Goal: Information Seeking & Learning: Learn about a topic

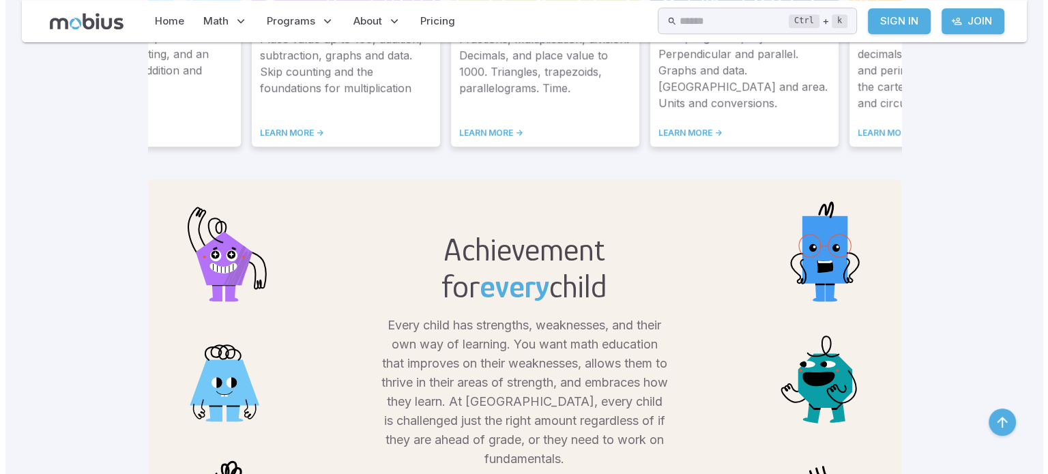
scroll to position [500, 0]
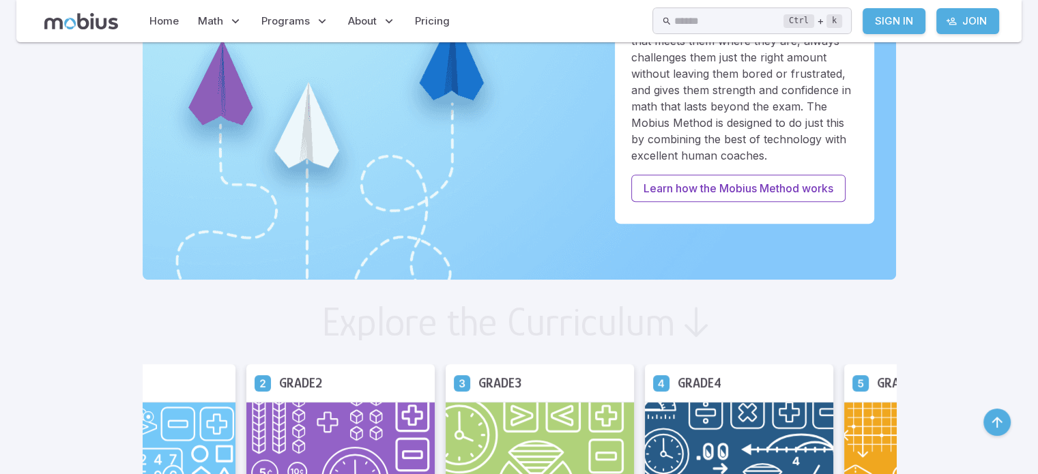
click at [704, 7] on div "Home Math Grade 1 Grade 2 Grade 3 Grade 4 Grade 5 Grade 6 Grade 7 Grade 8 Grade…" at bounding box center [519, 20] width 960 height 31
click at [704, 24] on input "text" at bounding box center [728, 21] width 109 height 27
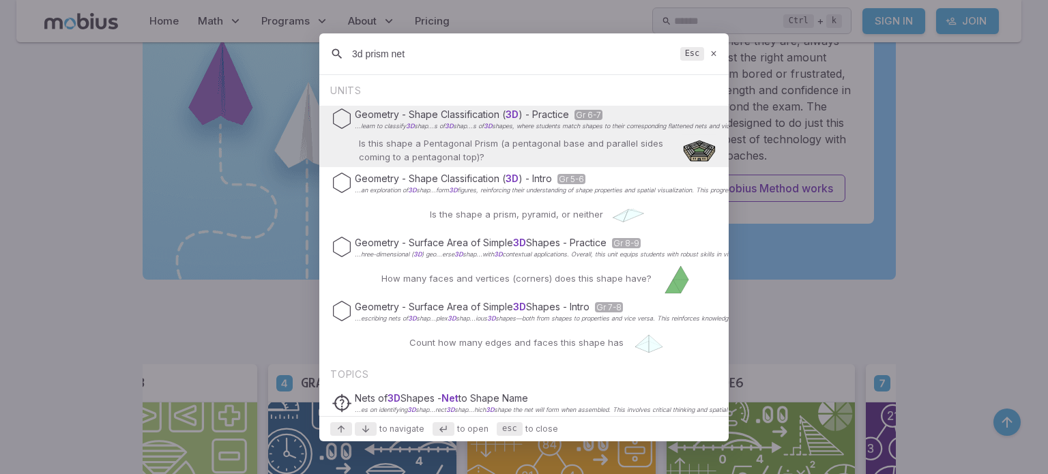
type input "3d prism net"
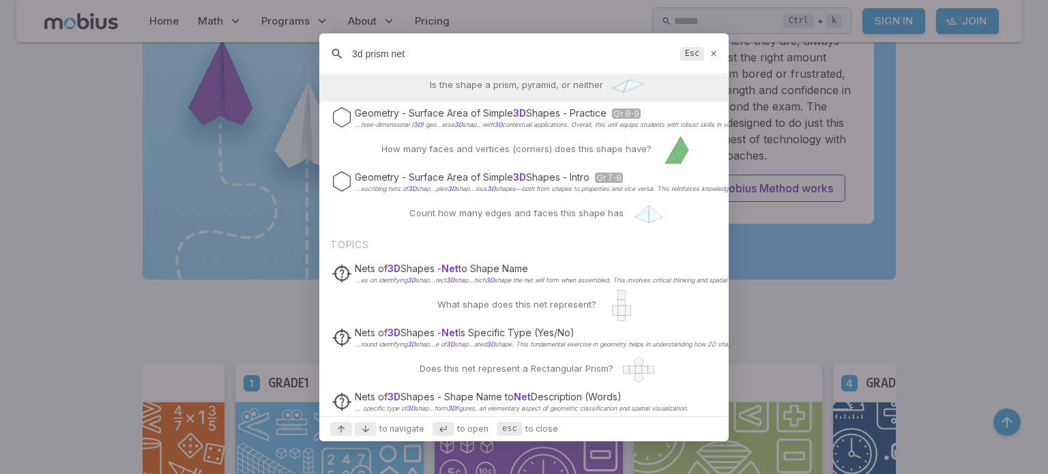
scroll to position [137, 0]
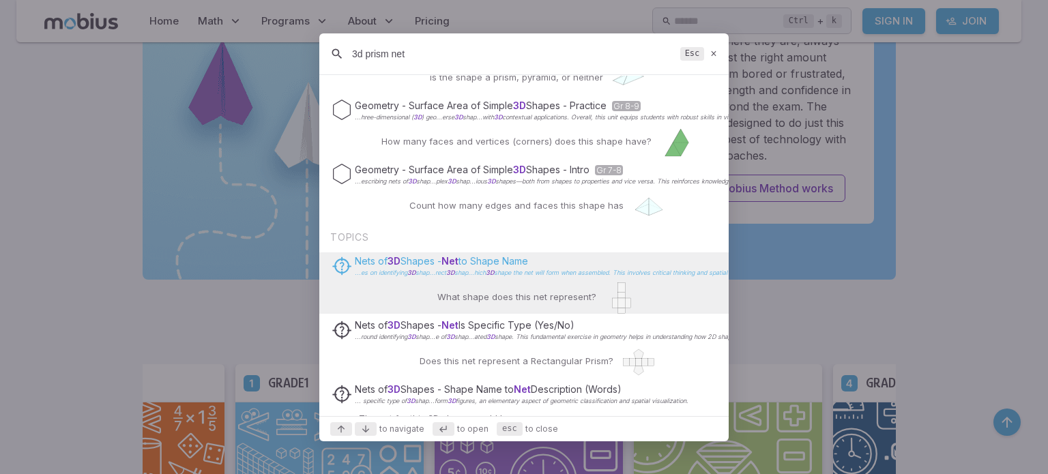
click at [434, 266] on span "Shapes - Net" at bounding box center [430, 261] width 58 height 12
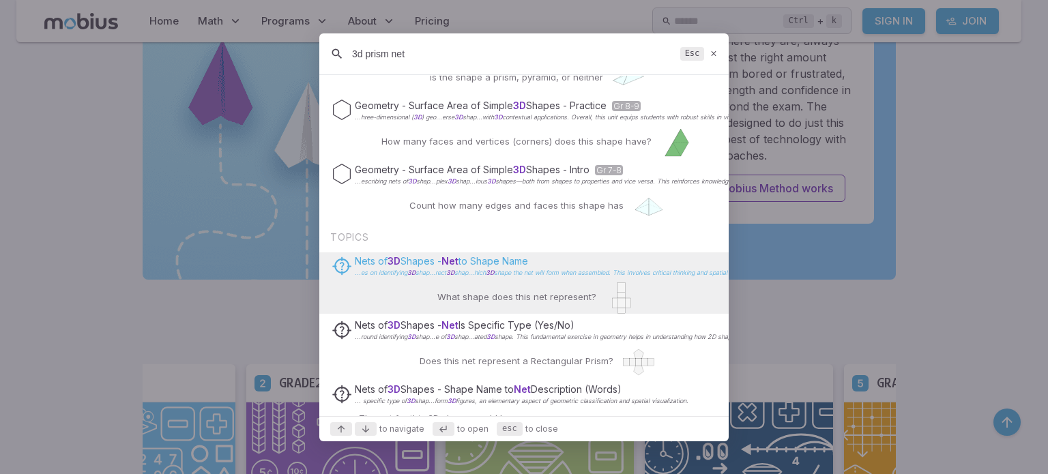
click at [629, 275] on p "...es on identifying 3D shap...rect 3D shap...hich 3D shape the net will form w…" at bounding box center [719, 273] width 728 height 7
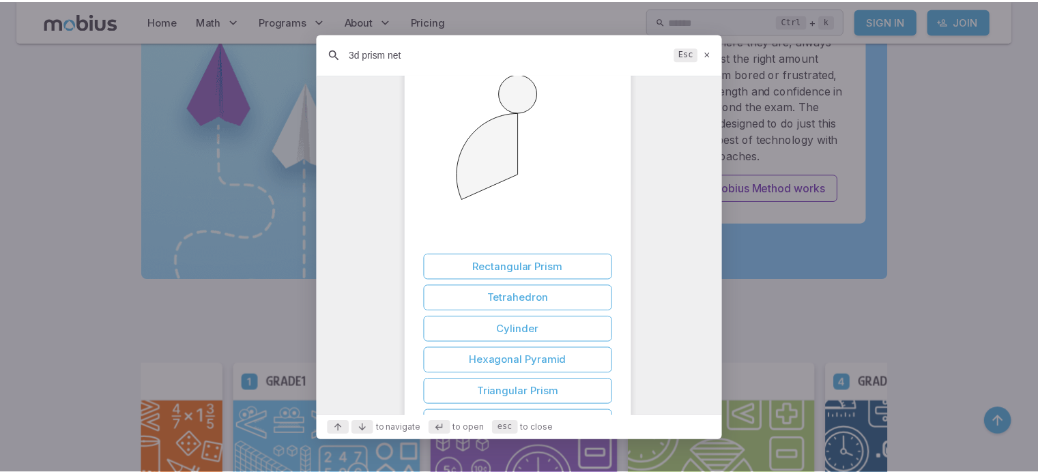
scroll to position [18215, 0]
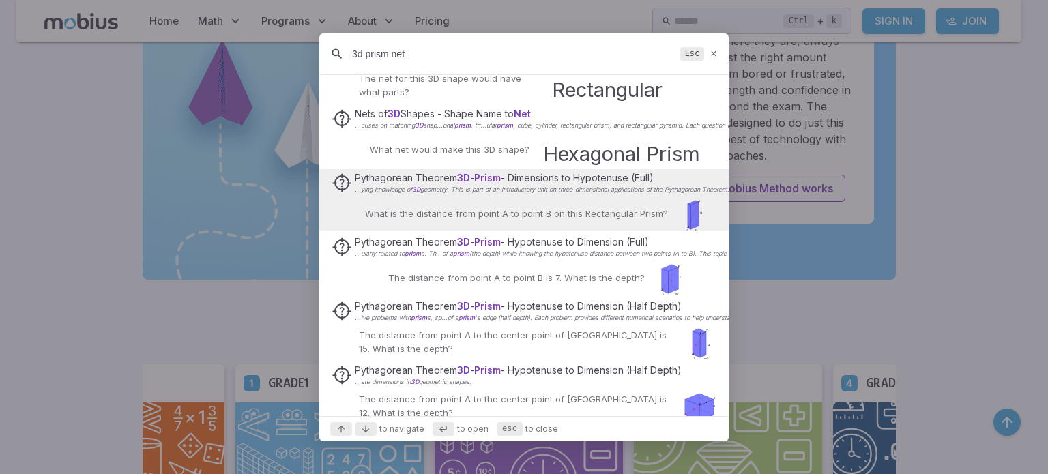
click at [711, 62] on div "3d prism net Esc" at bounding box center [524, 54] width 410 height 42
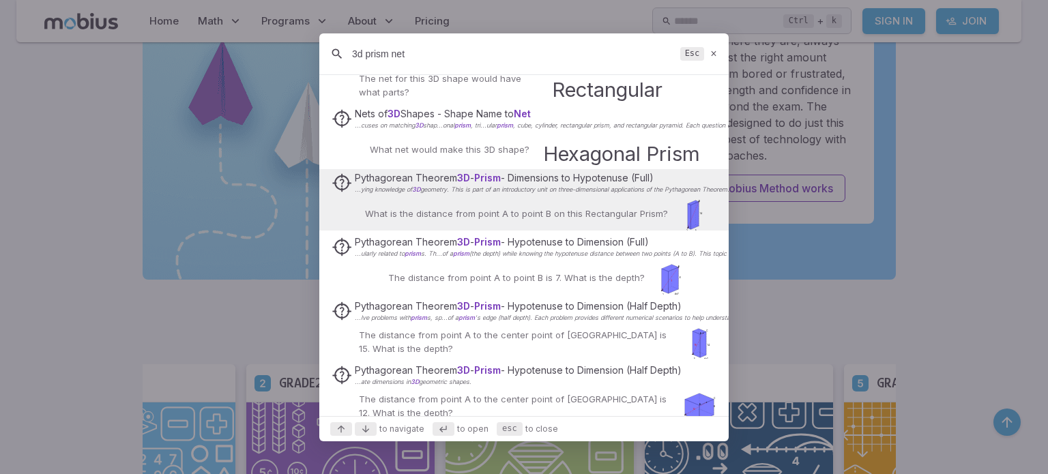
click at [713, 57] on icon at bounding box center [714, 53] width 9 height 10
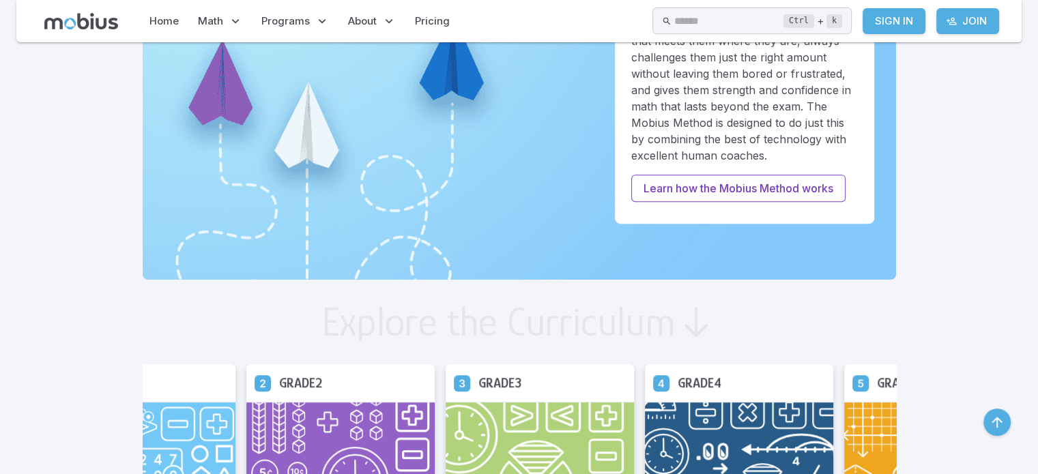
click at [556, 436] on img at bounding box center [540, 455] width 188 height 106
click at [485, 384] on h5 "Grade 3" at bounding box center [499, 383] width 43 height 21
click at [461, 377] on icon at bounding box center [462, 383] width 16 height 16
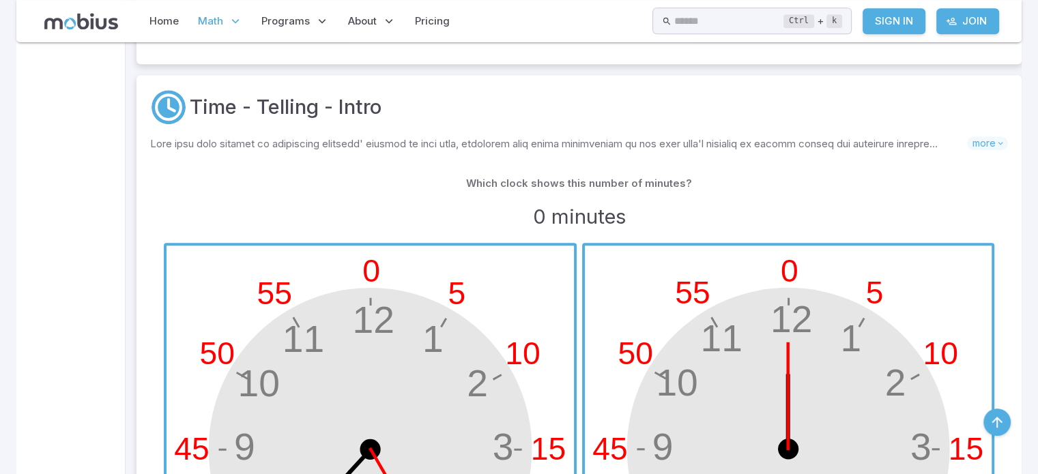
scroll to position [6443, 0]
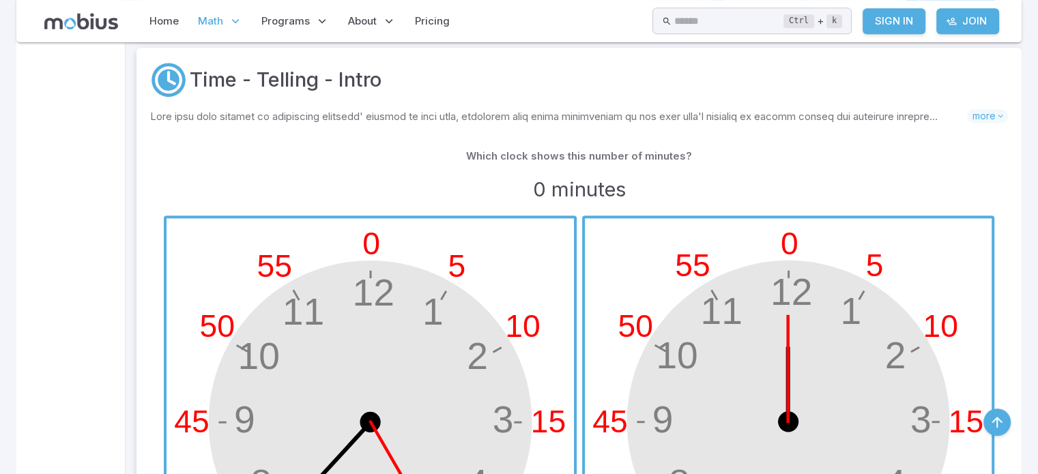
click at [971, 175] on div "0 minutes" at bounding box center [579, 190] width 831 height 30
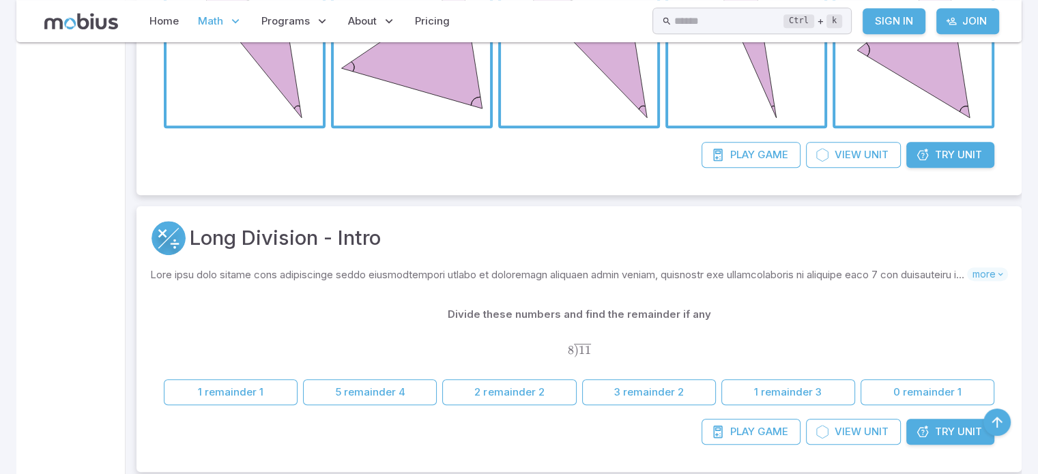
scroll to position [16199, 0]
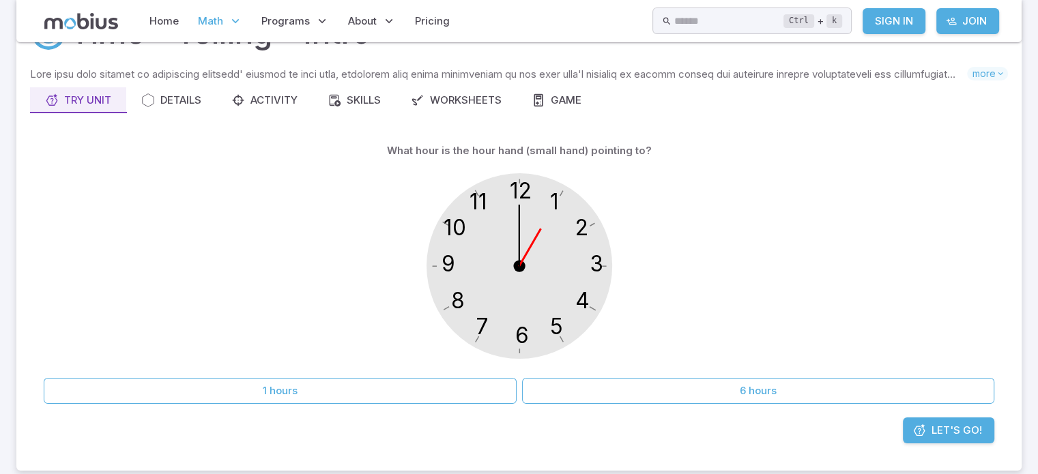
scroll to position [79, 0]
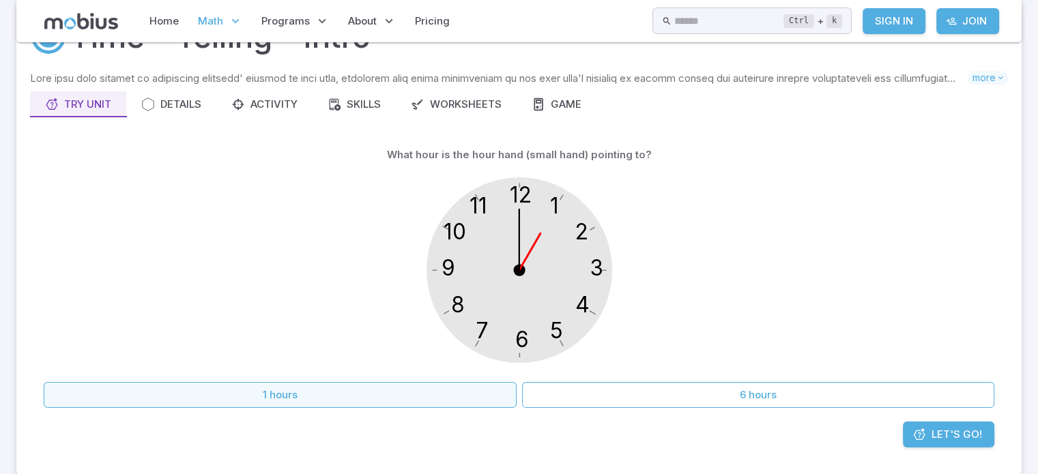
click at [468, 397] on button "1 hours" at bounding box center [280, 395] width 473 height 26
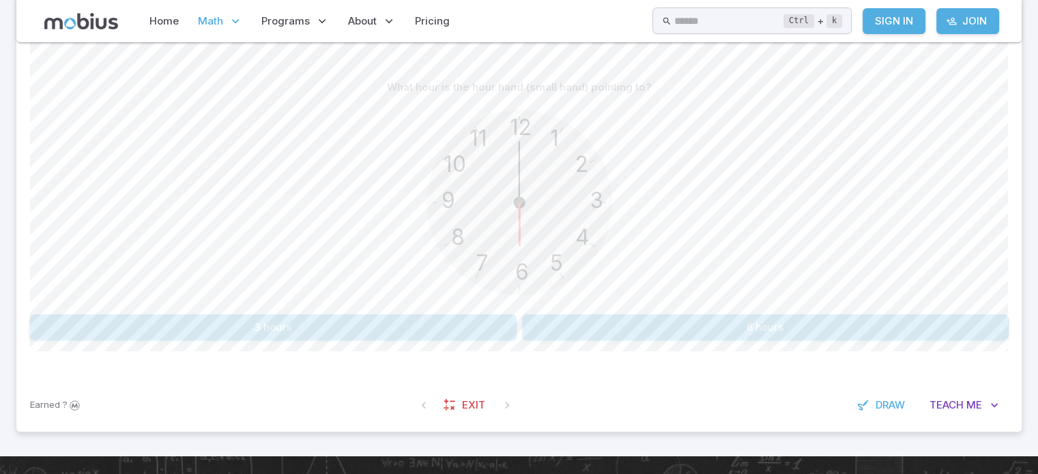
scroll to position [349, 0]
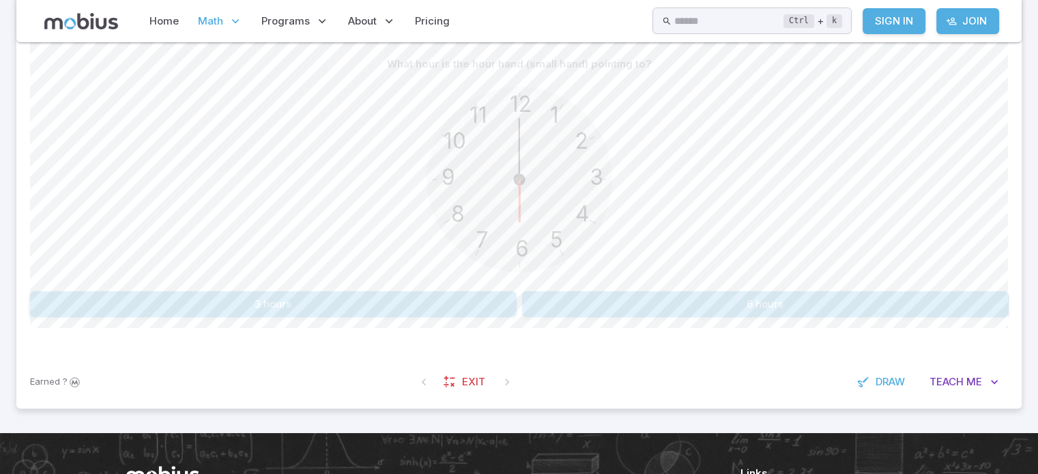
click at [727, 300] on button "6 hours" at bounding box center [765, 304] width 487 height 26
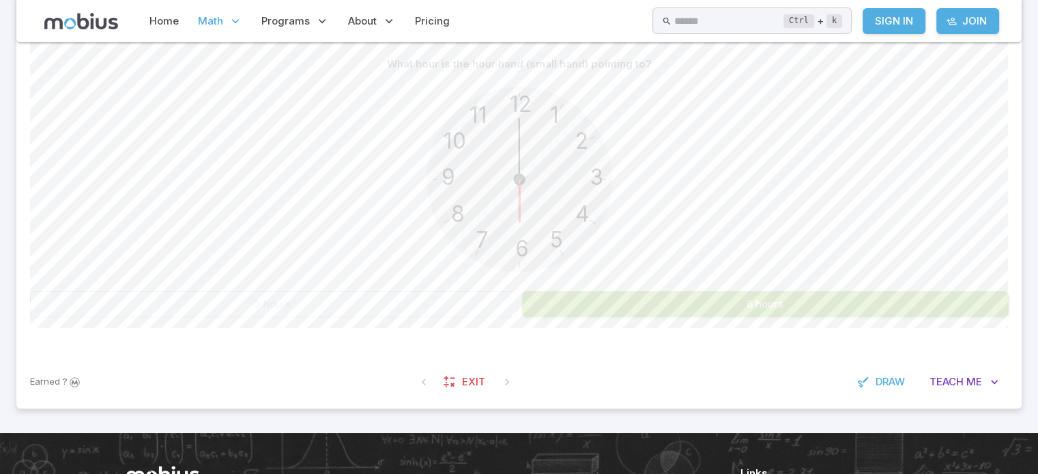
click at [727, 300] on button "6 hours" at bounding box center [765, 304] width 487 height 26
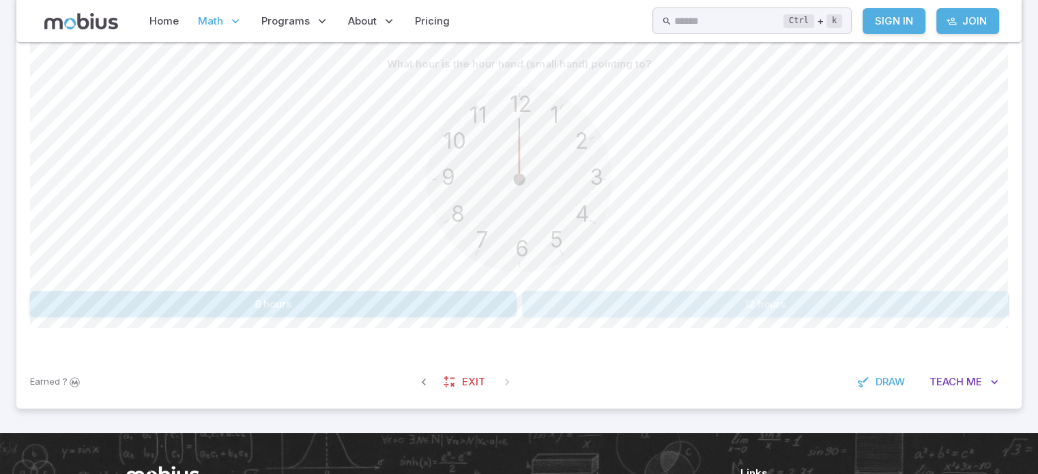
click at [727, 300] on button "12 hours" at bounding box center [765, 304] width 487 height 26
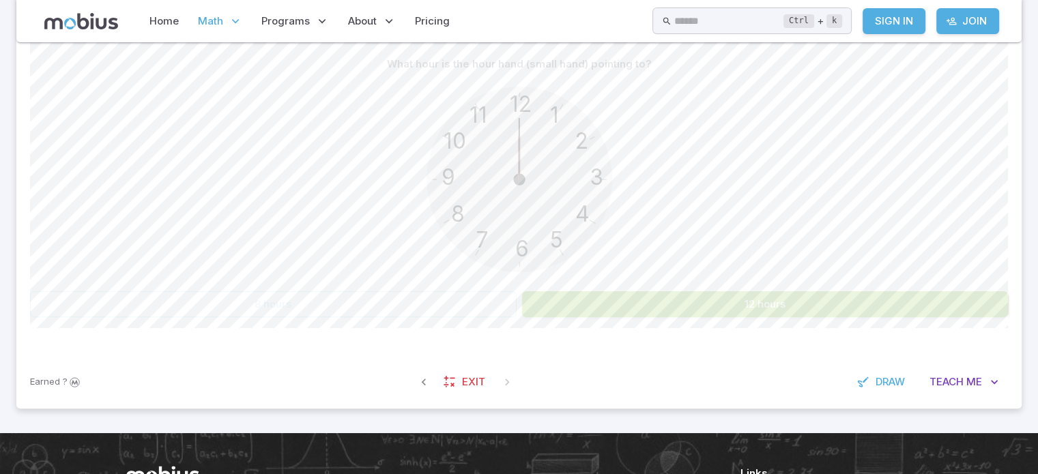
click at [727, 300] on button "12 hours" at bounding box center [765, 304] width 487 height 26
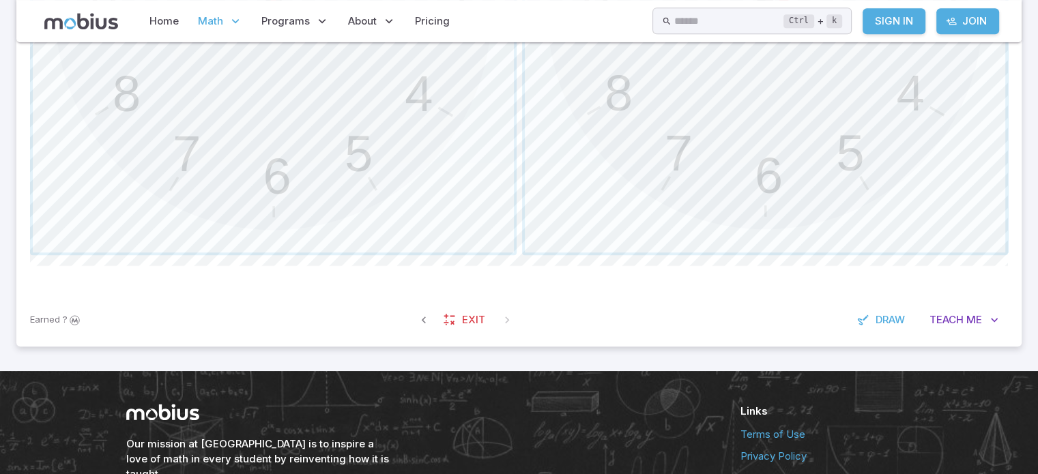
scroll to position [717, 0]
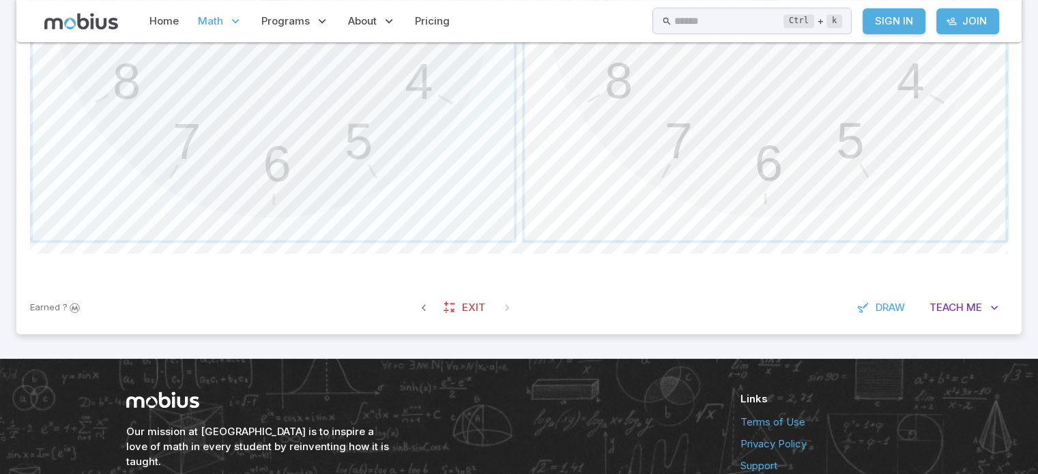
click at [939, 173] on span "button" at bounding box center [765, -1] width 481 height 481
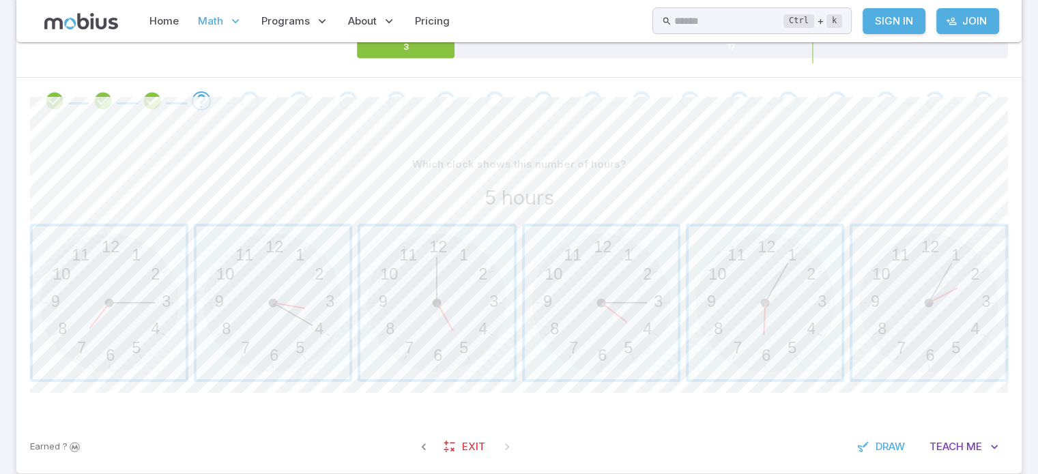
scroll to position [229, 0]
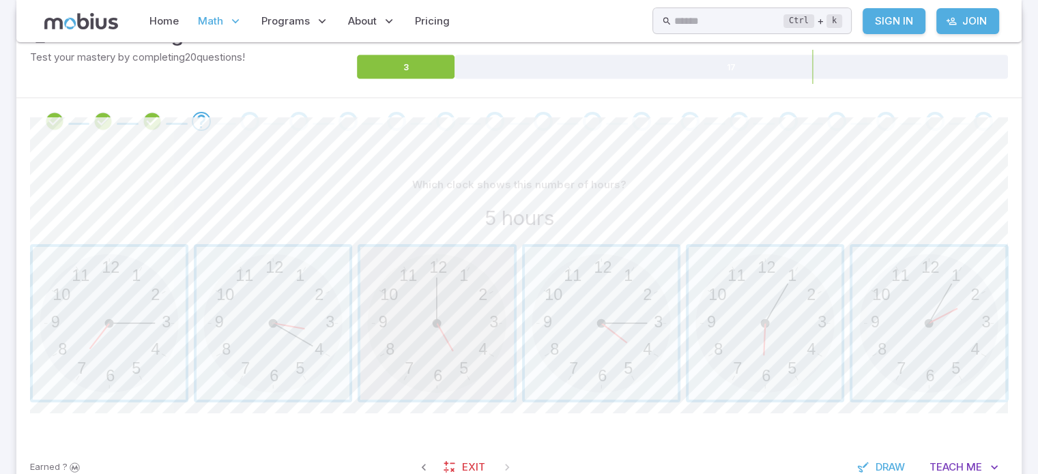
click at [450, 300] on span "button" at bounding box center [436, 323] width 153 height 153
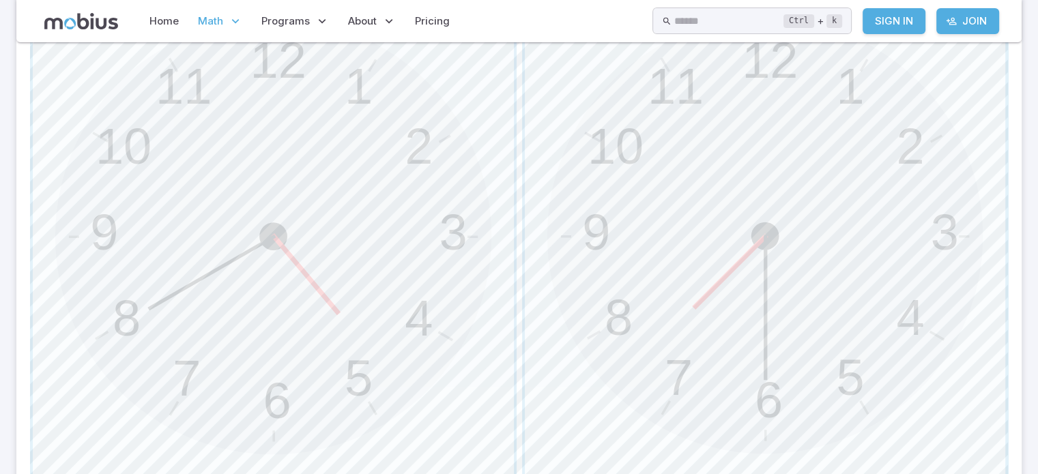
scroll to position [486, 0]
click at [849, 321] on span "button" at bounding box center [765, 230] width 481 height 481
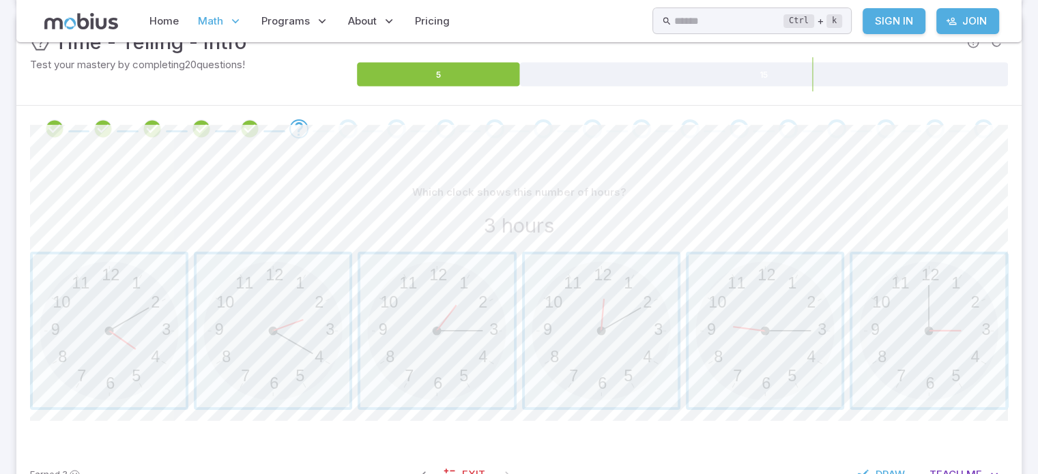
scroll to position [220, 0]
click at [907, 334] on span "button" at bounding box center [928, 332] width 153 height 153
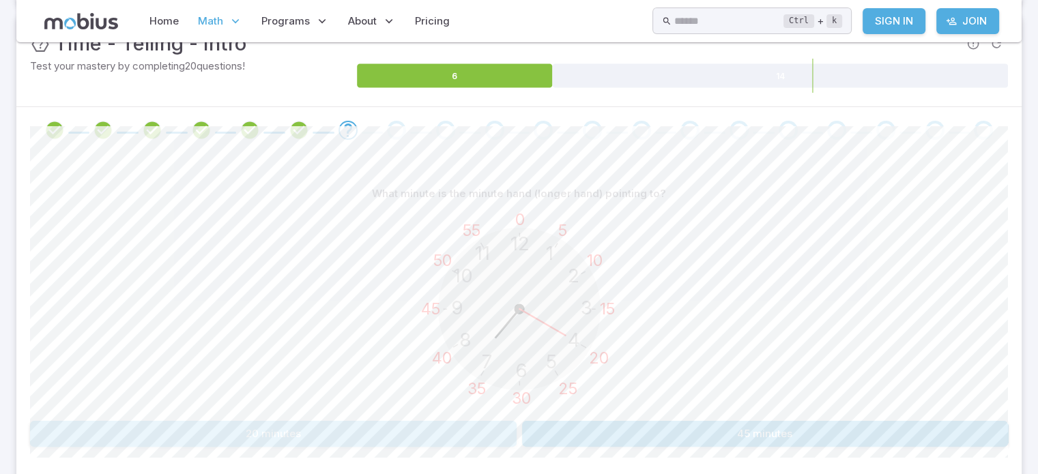
click at [459, 433] on button "20 minutes" at bounding box center [273, 434] width 487 height 26
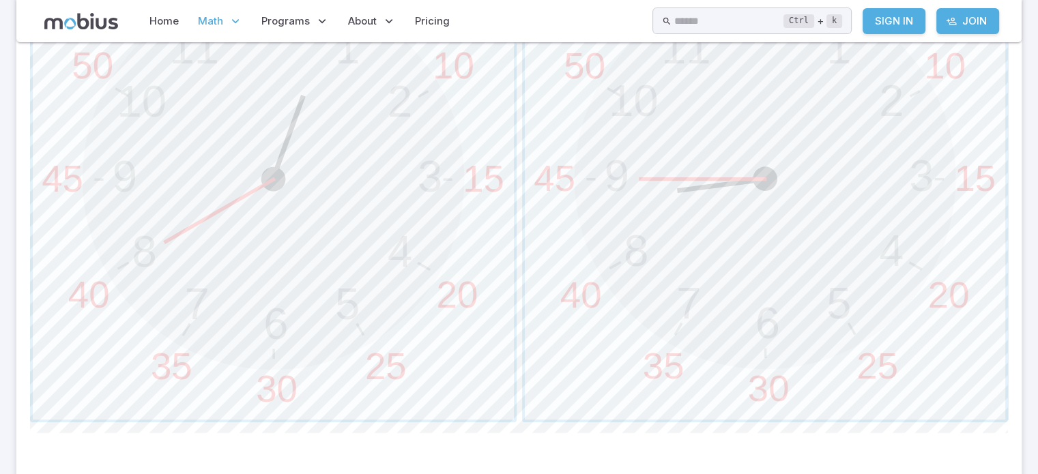
scroll to position [539, 0]
click at [761, 172] on span "button" at bounding box center [765, 177] width 481 height 481
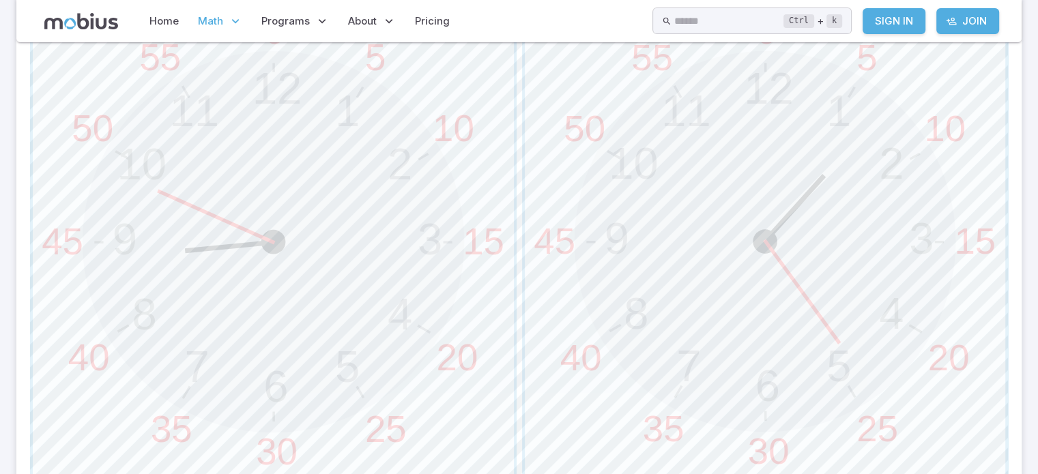
scroll to position [481, 0]
click at [643, 351] on span "button" at bounding box center [765, 235] width 481 height 481
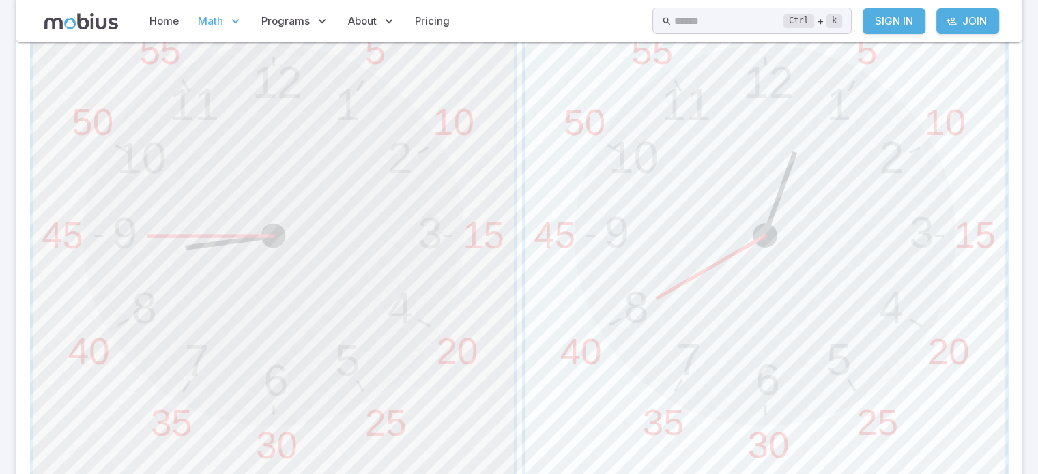
click at [440, 413] on span "button" at bounding box center [273, 235] width 481 height 481
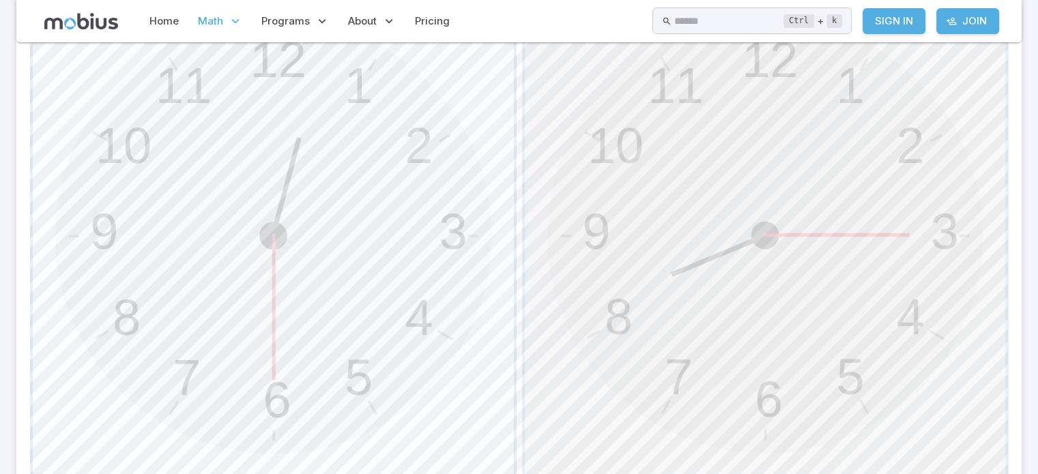
click at [691, 319] on span "button" at bounding box center [765, 235] width 481 height 481
click at [362, 368] on span "button" at bounding box center [273, 235] width 481 height 481
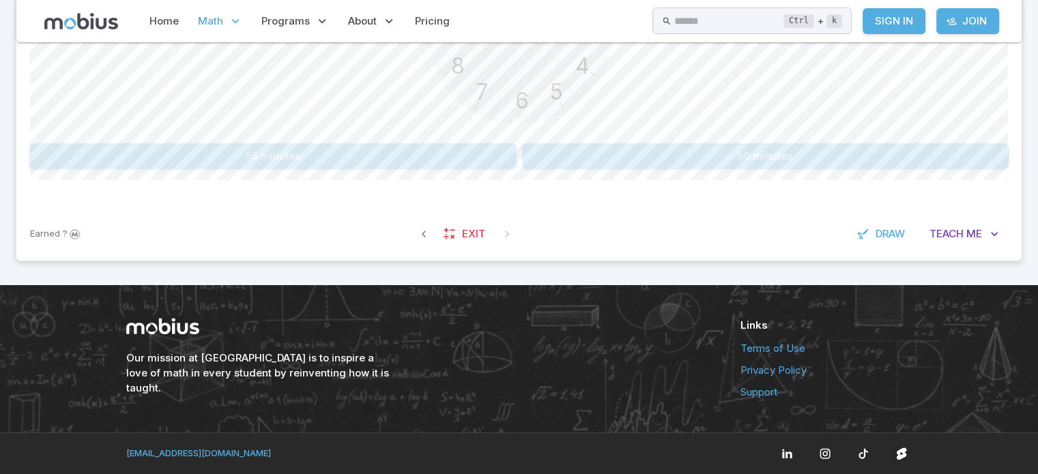
click at [361, 369] on h6 "Our mission at [GEOGRAPHIC_DATA] is to inspire a love of math in every student …" at bounding box center [259, 373] width 266 height 45
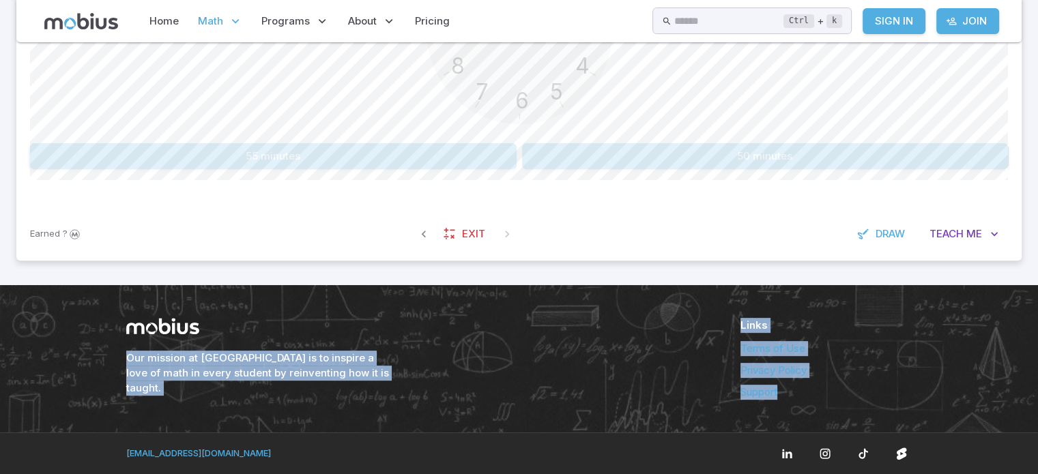
drag, startPoint x: 1037, startPoint y: 414, endPoint x: 1003, endPoint y: 263, distance: 154.0
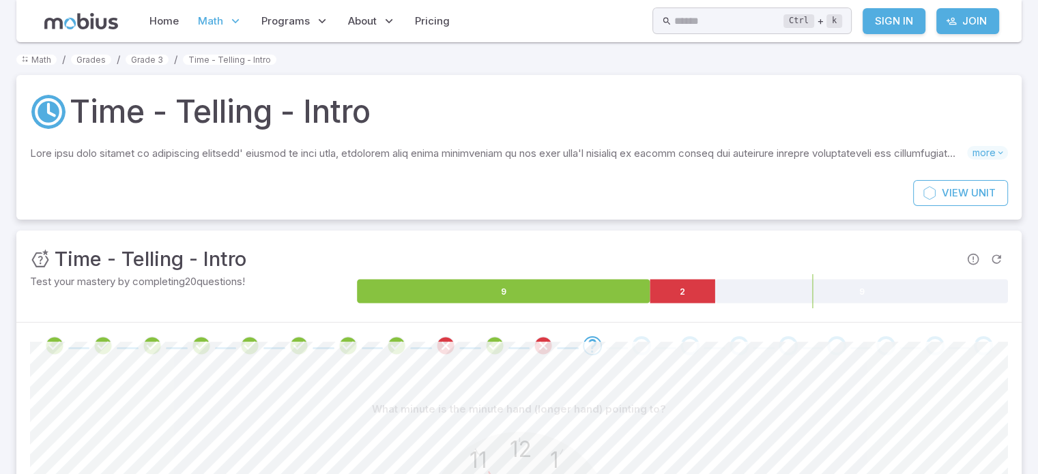
scroll to position [0, 0]
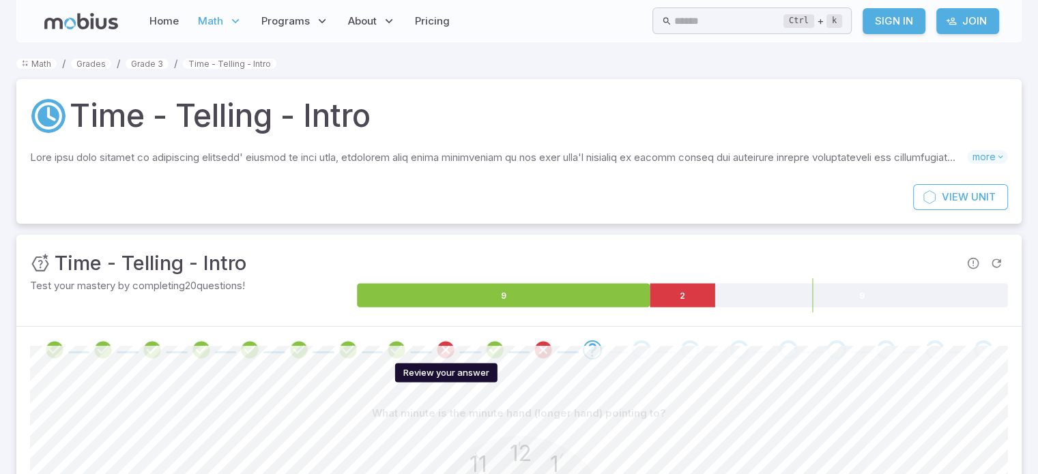
click at [440, 349] on icon "Review your answer" at bounding box center [445, 350] width 20 height 20
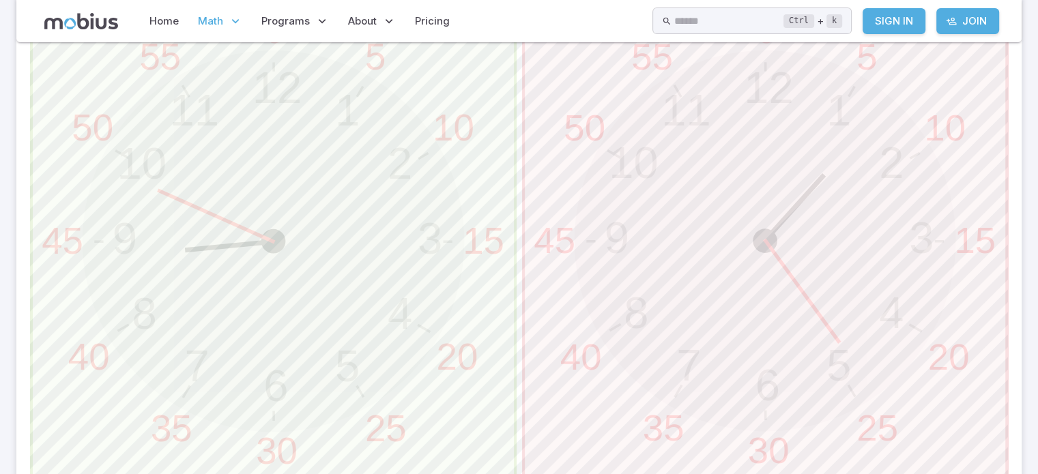
scroll to position [476, 0]
click at [372, 281] on span "button" at bounding box center [273, 239] width 481 height 481
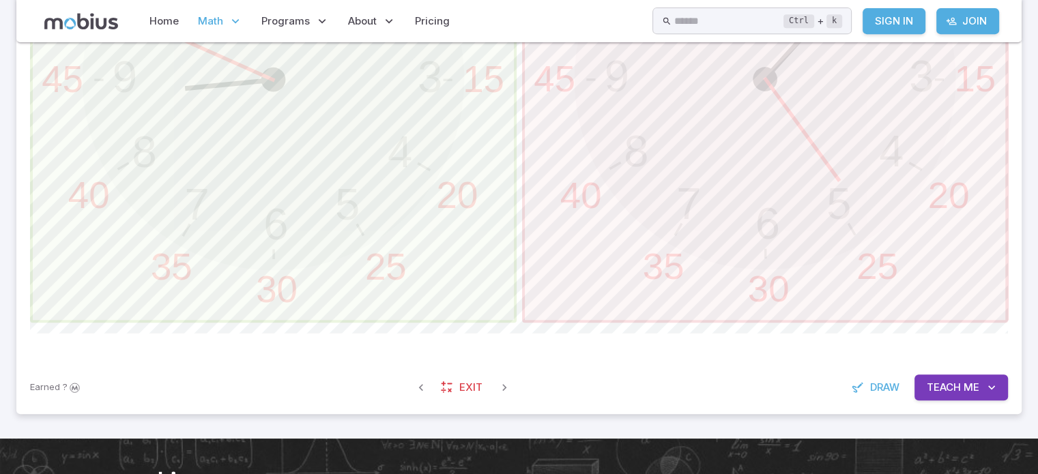
scroll to position [752, 0]
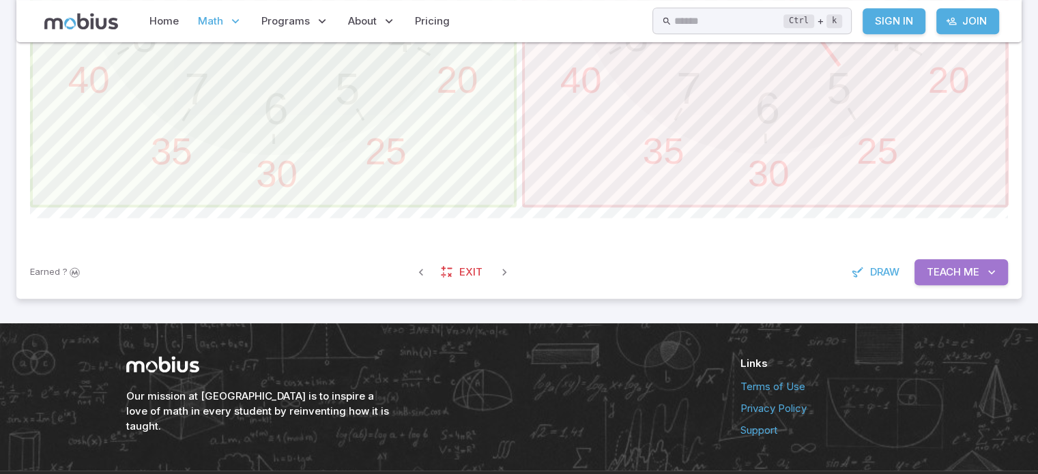
click at [977, 276] on span "Me" at bounding box center [972, 272] width 16 height 15
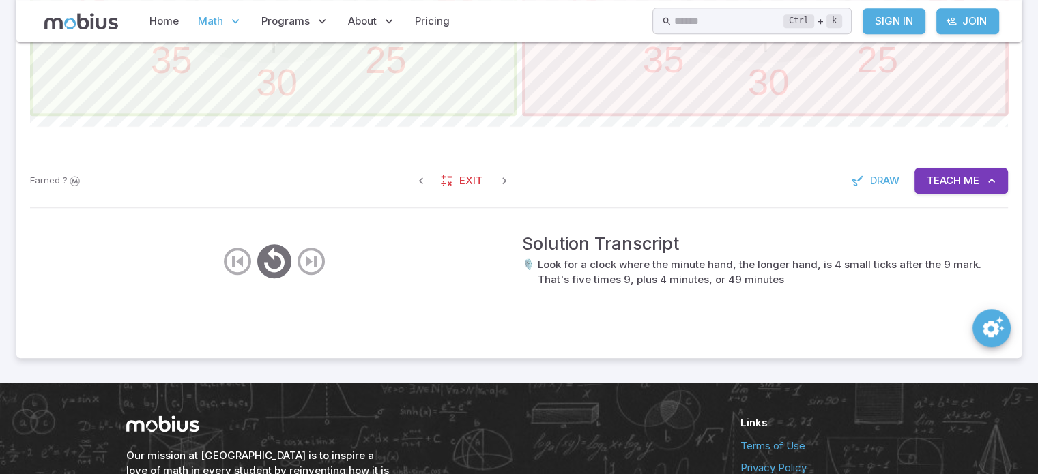
scroll to position [846, 0]
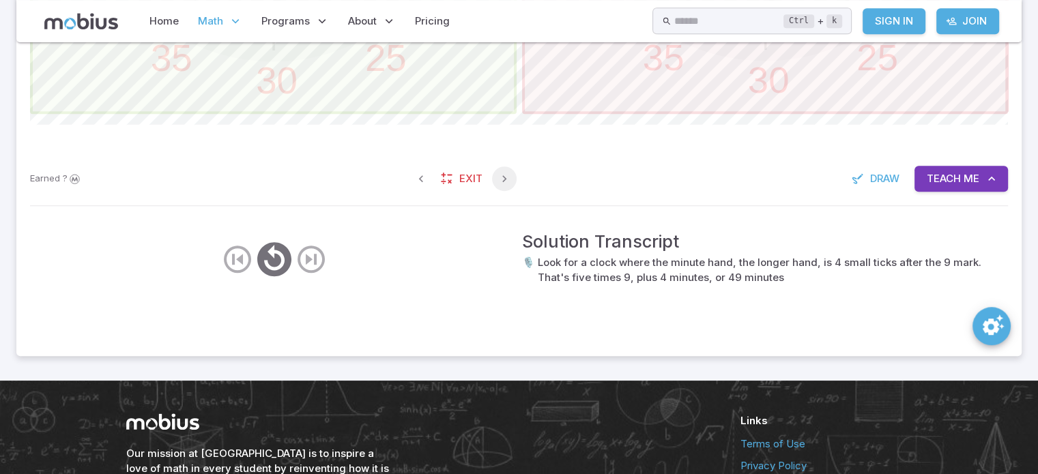
click at [503, 179] on icon "button" at bounding box center [505, 179] width 14 height 14
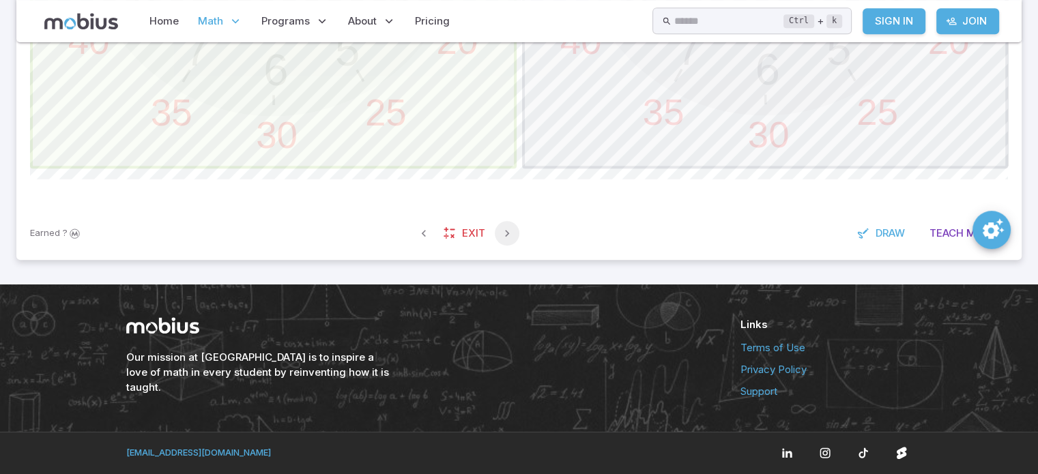
scroll to position [790, 0]
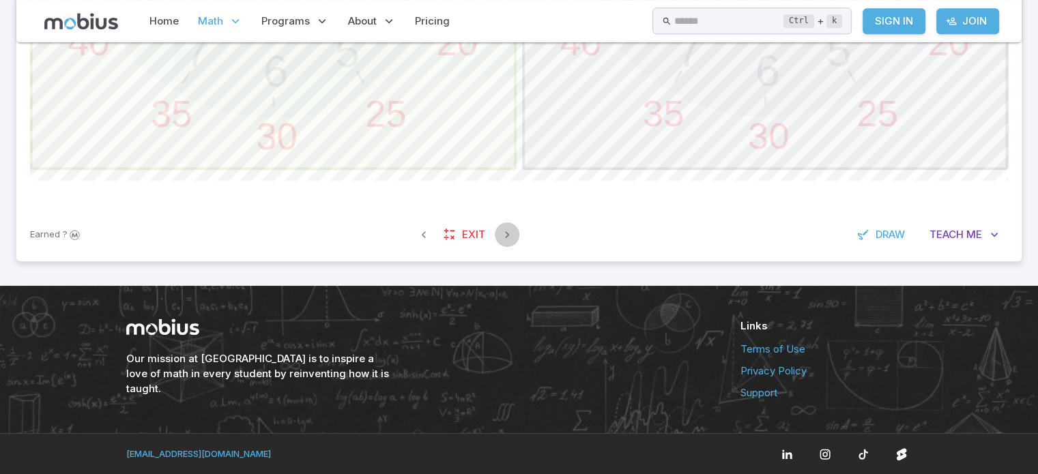
click at [499, 223] on button "button" at bounding box center [507, 235] width 25 height 25
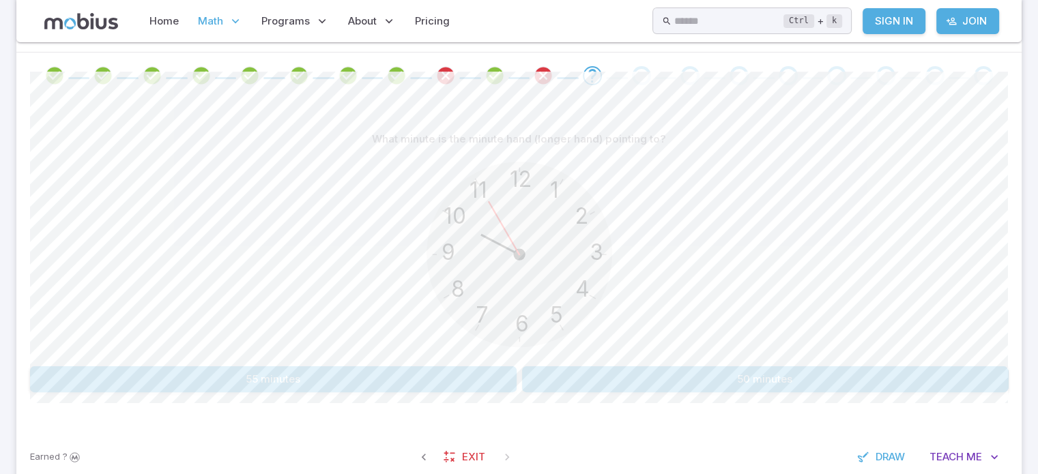
scroll to position [273, 0]
drag, startPoint x: 478, startPoint y: 191, endPoint x: 457, endPoint y: 182, distance: 22.9
click at [457, 182] on icon "12 6 3 9 1 2 11 10 5 4 7 8" at bounding box center [519, 256] width 205 height 205
click at [403, 181] on div "12 6 3 9 1 2 11 10 5 4 7 8" at bounding box center [519, 258] width 978 height 209
click at [349, 387] on button "55 minutes" at bounding box center [273, 381] width 487 height 26
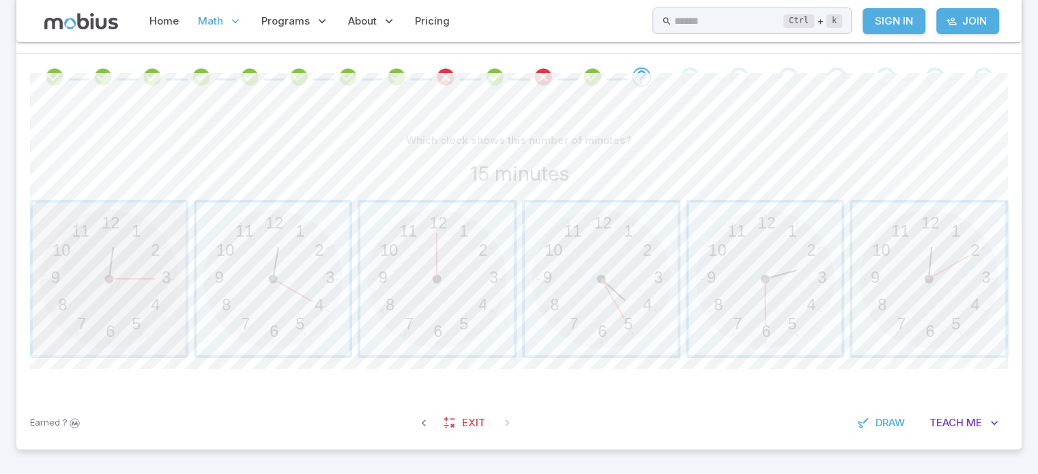
click at [104, 308] on span "button" at bounding box center [109, 279] width 153 height 153
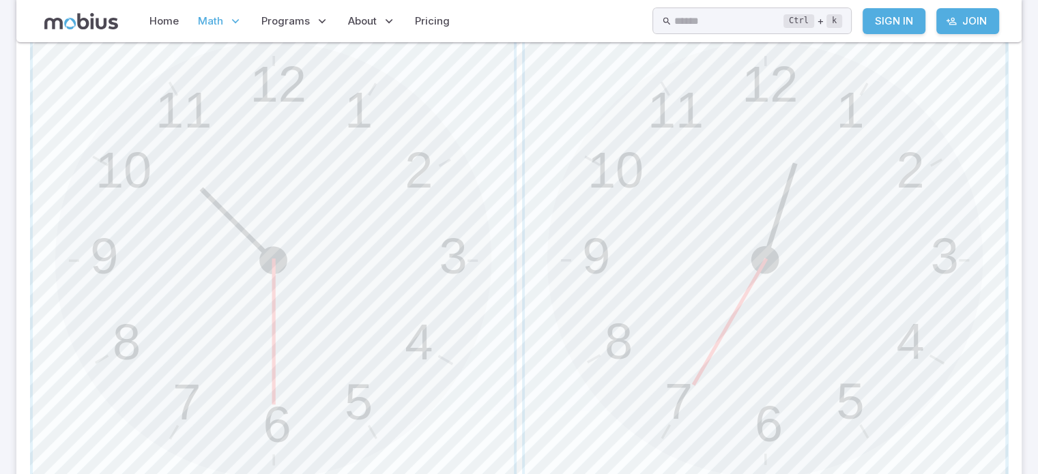
scroll to position [454, 0]
click at [885, 334] on span "button" at bounding box center [765, 262] width 481 height 481
click at [683, 205] on span "button" at bounding box center [765, 265] width 481 height 481
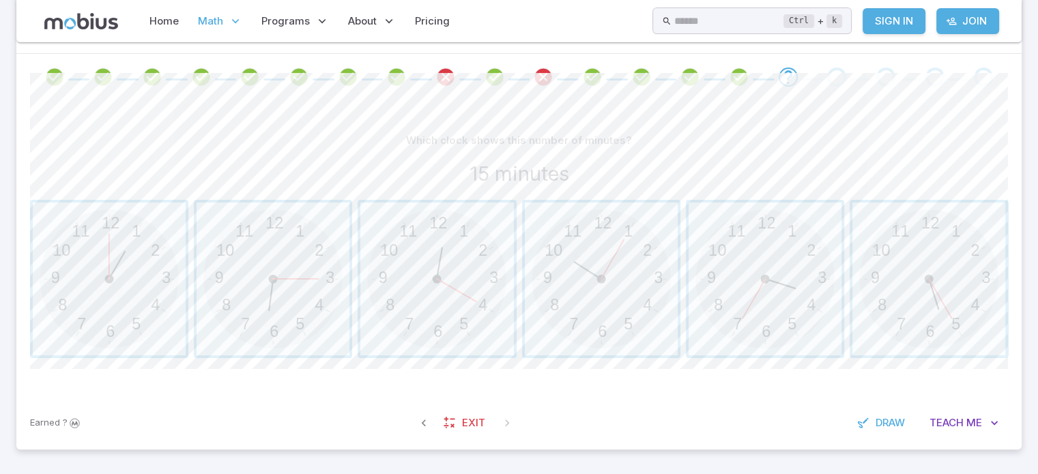
scroll to position [281, 0]
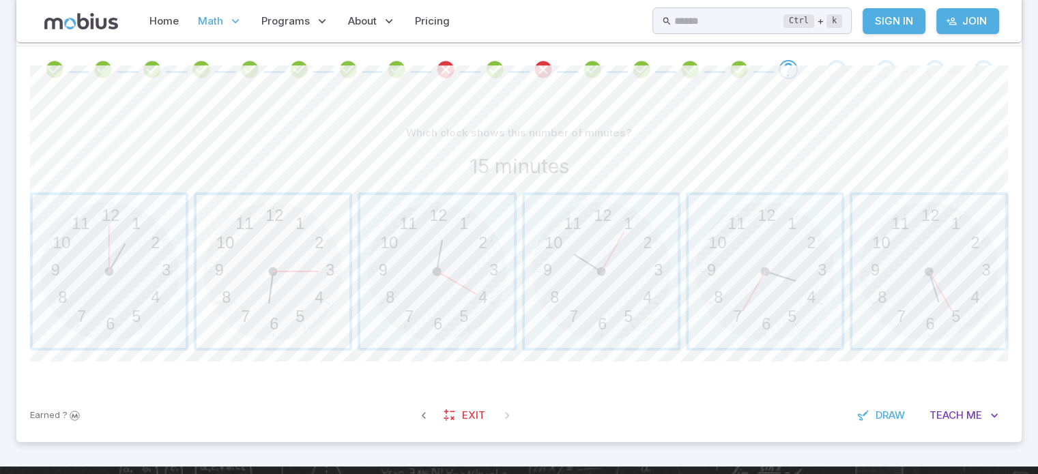
click at [278, 273] on span "button" at bounding box center [273, 271] width 153 height 153
click at [586, 218] on span "button" at bounding box center [601, 271] width 153 height 153
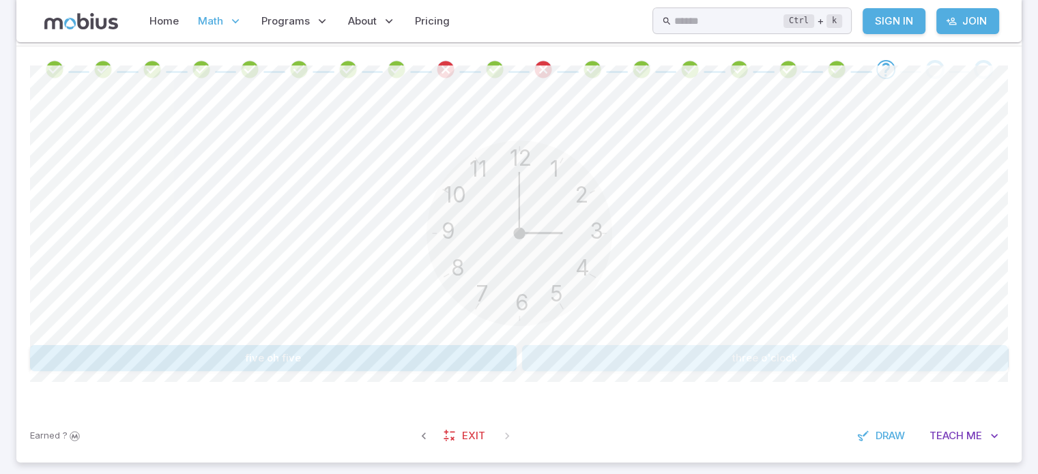
click at [749, 359] on button "three o'clock" at bounding box center [765, 358] width 487 height 26
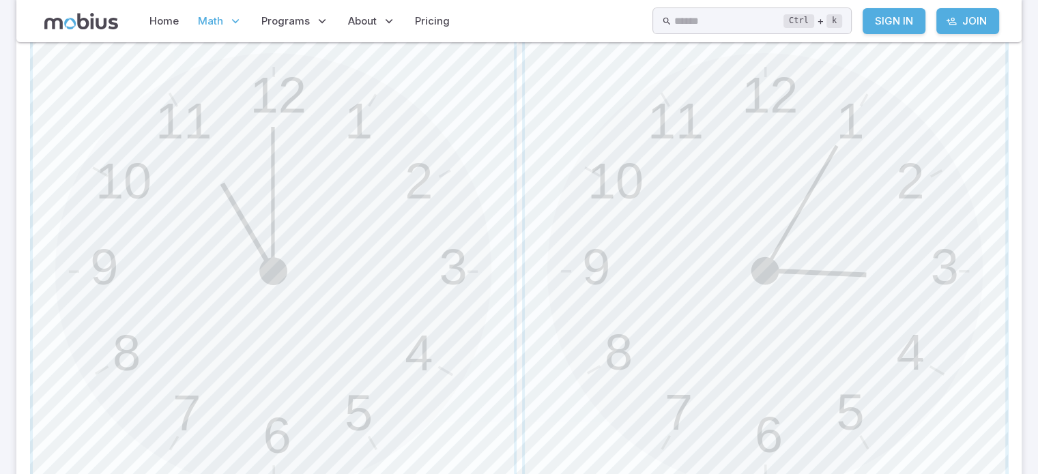
scroll to position [453, 0]
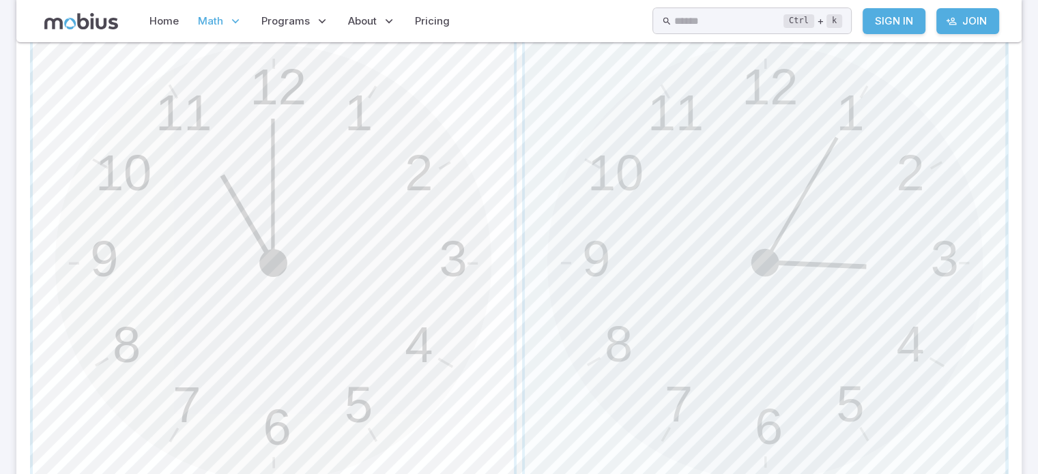
click at [358, 212] on span "button" at bounding box center [273, 263] width 481 height 481
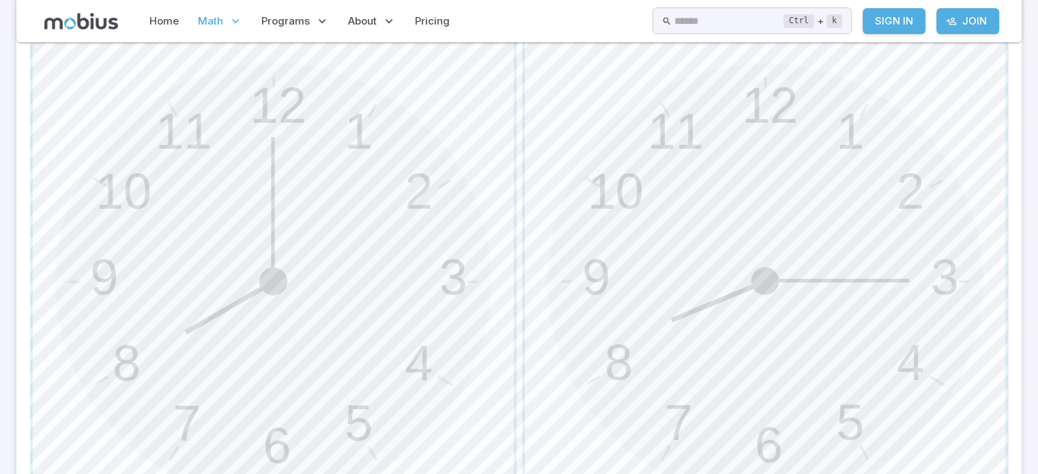
scroll to position [438, 0]
click at [322, 263] on span "button" at bounding box center [273, 278] width 481 height 481
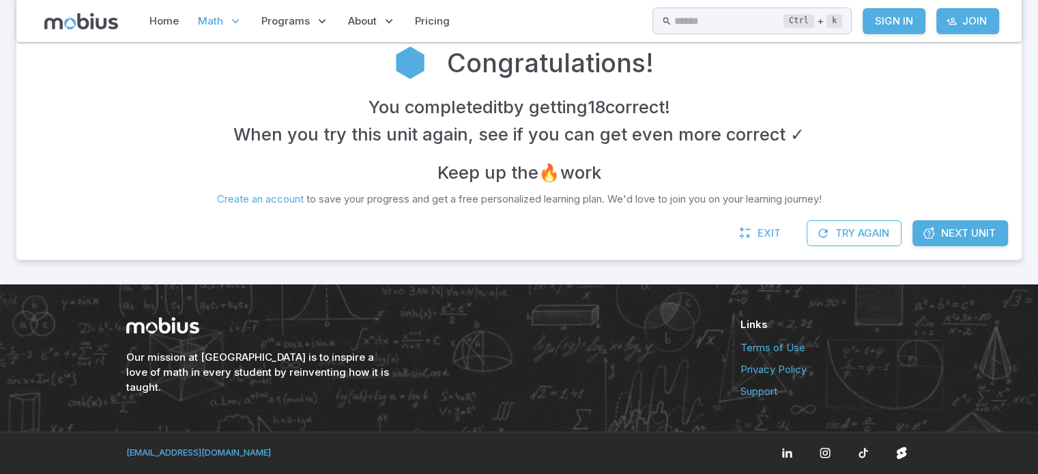
scroll to position [303, 0]
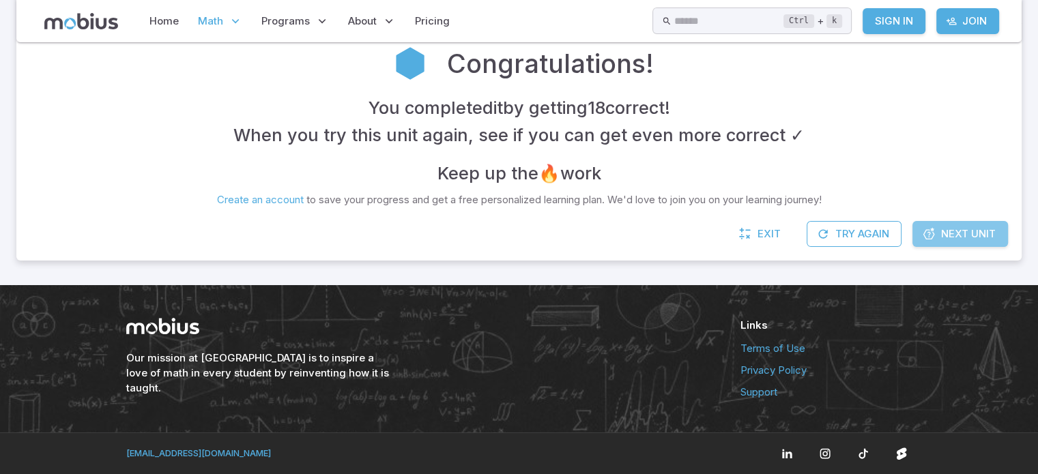
click at [981, 230] on span "Next Unit" at bounding box center [968, 234] width 55 height 15
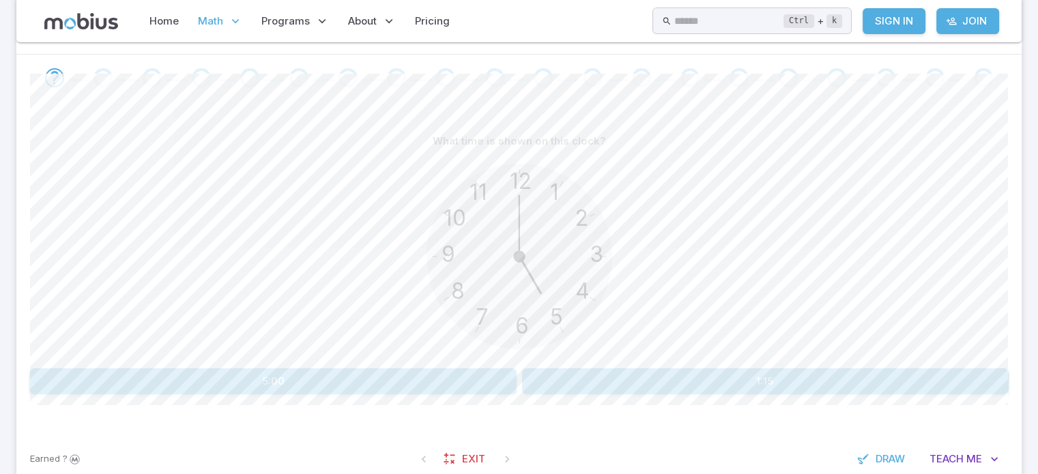
scroll to position [274, 0]
click at [445, 367] on button "5:00" at bounding box center [273, 380] width 487 height 26
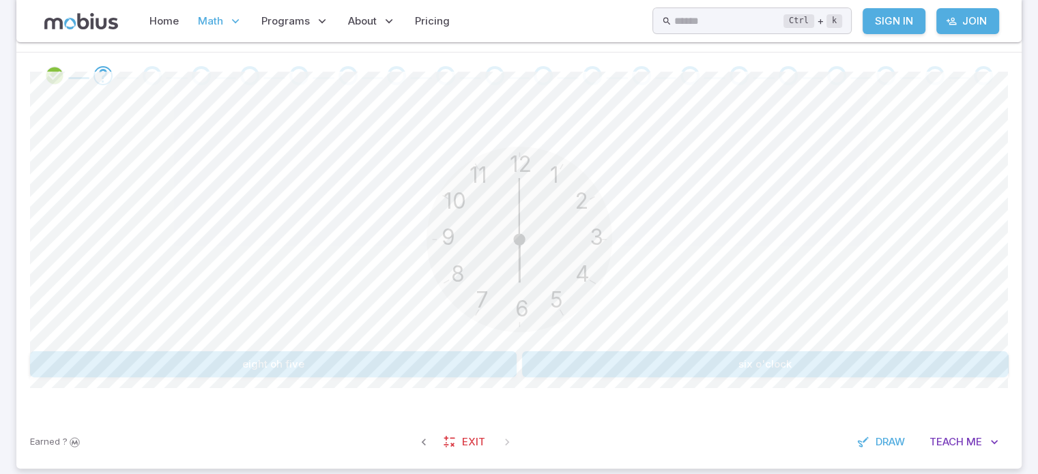
click at [658, 367] on button "six o'clock" at bounding box center [765, 365] width 487 height 26
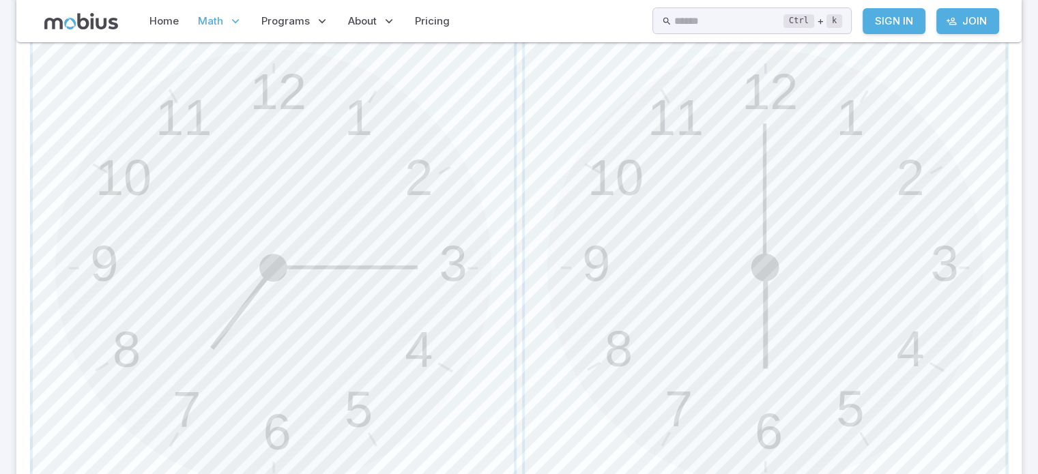
scroll to position [447, 0]
click at [840, 291] on span "button" at bounding box center [765, 269] width 481 height 481
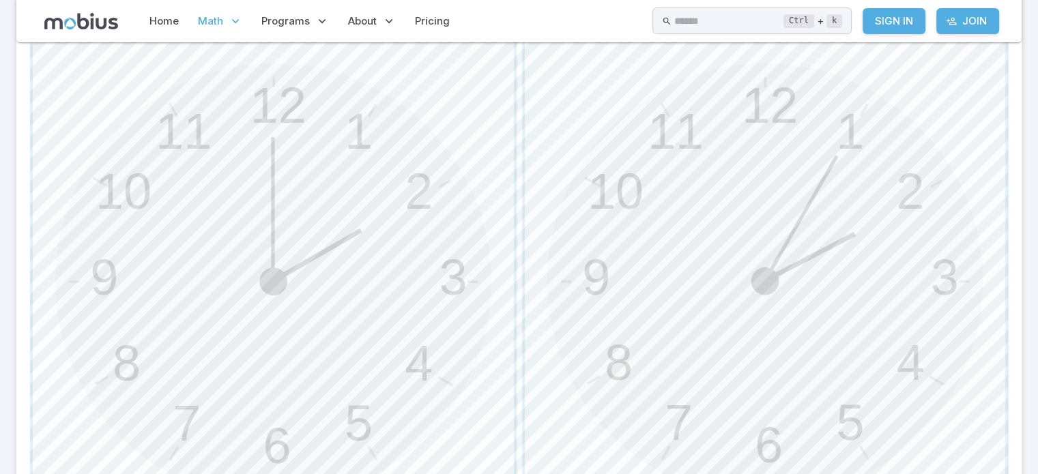
scroll to position [459, 0]
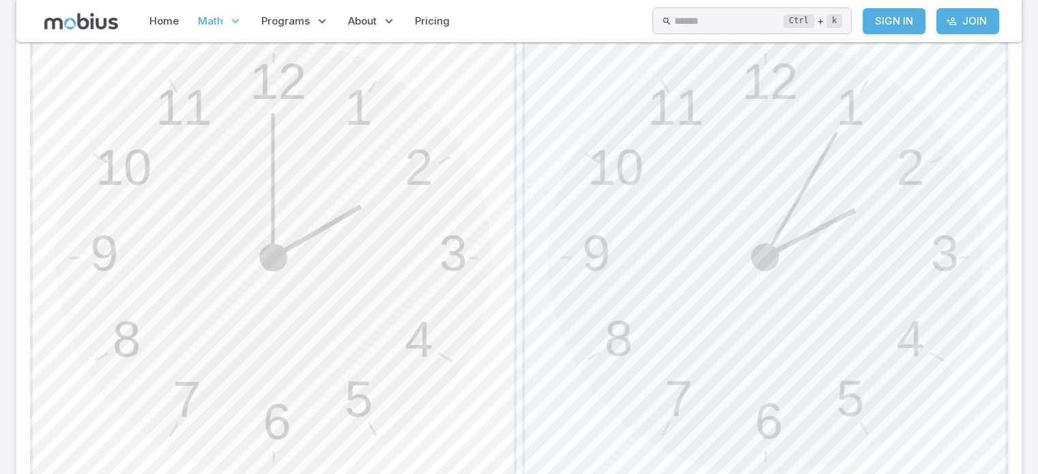
click at [393, 237] on span "button" at bounding box center [273, 257] width 481 height 481
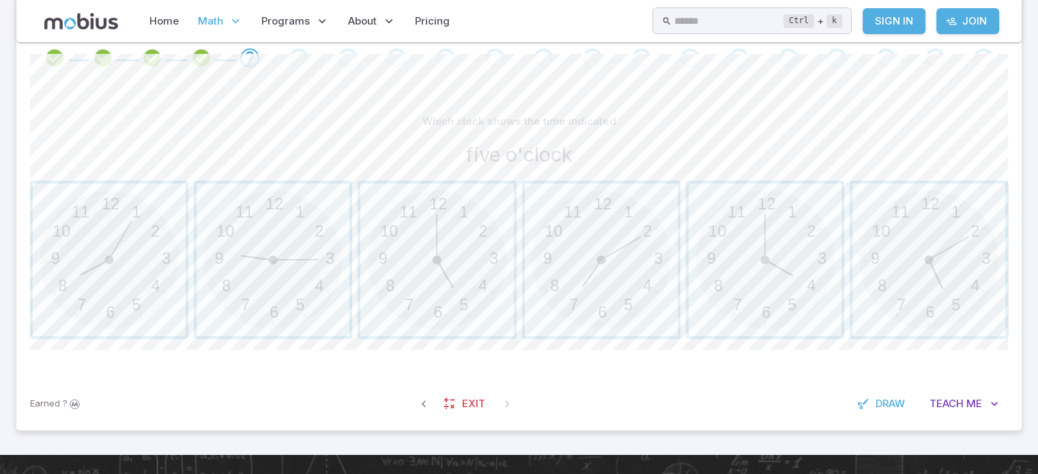
scroll to position [293, 0]
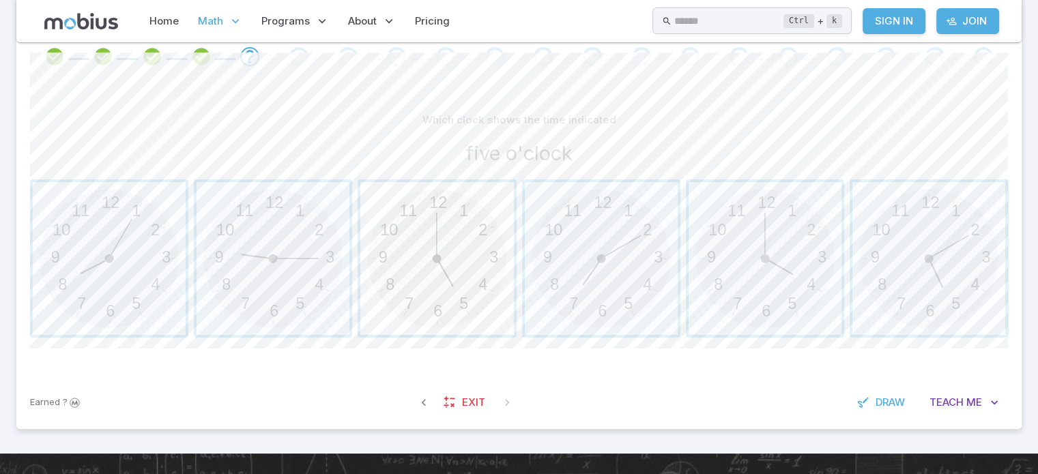
click at [425, 261] on span "button" at bounding box center [436, 258] width 153 height 153
click at [89, 242] on span "button" at bounding box center [109, 258] width 153 height 153
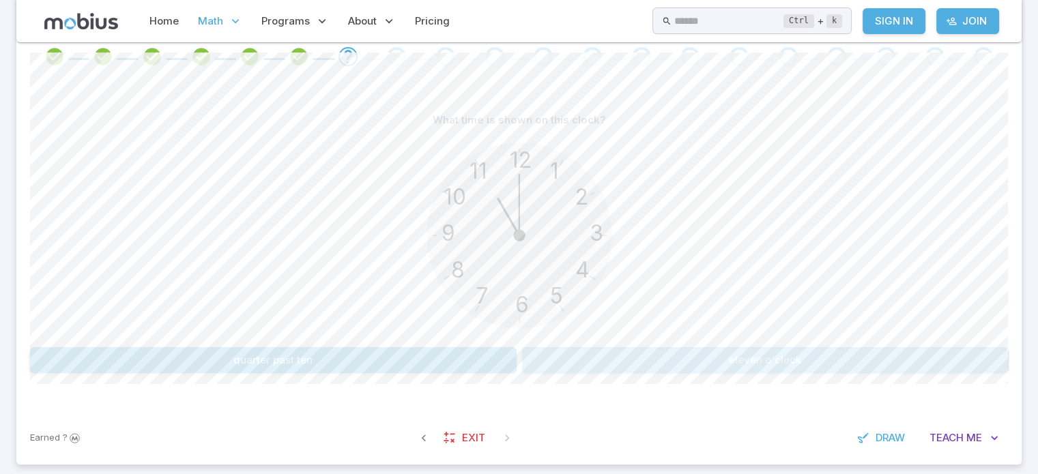
click at [758, 362] on button "eleven o'clock" at bounding box center [765, 360] width 487 height 26
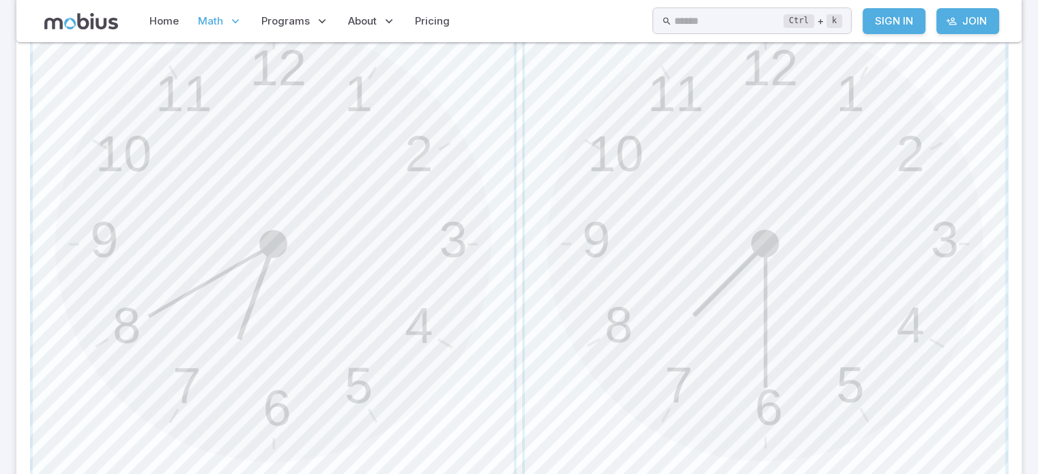
scroll to position [481, 0]
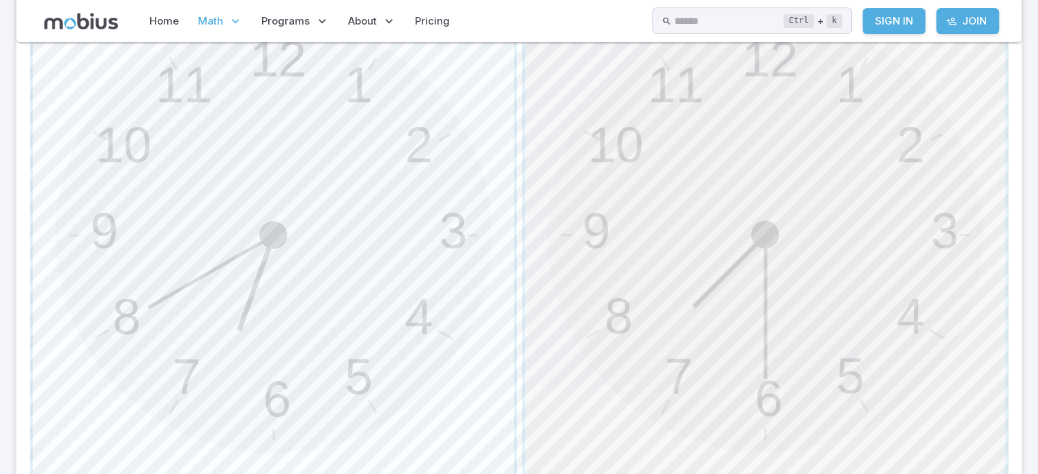
click at [870, 265] on span "button" at bounding box center [765, 235] width 481 height 481
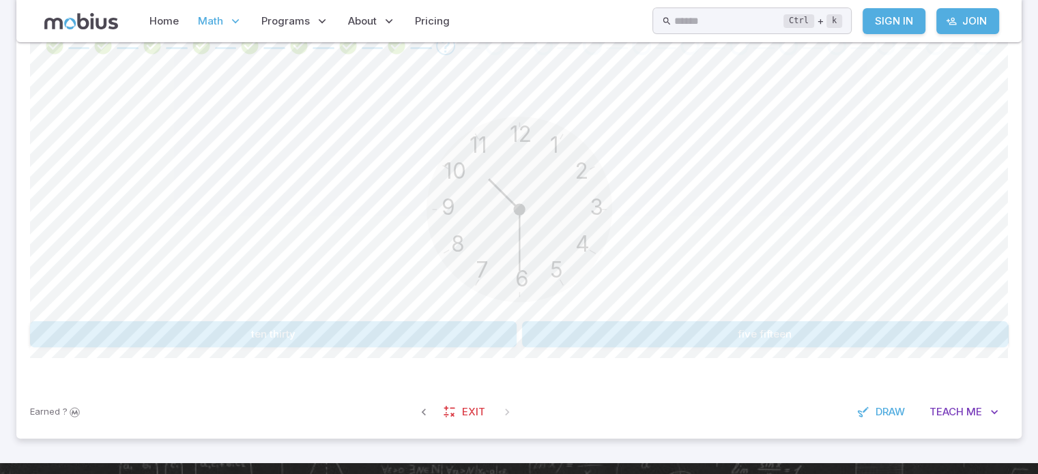
scroll to position [232, 0]
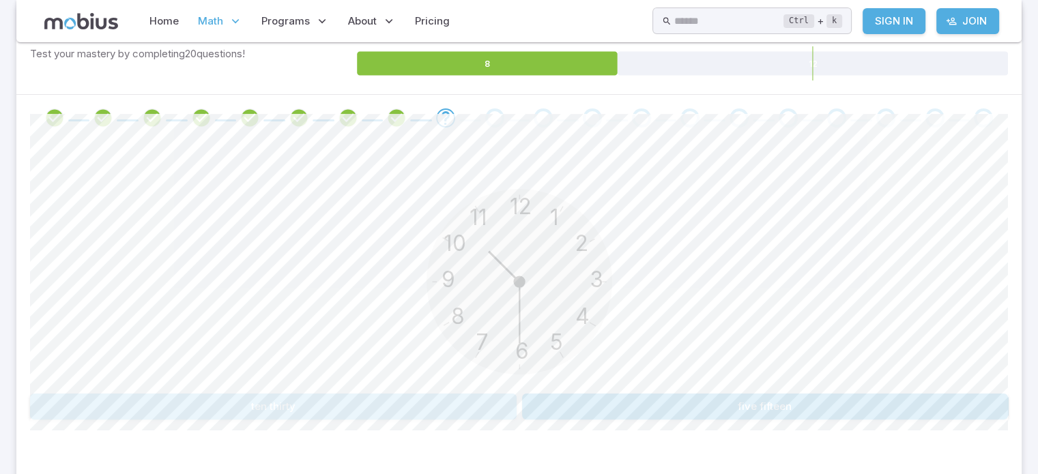
click at [317, 418] on button "ten thirty" at bounding box center [273, 407] width 487 height 26
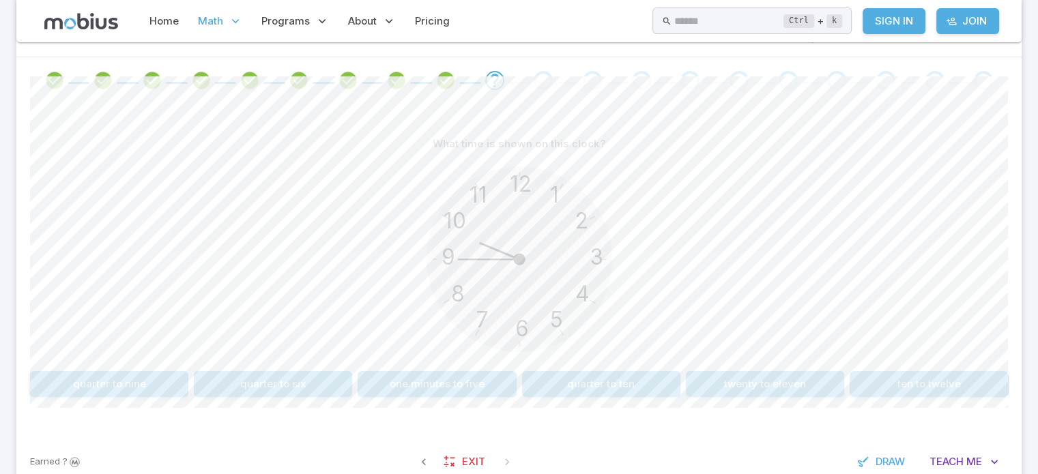
scroll to position [266, 0]
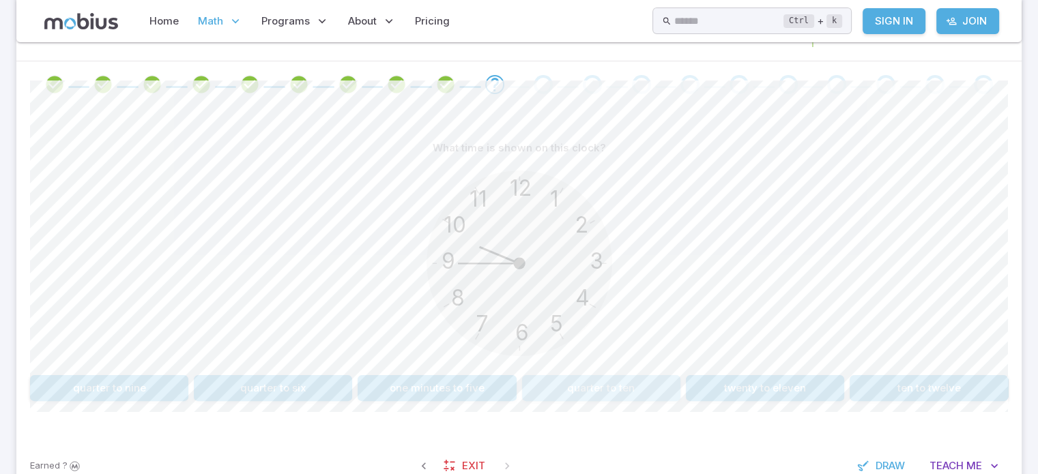
click at [635, 394] on button "quarter to ten" at bounding box center [601, 388] width 158 height 26
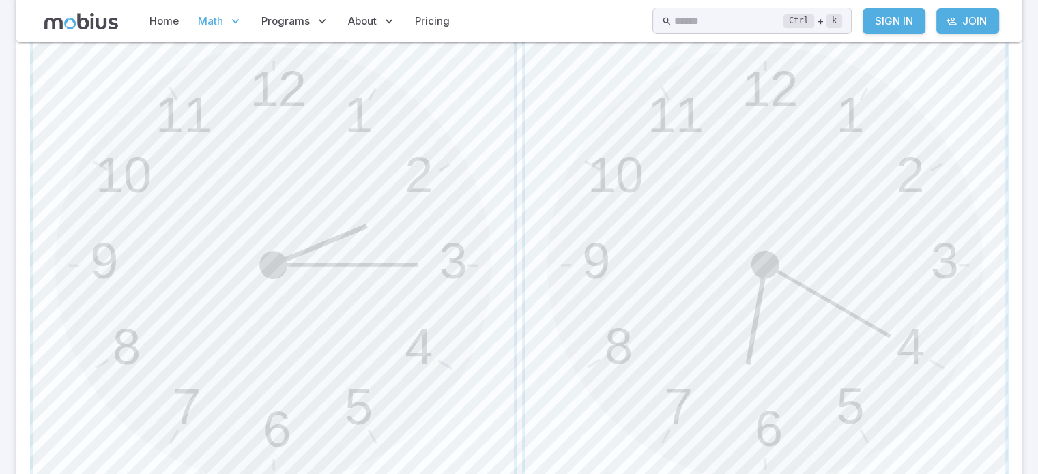
scroll to position [453, 0]
click at [355, 261] on span "button" at bounding box center [273, 263] width 481 height 481
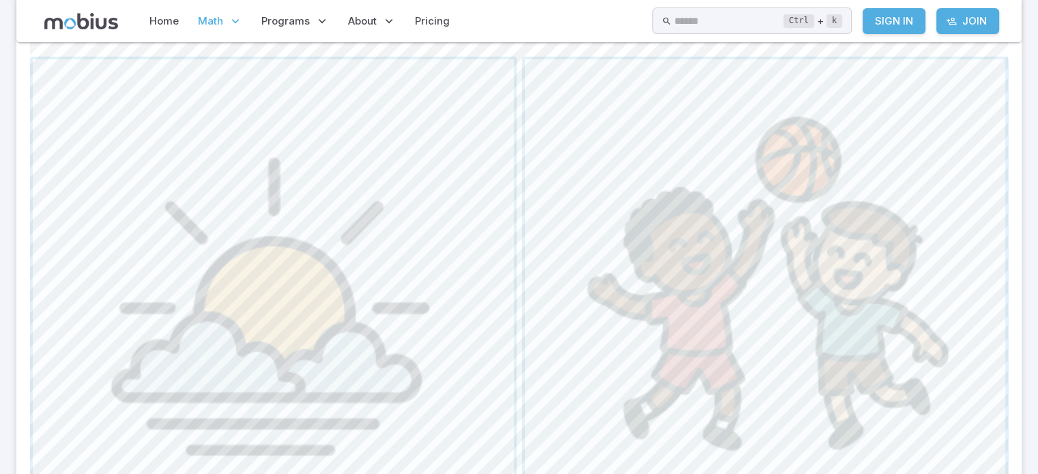
scroll to position [418, 0]
click at [829, 240] on span "button" at bounding box center [765, 298] width 481 height 481
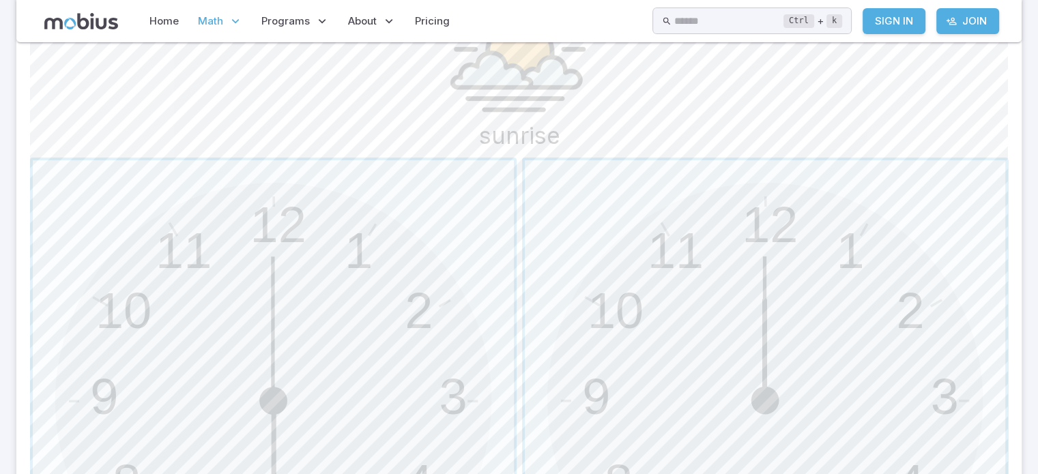
scroll to position [586, 0]
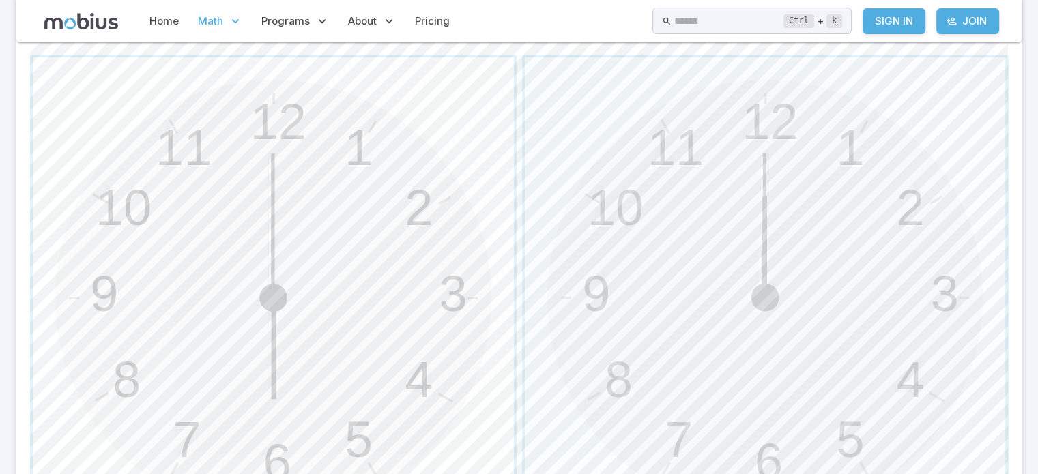
click at [353, 332] on span "button" at bounding box center [273, 297] width 481 height 481
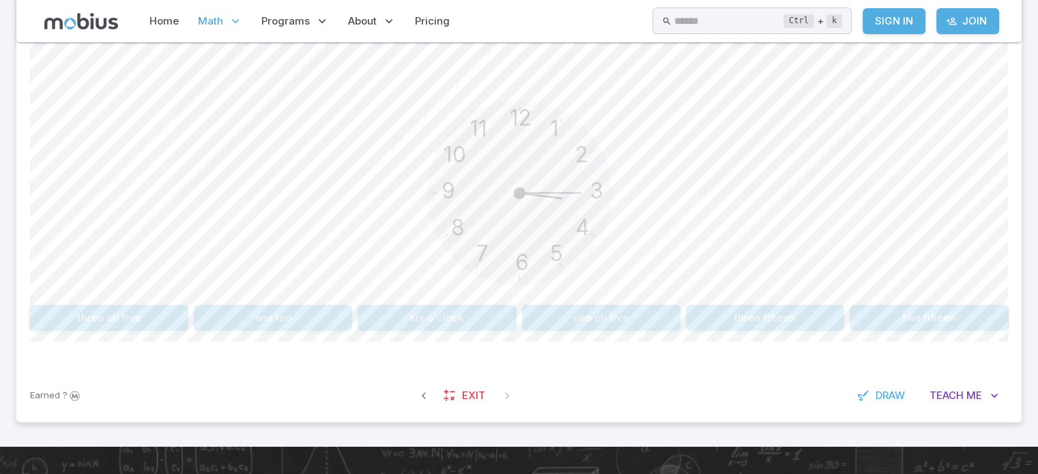
scroll to position [327, 0]
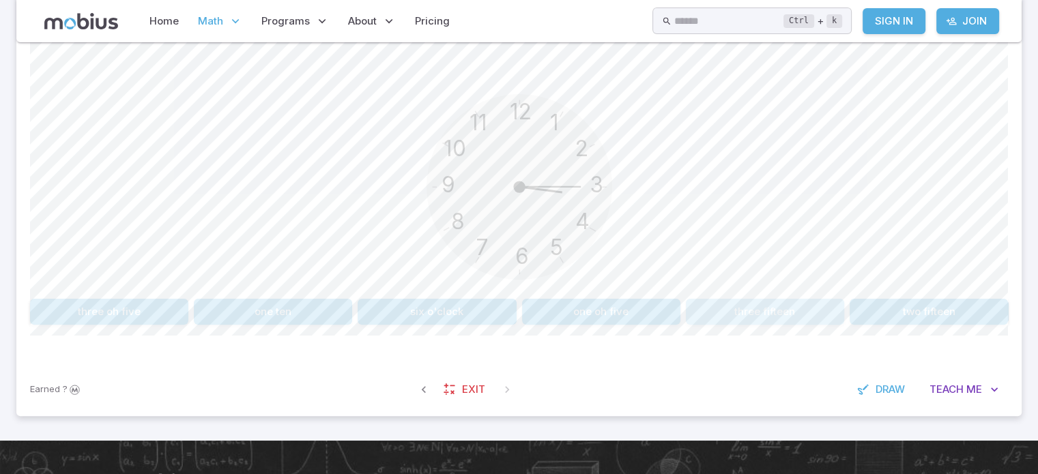
click at [805, 305] on button "three fifteen" at bounding box center [765, 312] width 158 height 26
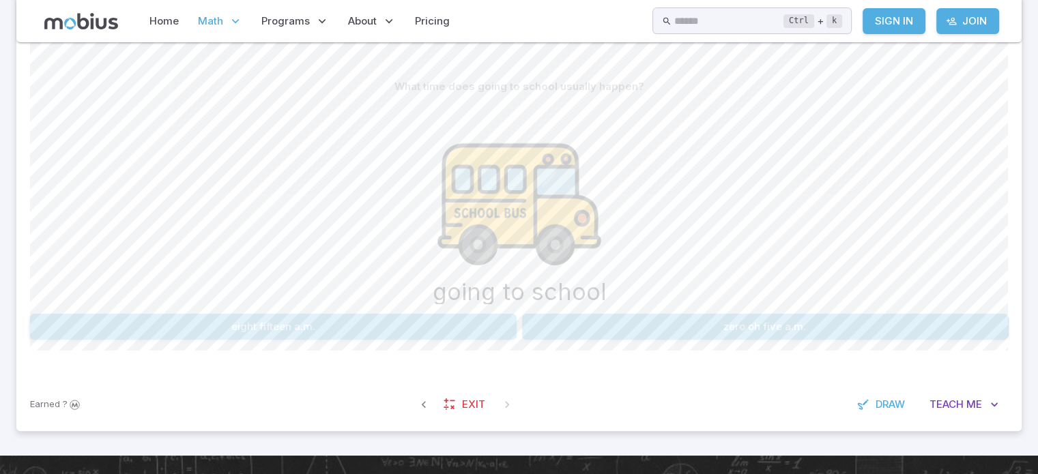
click at [403, 329] on button "eight fifteen a.m." at bounding box center [273, 327] width 487 height 26
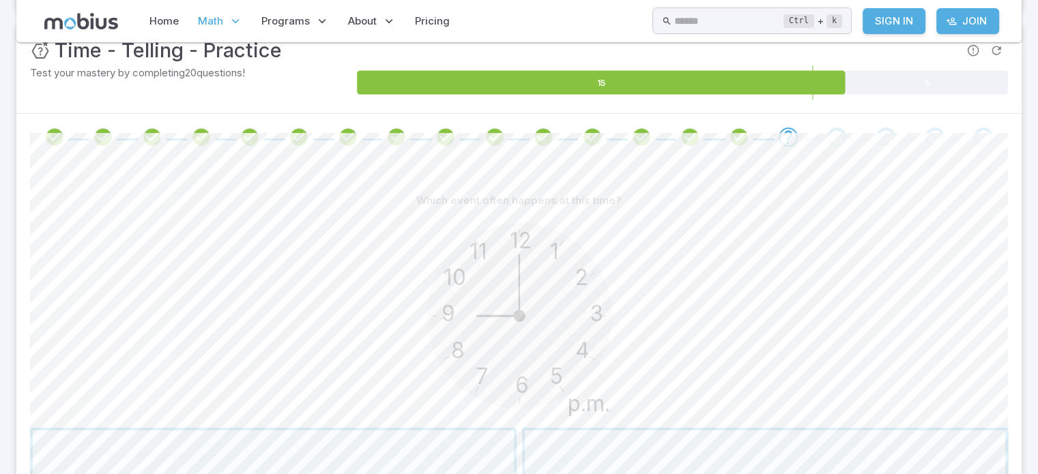
scroll to position [214, 0]
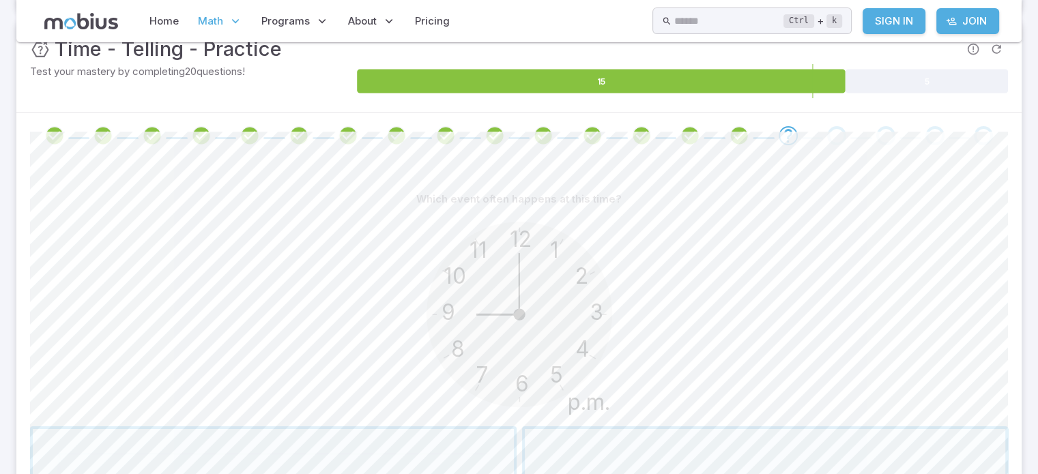
click at [1033, 155] on section "Math / Grades / Grade 3 / Time - Telling - Practice Time - Telling - Practice S…" at bounding box center [519, 428] width 1038 height 1201
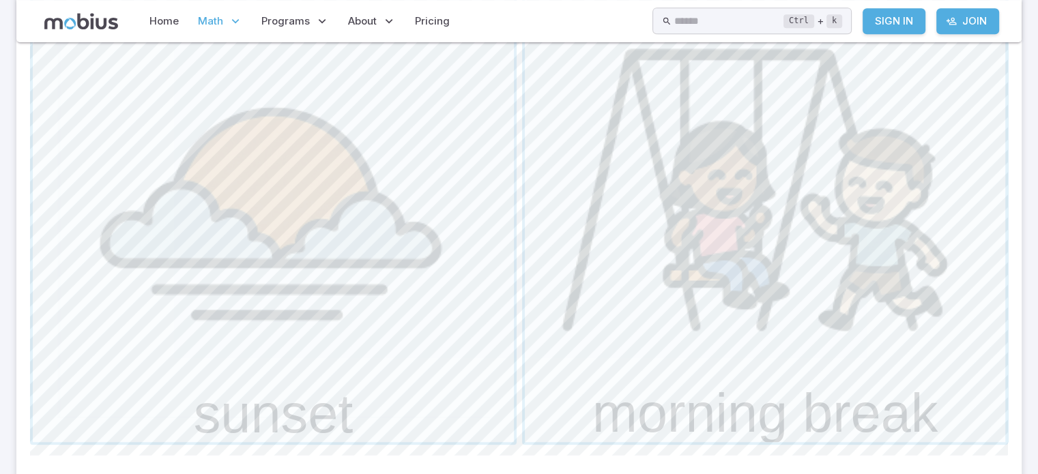
scroll to position [686, 0]
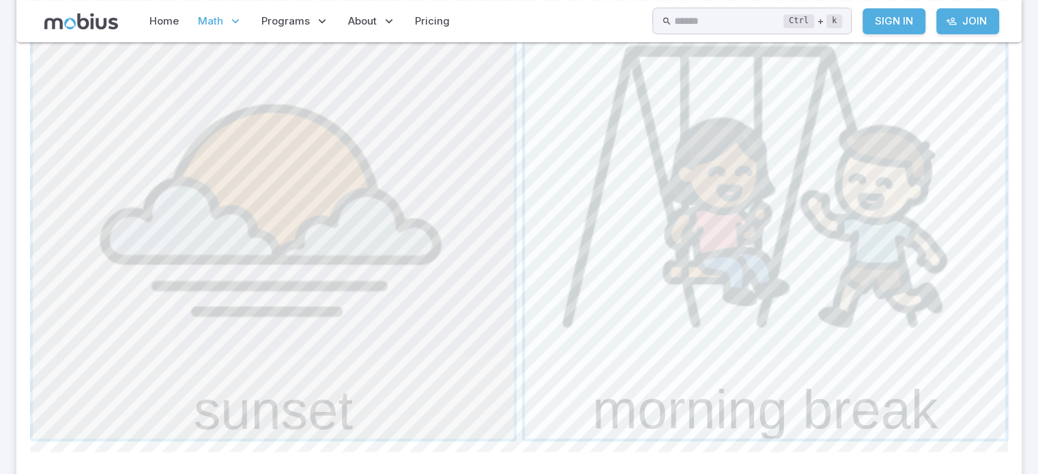
click at [403, 291] on span "button" at bounding box center [273, 198] width 481 height 481
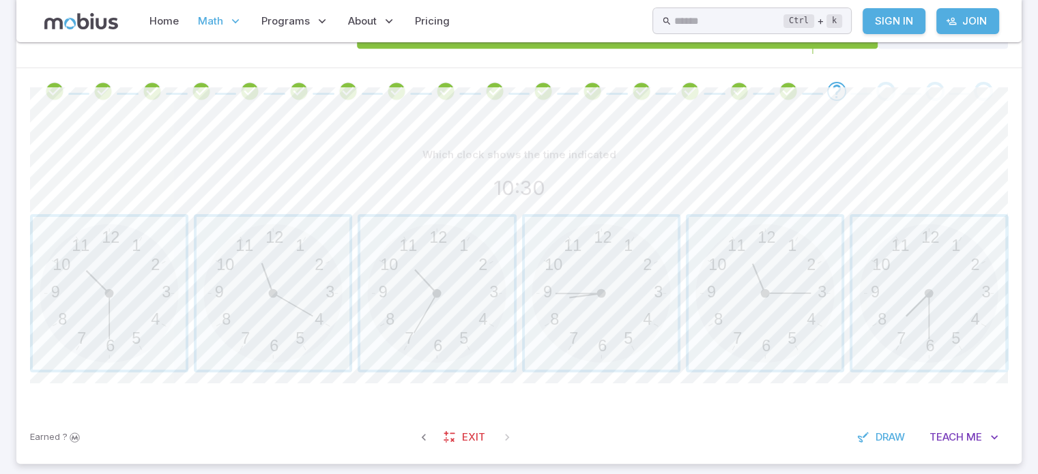
scroll to position [262, 0]
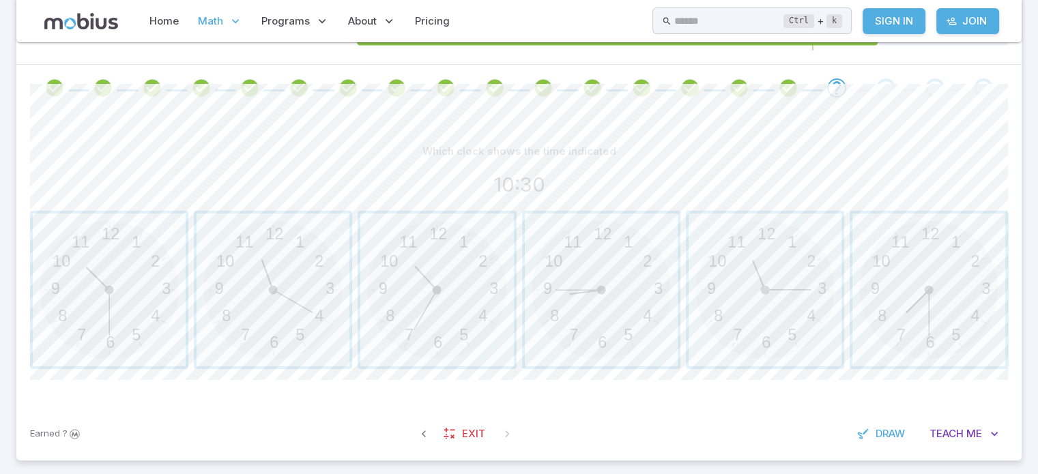
click at [983, 160] on div "Which clock shows the time indicated" at bounding box center [519, 152] width 978 height 26
click at [100, 339] on span "button" at bounding box center [109, 290] width 153 height 153
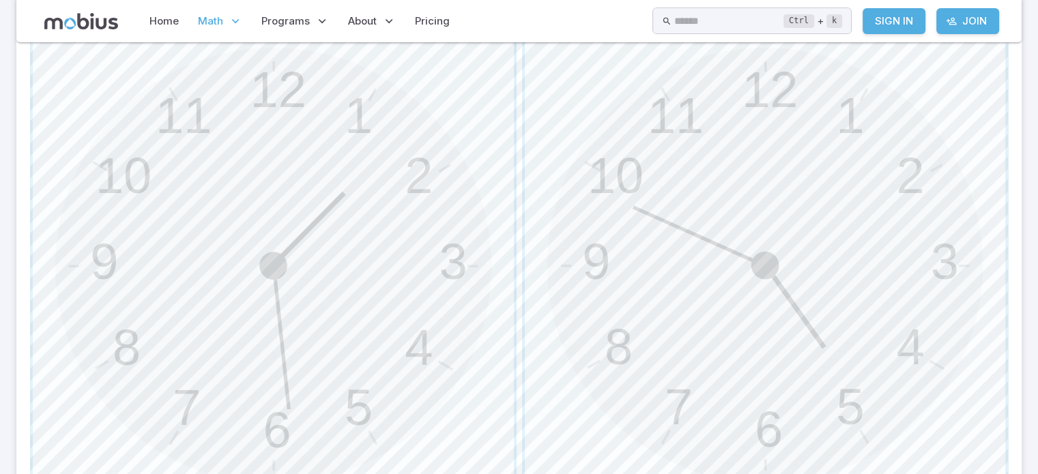
scroll to position [452, 0]
click at [1037, 233] on section "Math / Grades / Grade 3 / Time - Telling - Practice Time - Telling - Practice S…" at bounding box center [519, 106] width 1038 height 1033
click at [809, 289] on span "button" at bounding box center [765, 265] width 481 height 481
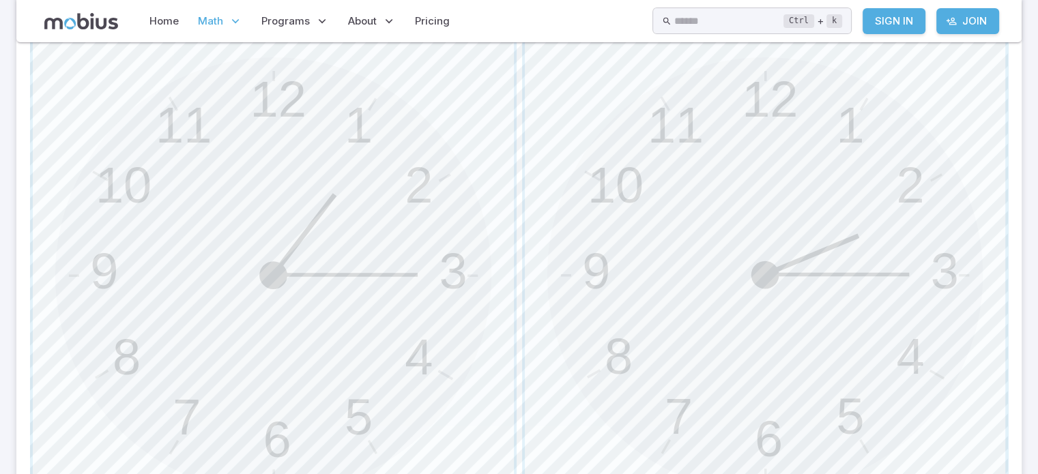
scroll to position [442, 0]
click at [785, 201] on span "button" at bounding box center [765, 273] width 481 height 481
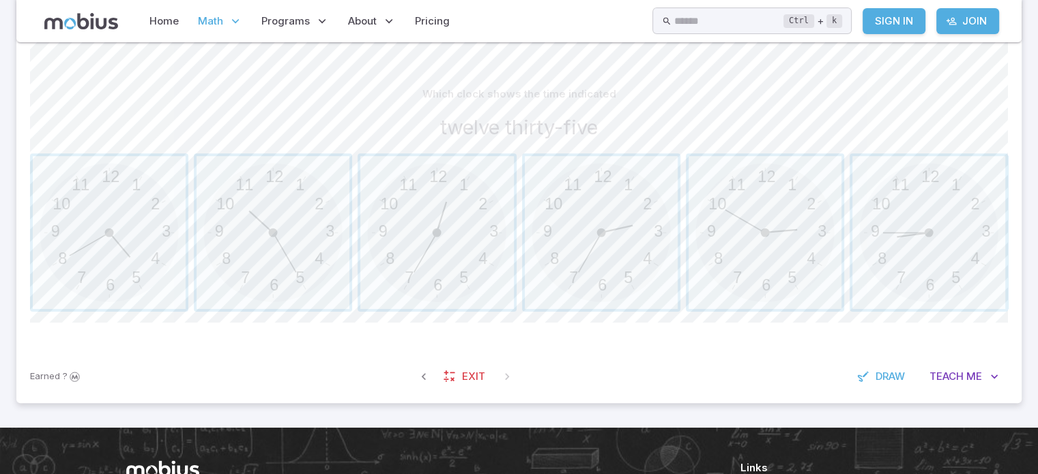
scroll to position [321, 0]
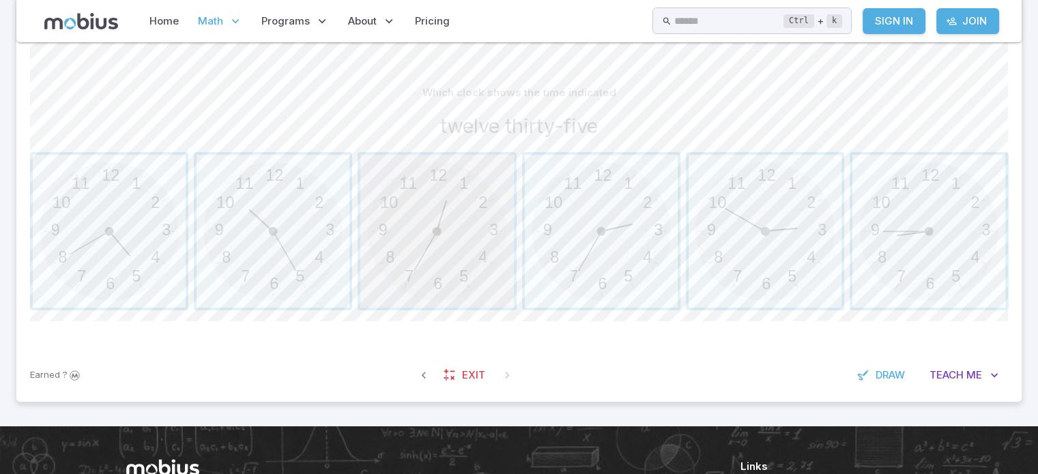
click at [463, 225] on span "button" at bounding box center [436, 231] width 153 height 153
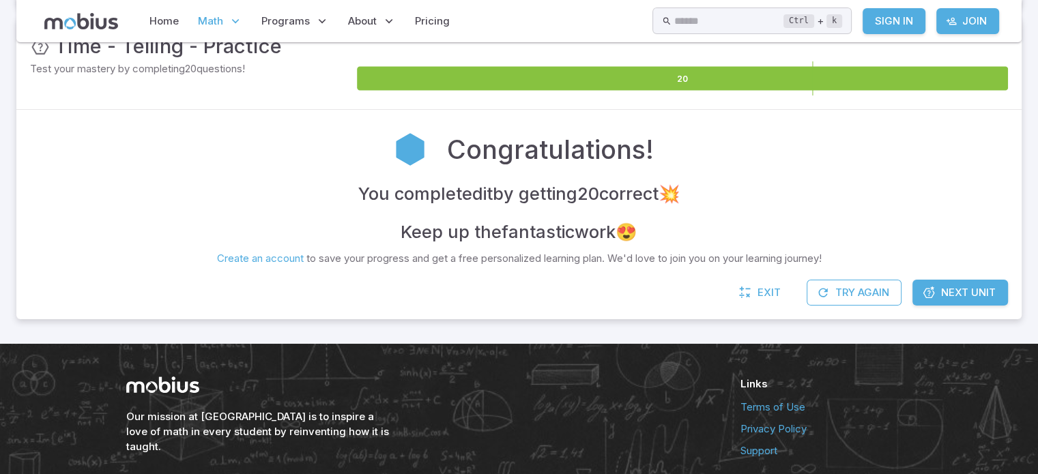
scroll to position [171, 0]
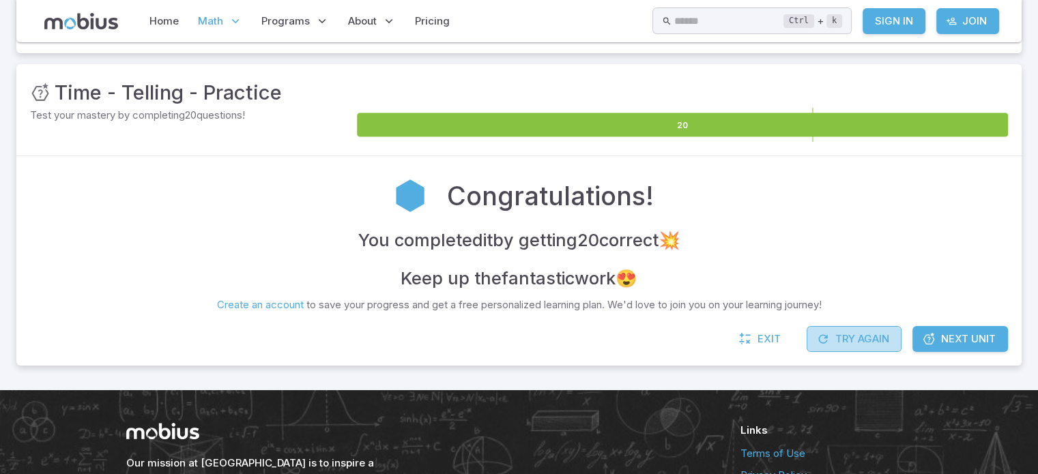
click at [874, 341] on button "Try Again" at bounding box center [854, 339] width 95 height 26
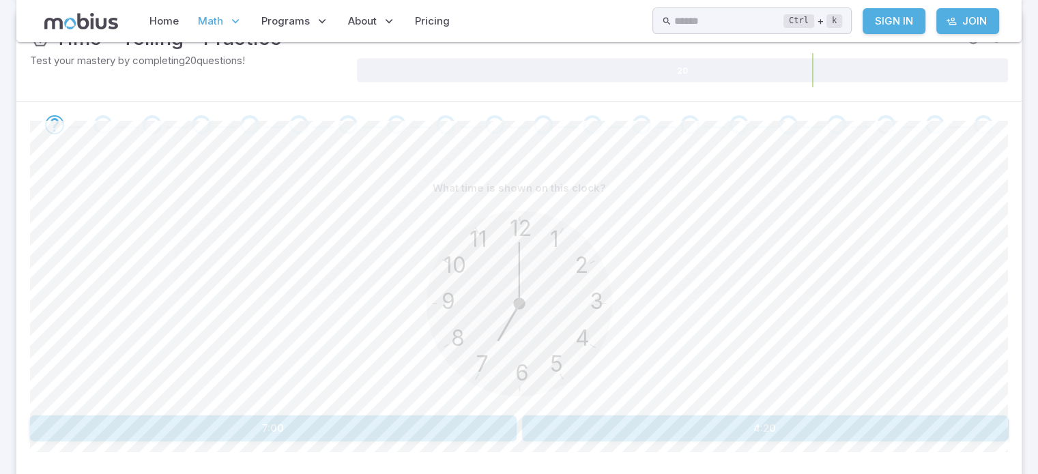
scroll to position [253, 0]
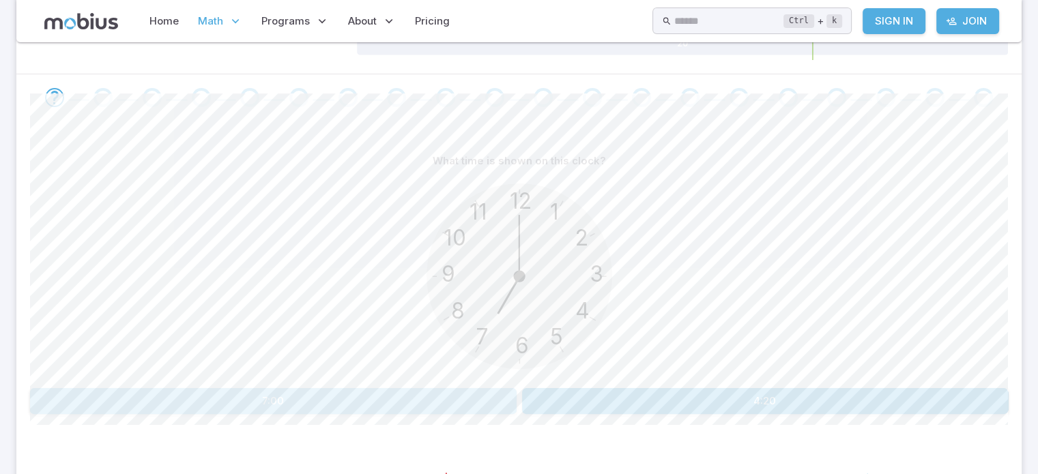
click at [451, 404] on button "7:00" at bounding box center [273, 401] width 487 height 26
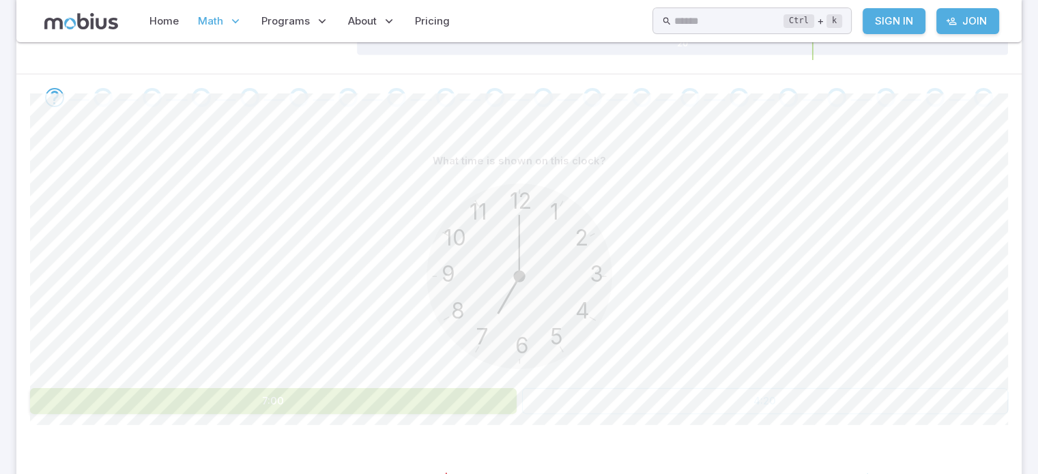
click at [451, 404] on button "7:00" at bounding box center [273, 401] width 487 height 26
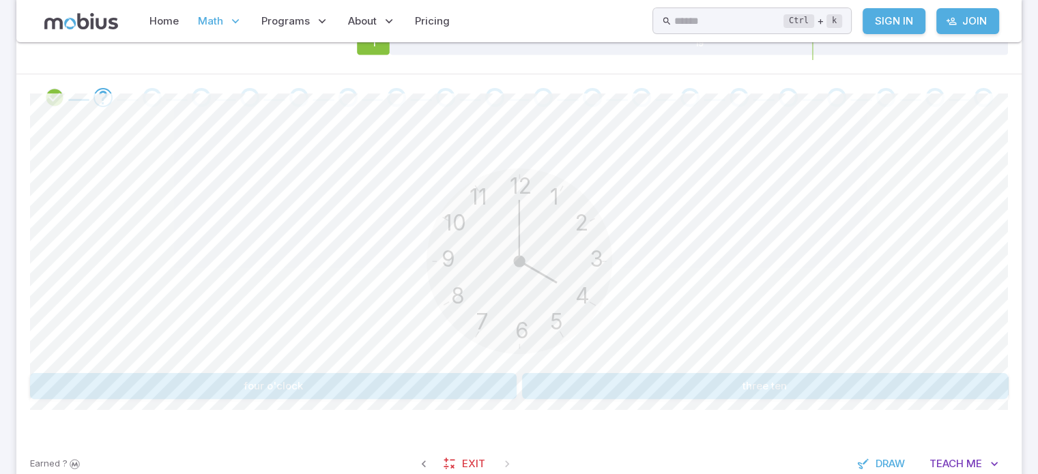
click at [352, 385] on button "four o'clock" at bounding box center [273, 386] width 487 height 26
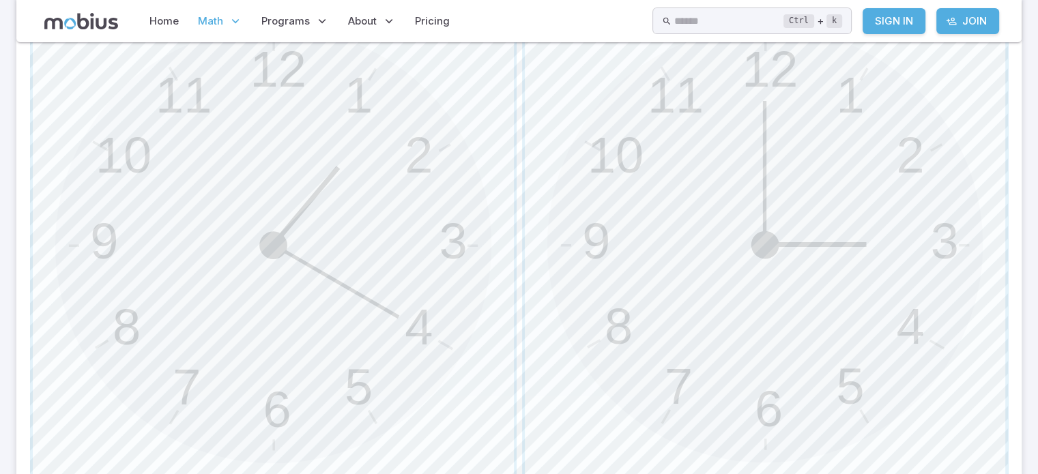
scroll to position [444, 0]
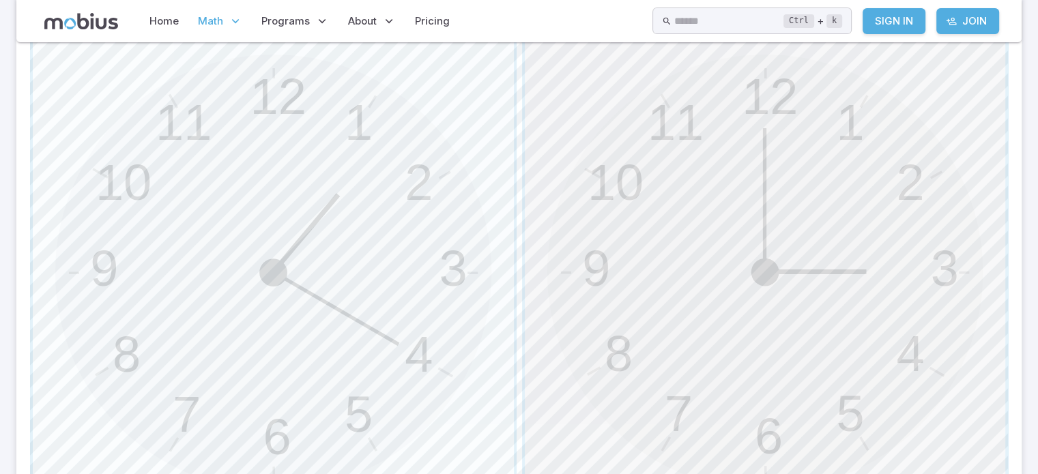
click at [698, 332] on span "button" at bounding box center [765, 272] width 481 height 481
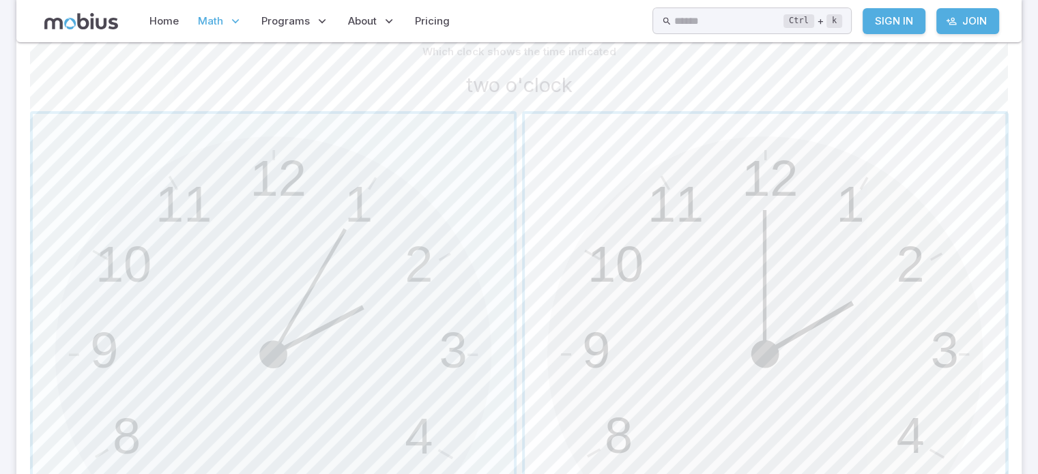
scroll to position [389, 0]
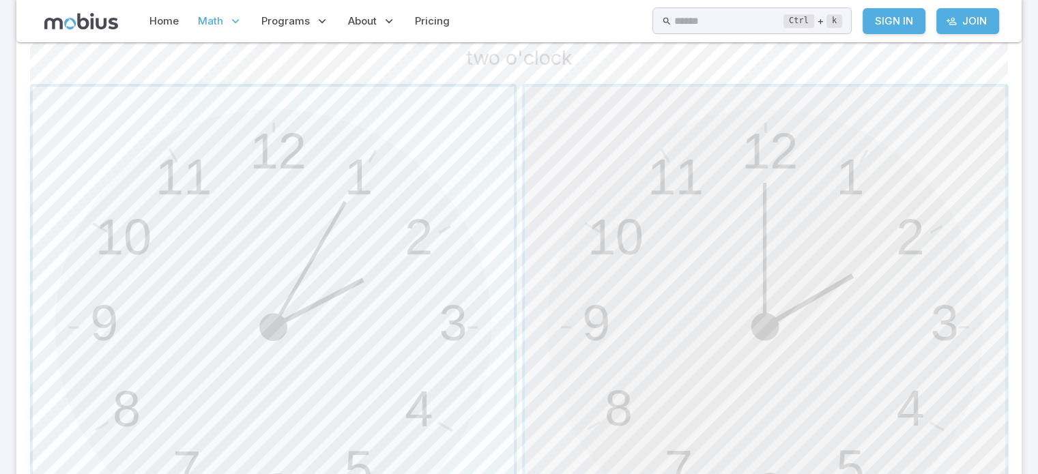
click at [678, 208] on span "button" at bounding box center [765, 327] width 481 height 481
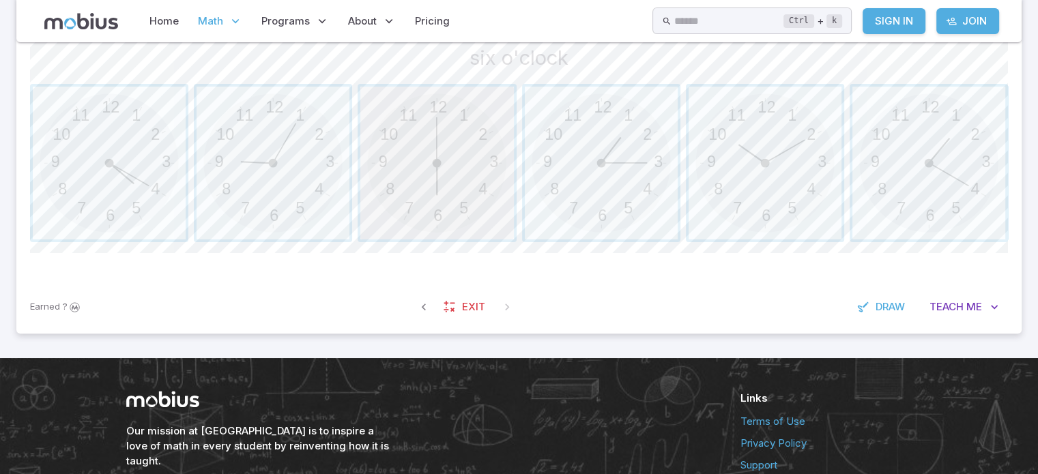
click at [407, 169] on span "button" at bounding box center [436, 163] width 153 height 153
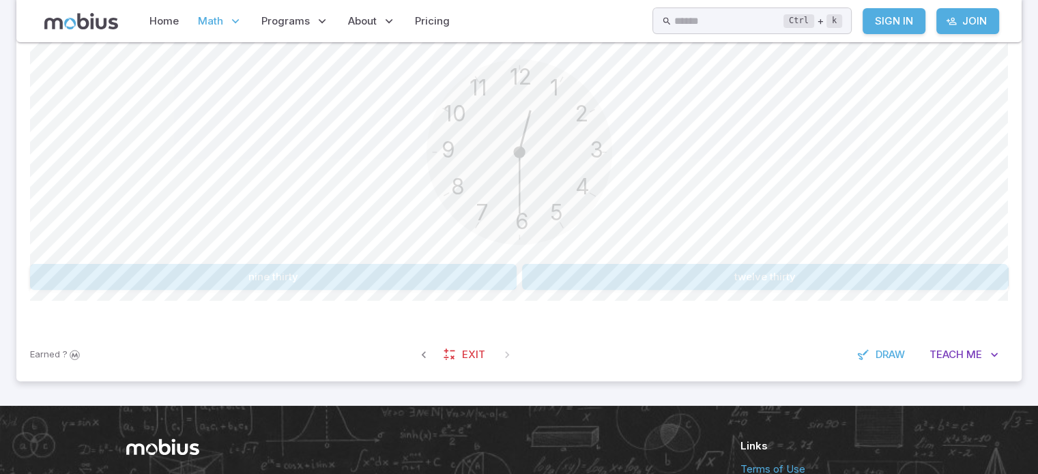
scroll to position [334, 0]
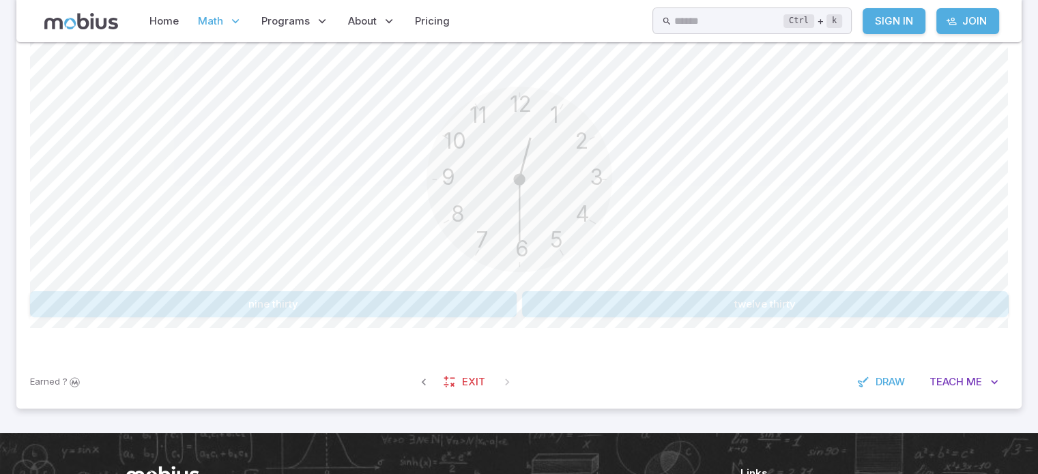
click at [605, 305] on button "twelve thirty" at bounding box center [765, 304] width 487 height 26
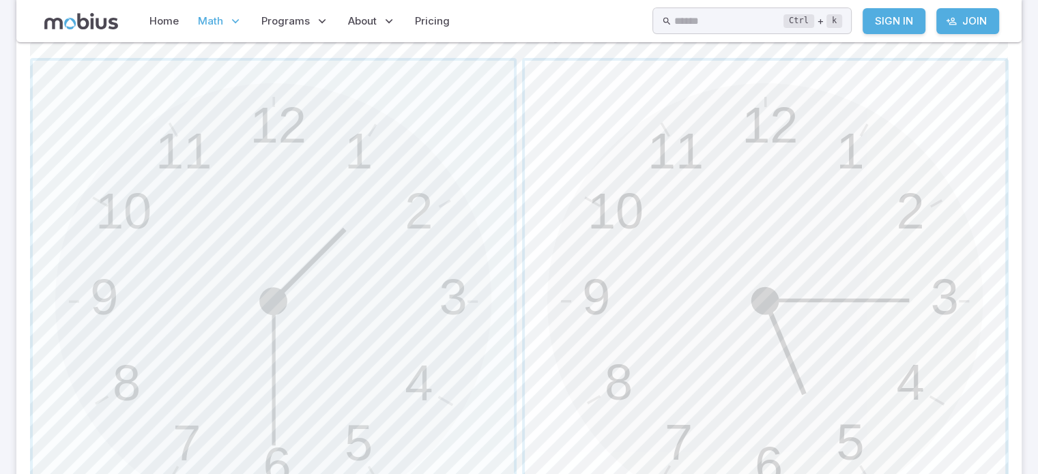
scroll to position [416, 0]
click at [390, 312] on span "button" at bounding box center [273, 299] width 481 height 481
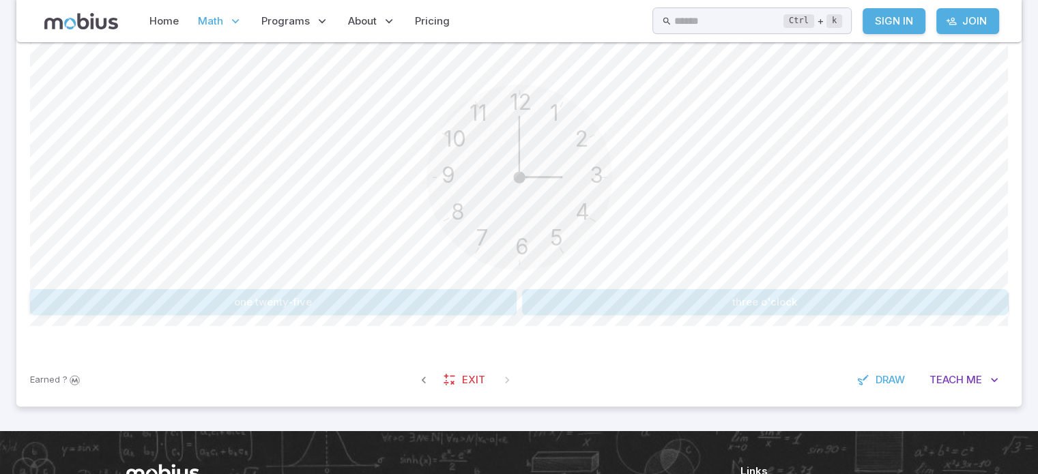
scroll to position [334, 0]
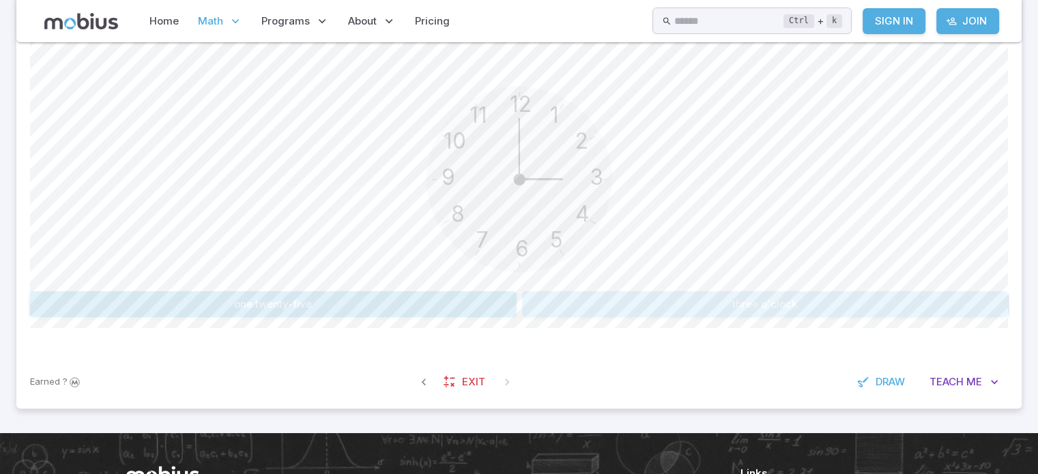
click at [626, 305] on button "three o'clock" at bounding box center [765, 304] width 487 height 26
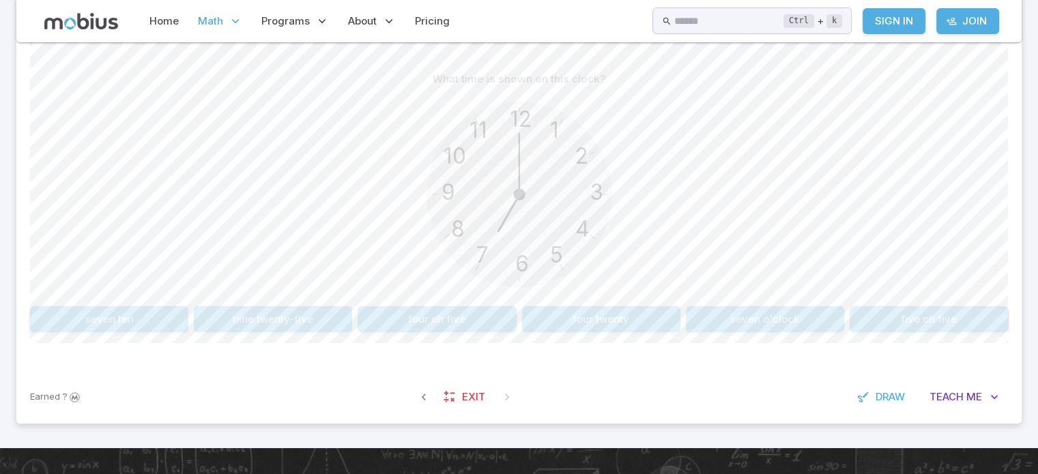
click at [743, 313] on button "seven o'clock" at bounding box center [765, 319] width 158 height 26
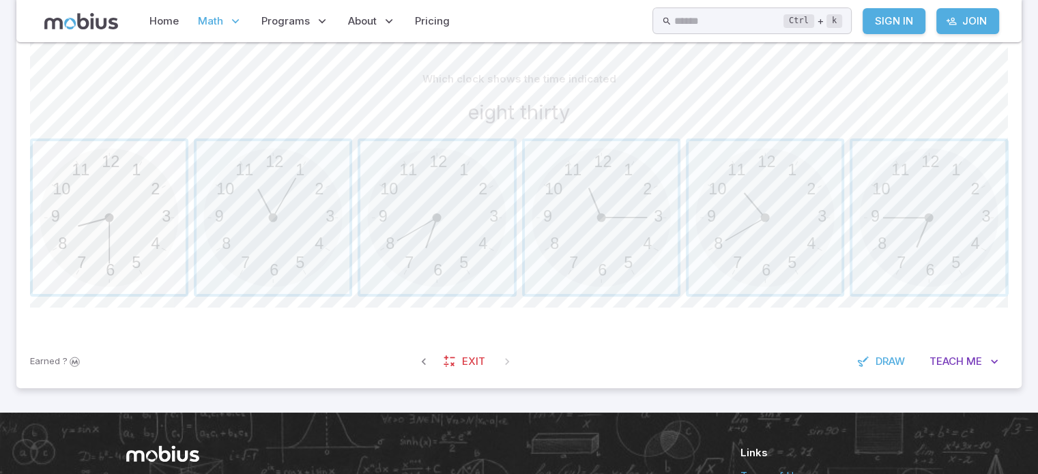
click at [70, 263] on span "button" at bounding box center [109, 217] width 153 height 153
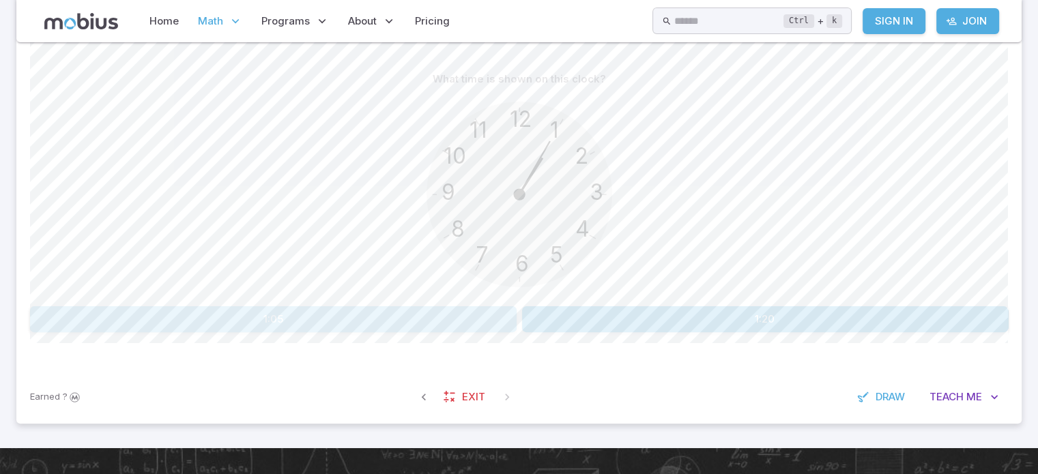
click at [474, 318] on button "1:05" at bounding box center [273, 319] width 487 height 26
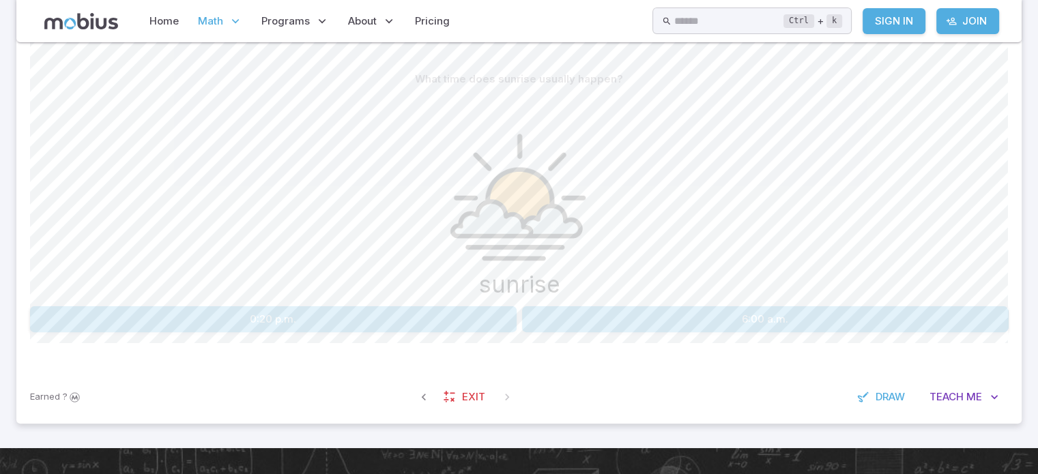
click at [599, 321] on button "6:00 a.m." at bounding box center [765, 319] width 487 height 26
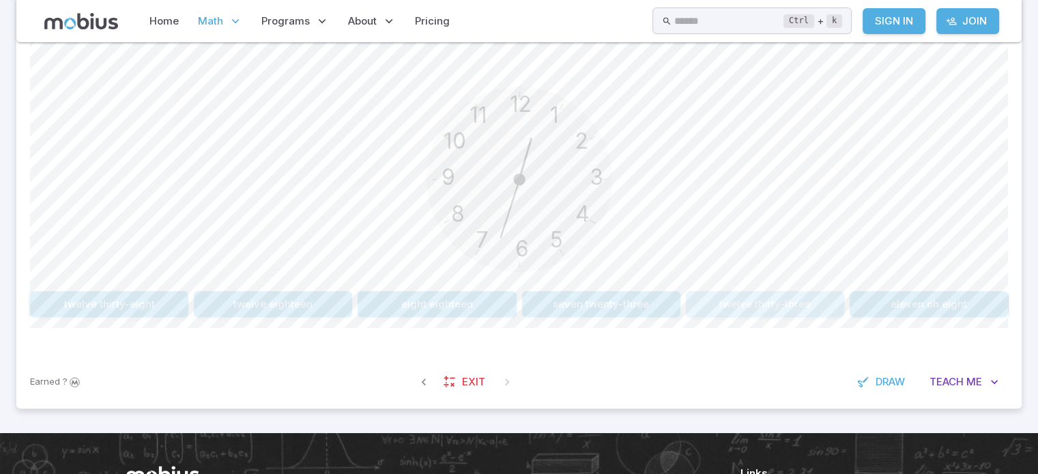
click at [738, 296] on button "twelve thirty-three" at bounding box center [765, 304] width 158 height 26
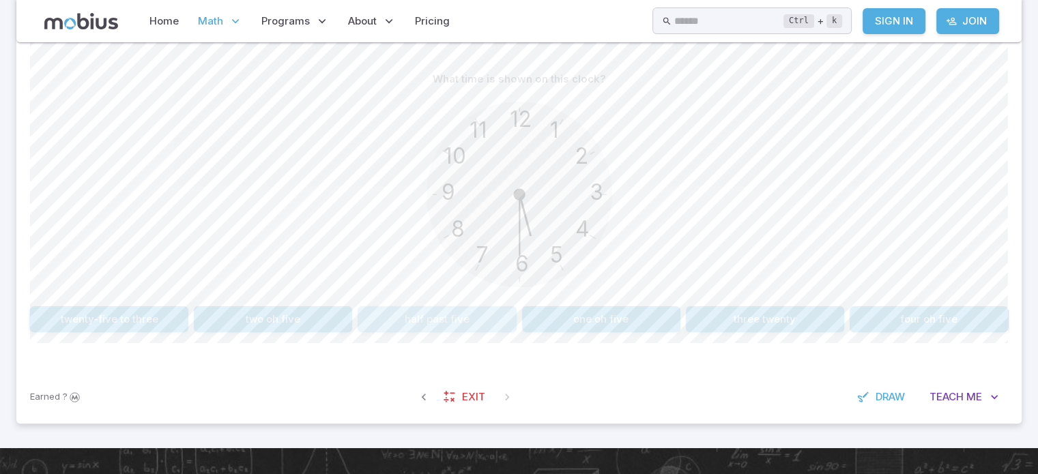
click at [448, 313] on button "half past five" at bounding box center [437, 319] width 158 height 26
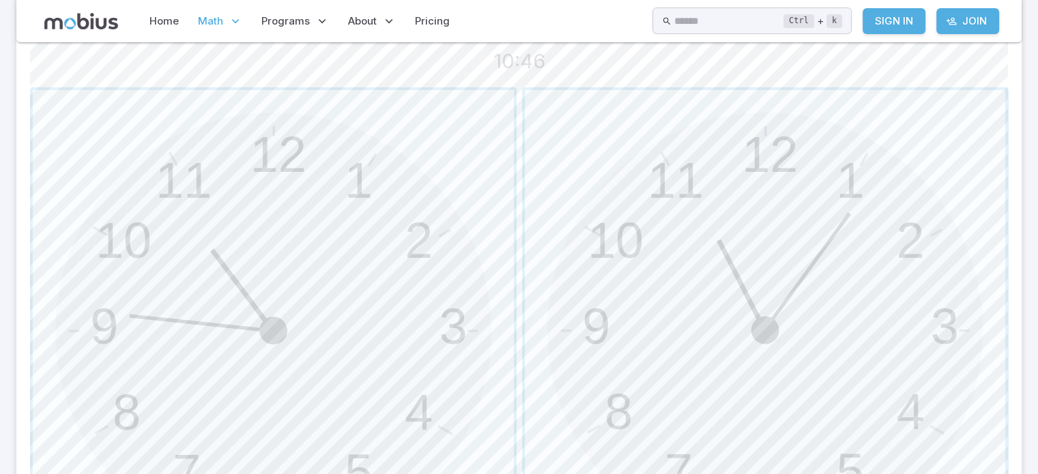
scroll to position [389, 0]
click at [298, 395] on span "button" at bounding box center [273, 327] width 481 height 481
drag, startPoint x: 642, startPoint y: 405, endPoint x: 419, endPoint y: 378, distance: 224.1
click at [419, 378] on div "12 6 3 9 1 2 11 10 5 4 7 8 12 6 3 9 1 2 11 10 5 4 7 8" at bounding box center [519, 327] width 978 height 487
click at [375, 298] on span "button" at bounding box center [273, 327] width 481 height 481
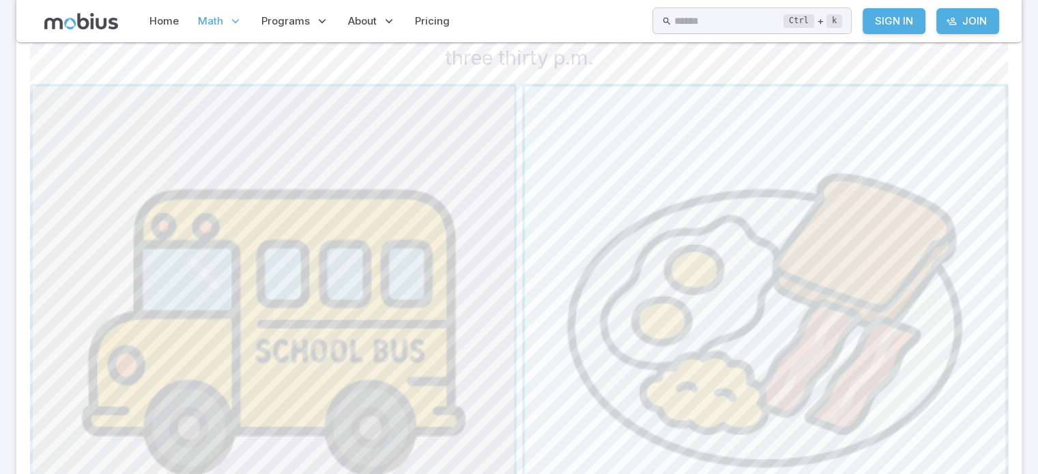
click at [376, 357] on span "button" at bounding box center [273, 327] width 481 height 481
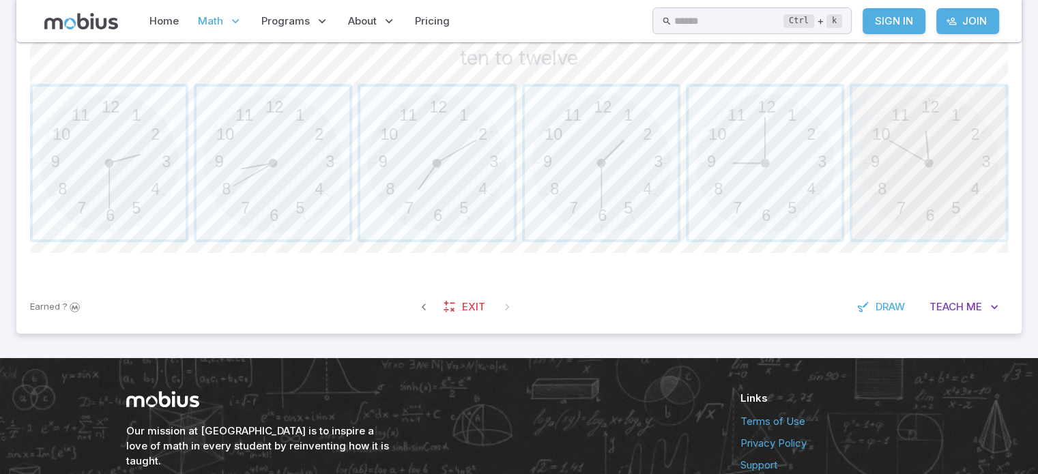
drag, startPoint x: 883, startPoint y: 175, endPoint x: 919, endPoint y: 160, distance: 39.2
click at [919, 160] on span "button" at bounding box center [928, 163] width 153 height 153
click at [569, 184] on span "button" at bounding box center [601, 163] width 153 height 153
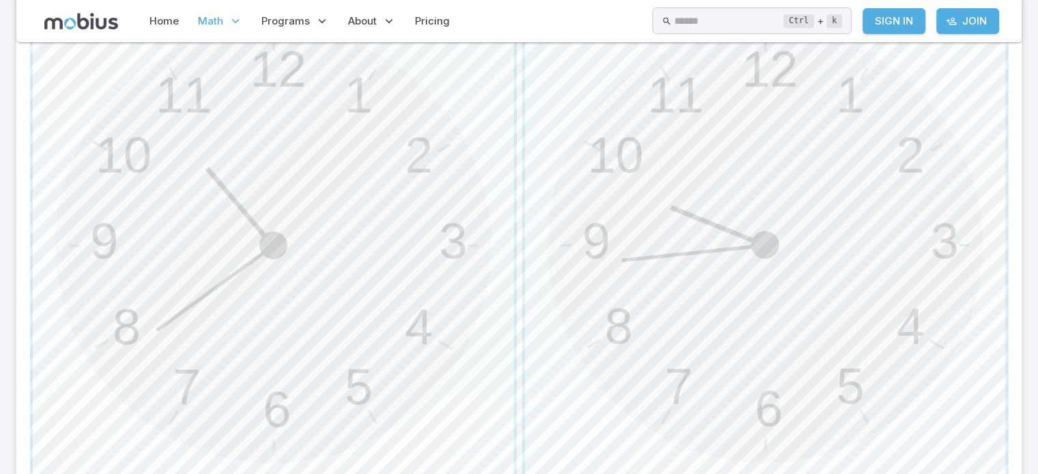
scroll to position [498, 0]
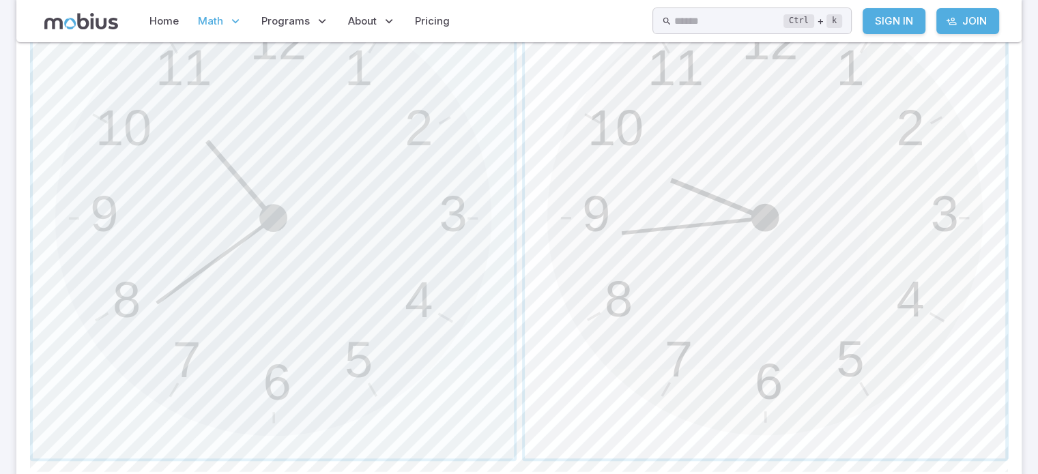
click at [612, 182] on span "button" at bounding box center [765, 217] width 481 height 481
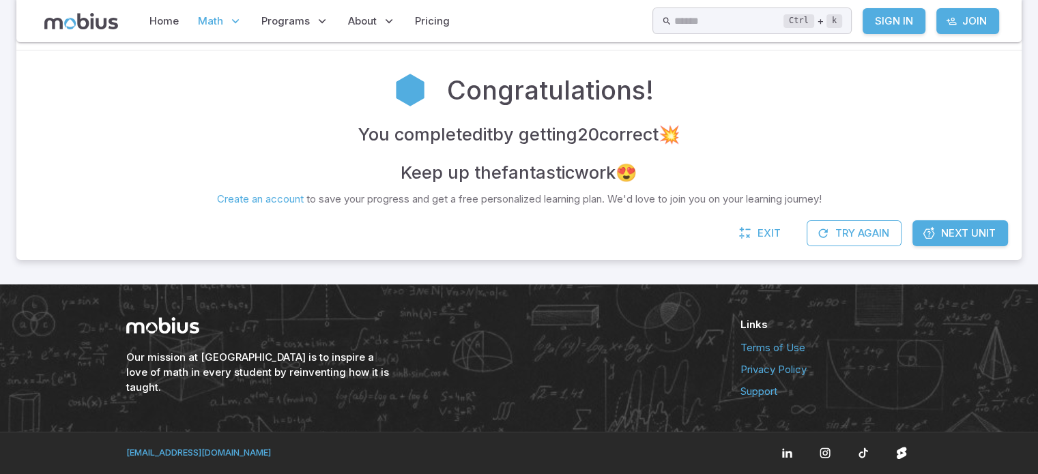
click at [617, 188] on div "Congratulations! You completed it by getting 20 correct 💥 Keep up the fantastic…" at bounding box center [519, 135] width 978 height 143
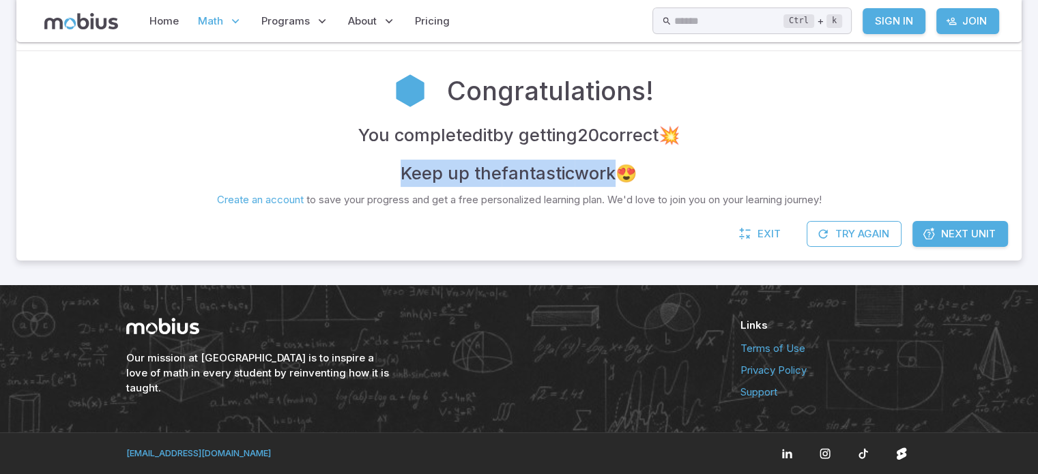
drag, startPoint x: 382, startPoint y: 174, endPoint x: 616, endPoint y: 169, distance: 234.9
click at [616, 169] on div "You completed it by getting 20 correct 💥 Keep up the fantastic work 😍" at bounding box center [519, 154] width 978 height 66
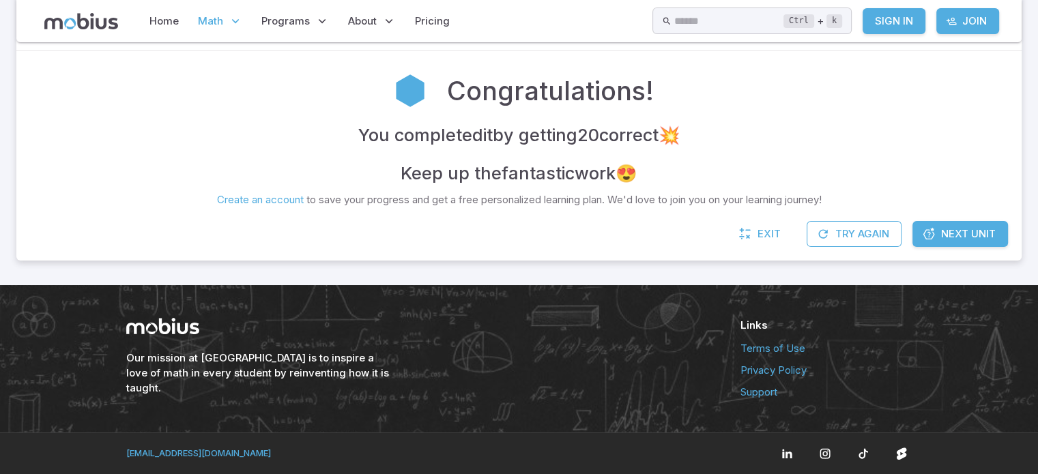
click at [445, 137] on h4 "You completed it by getting 20 correct 💥" at bounding box center [519, 134] width 322 height 27
click at [528, 91] on h2 "Congratulations!" at bounding box center [550, 91] width 207 height 38
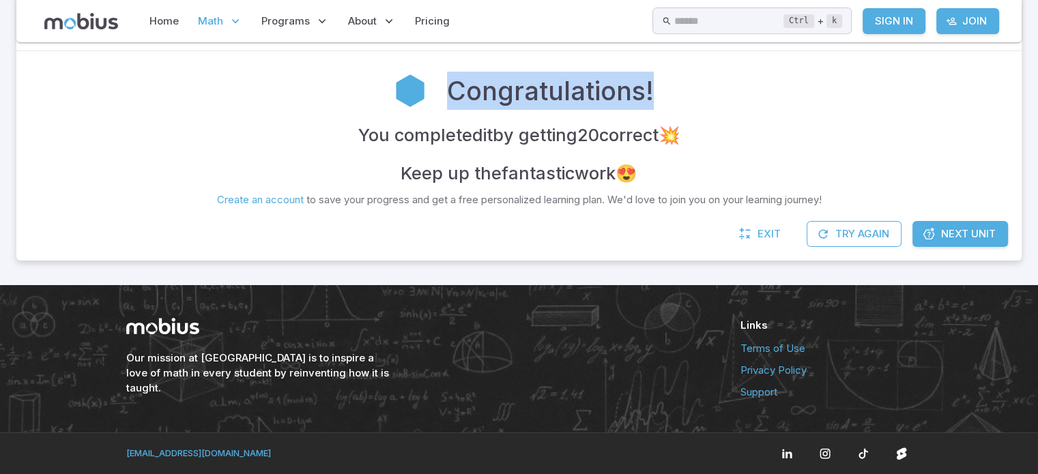
drag, startPoint x: 661, startPoint y: 92, endPoint x: 401, endPoint y: 52, distance: 262.5
click at [401, 52] on div "Congratulations! You completed it by getting 20 correct 💥 Keep up the fantastic…" at bounding box center [518, 136] width 1005 height 170
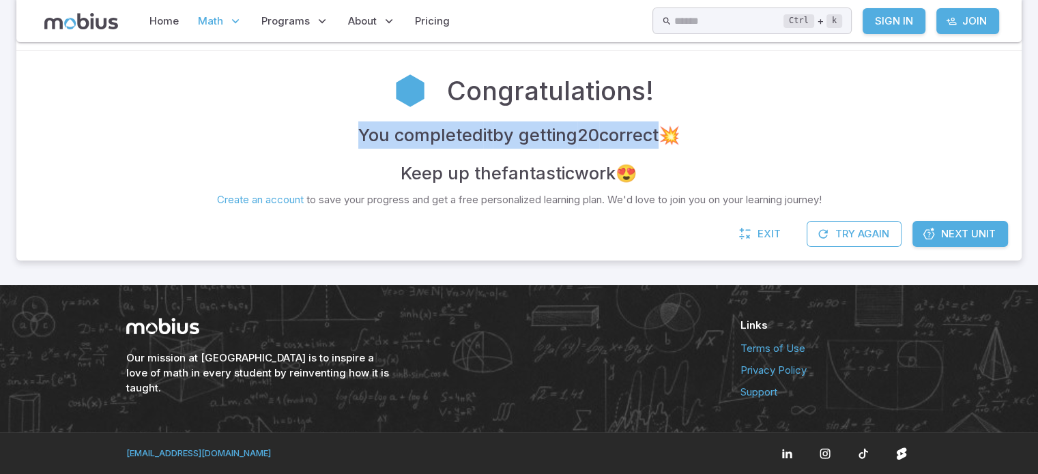
drag, startPoint x: 658, startPoint y: 132, endPoint x: 349, endPoint y: 119, distance: 308.7
click at [349, 119] on div "Congratulations! You completed it by getting 20 correct 💥 Keep up the fantastic…" at bounding box center [519, 136] width 978 height 143
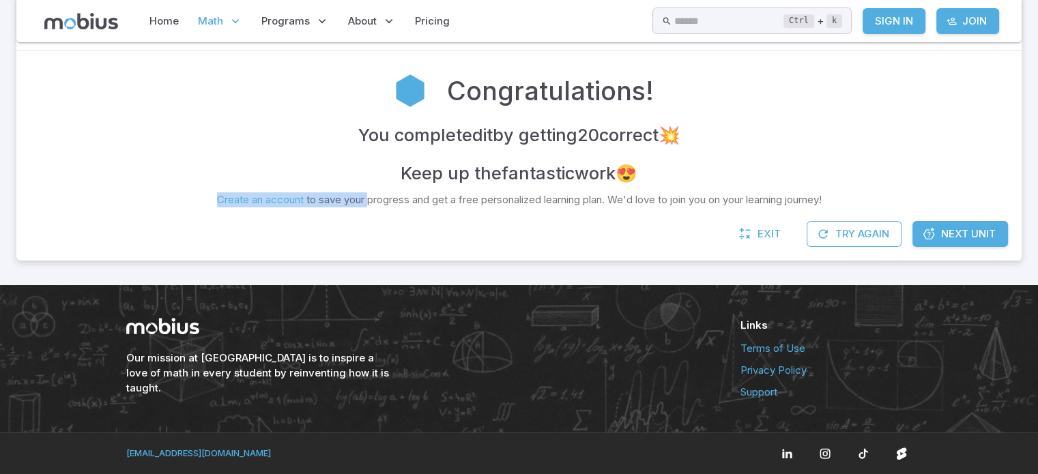
drag, startPoint x: 641, startPoint y: 176, endPoint x: 358, endPoint y: 214, distance: 285.7
click at [358, 214] on div "Congratulations! You completed it by getting 20 correct 💥 Keep up the fantastic…" at bounding box center [518, 136] width 1005 height 170
drag, startPoint x: 803, startPoint y: 203, endPoint x: 61, endPoint y: 227, distance: 743.0
click at [61, 227] on div "Unit Mastery : Time - Telling - Practice Test your mastery by completing 20 que…" at bounding box center [518, 110] width 1005 height 302
drag, startPoint x: 367, startPoint y: 352, endPoint x: 169, endPoint y: 386, distance: 200.7
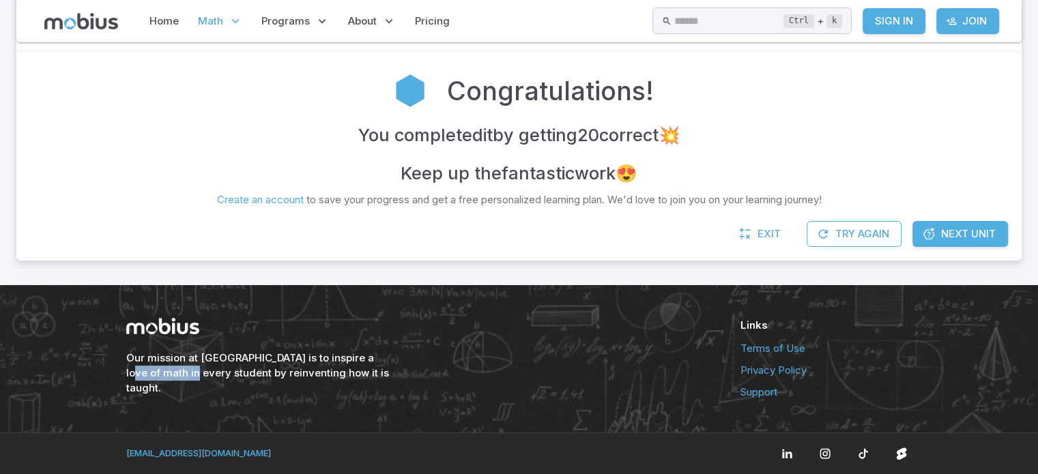
click at [169, 386] on div "Our mission at [GEOGRAPHIC_DATA] is to inspire a love of math in every student …" at bounding box center [417, 359] width 582 height 82
click at [172, 388] on div "Our mission at [GEOGRAPHIC_DATA] is to inspire a love of math in every student …" at bounding box center [417, 359] width 582 height 82
click at [947, 238] on span "Next Unit" at bounding box center [968, 234] width 55 height 15
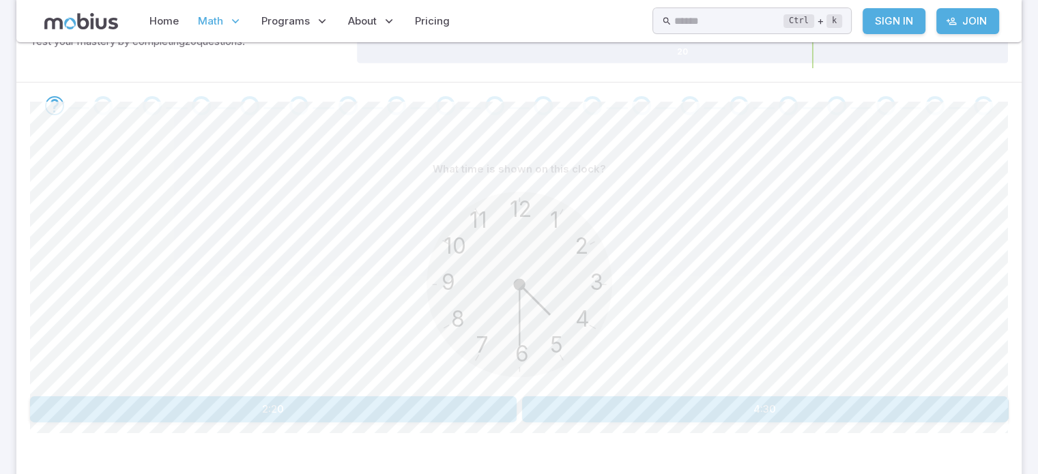
scroll to position [246, 0]
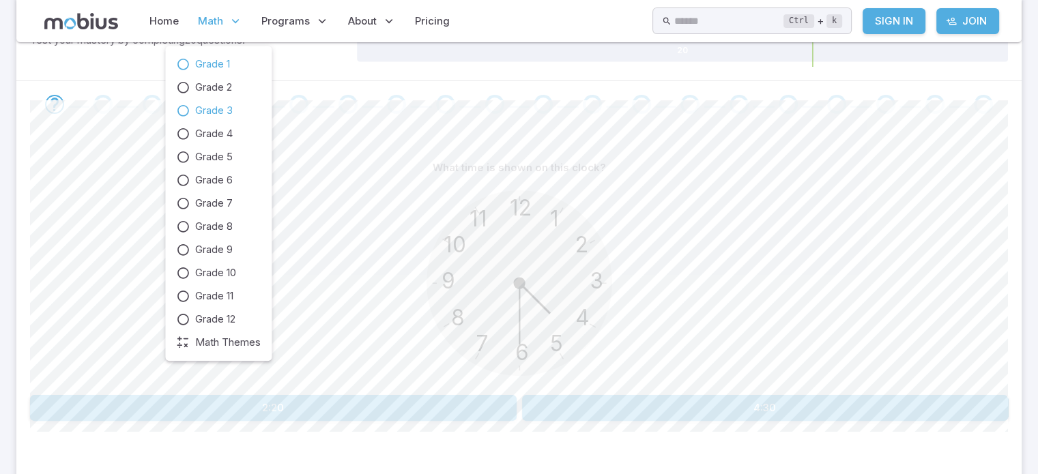
click at [199, 59] on span "Grade 1" at bounding box center [212, 64] width 35 height 15
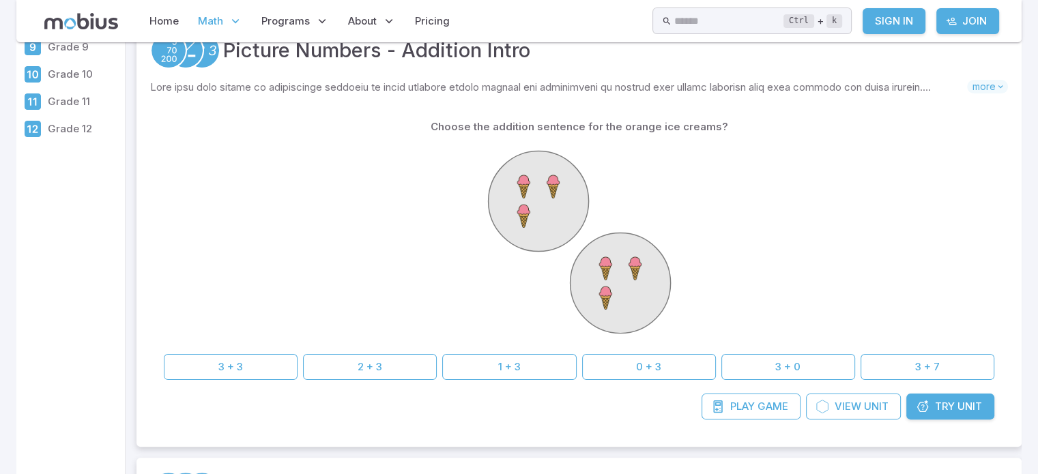
scroll to position [246, 0]
click at [260, 372] on button "3 + 3" at bounding box center [231, 368] width 134 height 26
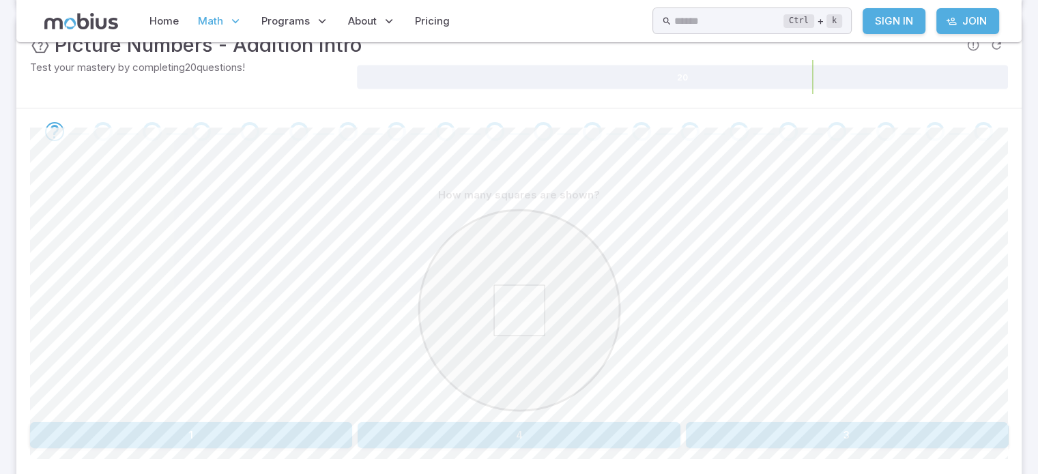
scroll to position [246, 0]
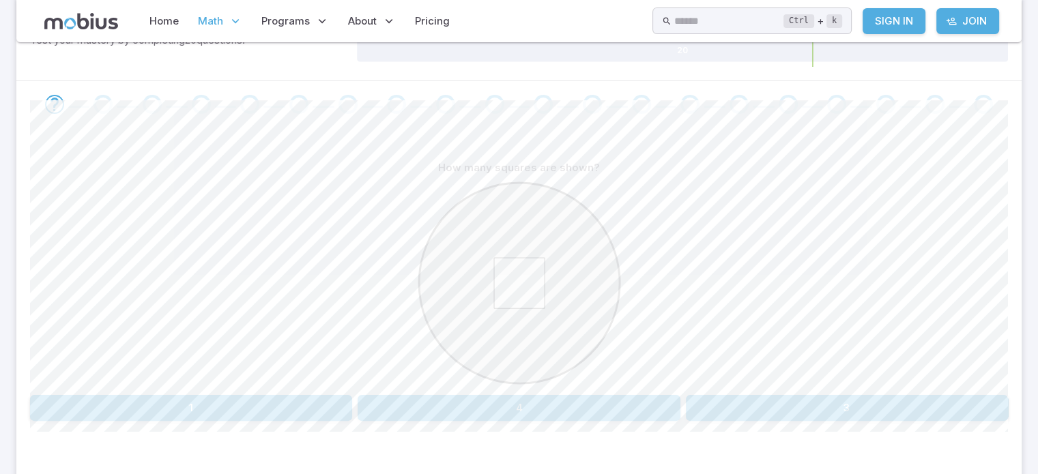
click at [295, 399] on button "1" at bounding box center [191, 408] width 322 height 26
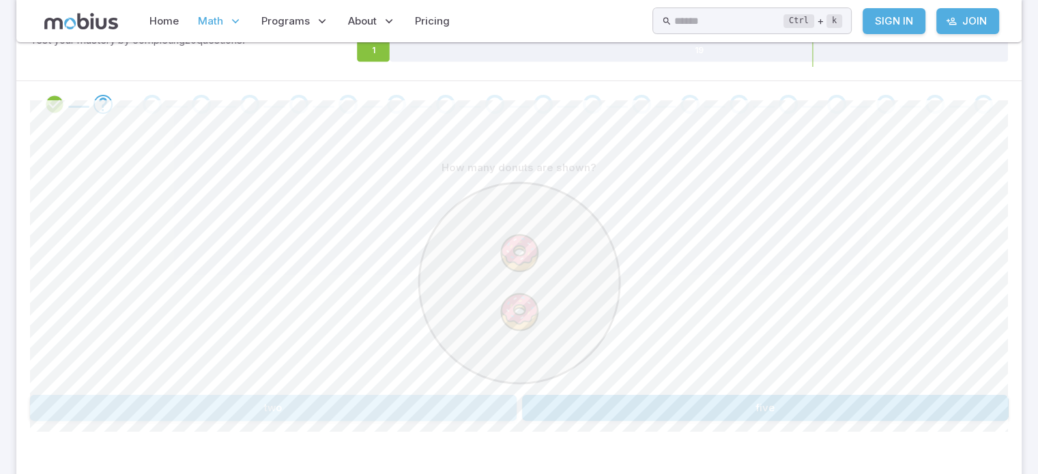
click at [360, 397] on button "two" at bounding box center [273, 408] width 487 height 26
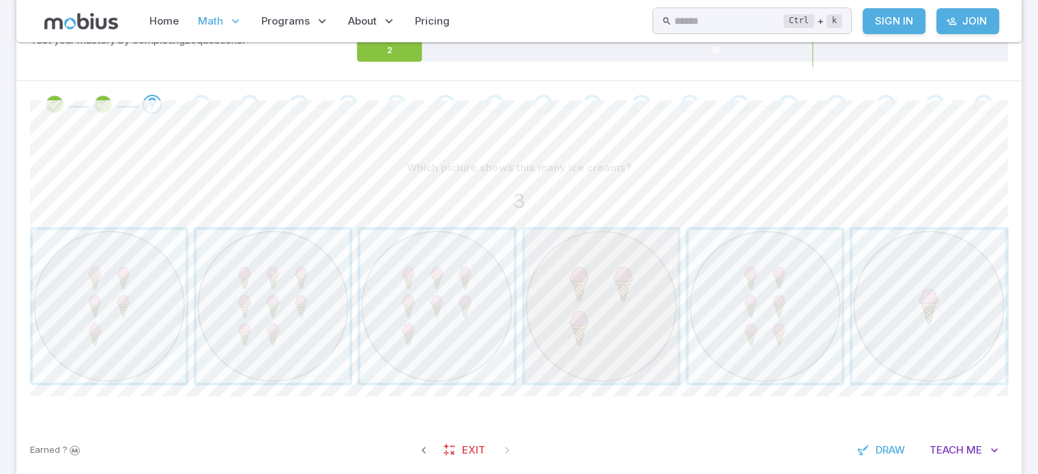
click at [562, 313] on span "button" at bounding box center [601, 306] width 153 height 153
click at [599, 327] on span "button" at bounding box center [601, 306] width 153 height 153
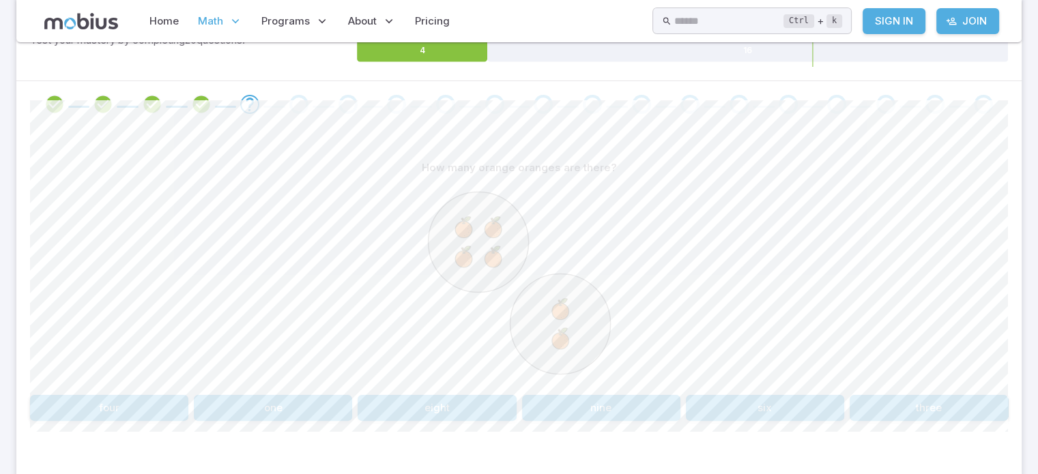
drag, startPoint x: 736, startPoint y: 347, endPoint x: 723, endPoint y: 403, distance: 58.0
click at [723, 403] on div "How many orange oranges are there? four one eight nine six three" at bounding box center [519, 288] width 978 height 266
click at [723, 403] on button "six" at bounding box center [765, 408] width 158 height 26
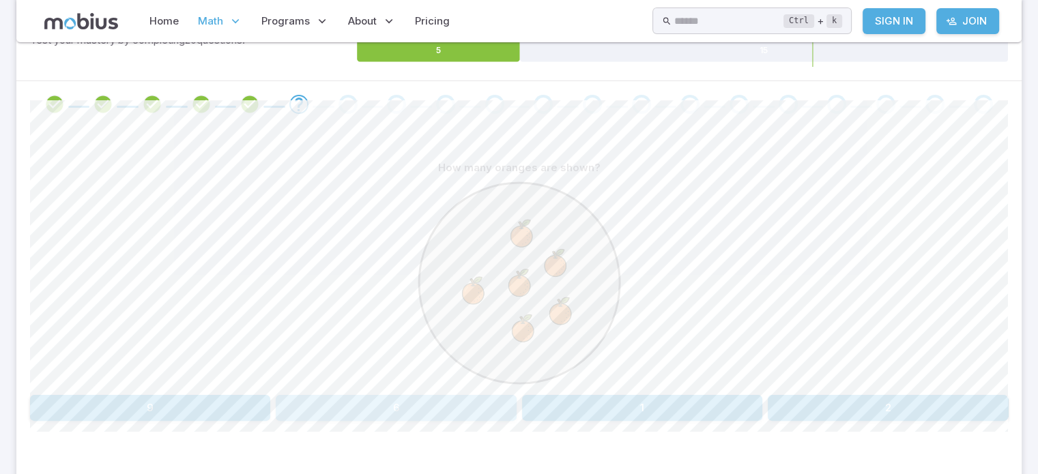
click at [423, 403] on button "6" at bounding box center [396, 408] width 240 height 26
click at [624, 406] on button "one" at bounding box center [642, 408] width 240 height 26
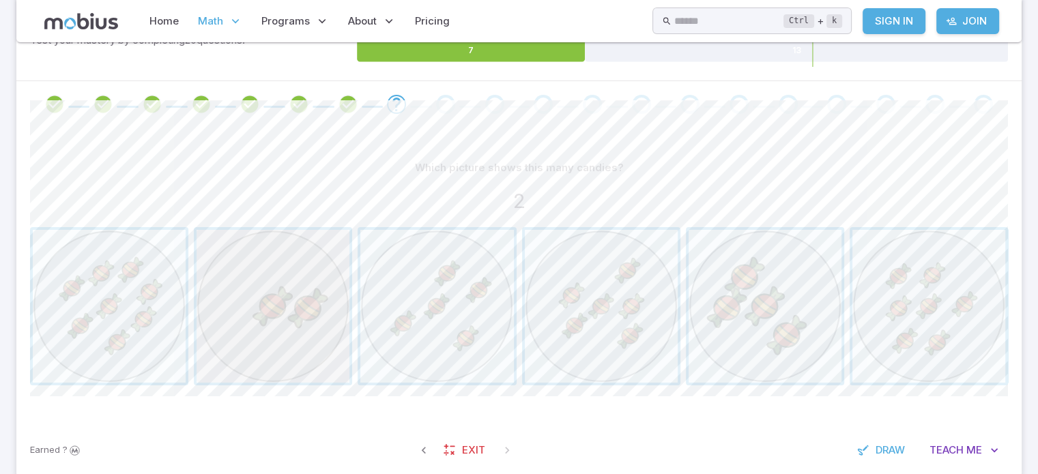
click at [239, 317] on span "button" at bounding box center [273, 306] width 153 height 153
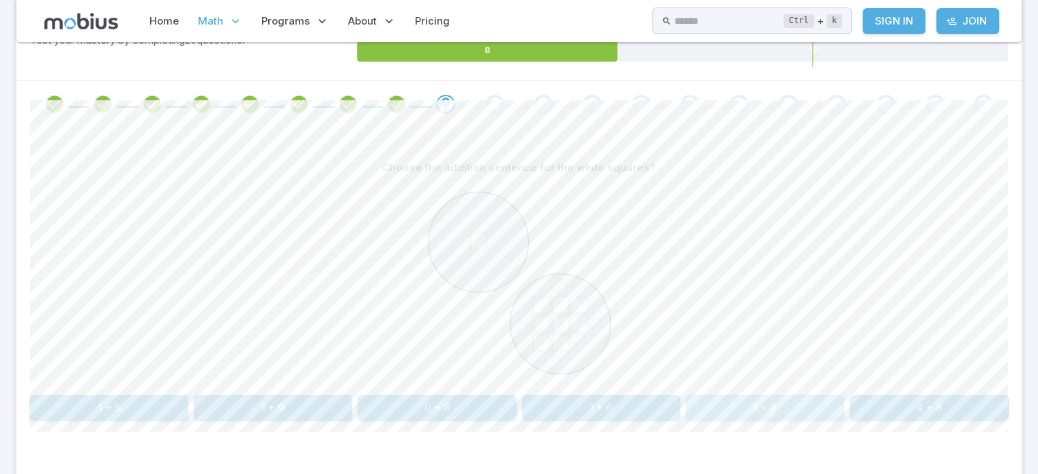
click at [760, 402] on button "1 + 8" at bounding box center [765, 408] width 158 height 26
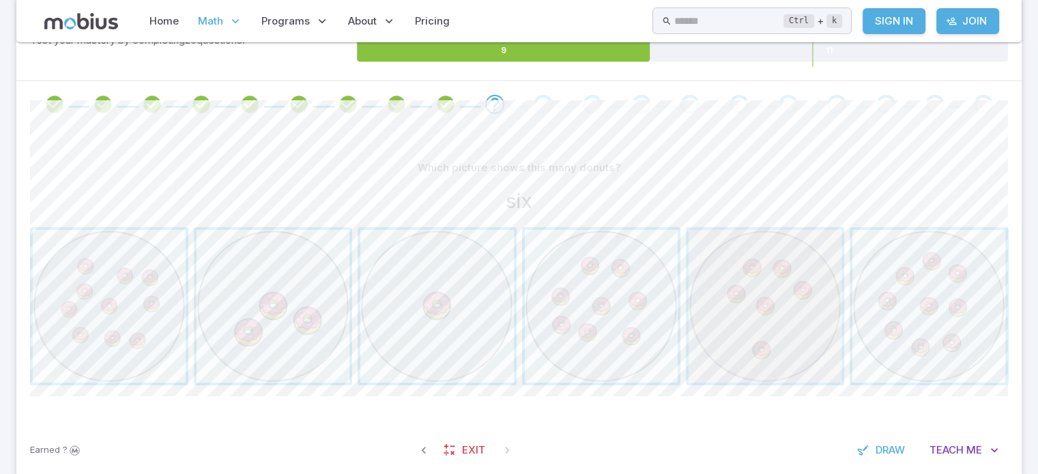
drag, startPoint x: 786, startPoint y: 332, endPoint x: 778, endPoint y: 313, distance: 20.2
click at [778, 313] on span "button" at bounding box center [765, 306] width 153 height 153
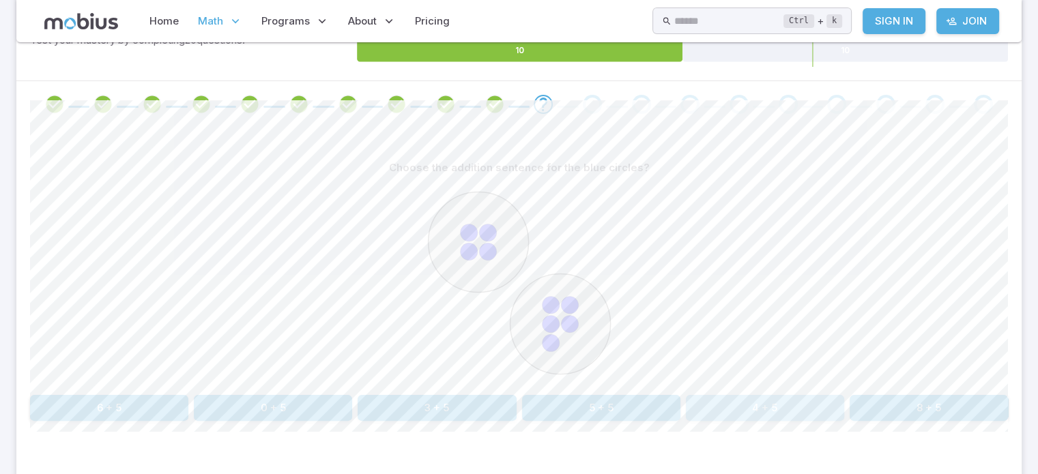
click at [723, 398] on button "4 + 5" at bounding box center [765, 408] width 158 height 26
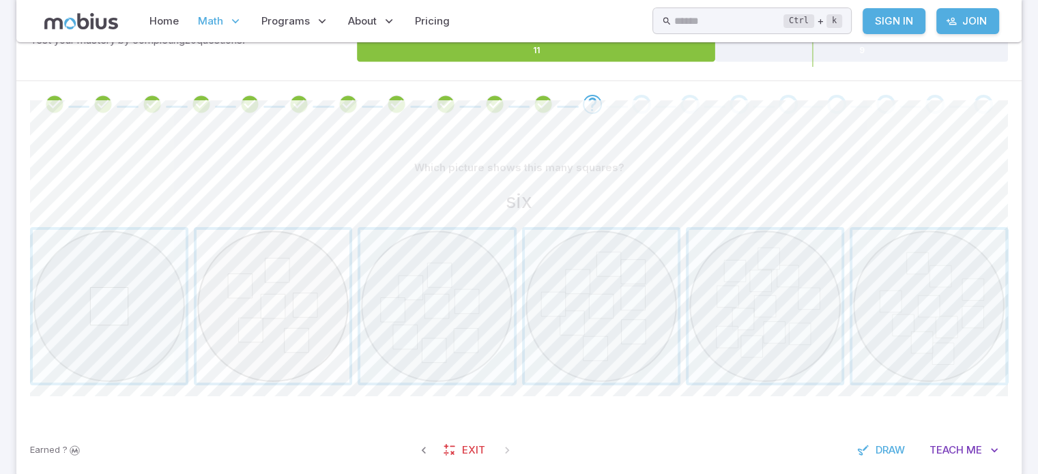
click at [262, 367] on span "button" at bounding box center [273, 306] width 153 height 153
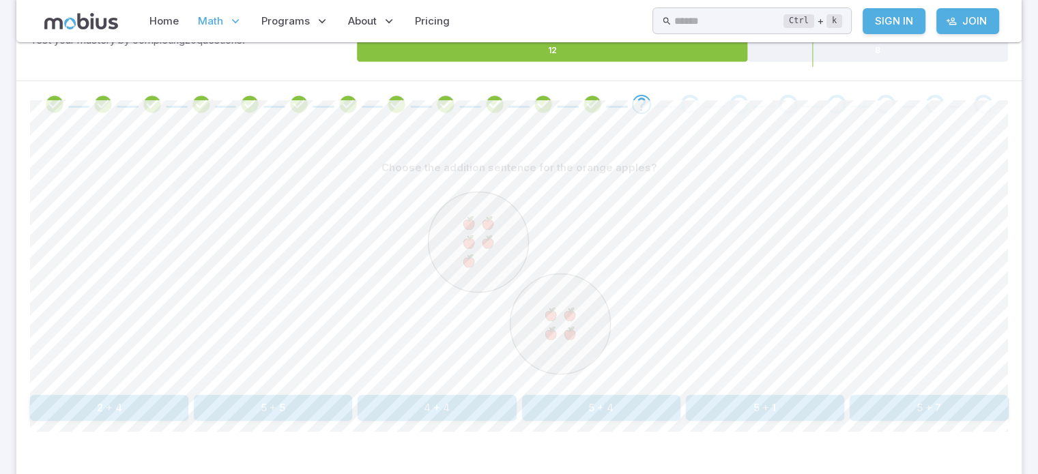
click at [614, 401] on button "5 + 4" at bounding box center [601, 408] width 158 height 26
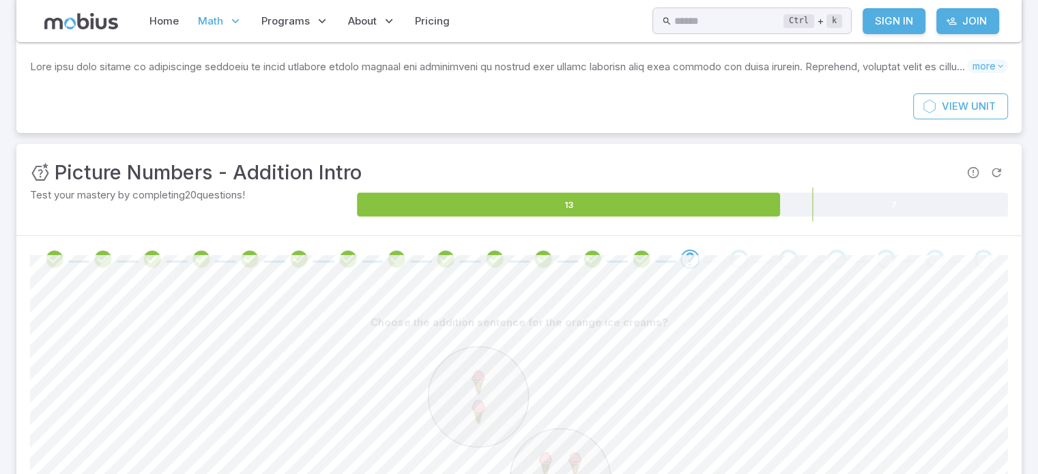
scroll to position [215, 0]
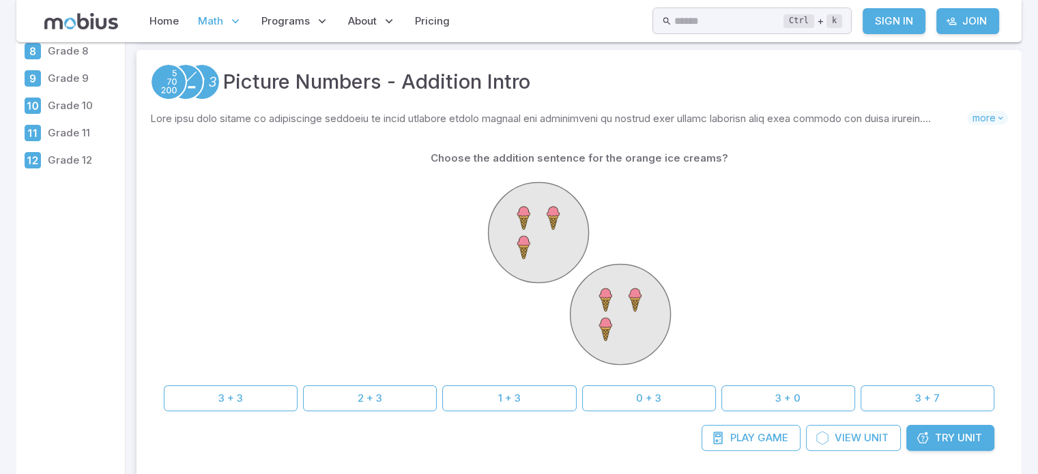
scroll to position [246, 0]
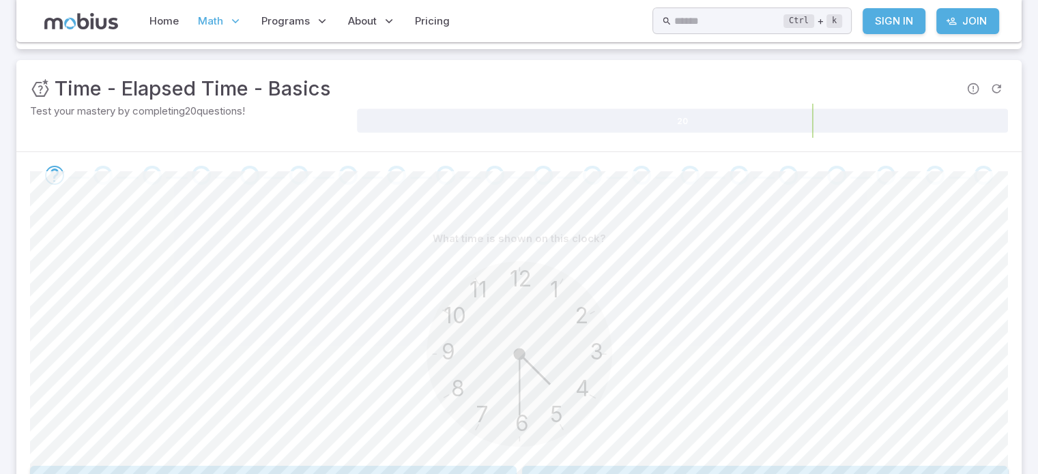
scroll to position [246, 0]
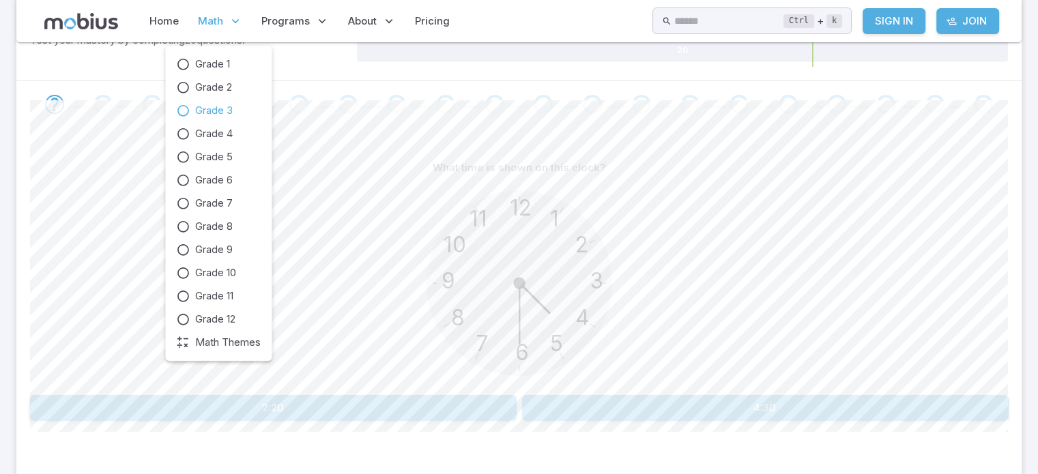
click at [210, 14] on span "Math" at bounding box center [210, 21] width 25 height 15
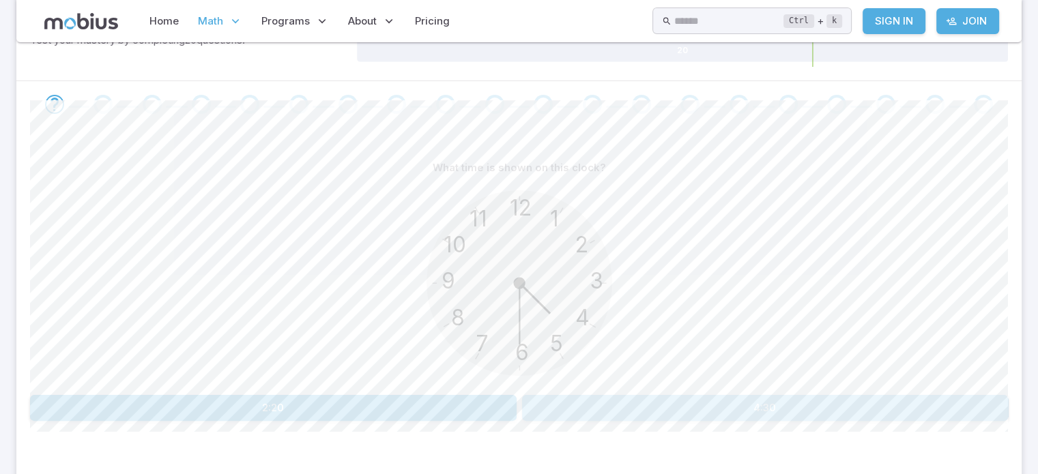
click at [824, 414] on button "4:30" at bounding box center [765, 408] width 487 height 26
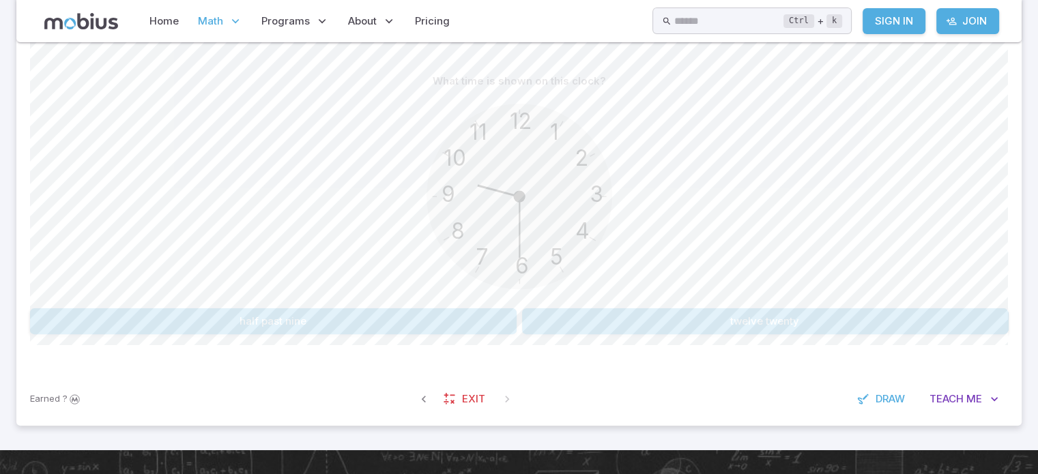
scroll to position [306, 0]
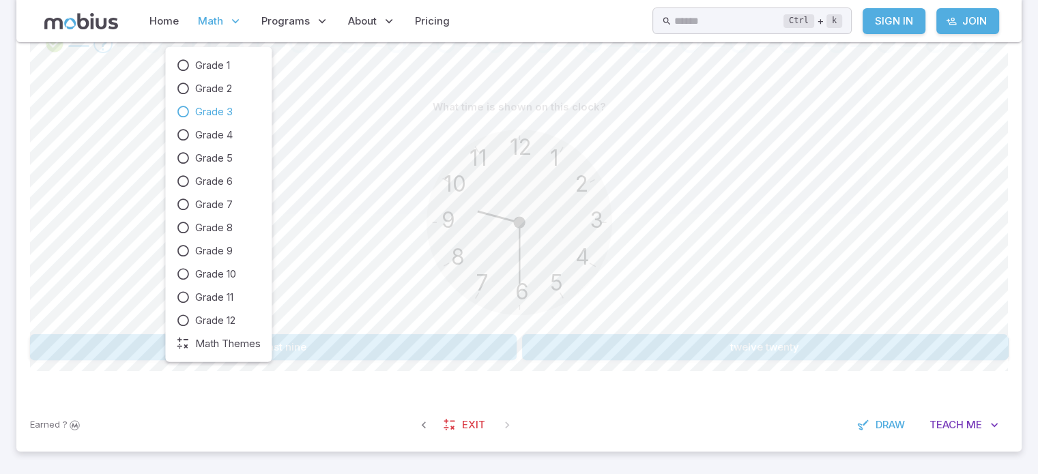
click at [210, 18] on span "Math" at bounding box center [210, 21] width 25 height 15
click at [227, 345] on span "Math Themes" at bounding box center [228, 343] width 66 height 15
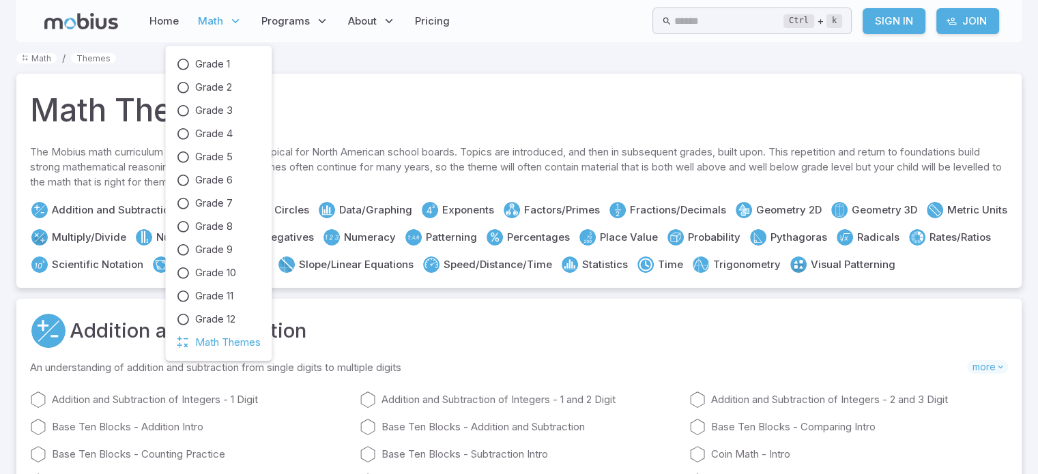
click at [207, 10] on p "Math" at bounding box center [220, 20] width 53 height 31
click at [220, 115] on span "Grade 3" at bounding box center [214, 110] width 38 height 15
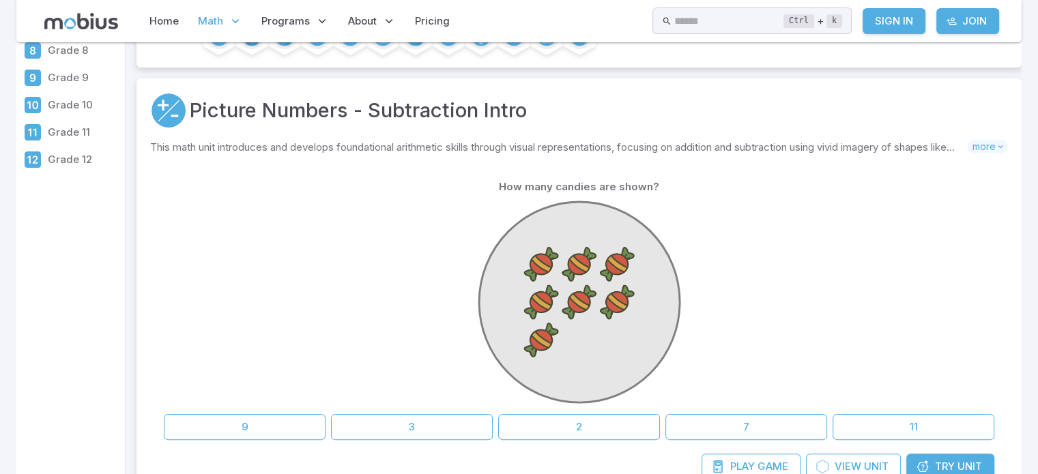
scroll to position [218, 0]
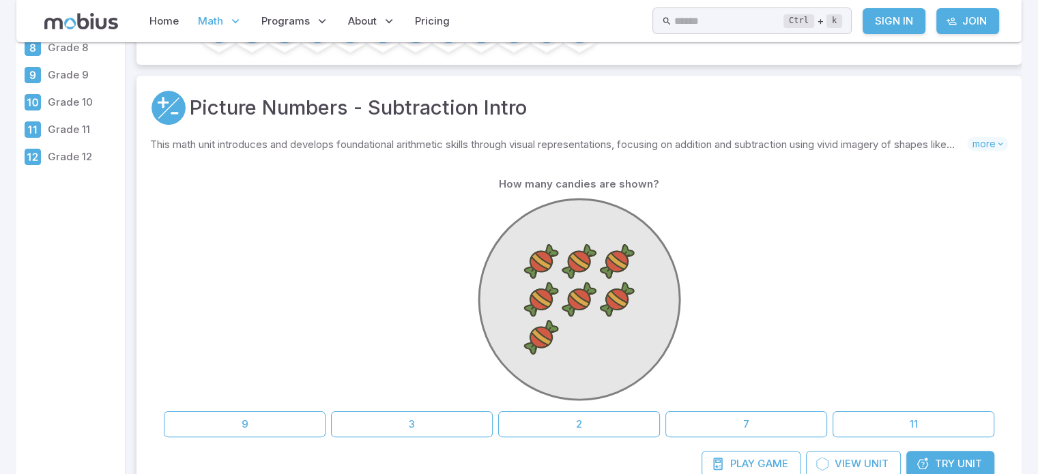
click at [162, 343] on div "How many candies are shown? 9 3 2 7 11" at bounding box center [579, 304] width 858 height 293
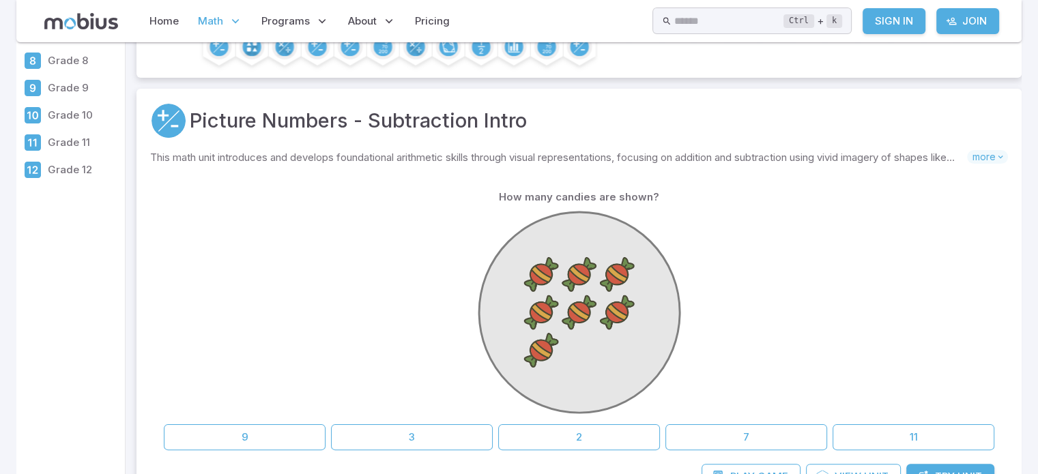
scroll to position [0, 0]
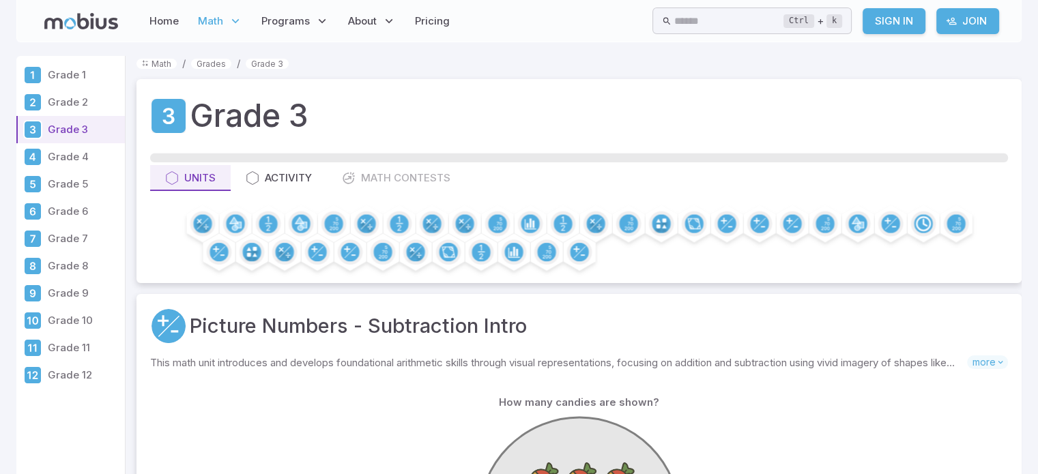
drag, startPoint x: 162, startPoint y: 343, endPoint x: 96, endPoint y: 139, distance: 214.5
drag, startPoint x: 210, startPoint y: 128, endPoint x: 229, endPoint y: 20, distance: 109.4
click at [229, 20] on icon at bounding box center [236, 21] width 14 height 14
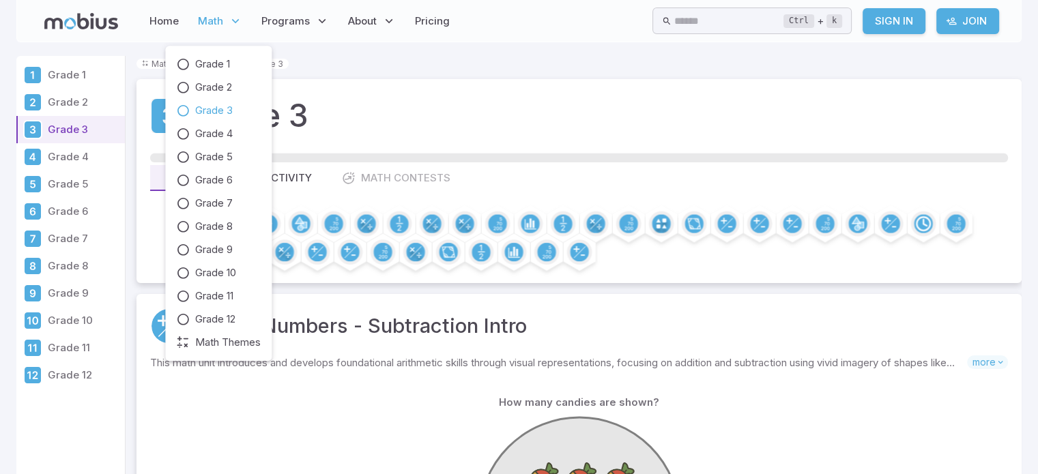
click at [211, 27] on span "Math" at bounding box center [210, 21] width 25 height 15
click at [188, 111] on icon at bounding box center [183, 111] width 14 height 14
click at [188, 344] on icon at bounding box center [183, 343] width 14 height 14
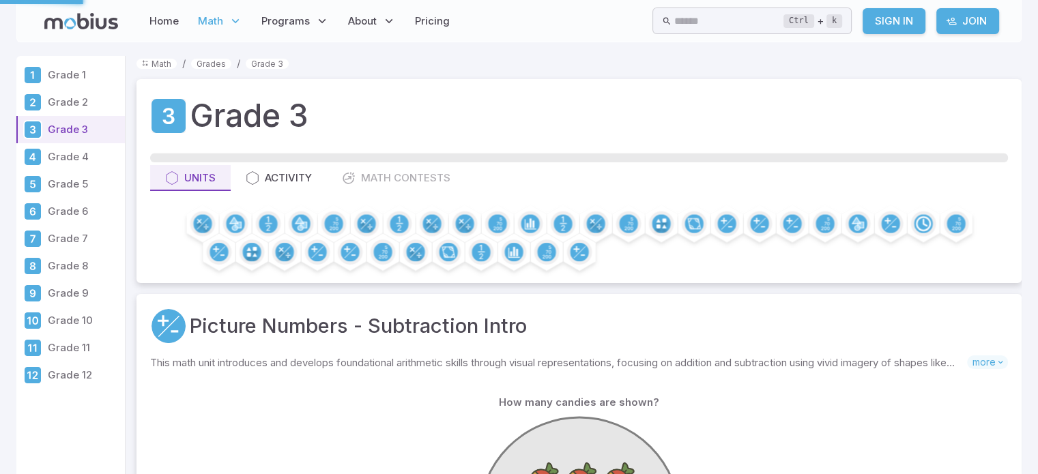
click at [835, 279] on div "Grade 3 Units Activity Math Contests" at bounding box center [579, 181] width 885 height 204
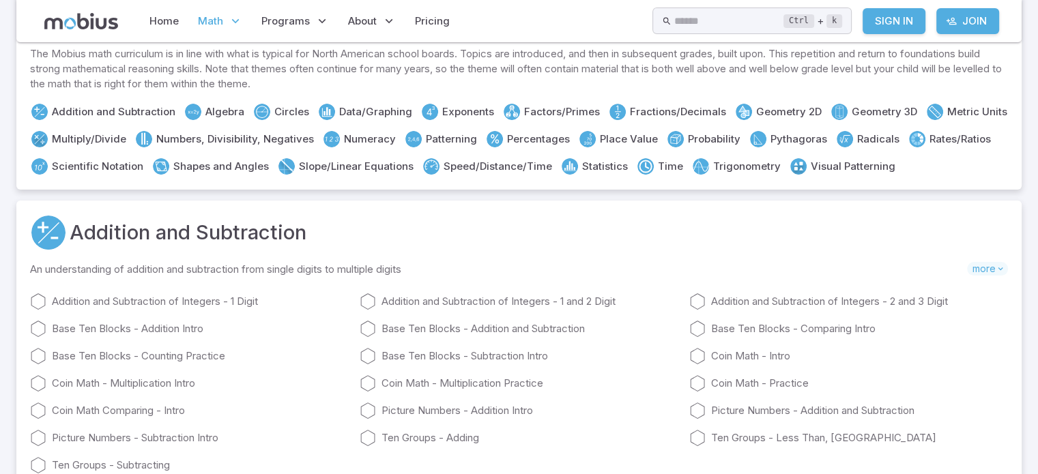
scroll to position [68, 0]
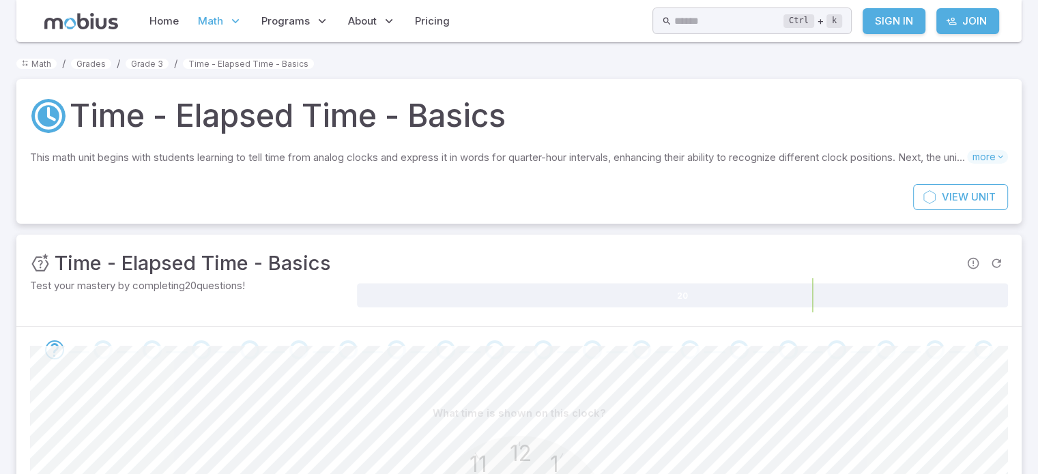
scroll to position [306, 0]
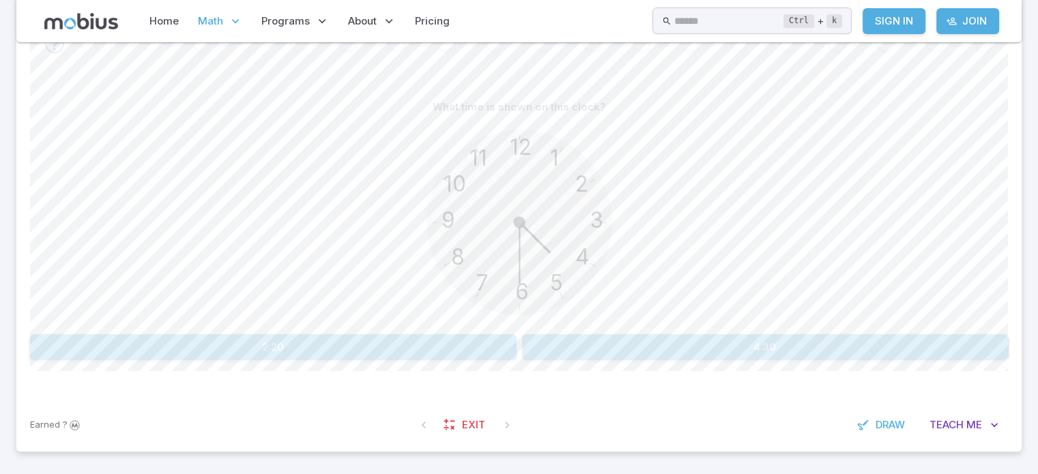
click at [639, 347] on button "4:30" at bounding box center [765, 347] width 487 height 26
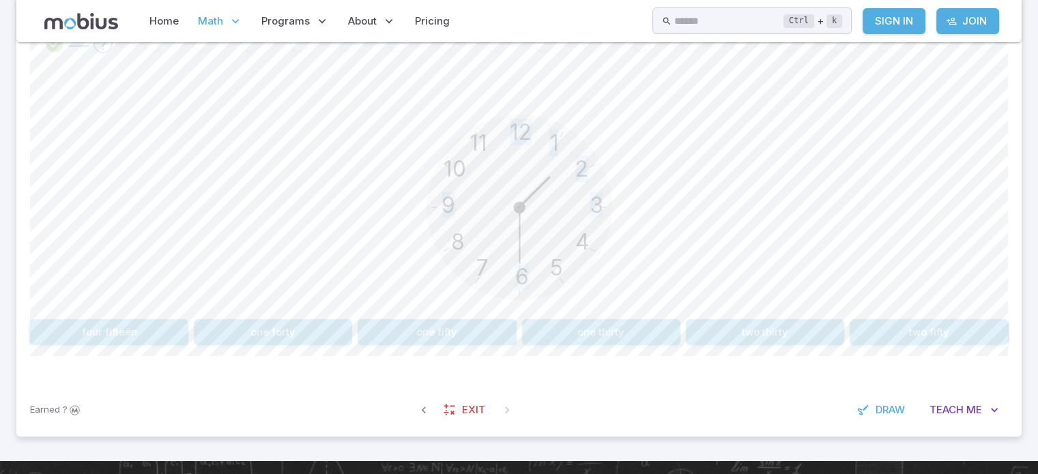
click at [595, 156] on icon "12 6 3 9 1 2 11 10 5 4 7 8" at bounding box center [519, 207] width 205 height 205
click at [592, 155] on circle at bounding box center [519, 208] width 186 height 186
drag, startPoint x: 445, startPoint y: 276, endPoint x: 505, endPoint y: 289, distance: 61.4
click at [453, 286] on icon "12 6 3 9 1 2 11 10 5 4 7 8" at bounding box center [519, 207] width 205 height 205
click at [598, 330] on button "one thirty" at bounding box center [601, 332] width 158 height 26
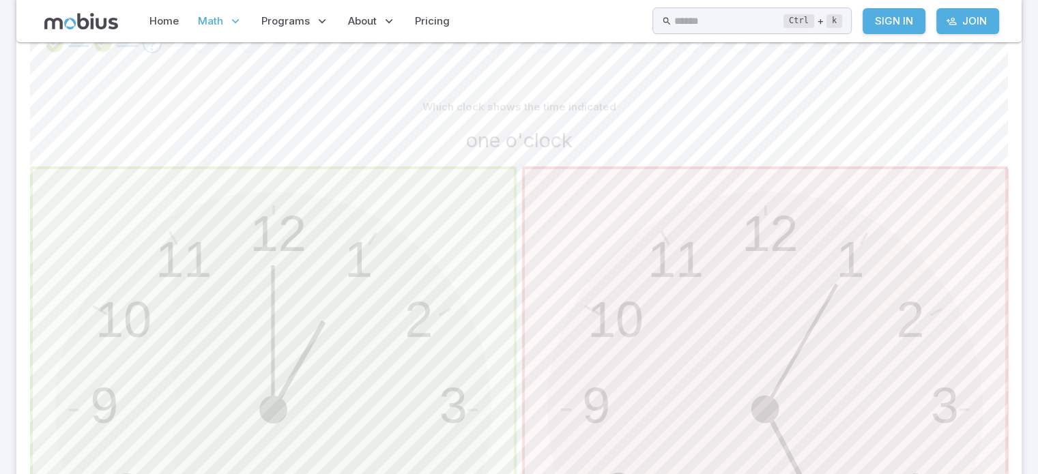
click at [599, 330] on span "button" at bounding box center [765, 409] width 481 height 481
click at [465, 332] on span "button" at bounding box center [273, 409] width 481 height 481
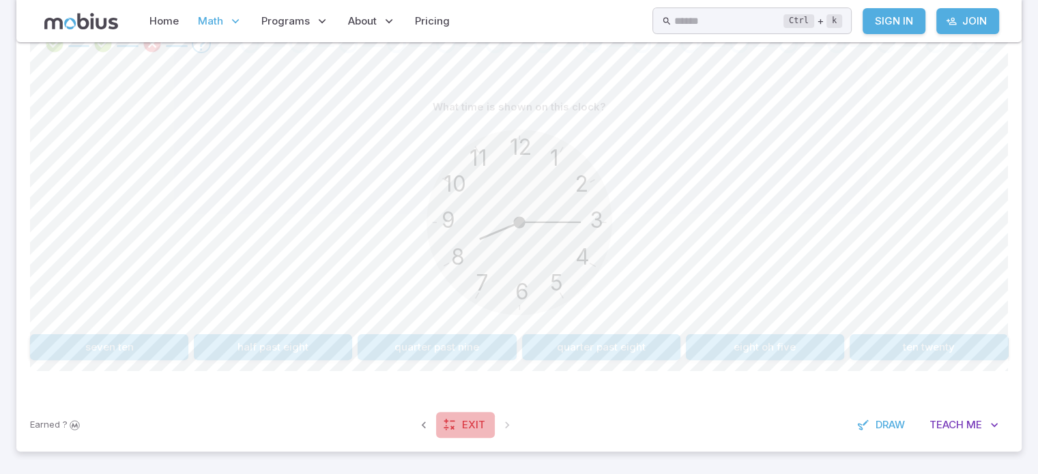
click at [475, 416] on link "Exit" at bounding box center [465, 425] width 59 height 26
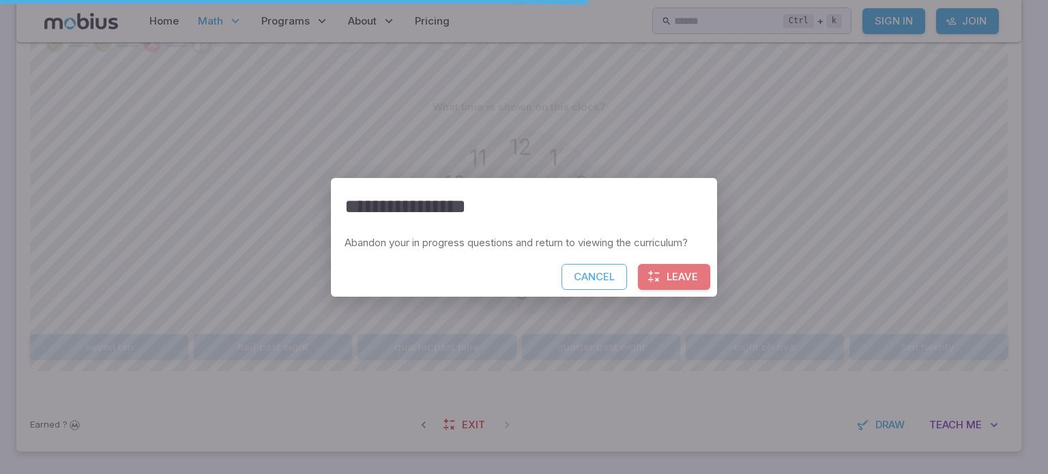
click at [659, 283] on button "Leave" at bounding box center [674, 277] width 72 height 26
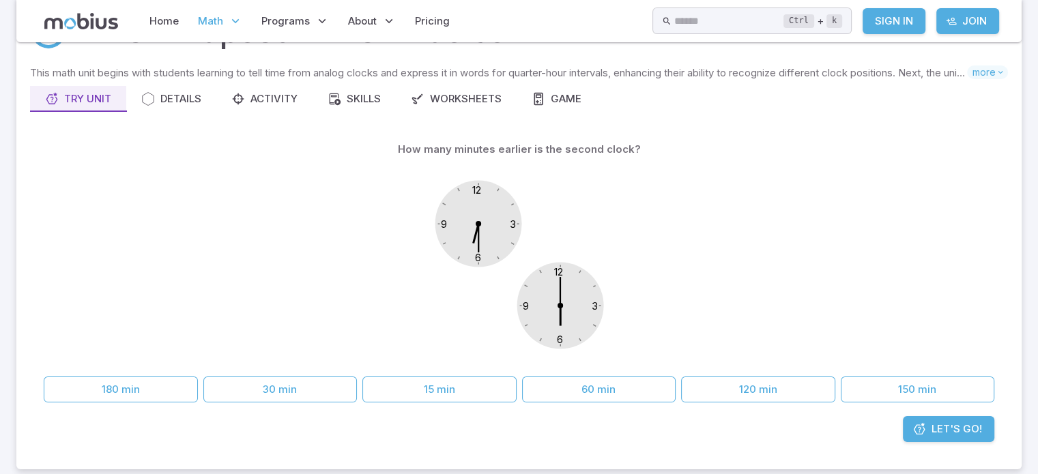
scroll to position [83, 0]
click at [941, 430] on span "Let's Go!" at bounding box center [957, 430] width 51 height 15
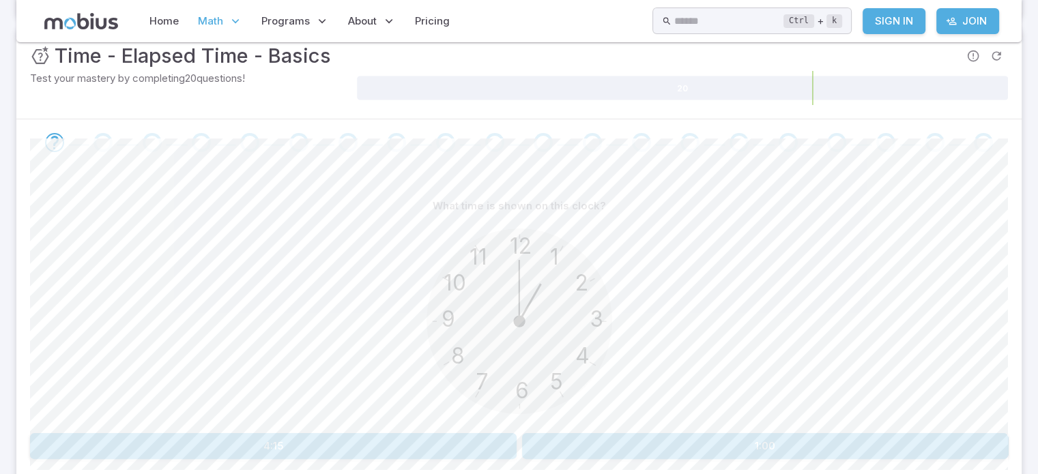
scroll to position [276, 0]
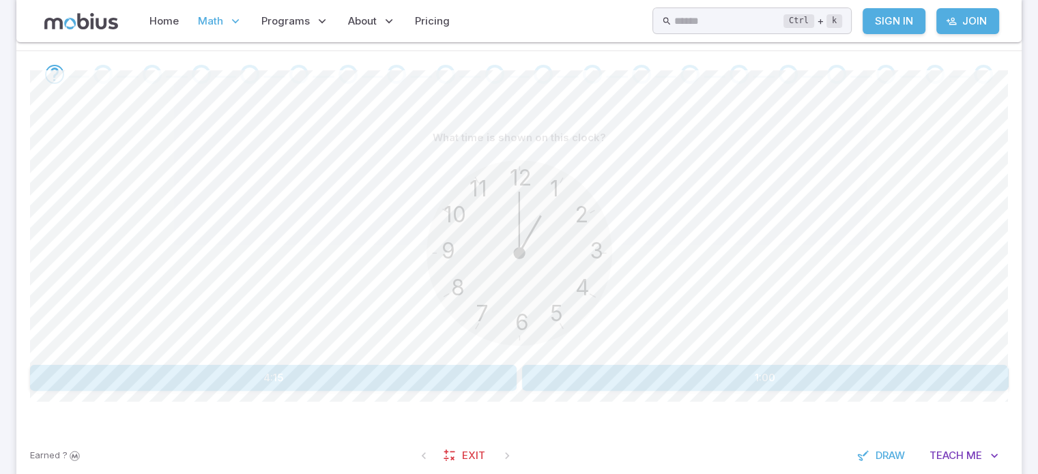
click at [661, 381] on button "1:00" at bounding box center [765, 378] width 487 height 26
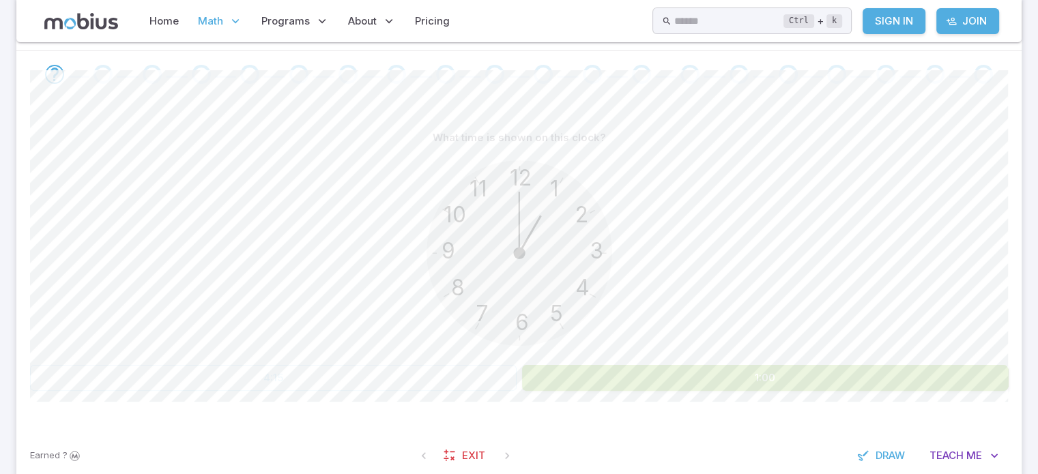
click at [661, 381] on button "1:00" at bounding box center [765, 378] width 487 height 26
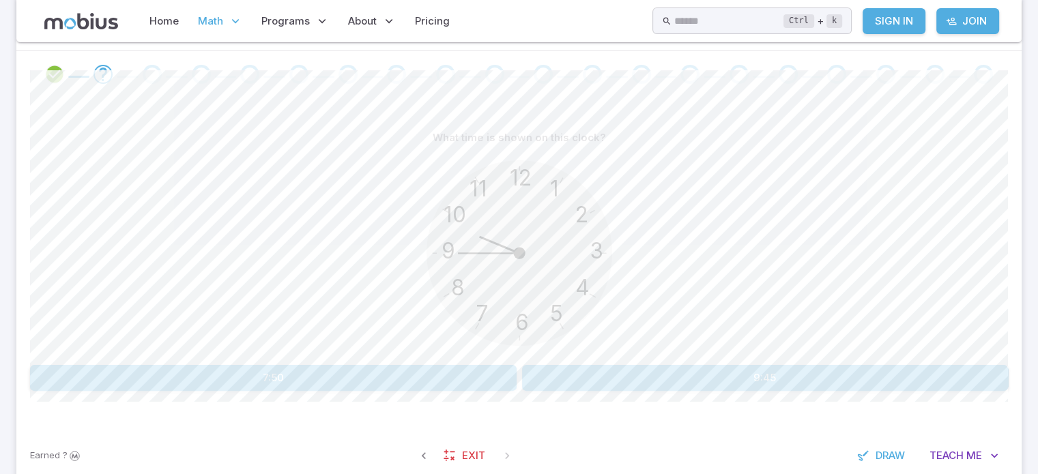
click at [659, 376] on button "9:45" at bounding box center [765, 378] width 487 height 26
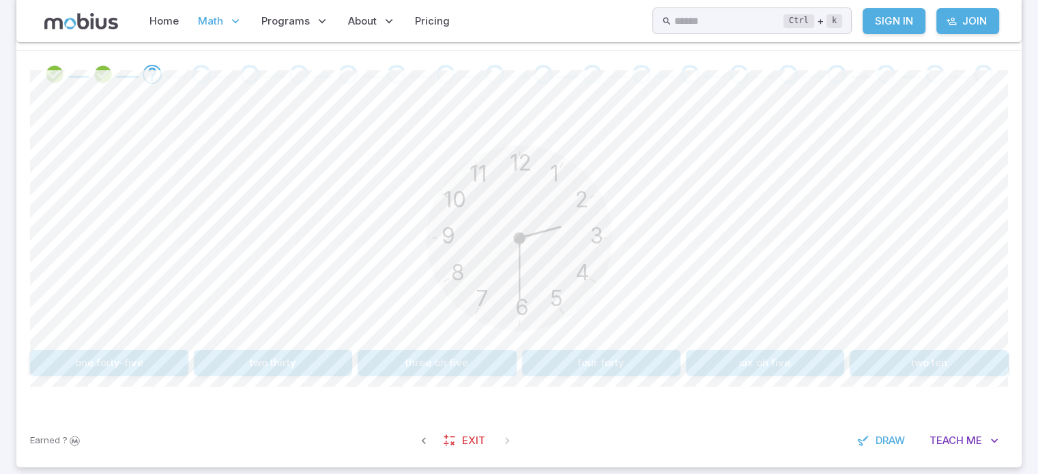
click at [274, 356] on button "two thirty" at bounding box center [273, 363] width 158 height 26
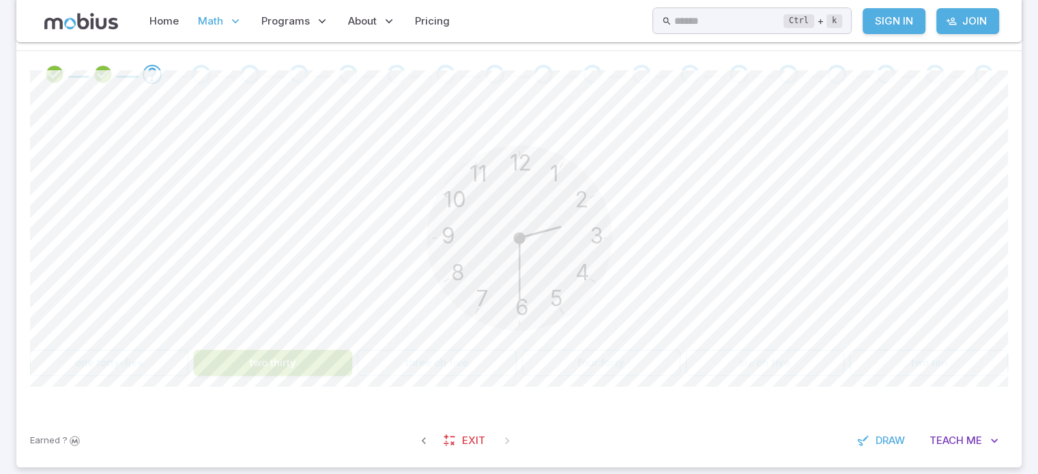
click at [274, 356] on button "two thirty" at bounding box center [273, 363] width 158 height 26
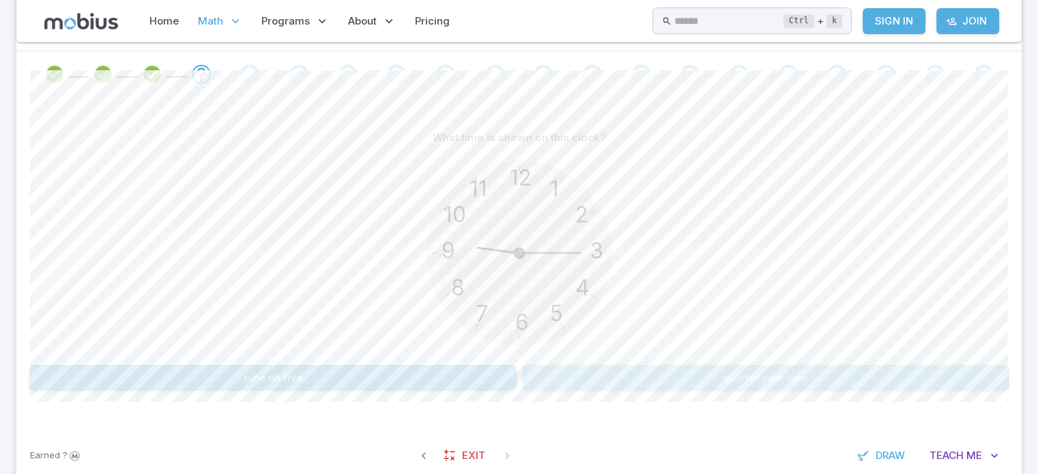
click at [650, 373] on button "quarter past nine" at bounding box center [765, 378] width 487 height 26
click at [259, 375] on button "half past six" at bounding box center [273, 378] width 158 height 26
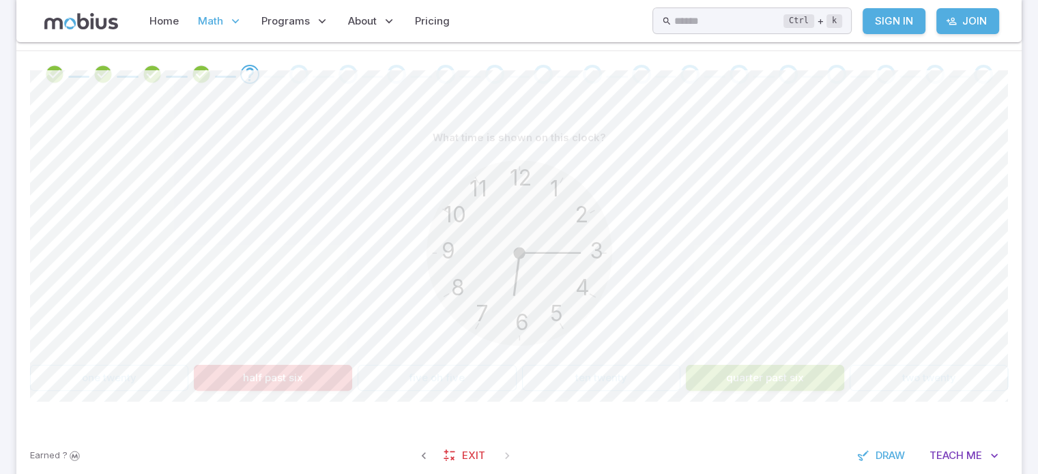
click at [259, 375] on button "half past six" at bounding box center [273, 378] width 158 height 26
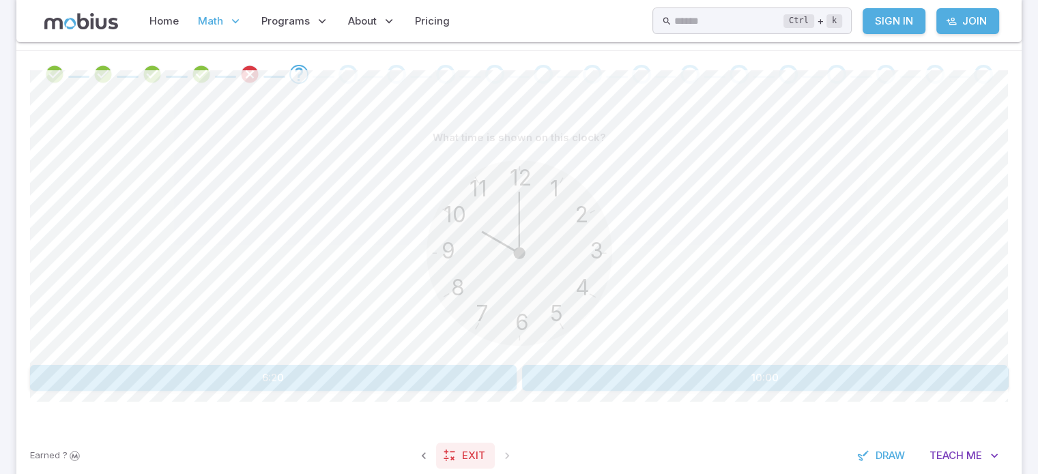
click at [446, 455] on icon at bounding box center [450, 456] width 14 height 14
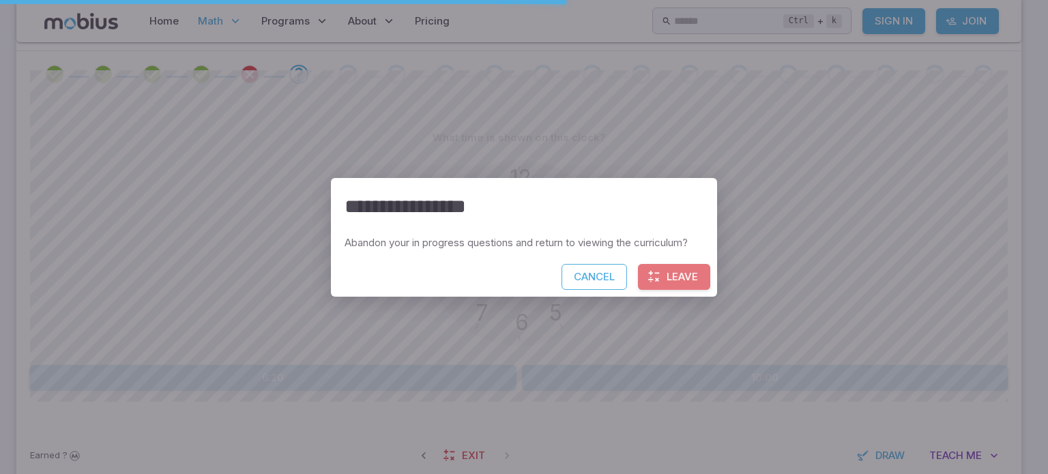
click at [667, 278] on button "Leave" at bounding box center [674, 277] width 72 height 26
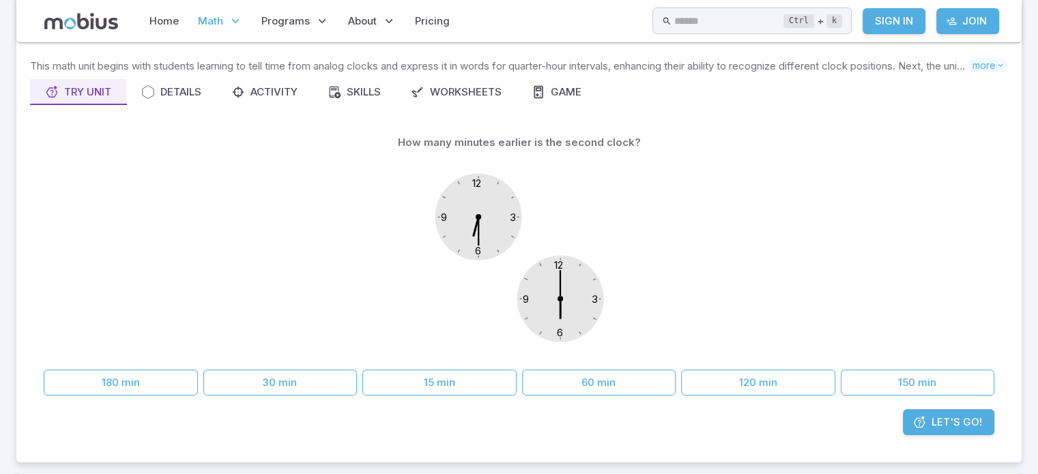
scroll to position [68, 0]
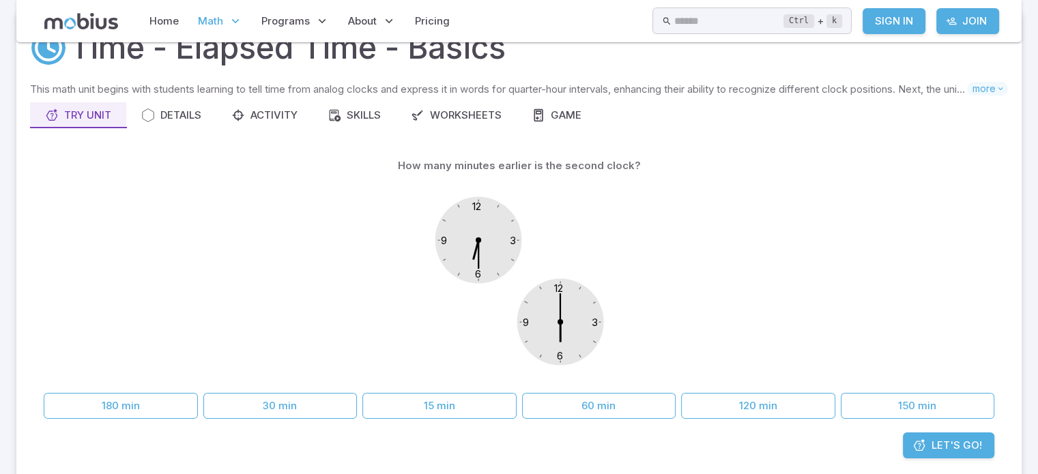
click at [914, 436] on link "Let's Go!" at bounding box center [948, 446] width 91 height 26
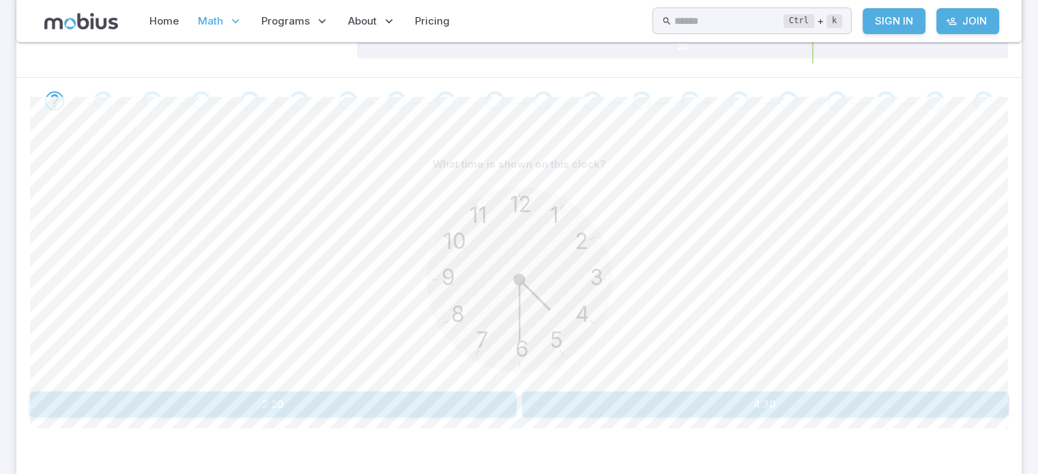
scroll to position [273, 0]
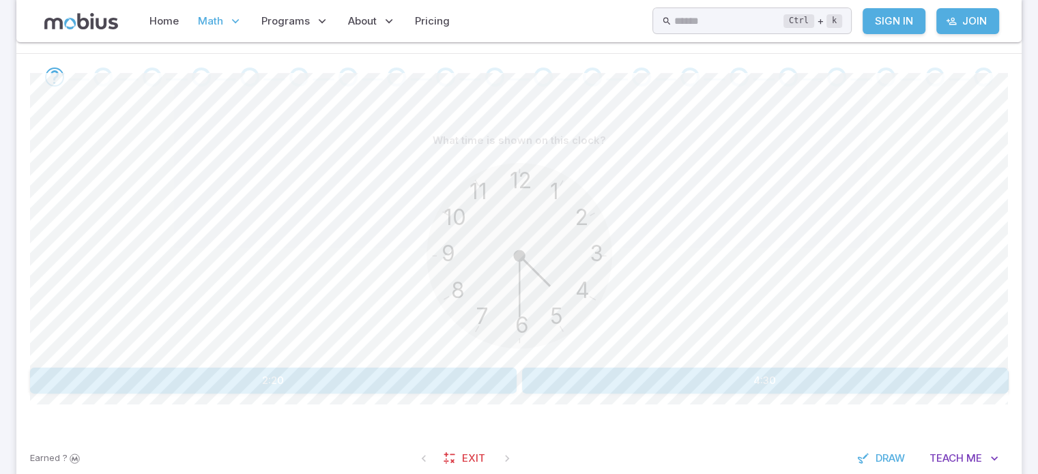
click at [562, 382] on button "4:30" at bounding box center [765, 381] width 487 height 26
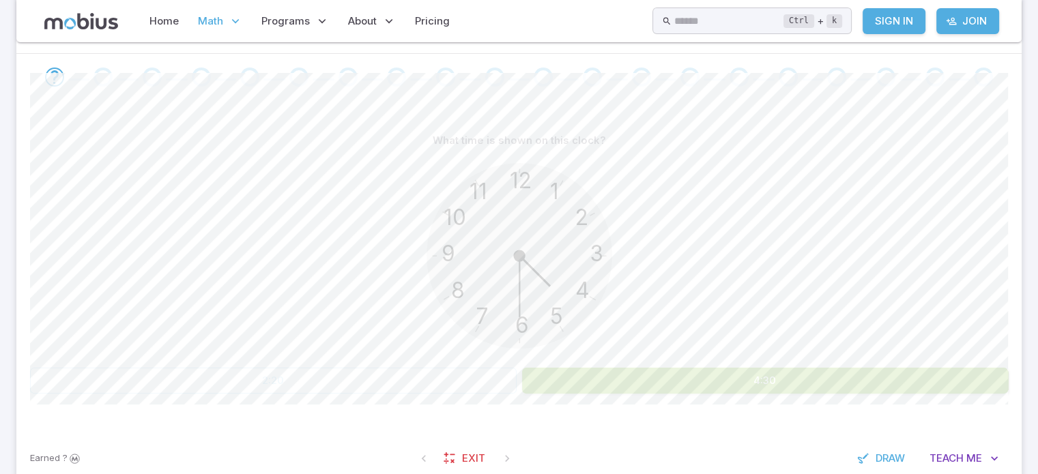
click at [562, 382] on button "4:30" at bounding box center [765, 381] width 487 height 26
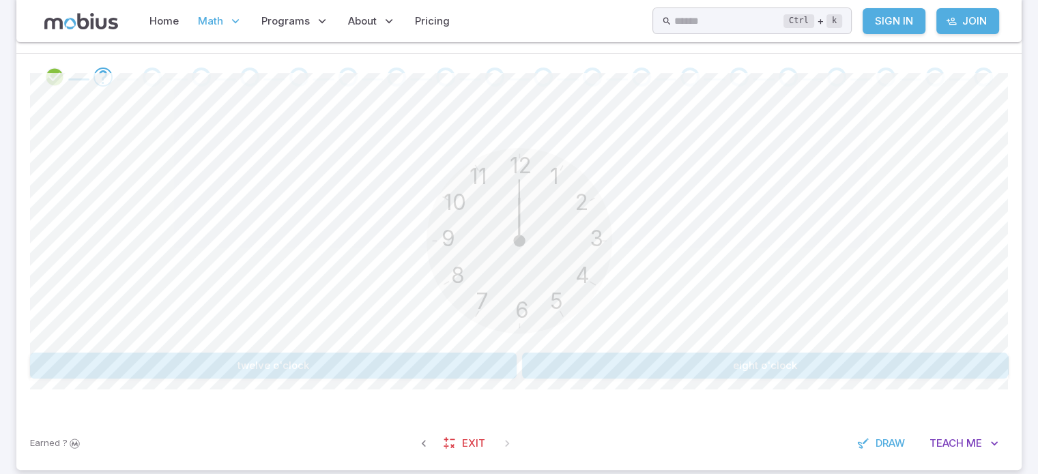
click at [431, 370] on button "twelve o'clock" at bounding box center [273, 366] width 487 height 26
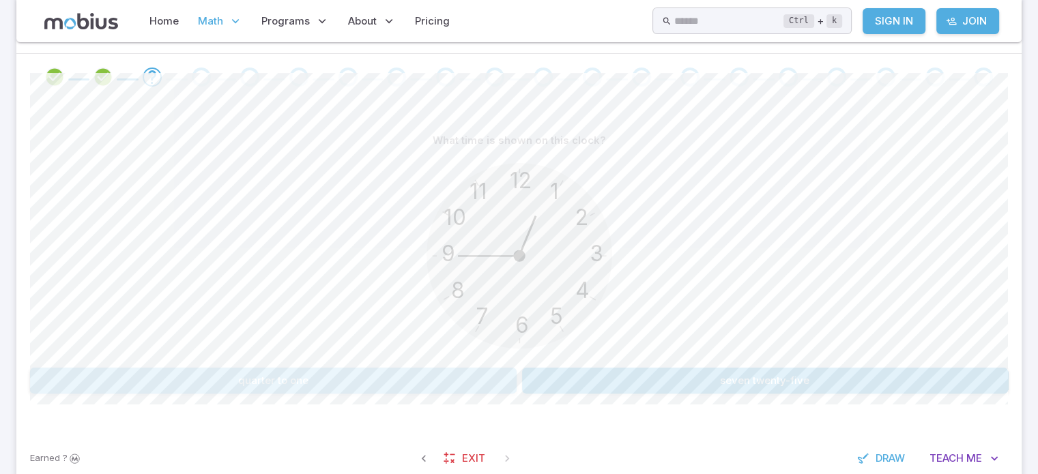
click at [469, 369] on button "quarter to one" at bounding box center [273, 381] width 487 height 26
click at [602, 361] on div "12 6 3 9 1 2 11 10 5 4 7 8" at bounding box center [519, 258] width 205 height 209
click at [608, 378] on button "half past two" at bounding box center [601, 381] width 158 height 26
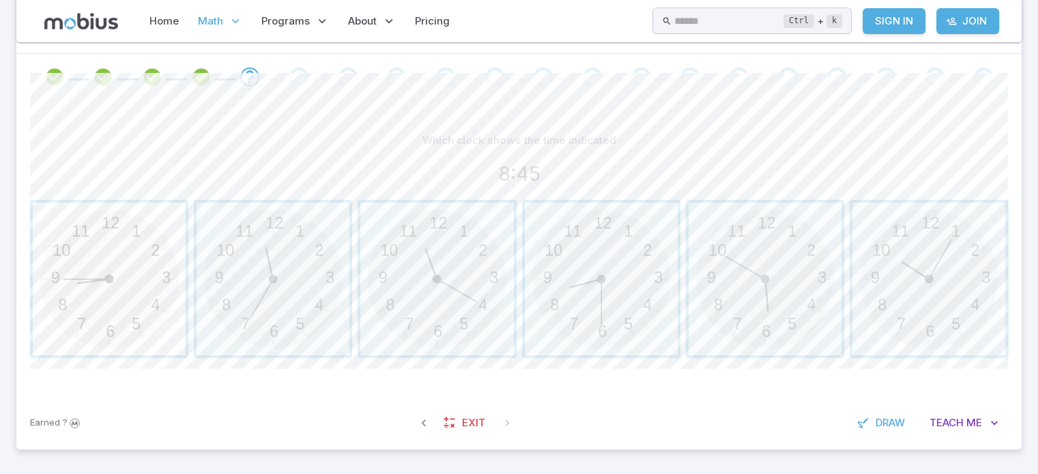
click at [52, 240] on span "button" at bounding box center [109, 279] width 153 height 153
click at [52, 241] on span "button" at bounding box center [109, 279] width 153 height 153
click at [631, 314] on span "button" at bounding box center [601, 279] width 153 height 153
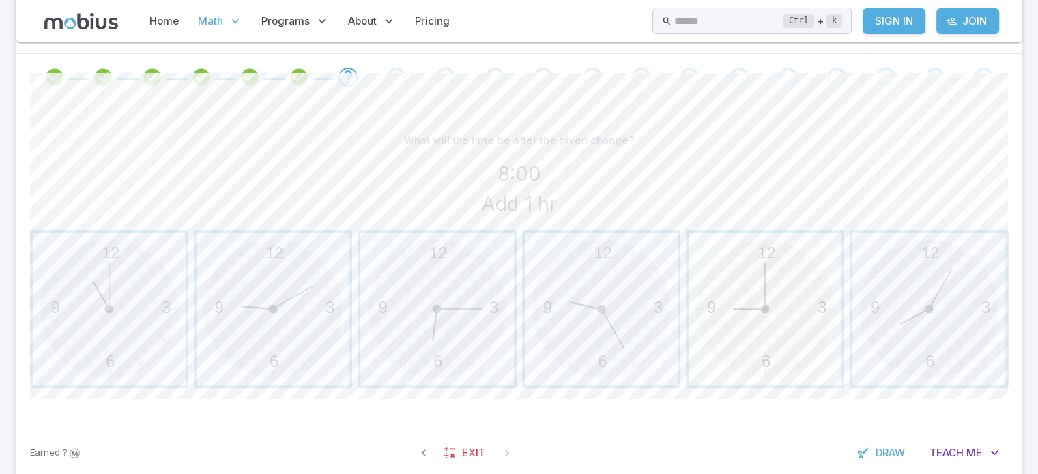
click at [768, 336] on span "button" at bounding box center [765, 309] width 153 height 153
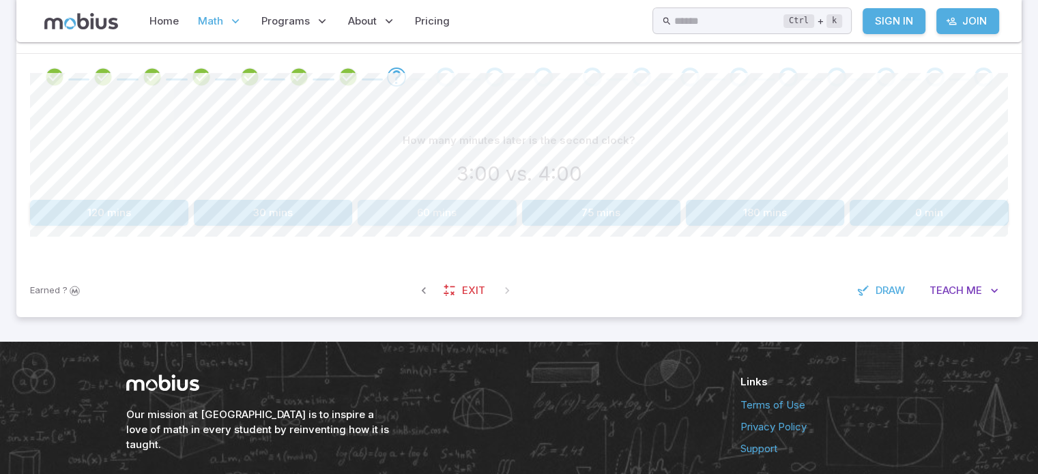
click at [445, 210] on button "60 mins" at bounding box center [437, 213] width 158 height 26
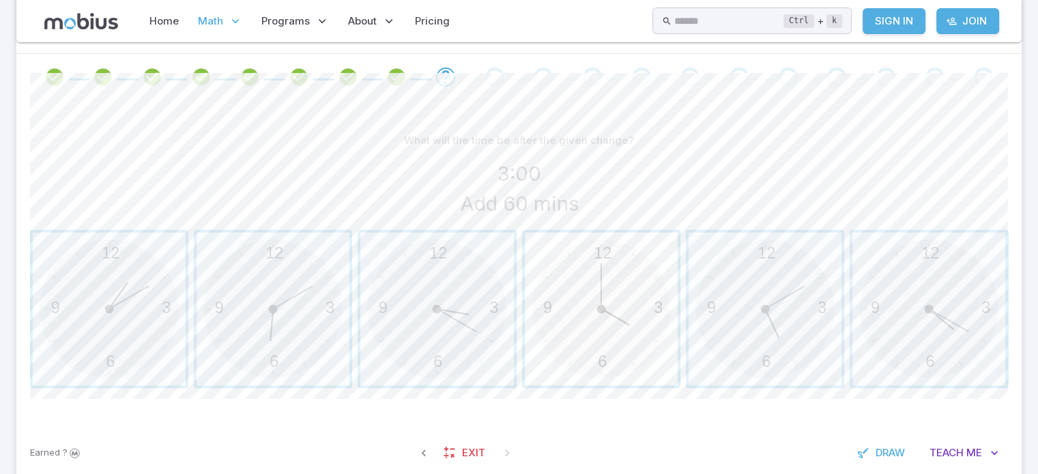
click at [596, 339] on span "button" at bounding box center [601, 309] width 153 height 153
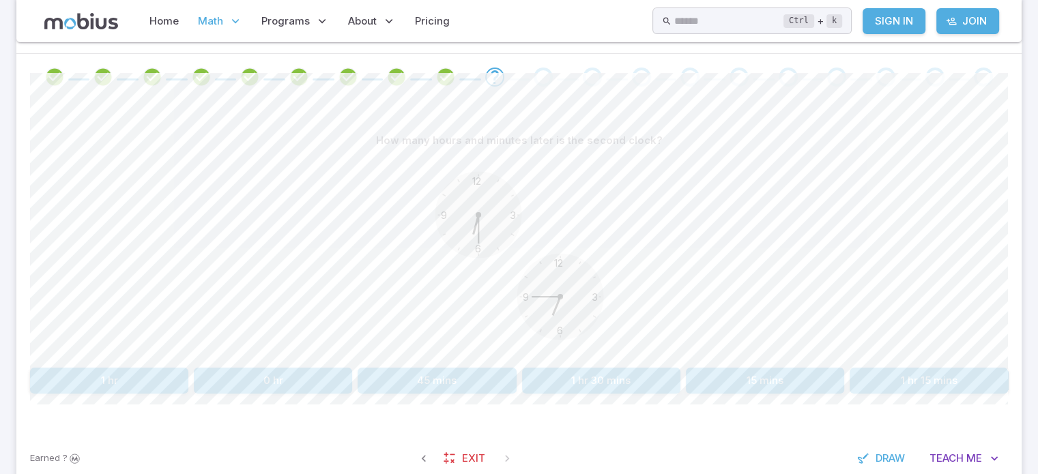
click at [446, 204] on circle at bounding box center [478, 215] width 87 height 87
click at [465, 218] on circle at bounding box center [478, 215] width 87 height 87
click at [541, 314] on circle at bounding box center [560, 297] width 87 height 87
click at [726, 384] on button "15 mins" at bounding box center [765, 381] width 158 height 26
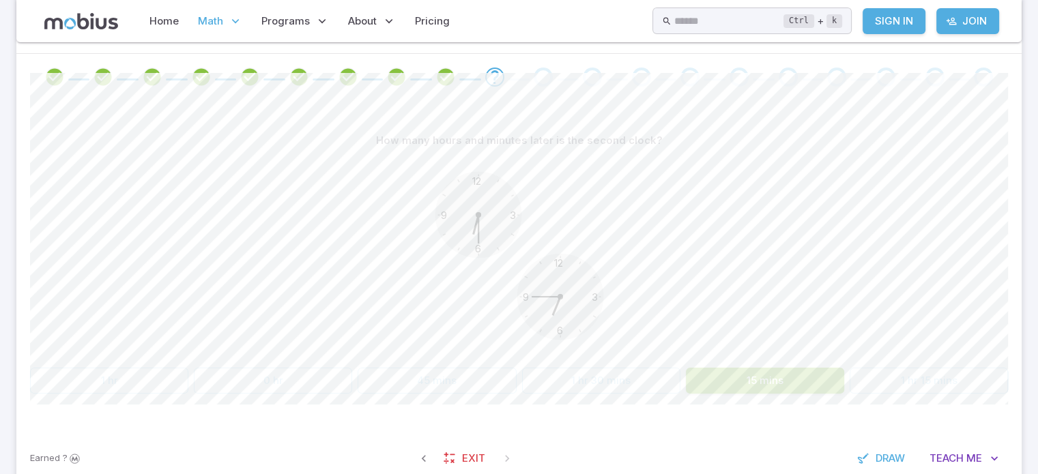
click at [726, 384] on button "15 mins" at bounding box center [765, 381] width 158 height 26
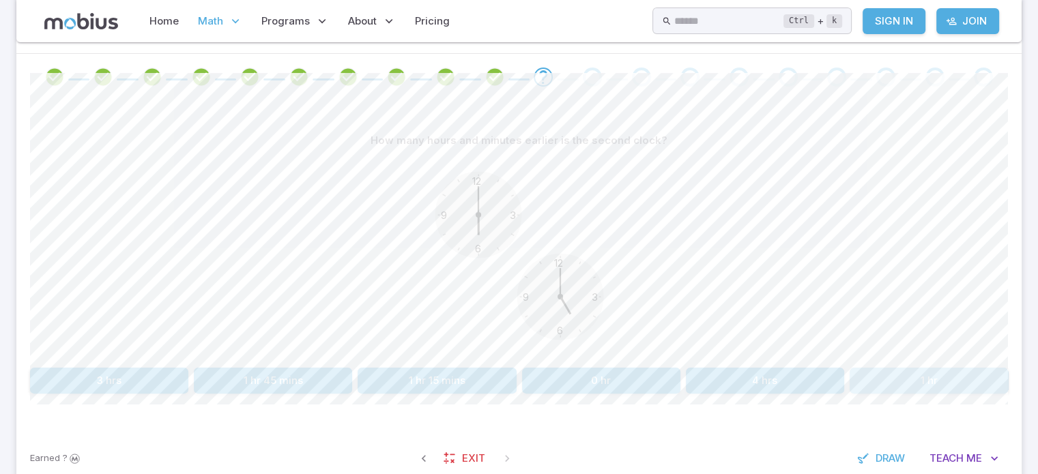
click at [972, 373] on button "1 hr" at bounding box center [929, 381] width 158 height 26
click at [897, 381] on button "60 min" at bounding box center [929, 381] width 158 height 26
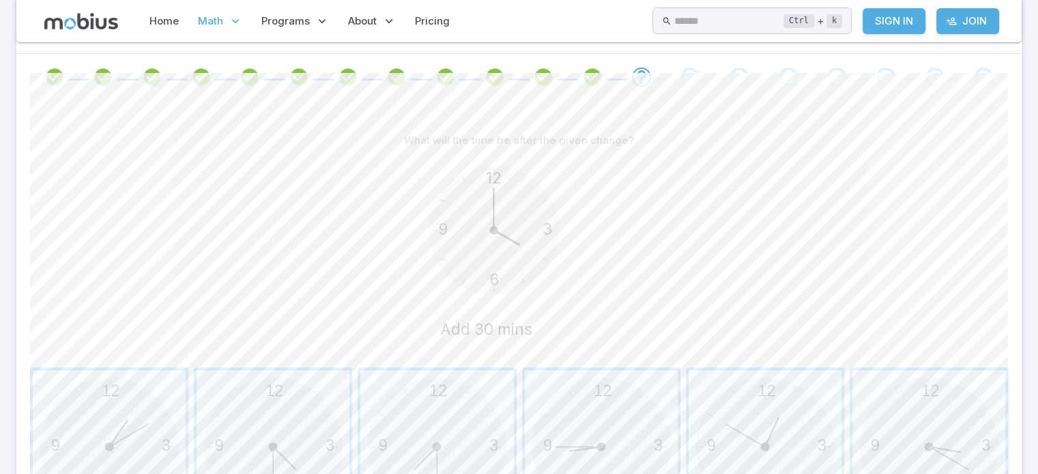
scroll to position [341, 0]
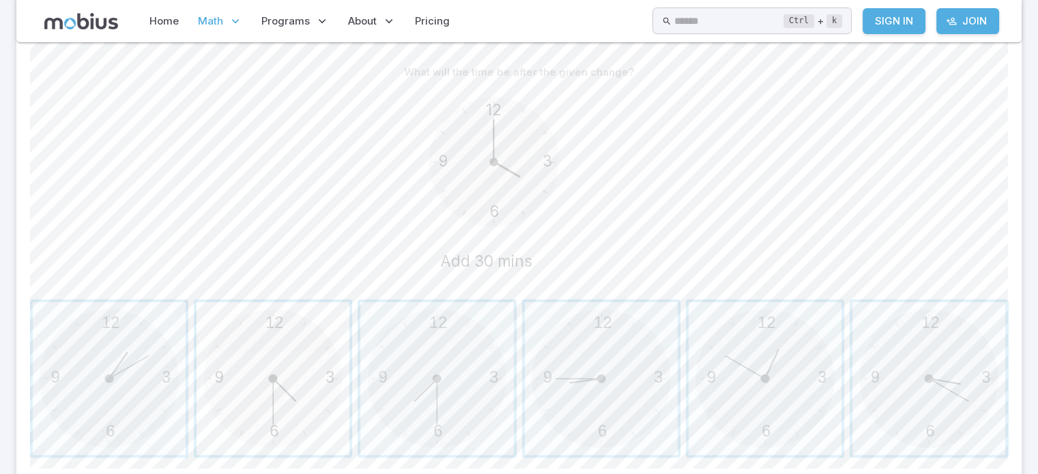
click at [271, 411] on span "button" at bounding box center [273, 378] width 153 height 153
click at [277, 409] on span "button" at bounding box center [273, 378] width 153 height 153
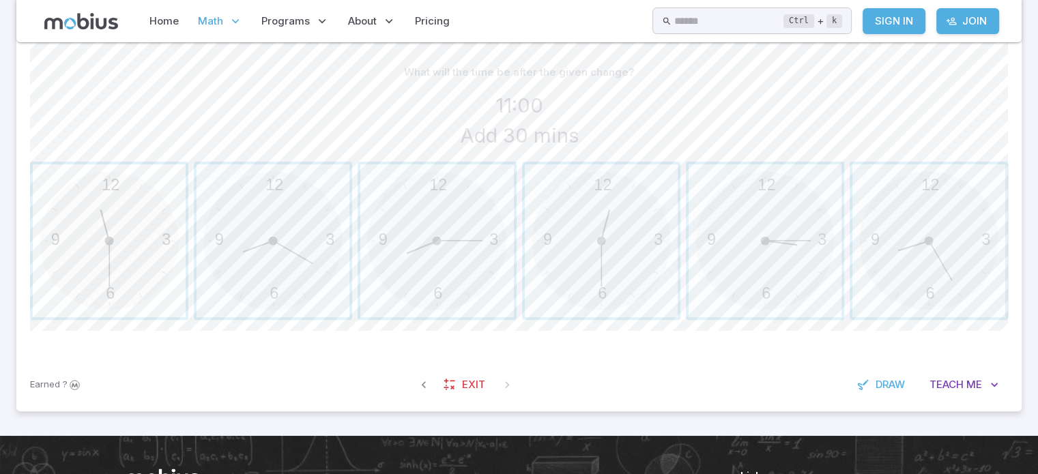
click at [153, 266] on span "button" at bounding box center [109, 240] width 153 height 153
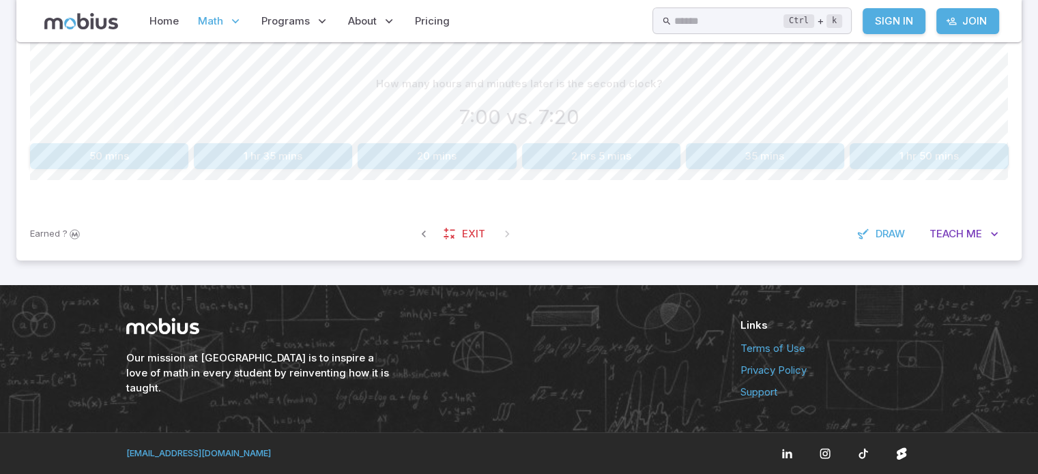
click at [470, 152] on button "20 mins" at bounding box center [437, 156] width 158 height 26
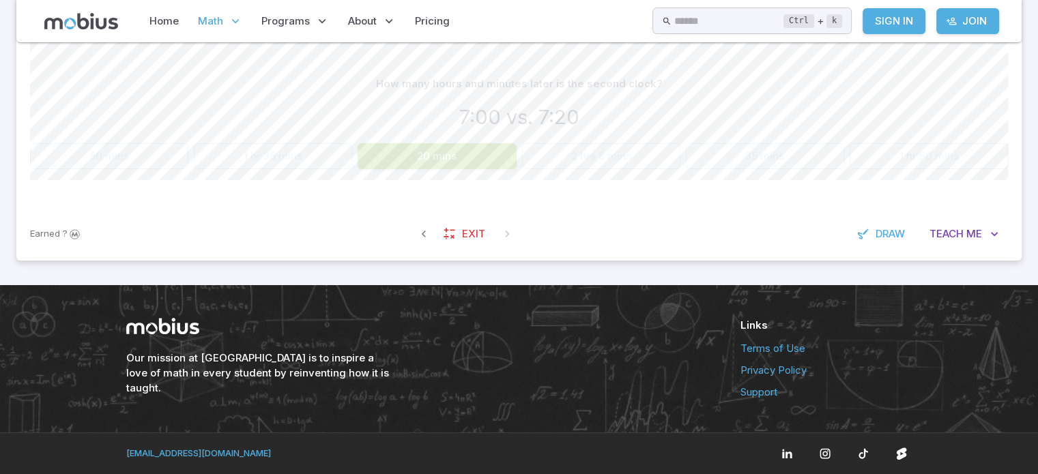
click at [470, 152] on button "20 mins" at bounding box center [437, 156] width 158 height 26
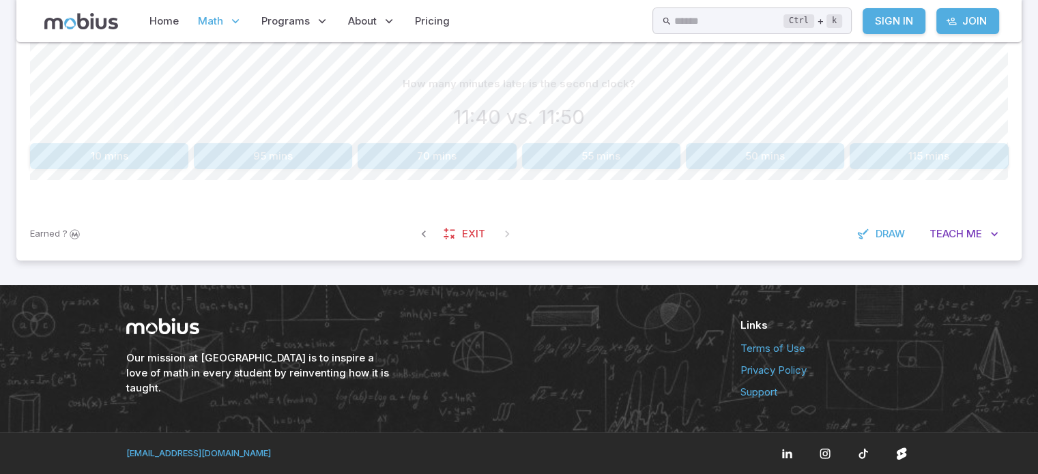
click at [109, 148] on button "10 mins" at bounding box center [109, 156] width 158 height 26
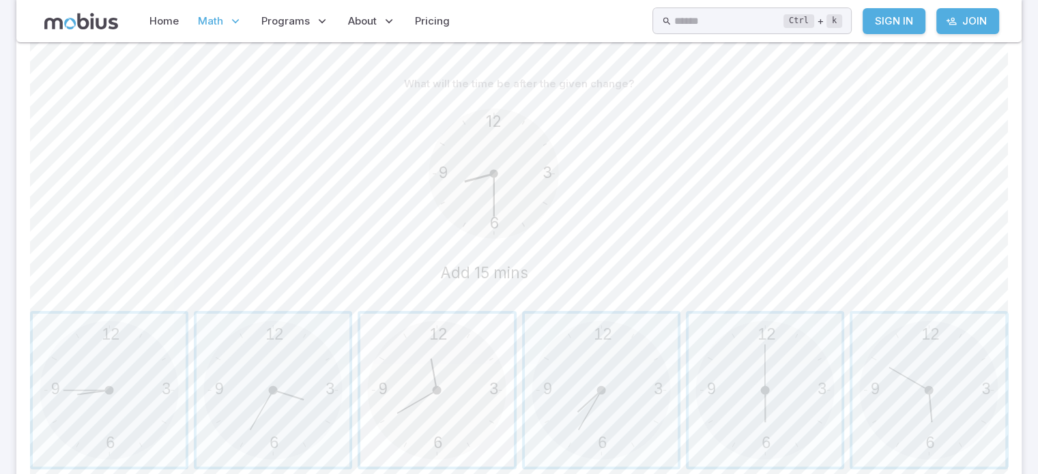
click at [468, 419] on span "button" at bounding box center [436, 390] width 153 height 153
click at [86, 422] on span "button" at bounding box center [109, 390] width 153 height 153
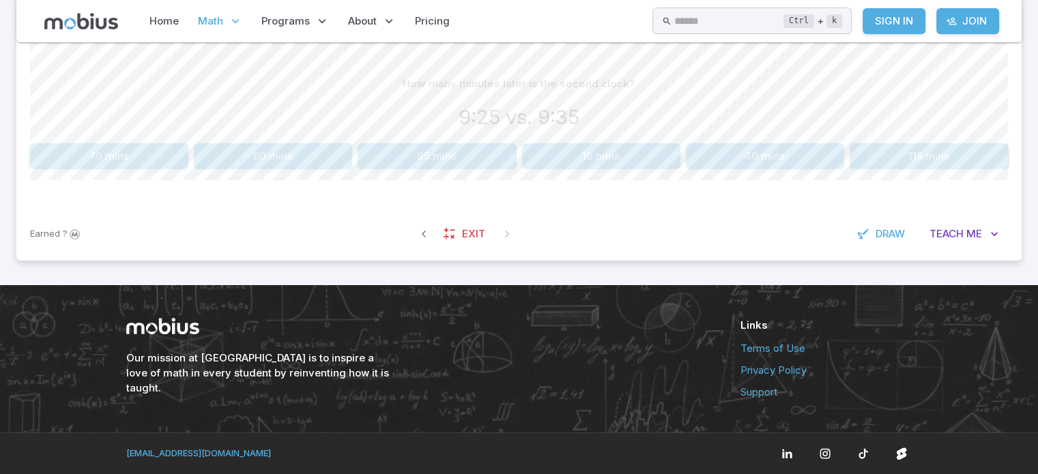
click at [575, 158] on button "10 mins" at bounding box center [601, 156] width 158 height 26
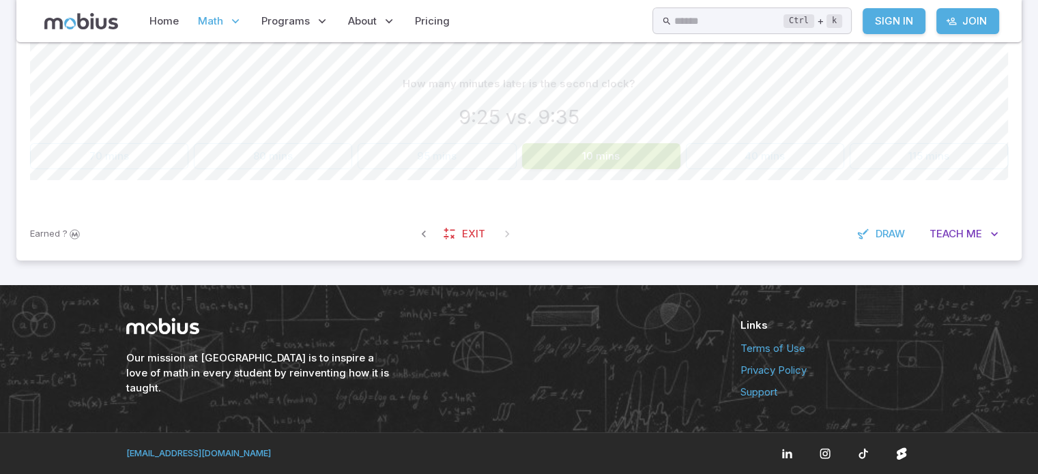
click at [576, 157] on button "10 mins" at bounding box center [601, 156] width 158 height 26
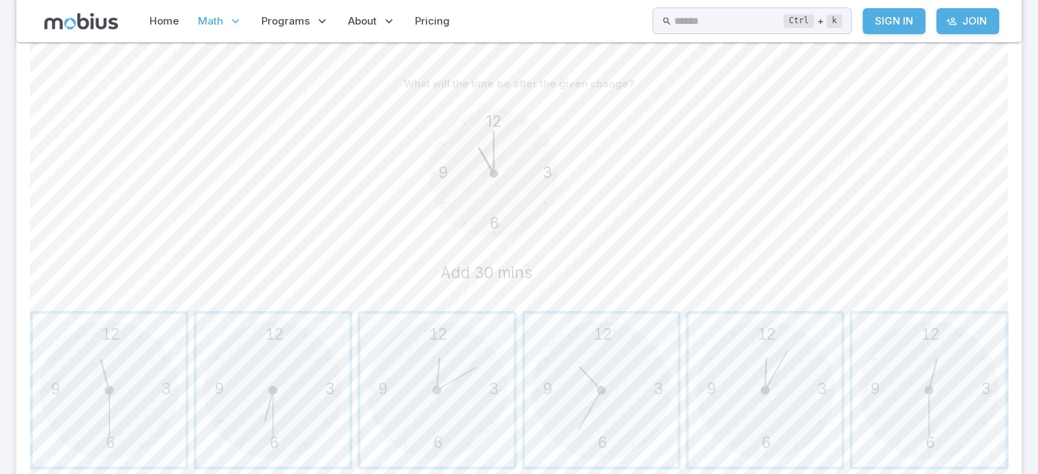
click at [555, 163] on circle at bounding box center [494, 174] width 130 height 130
click at [558, 160] on icon "12 6 3 9 Add 30 mins" at bounding box center [519, 199] width 205 height 205
click at [503, 175] on circle at bounding box center [494, 174] width 130 height 130
click at [498, 119] on text "12" at bounding box center [494, 121] width 16 height 18
drag, startPoint x: 482, startPoint y: 121, endPoint x: 493, endPoint y: 110, distance: 15.9
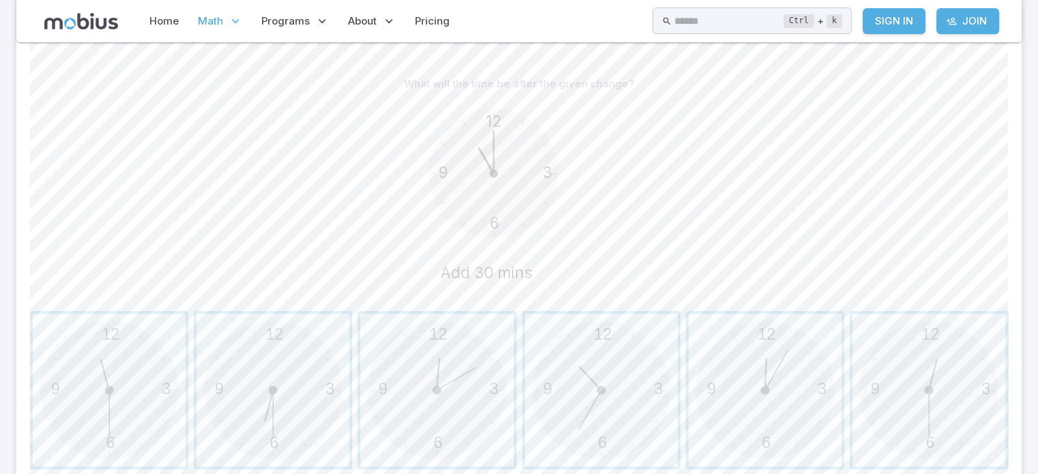
click at [493, 110] on circle at bounding box center [494, 174] width 130 height 130
click at [480, 111] on circle at bounding box center [494, 174] width 130 height 130
drag, startPoint x: 486, startPoint y: 121, endPoint x: 514, endPoint y: 128, distance: 28.8
click at [514, 128] on icon "12 6 3 9 Add 30 mins" at bounding box center [519, 199] width 205 height 205
click at [282, 355] on span "button" at bounding box center [273, 390] width 153 height 153
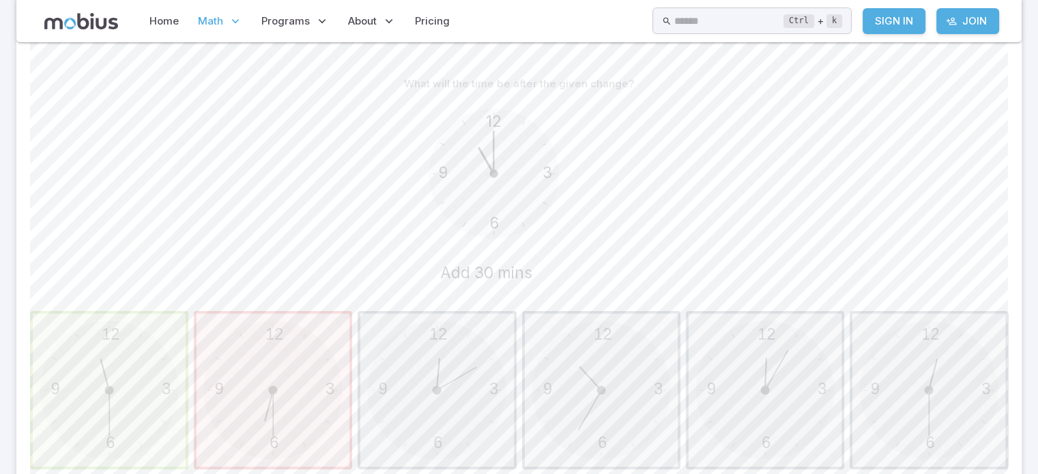
click at [177, 392] on span "button" at bounding box center [109, 390] width 153 height 153
drag, startPoint x: 177, startPoint y: 387, endPoint x: 160, endPoint y: 375, distance: 21.6
click at [177, 376] on span "button" at bounding box center [109, 390] width 153 height 153
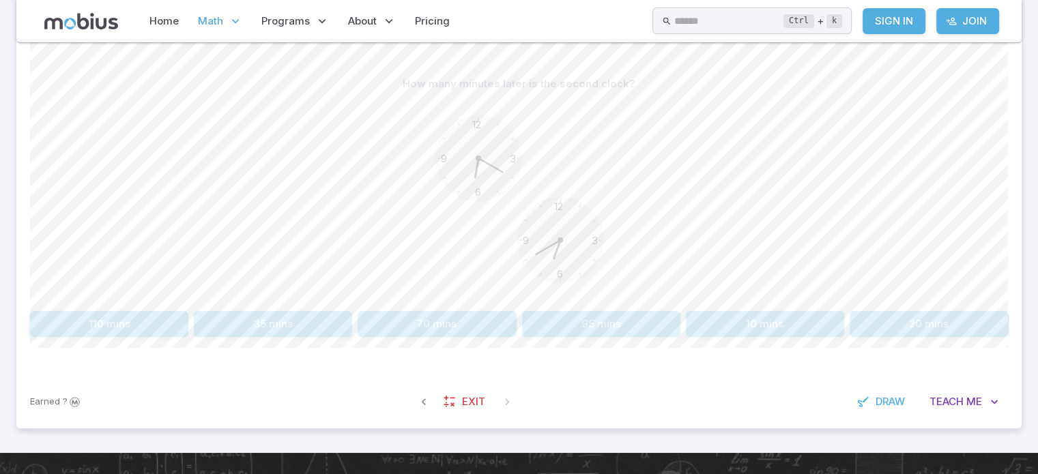
click at [134, 377] on div "Earned ? Exit Draw Teach Me" at bounding box center [518, 401] width 1005 height 53
click at [971, 319] on button "20 mins" at bounding box center [929, 324] width 158 height 26
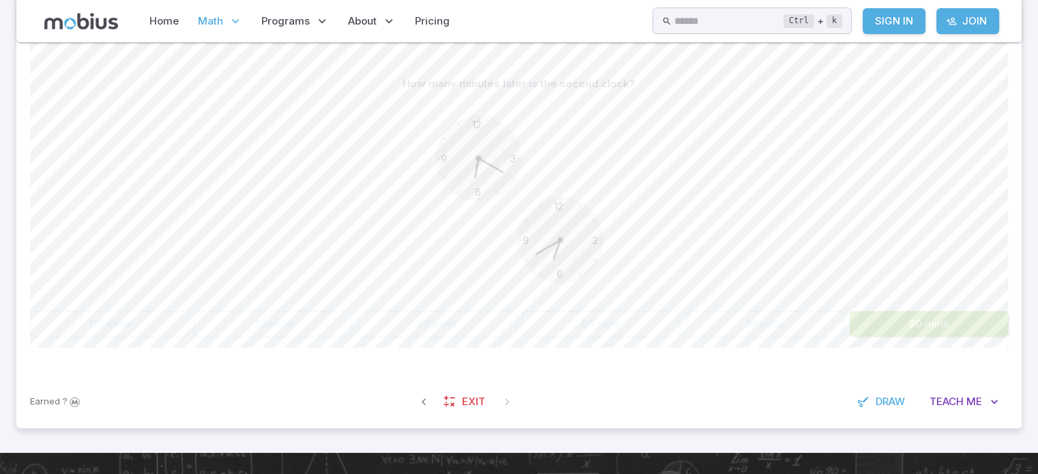
click at [971, 319] on button "20 mins" at bounding box center [929, 324] width 158 height 26
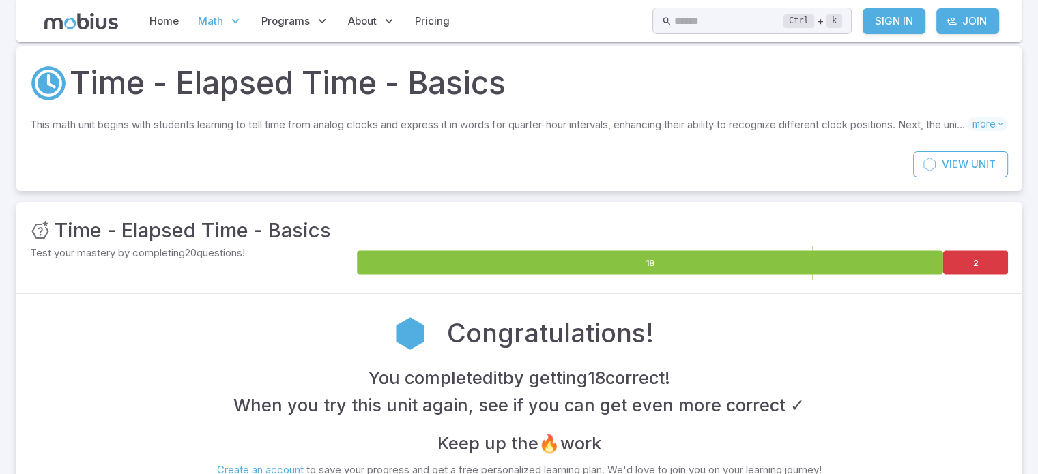
scroll to position [0, 0]
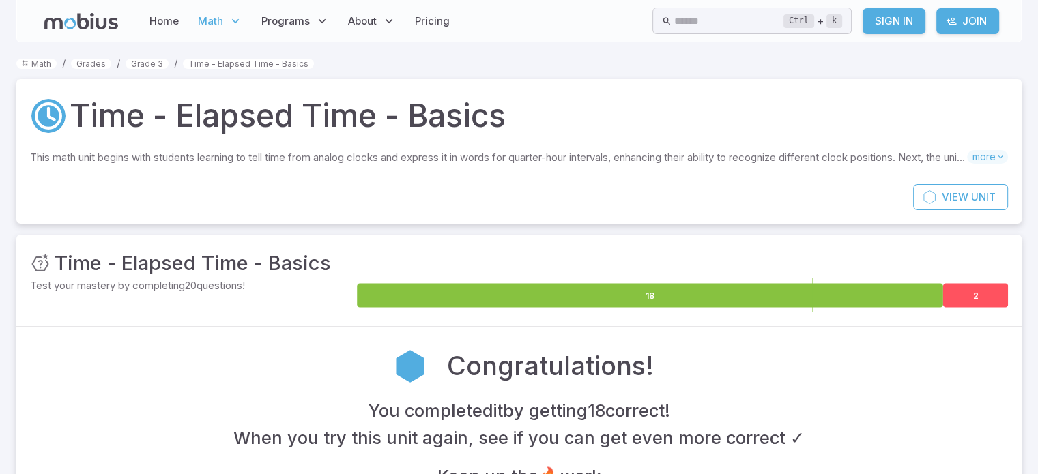
click at [984, 296] on icon at bounding box center [975, 296] width 65 height 24
click at [980, 293] on icon at bounding box center [975, 296] width 65 height 24
drag, startPoint x: 921, startPoint y: 346, endPoint x: 912, endPoint y: 352, distance: 10.4
click at [912, 352] on div "Congratulations!" at bounding box center [519, 366] width 978 height 51
click at [973, 293] on icon at bounding box center [975, 296] width 65 height 24
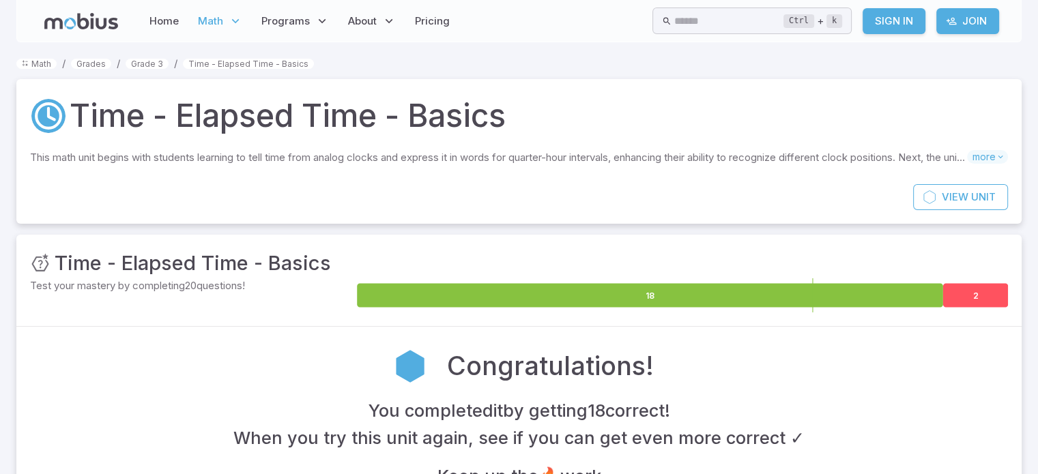
click at [973, 293] on icon at bounding box center [975, 296] width 65 height 24
click at [958, 266] on div "Unit Mastery : Time - Elapsed Time - Basics" at bounding box center [519, 263] width 978 height 30
click at [991, 302] on icon at bounding box center [975, 296] width 65 height 24
click at [994, 296] on icon at bounding box center [975, 296] width 65 height 24
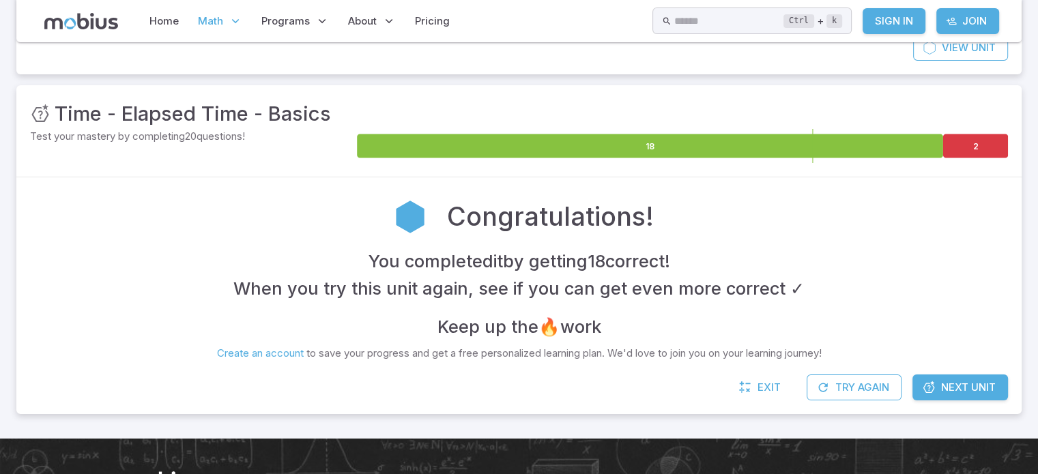
scroll to position [178, 0]
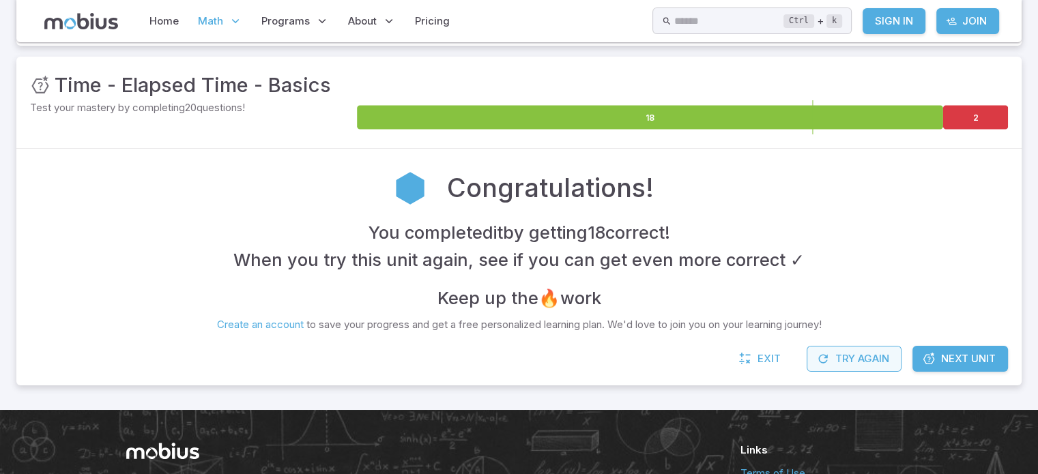
click at [850, 366] on button "Try Again" at bounding box center [854, 359] width 95 height 26
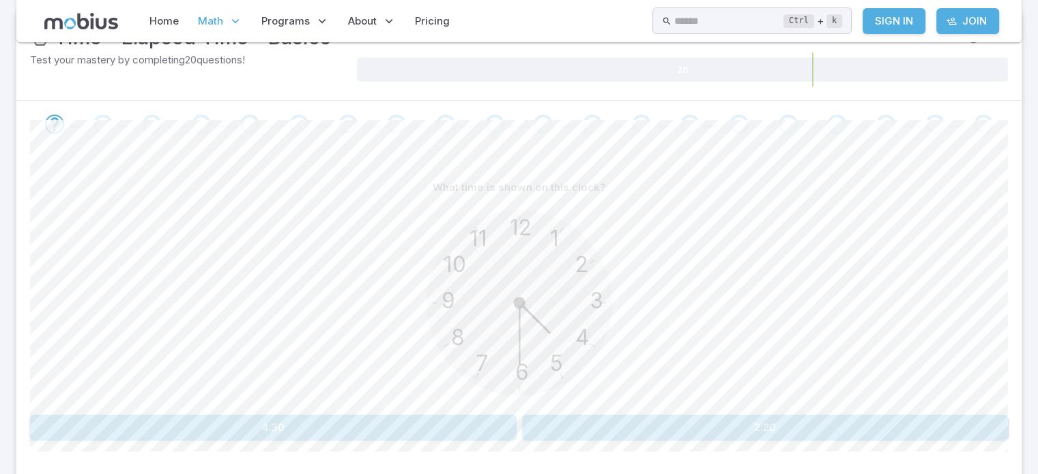
scroll to position [246, 0]
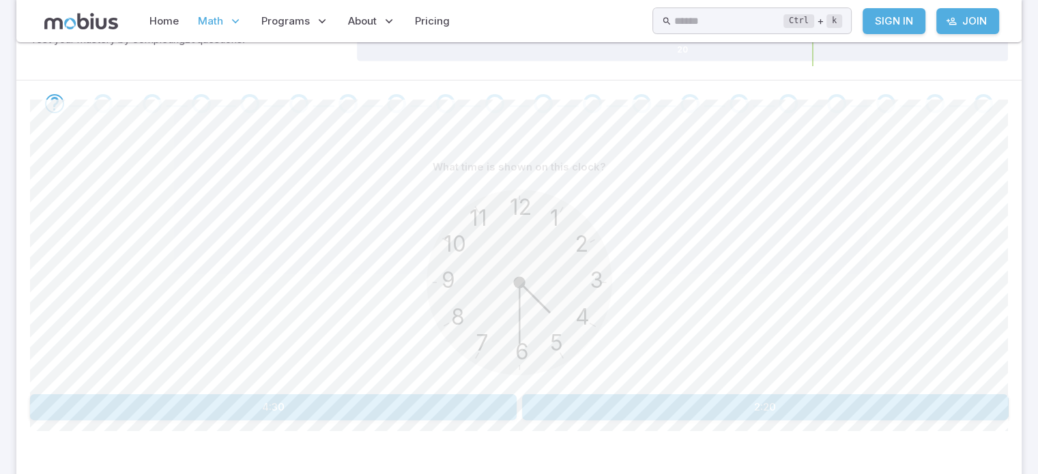
click at [325, 414] on button "4:30" at bounding box center [273, 408] width 487 height 26
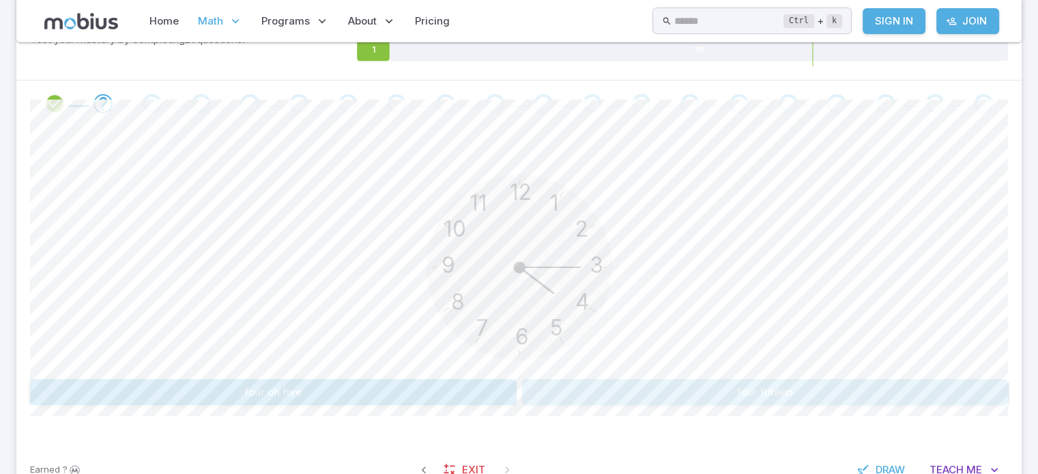
click at [576, 392] on button "four fifteen" at bounding box center [765, 392] width 487 height 26
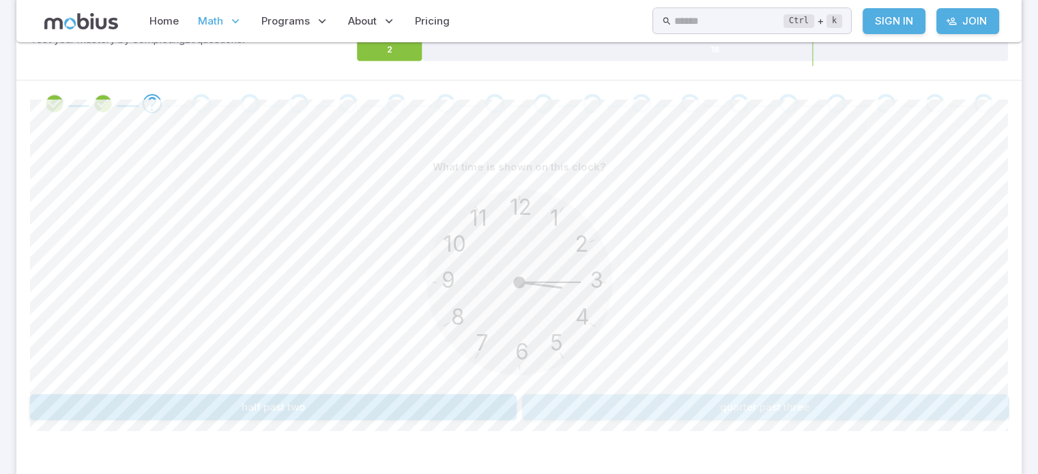
click at [693, 401] on button "quarter past three" at bounding box center [765, 408] width 487 height 26
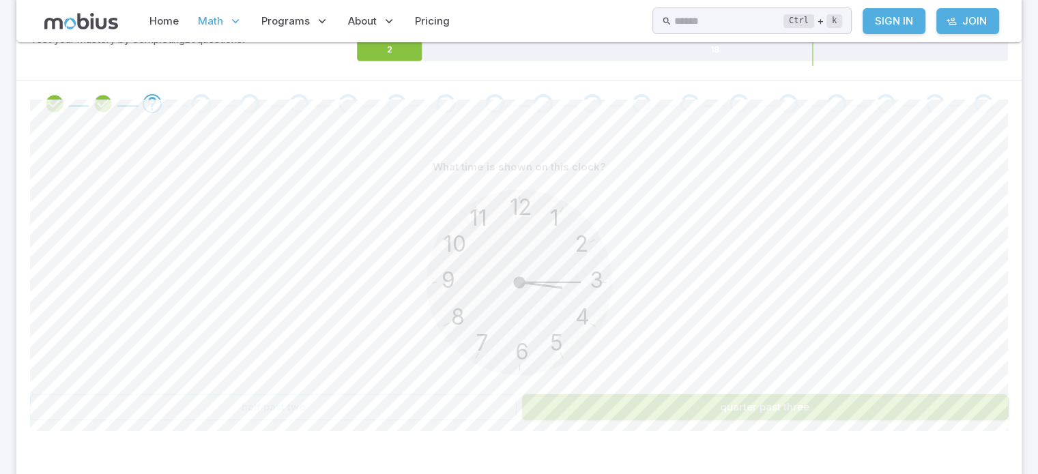
click at [693, 401] on button "quarter past three" at bounding box center [765, 408] width 487 height 26
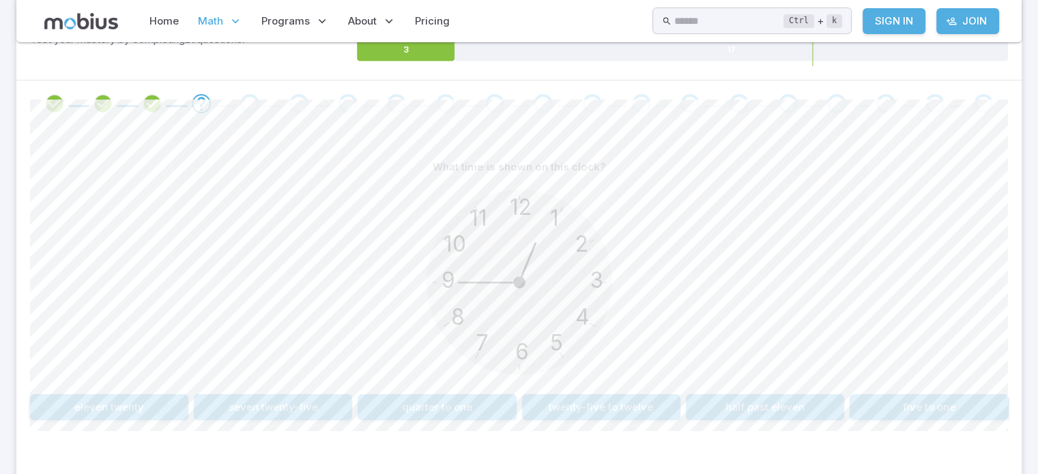
click at [470, 399] on button "quarter to one" at bounding box center [437, 408] width 158 height 26
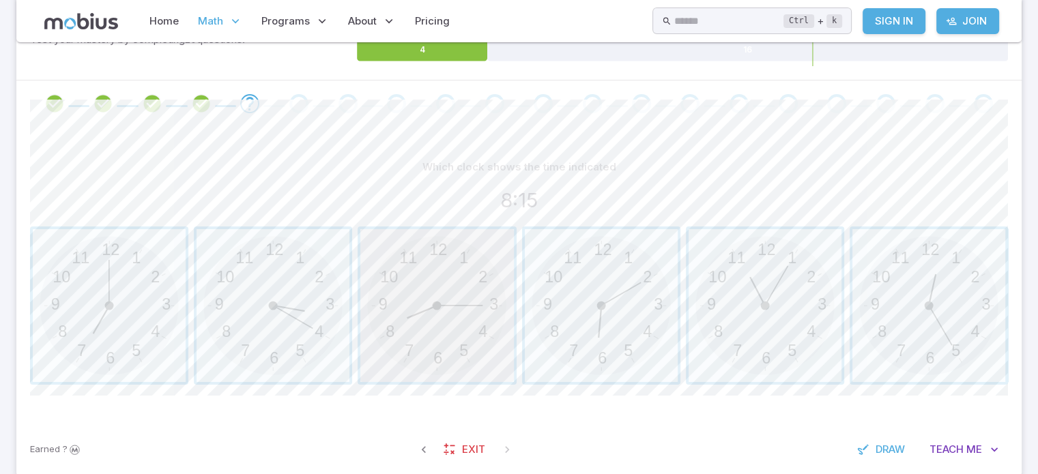
click at [392, 323] on span "button" at bounding box center [436, 305] width 153 height 153
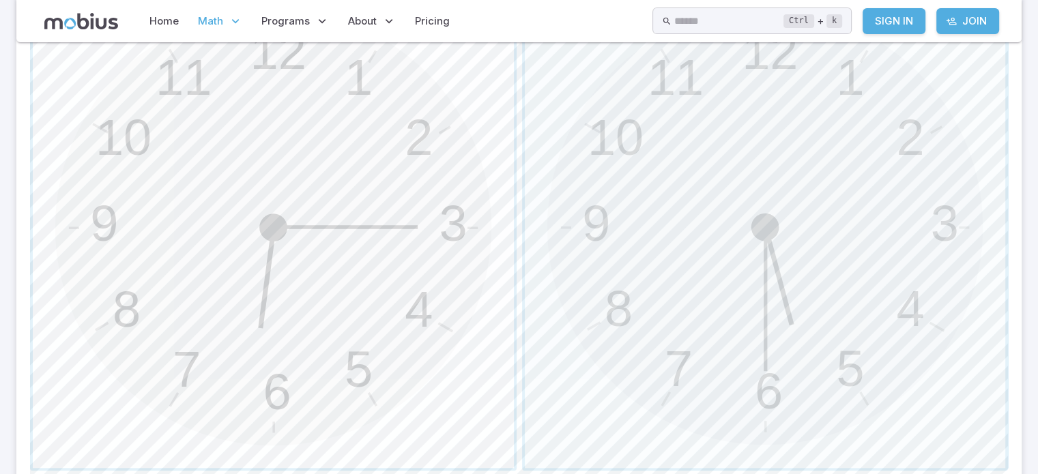
scroll to position [519, 0]
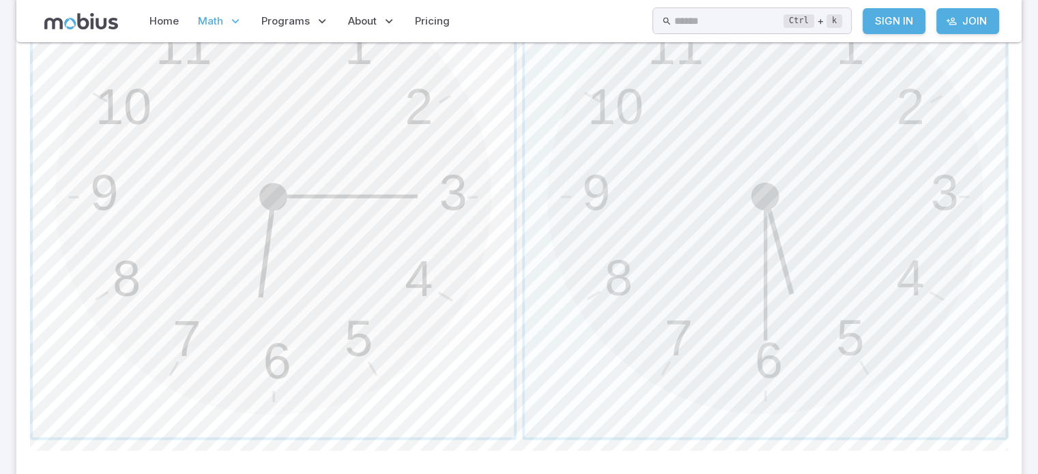
click at [236, 302] on span "button" at bounding box center [273, 196] width 481 height 481
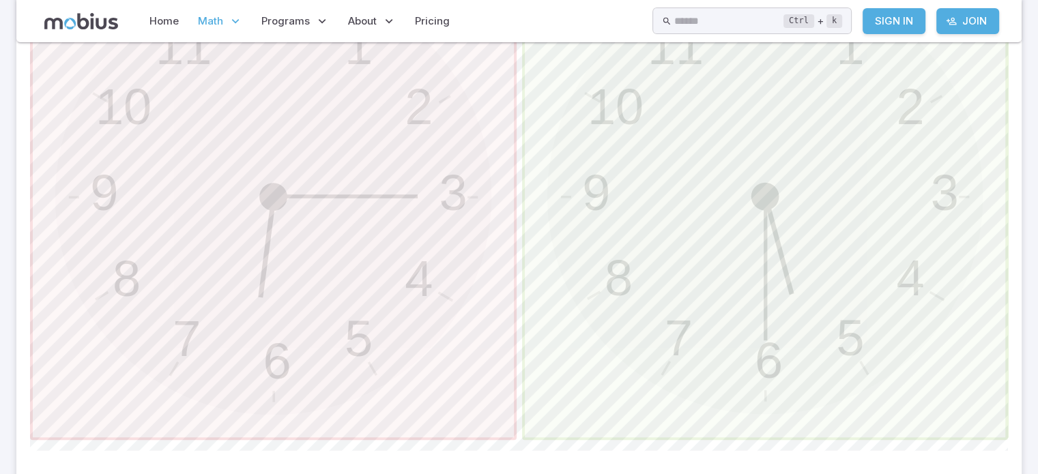
click at [236, 302] on span "button" at bounding box center [273, 196] width 481 height 481
click at [550, 158] on span "button" at bounding box center [765, 196] width 481 height 481
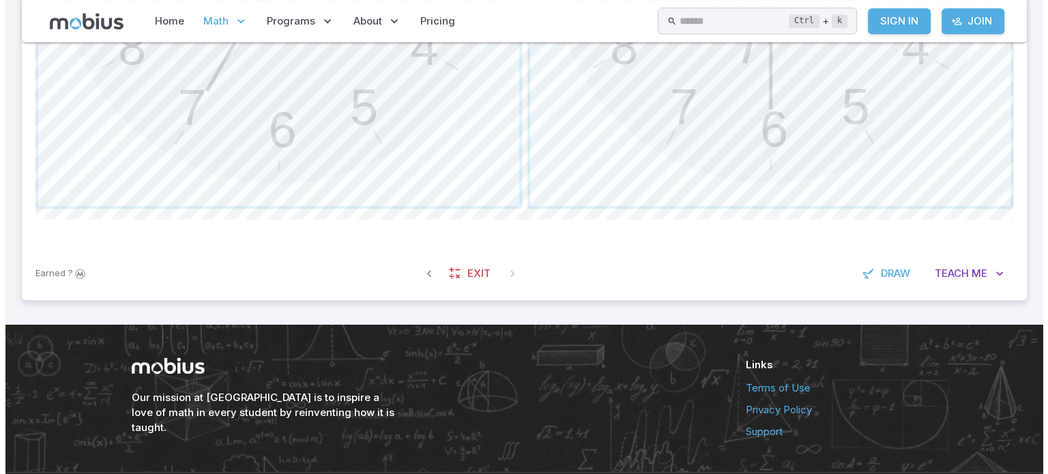
scroll to position [790, 0]
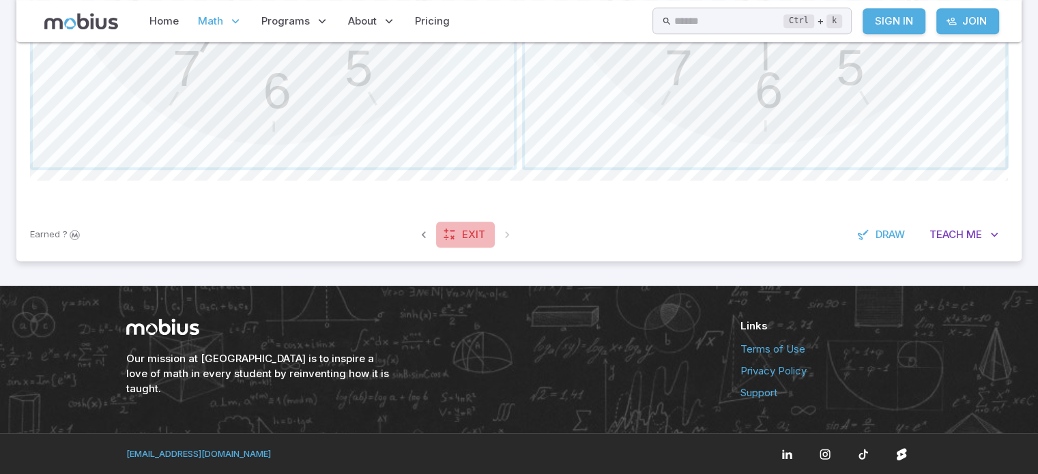
click at [459, 233] on link "Exit" at bounding box center [465, 235] width 59 height 26
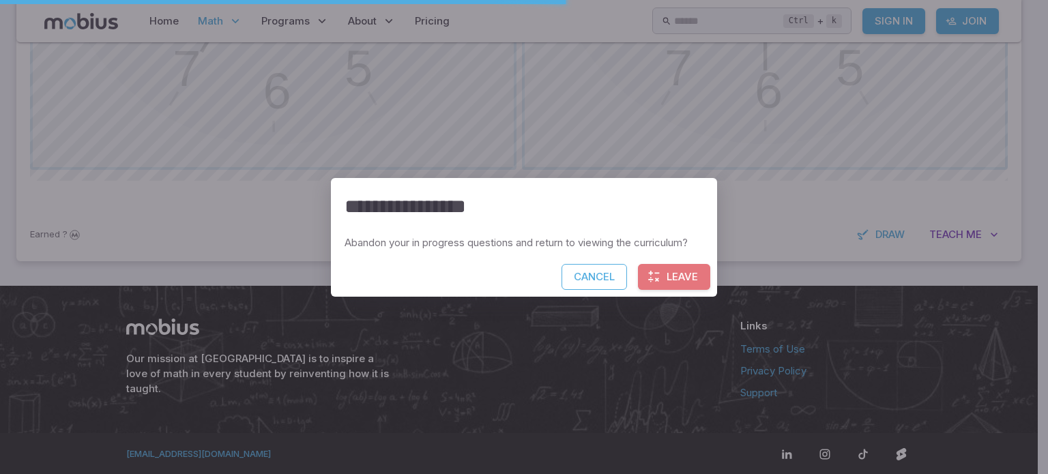
click at [692, 285] on button "Leave" at bounding box center [674, 277] width 72 height 26
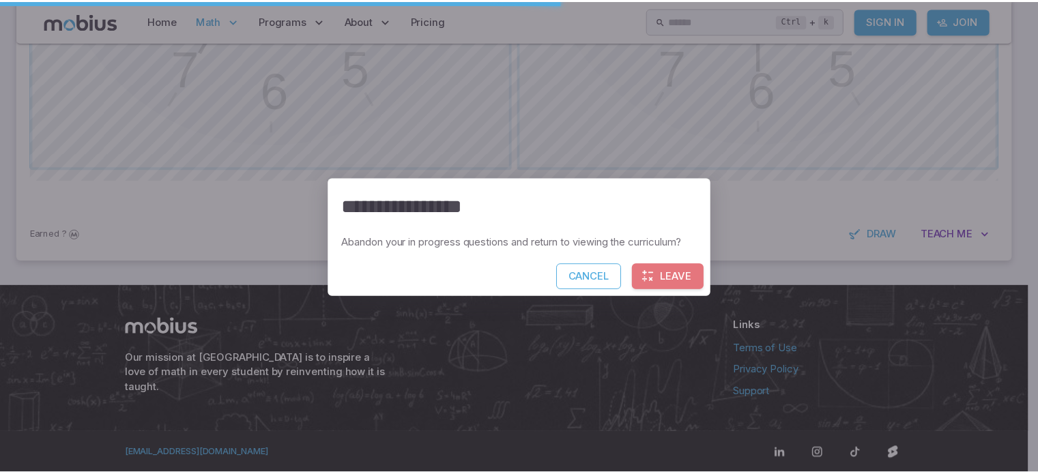
scroll to position [756, 0]
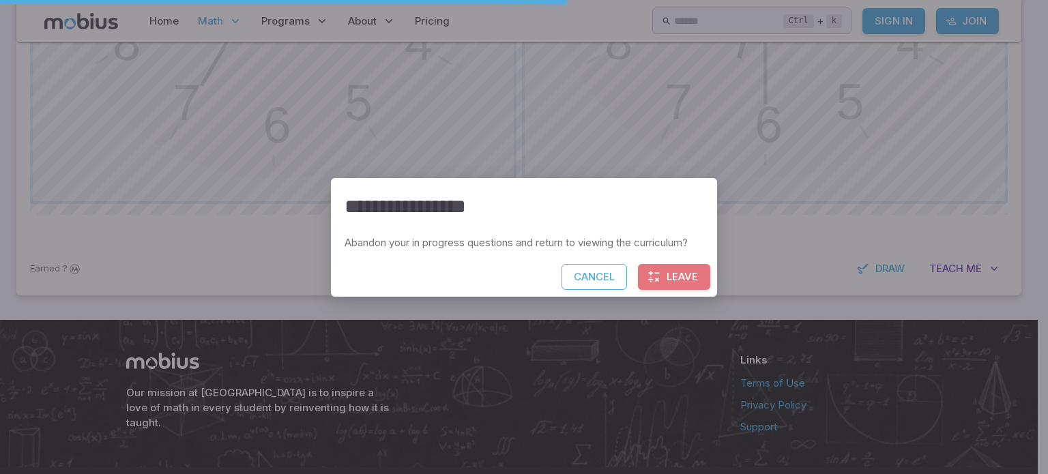
click at [692, 285] on div "**********" at bounding box center [524, 237] width 1048 height 474
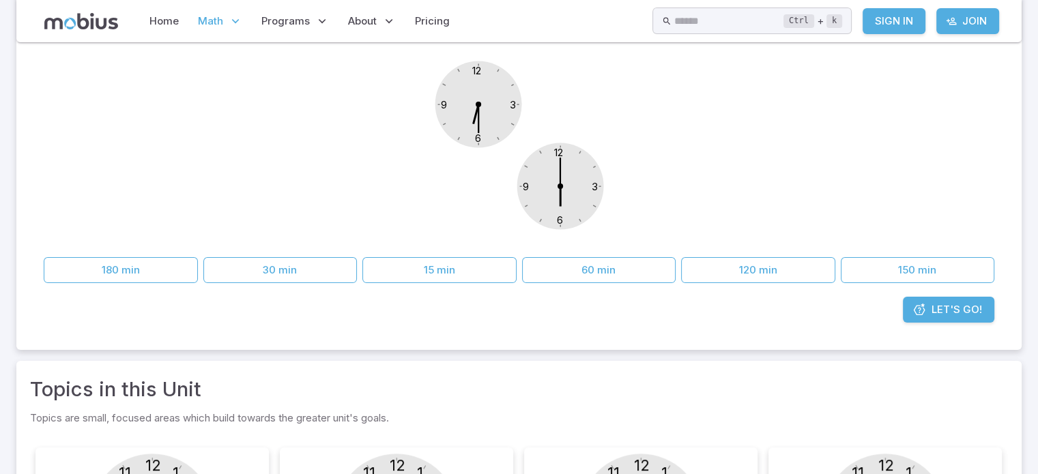
scroll to position [205, 0]
click at [916, 301] on link "Let's Go!" at bounding box center [948, 309] width 91 height 26
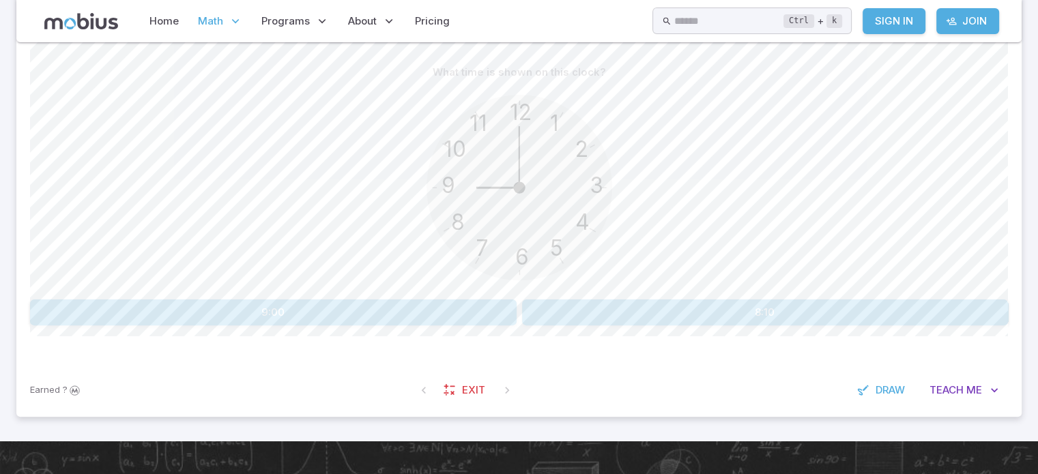
scroll to position [273, 0]
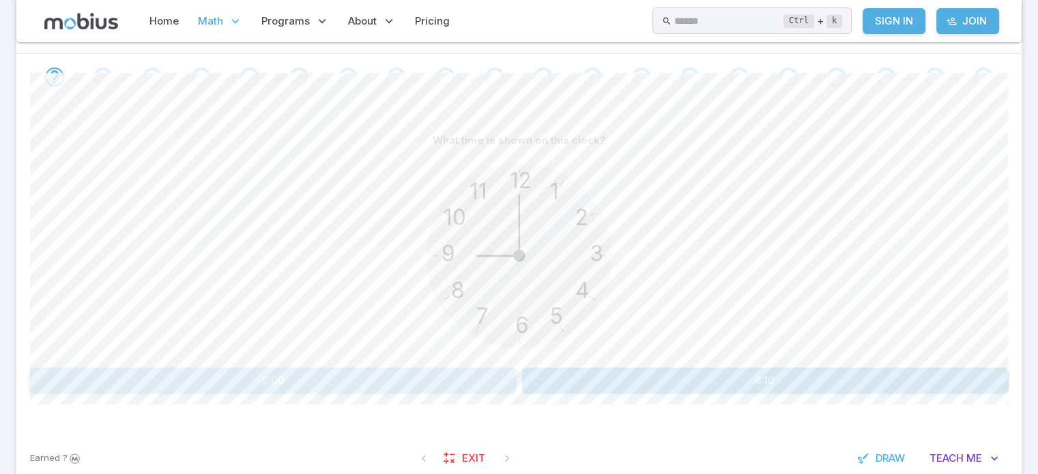
click at [448, 382] on button "9:00" at bounding box center [273, 381] width 487 height 26
click at [340, 377] on button "10:00" at bounding box center [273, 381] width 487 height 26
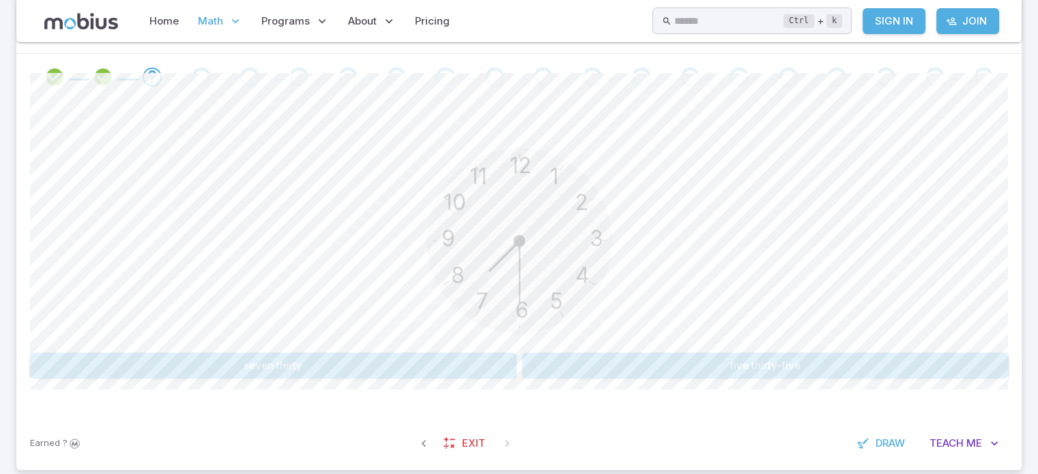
click at [164, 375] on button "seven thirty" at bounding box center [273, 366] width 487 height 26
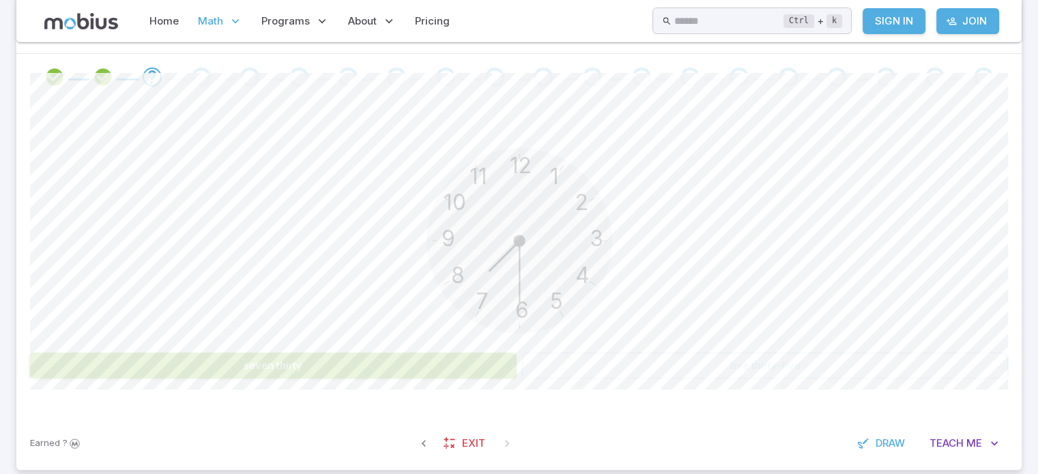
click at [164, 375] on button "seven thirty" at bounding box center [273, 366] width 487 height 26
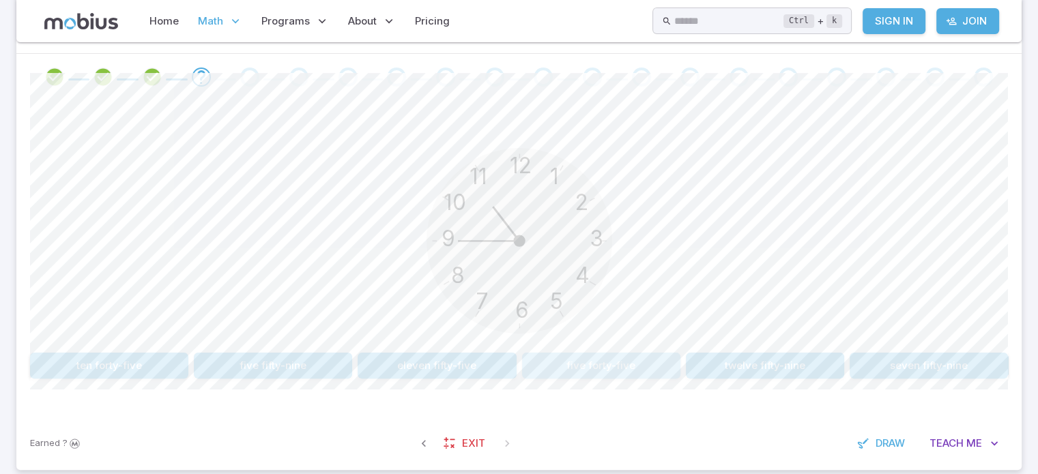
click at [554, 357] on button "five forty-five" at bounding box center [601, 366] width 158 height 26
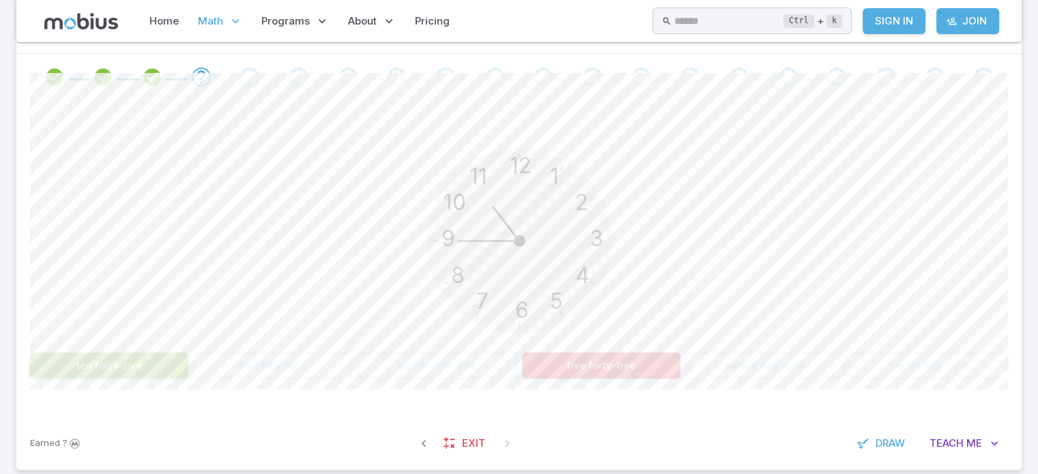
click at [554, 357] on button "five forty-five" at bounding box center [601, 366] width 158 height 26
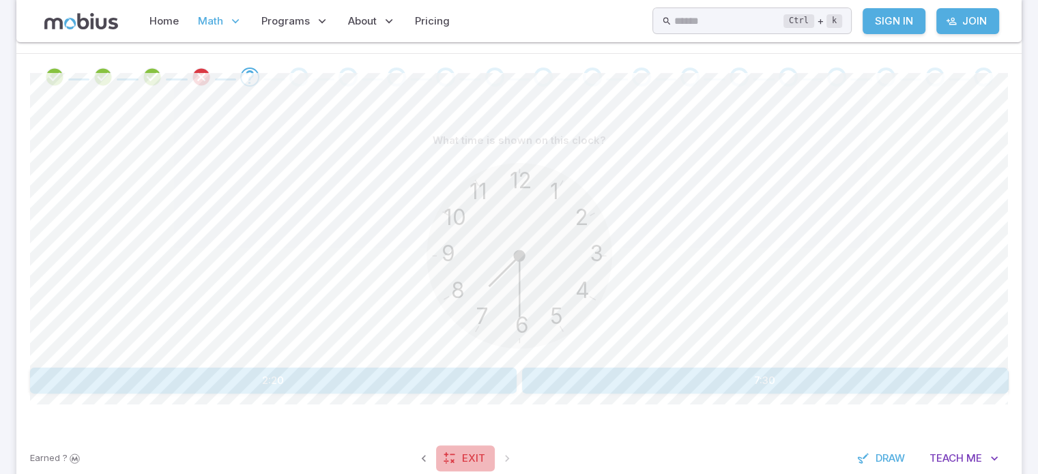
click at [462, 455] on span "Exit" at bounding box center [473, 458] width 23 height 15
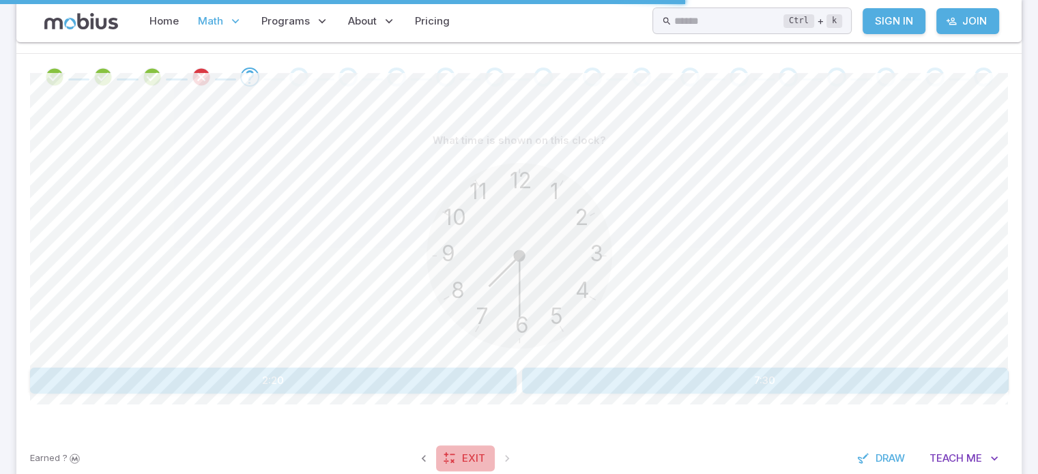
click at [472, 458] on span "Exit" at bounding box center [473, 458] width 23 height 15
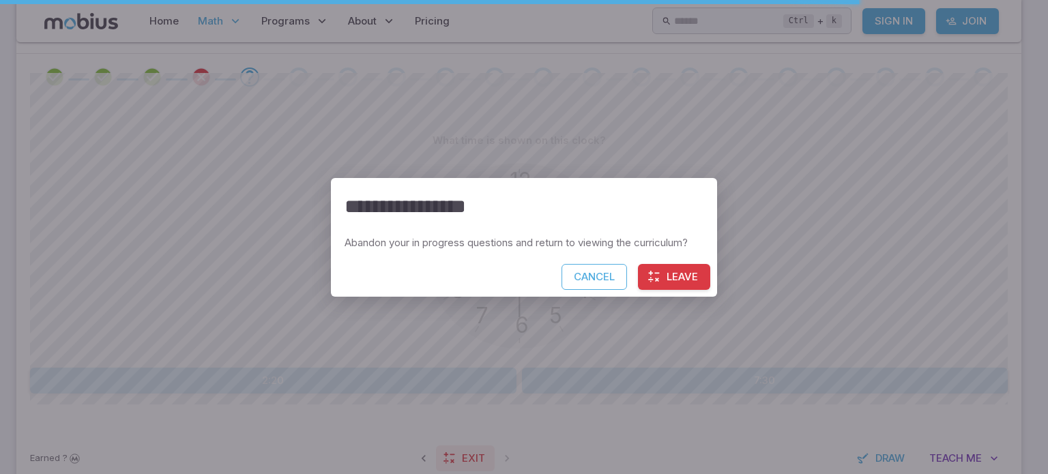
click at [472, 458] on div "**********" at bounding box center [524, 237] width 1048 height 474
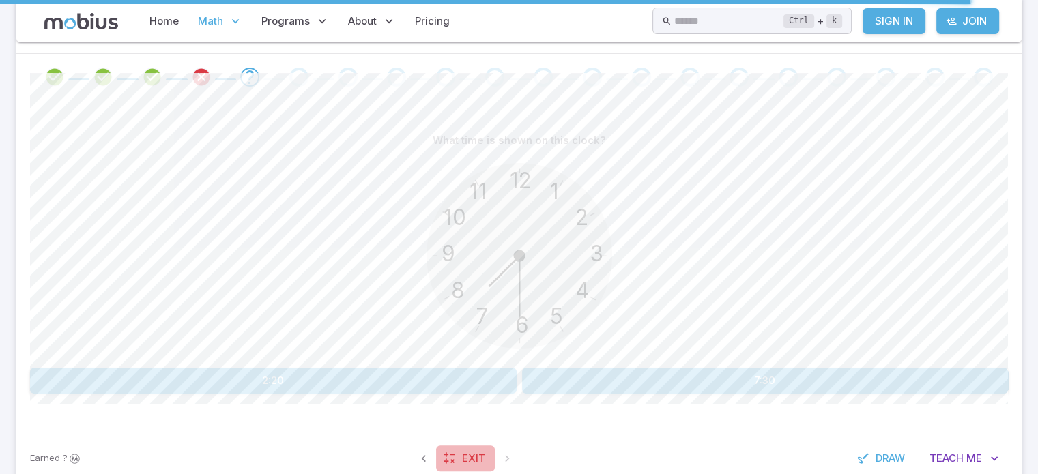
click at [472, 458] on span "Exit" at bounding box center [473, 458] width 23 height 15
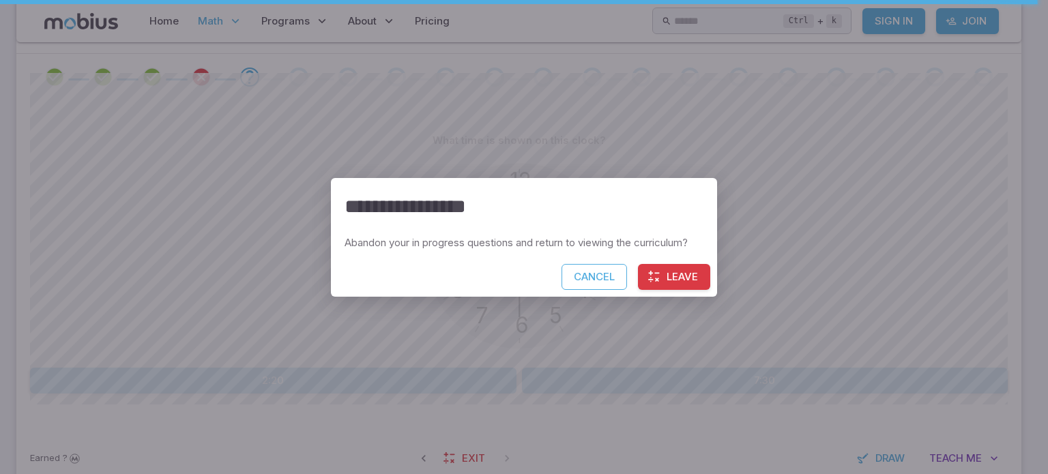
click at [655, 273] on icon "button" at bounding box center [655, 277] width 14 height 14
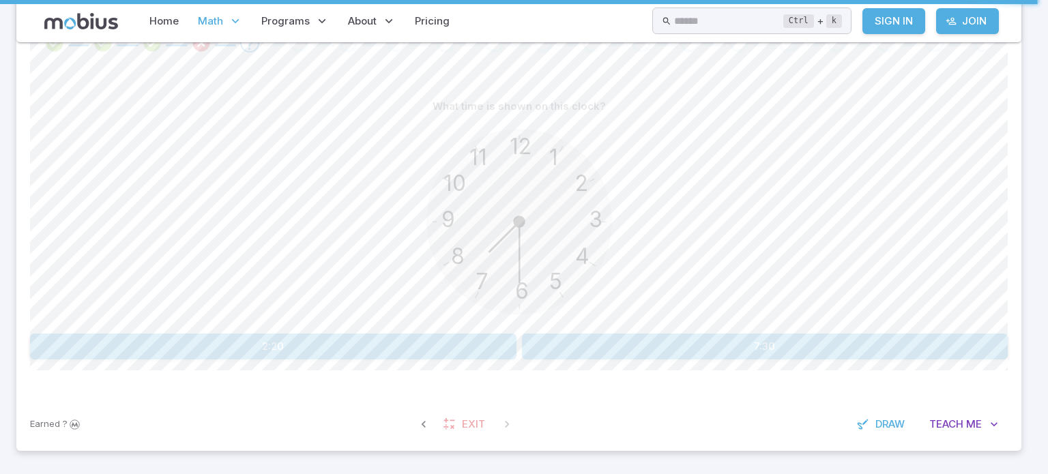
click at [655, 273] on button "Leave" at bounding box center [626, 277] width 72 height 26
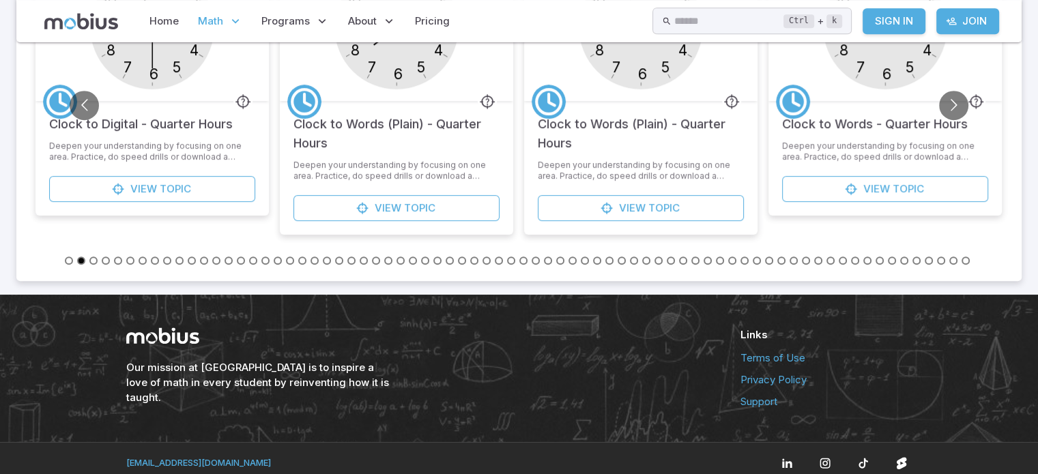
scroll to position [702, 0]
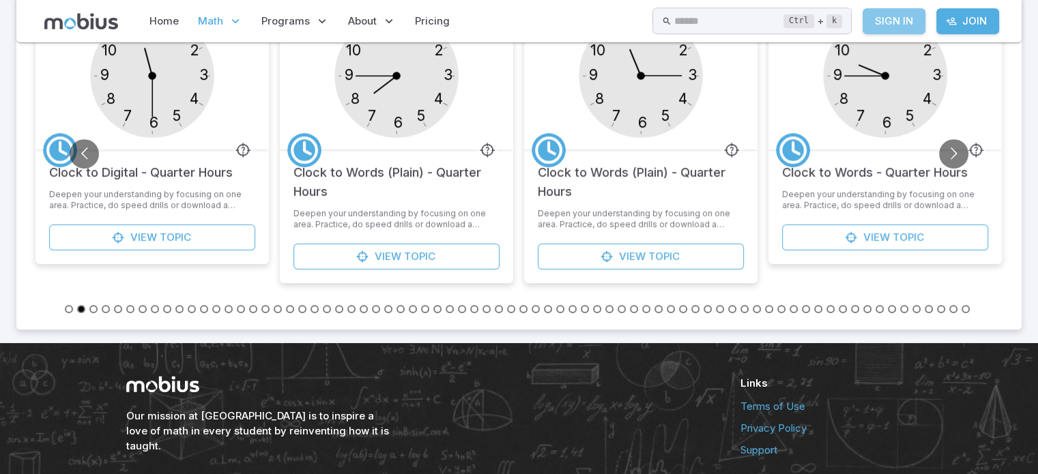
drag, startPoint x: 917, startPoint y: 29, endPoint x: 907, endPoint y: 29, distance: 10.3
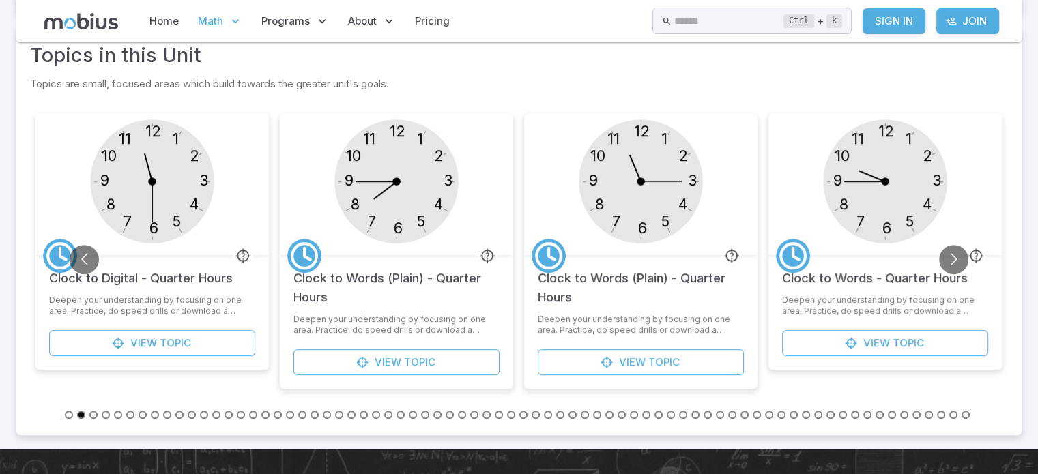
drag, startPoint x: 907, startPoint y: 29, endPoint x: 885, endPoint y: 19, distance: 24.5
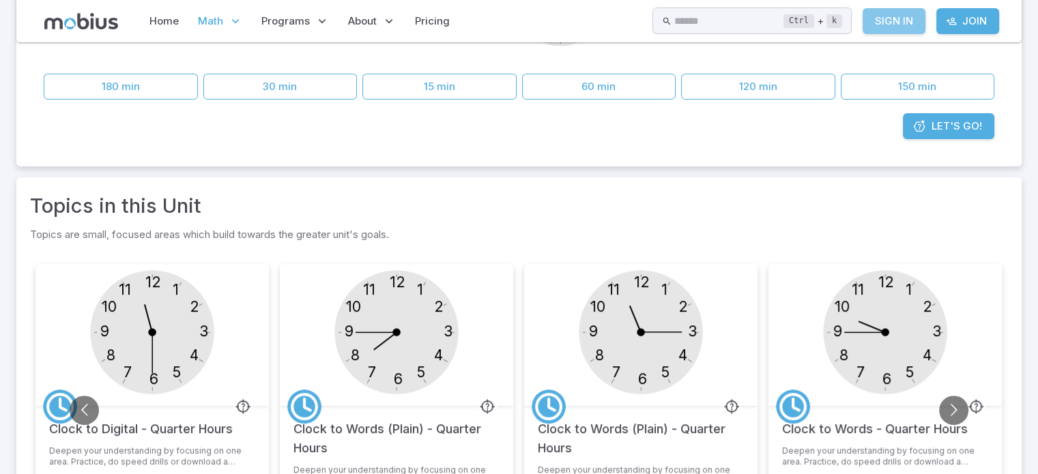
drag, startPoint x: 885, startPoint y: 19, endPoint x: 879, endPoint y: 12, distance: 9.3
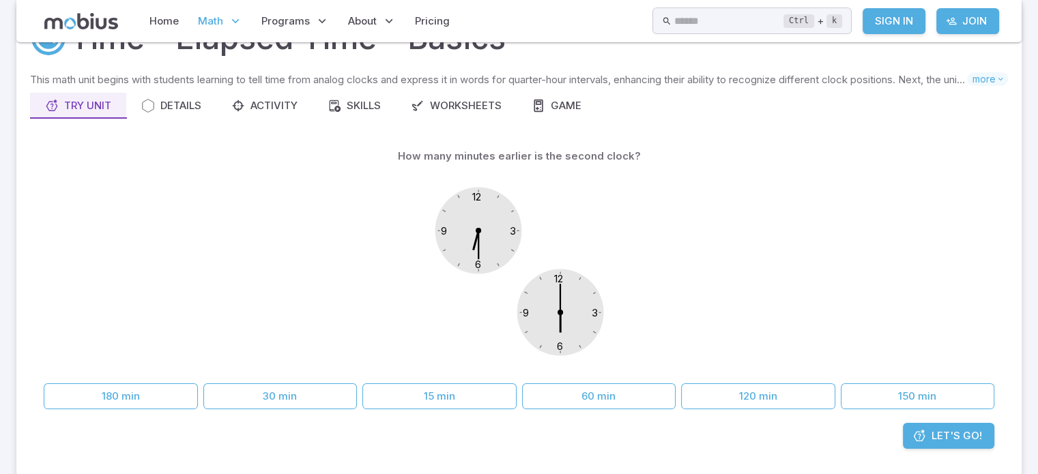
scroll to position [19, 0]
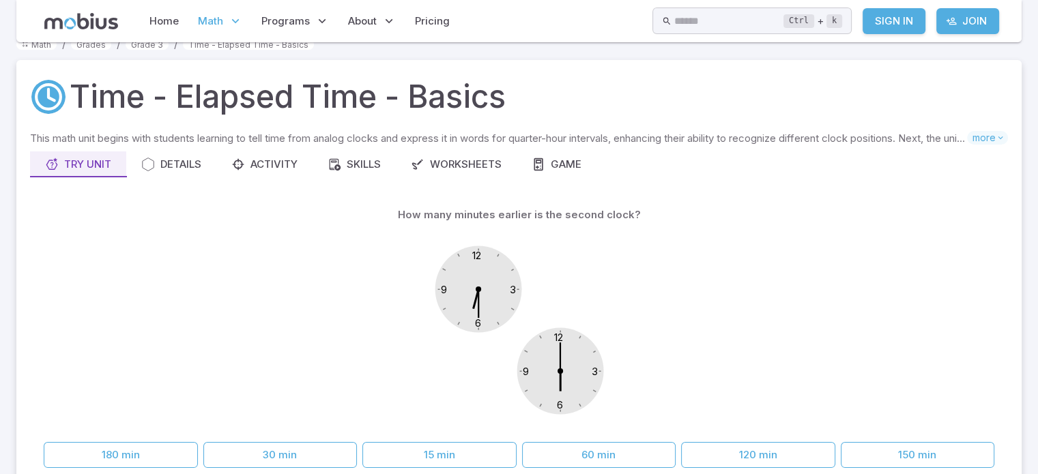
drag, startPoint x: 764, startPoint y: 92, endPoint x: 800, endPoint y: 106, distance: 38.9
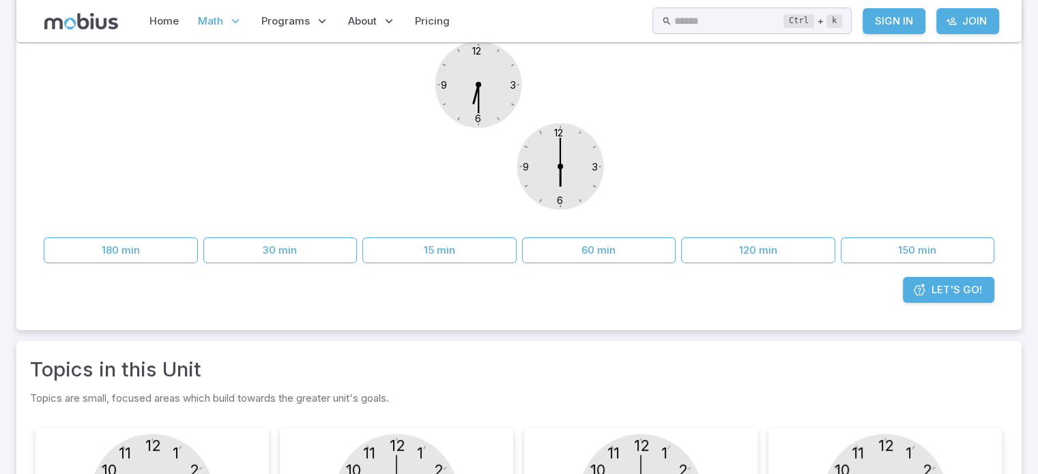
click at [926, 281] on link "Let's Go!" at bounding box center [948, 290] width 91 height 26
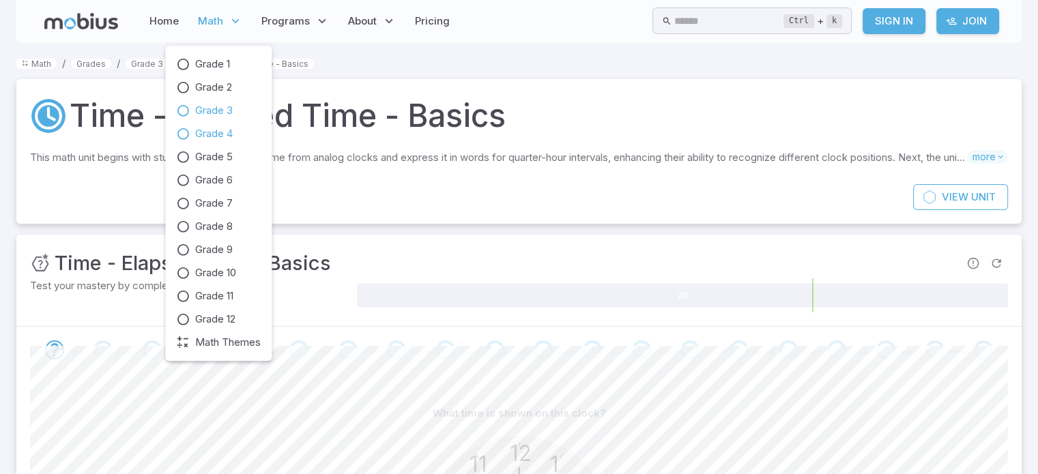
click at [221, 136] on span "Grade 4" at bounding box center [214, 133] width 38 height 15
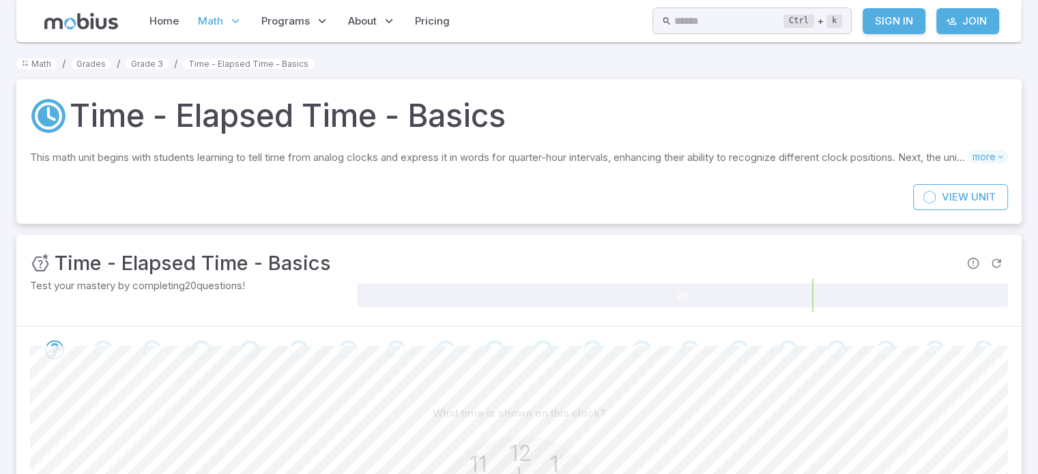
scroll to position [137, 0]
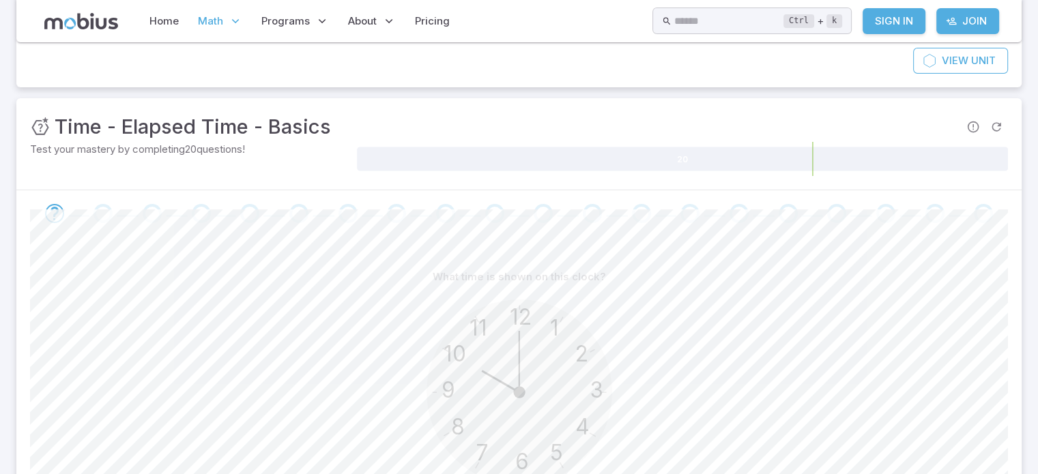
drag, startPoint x: 223, startPoint y: 169, endPoint x: 890, endPoint y: 293, distance: 679.1
click at [890, 293] on div "12 6 3 9 1 2 11 10 5 4 7 8" at bounding box center [519, 394] width 978 height 209
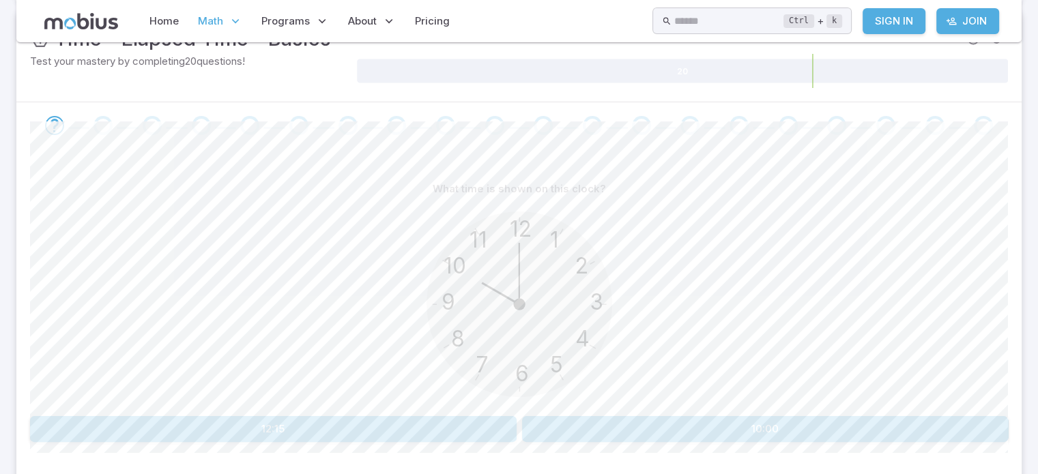
scroll to position [205, 0]
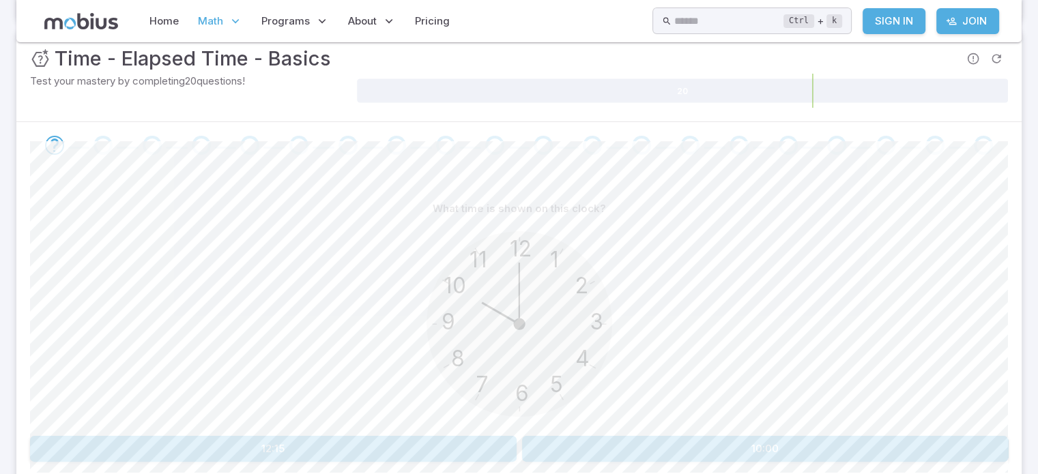
click at [631, 452] on button "10:00" at bounding box center [765, 449] width 487 height 26
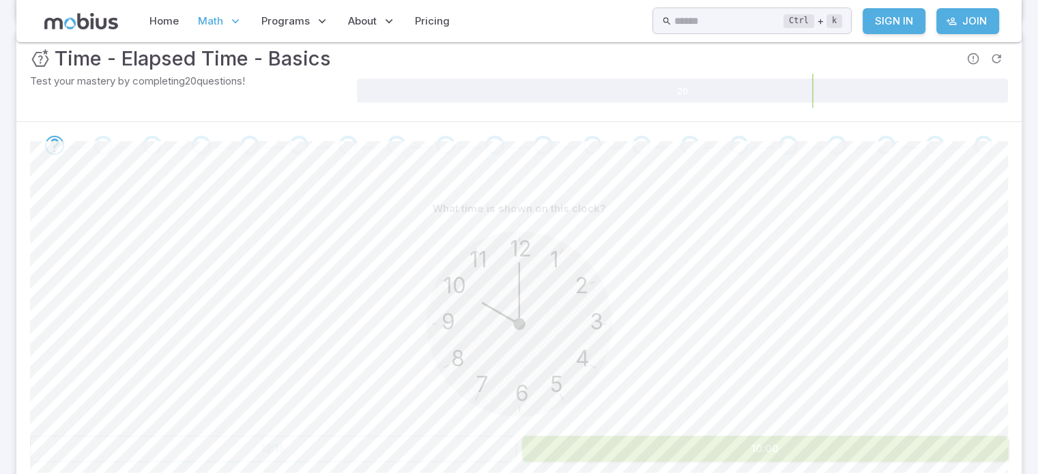
click at [631, 452] on button "10:00" at bounding box center [765, 449] width 487 height 26
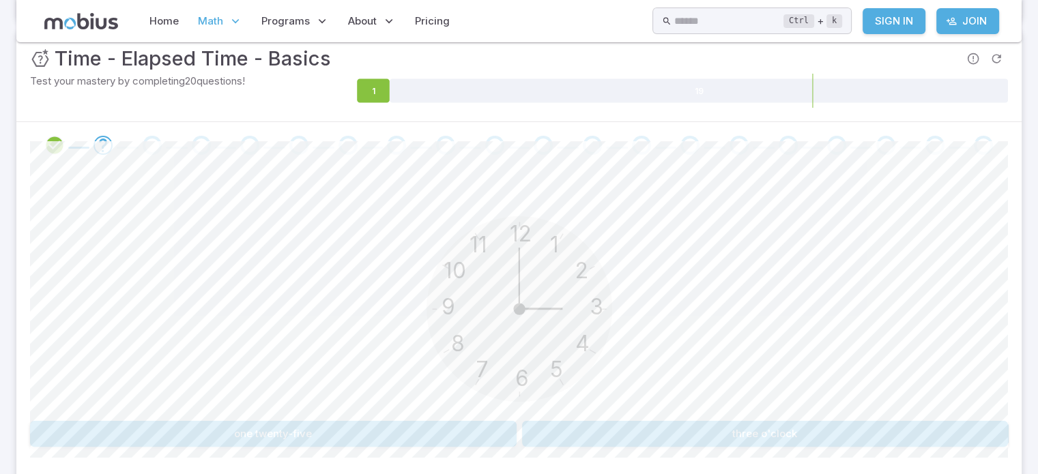
click at [675, 426] on button "three o'clock" at bounding box center [765, 434] width 487 height 26
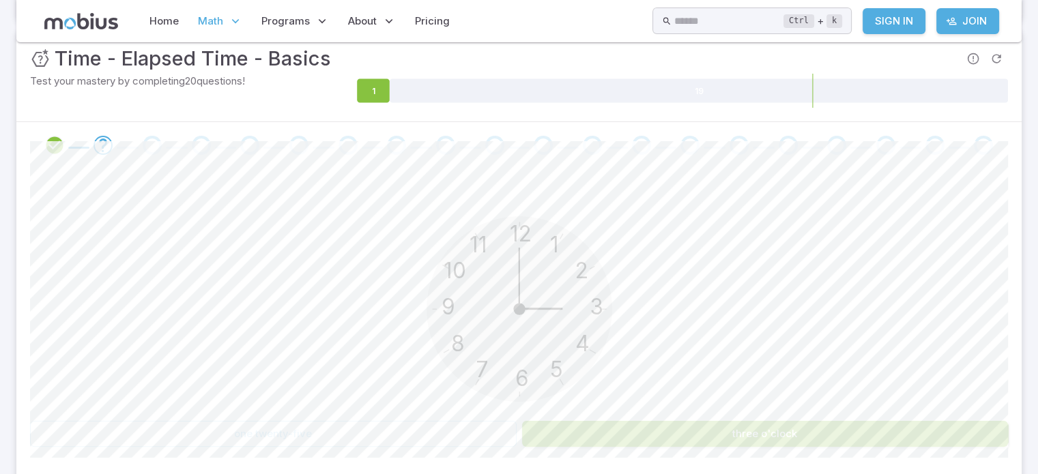
click at [686, 447] on div "12 6 3 9 1 2 11 10 5 4 7 8 one twenty-five three o'clock Canvas actions 100 % E…" at bounding box center [519, 327] width 978 height 317
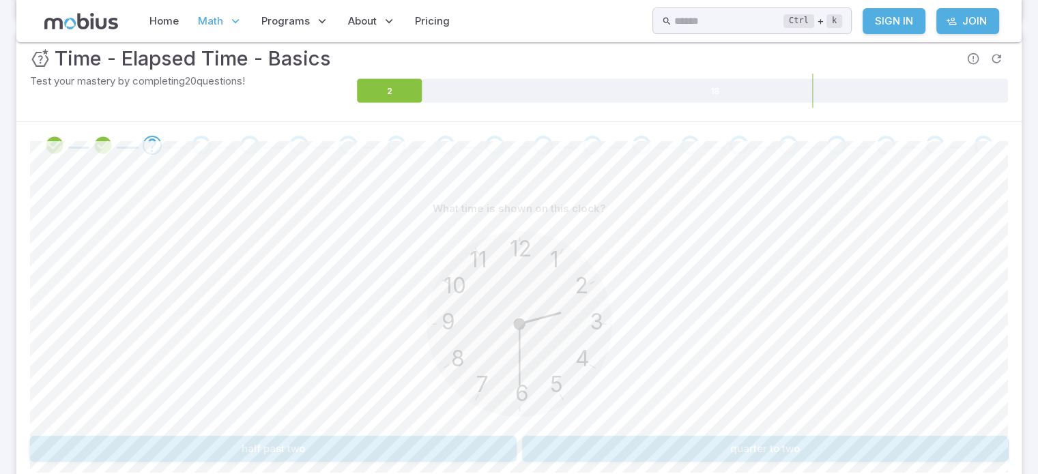
click at [412, 442] on button "half past two" at bounding box center [273, 449] width 487 height 26
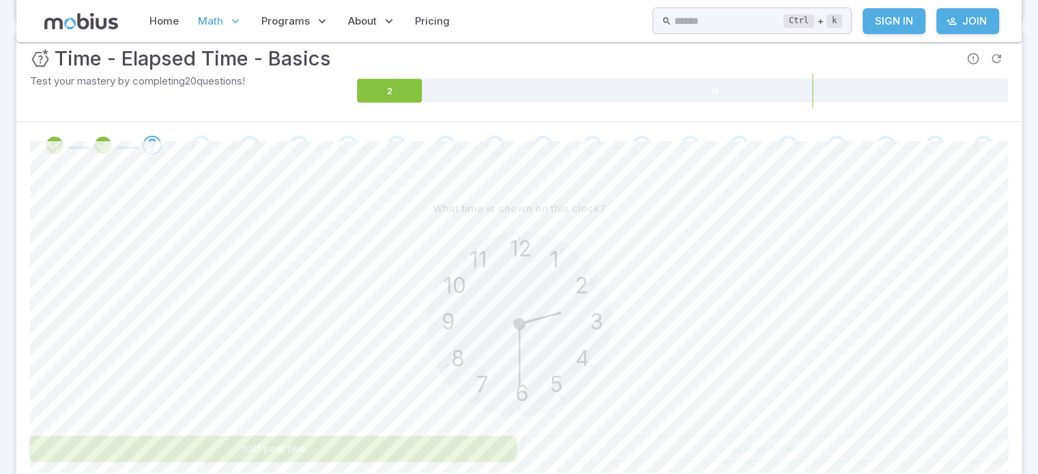
click at [412, 442] on button "half past two" at bounding box center [273, 449] width 487 height 26
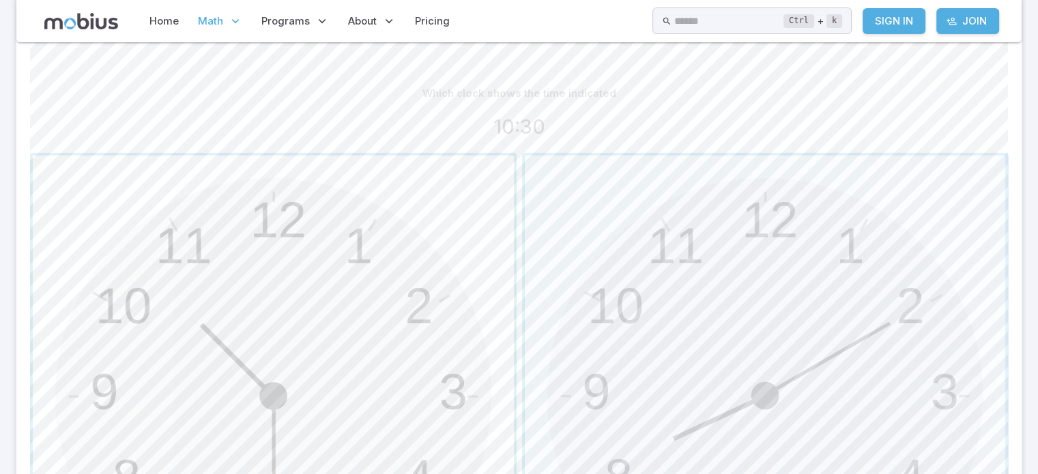
scroll to position [341, 0]
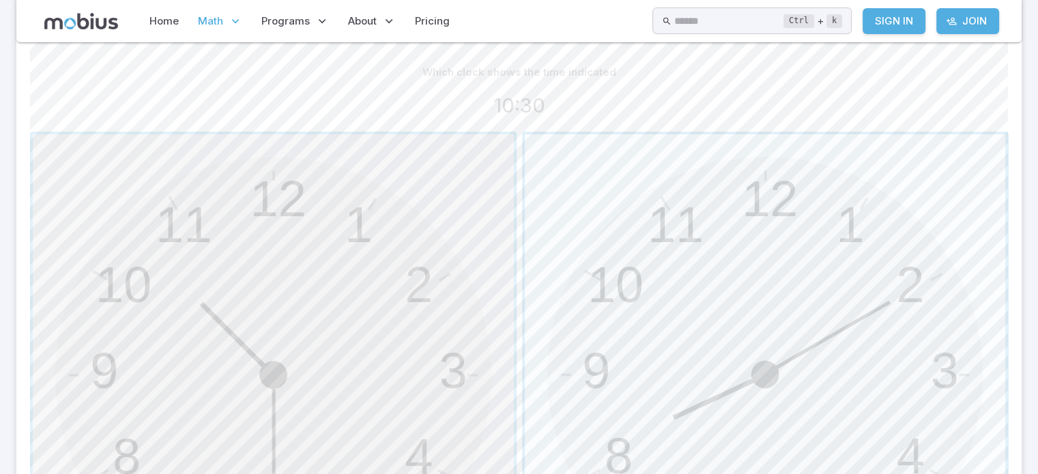
click at [364, 371] on span "button" at bounding box center [273, 374] width 481 height 481
click at [761, 294] on span "button" at bounding box center [765, 374] width 481 height 481
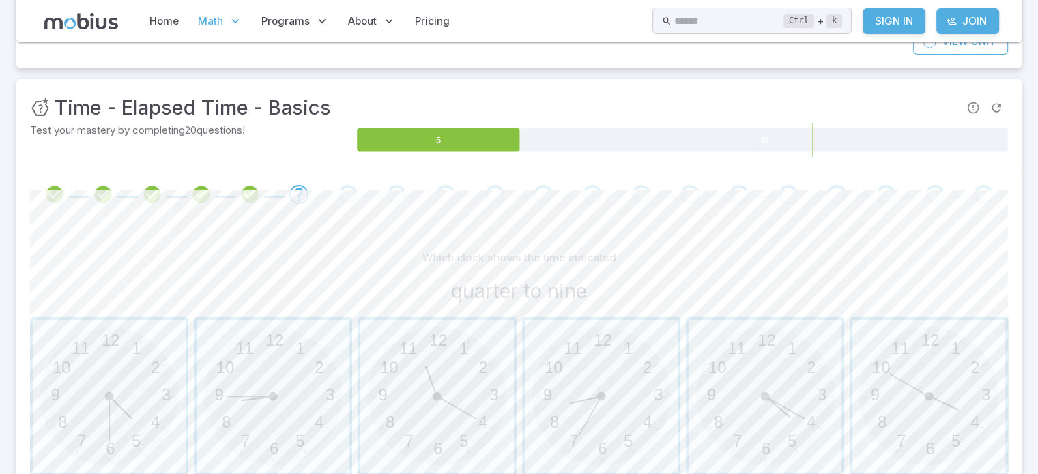
scroll to position [273, 0]
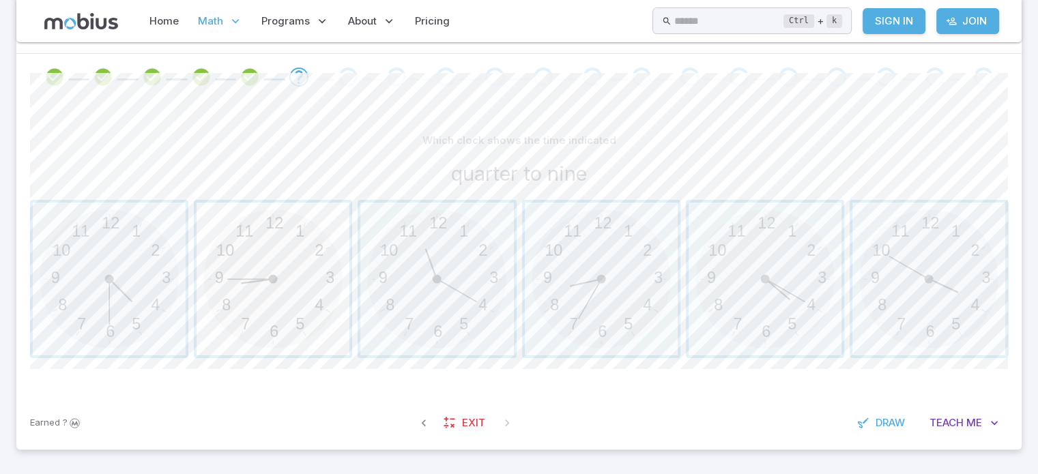
click at [259, 308] on span "button" at bounding box center [273, 279] width 153 height 153
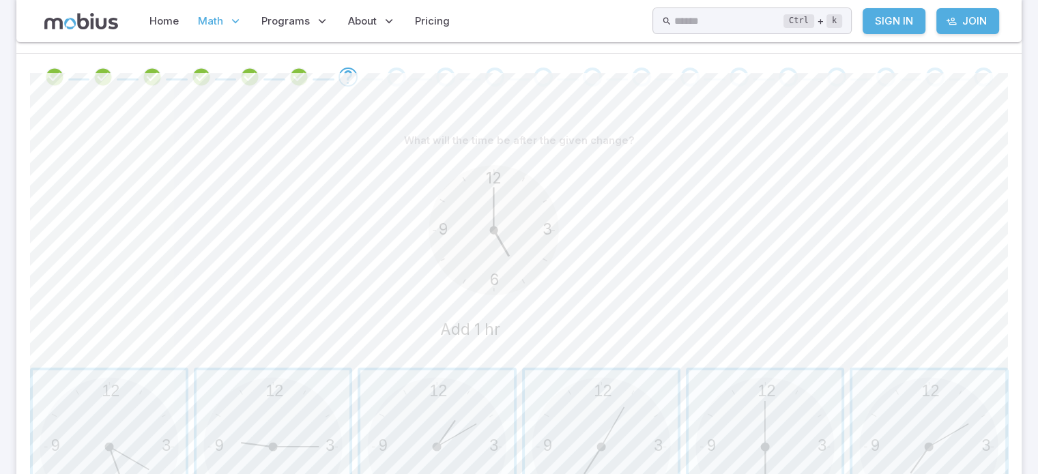
drag, startPoint x: 321, startPoint y: 285, endPoint x: 248, endPoint y: 286, distance: 73.0
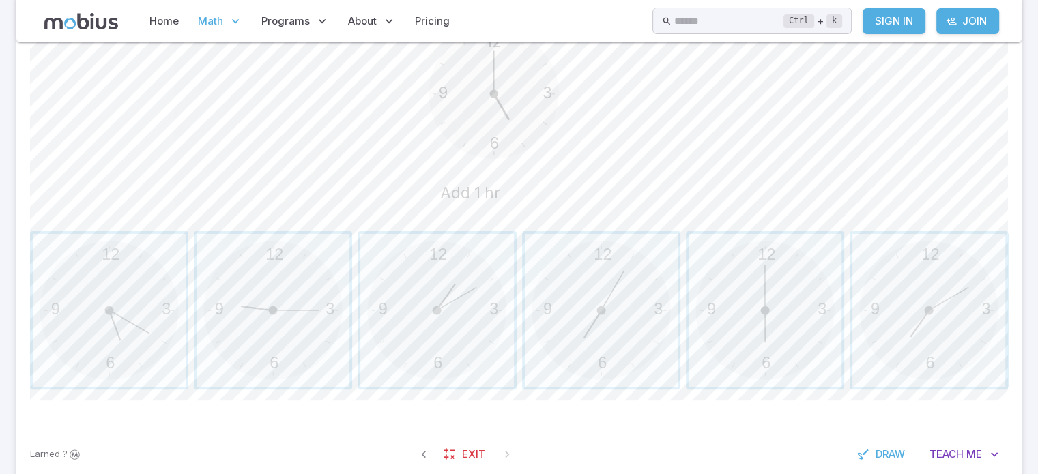
scroll to position [341, 0]
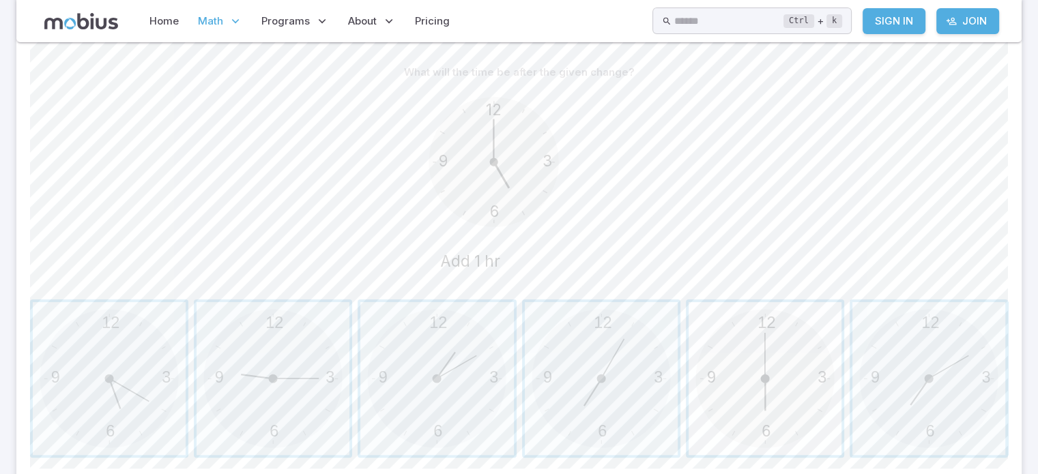
drag, startPoint x: 803, startPoint y: 435, endPoint x: 745, endPoint y: 416, distance: 61.1
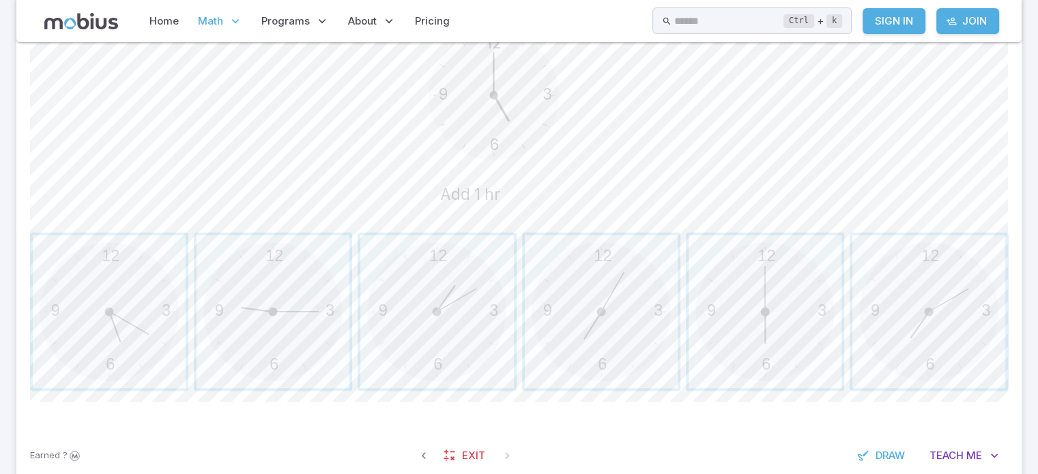
scroll to position [478, 0]
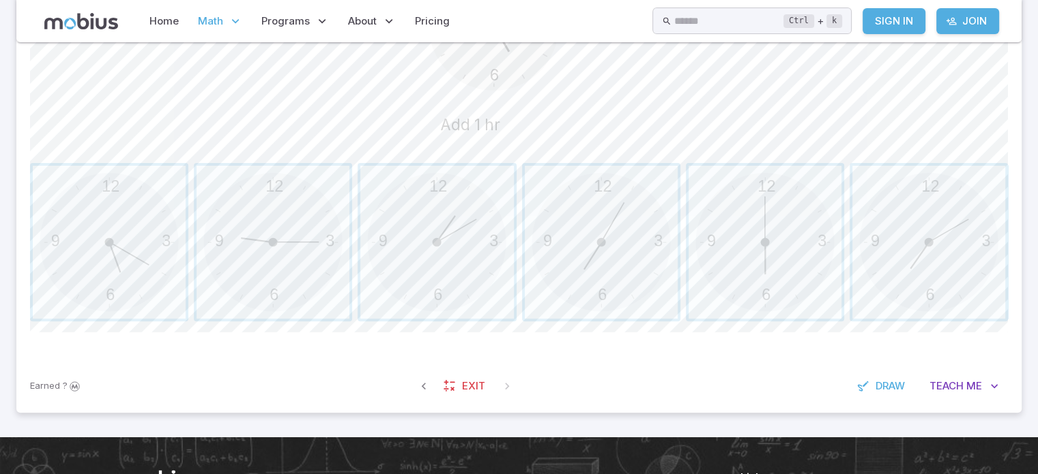
drag, startPoint x: 778, startPoint y: 272, endPoint x: 717, endPoint y: 46, distance: 234.6
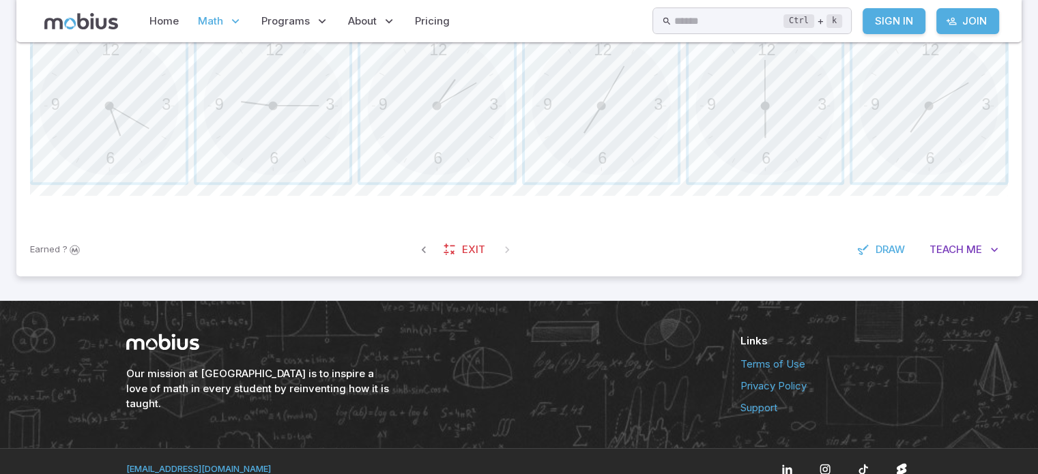
scroll to position [546, 0]
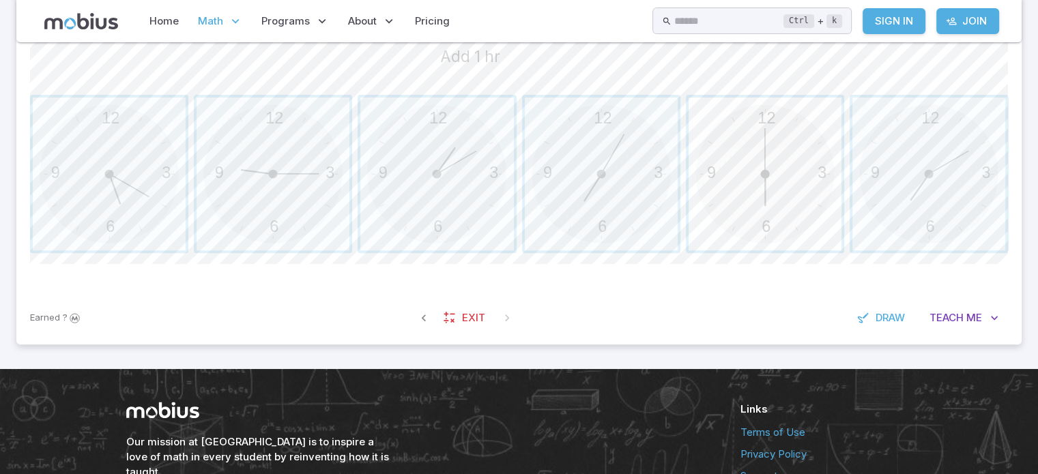
click at [760, 169] on span "button" at bounding box center [765, 174] width 153 height 153
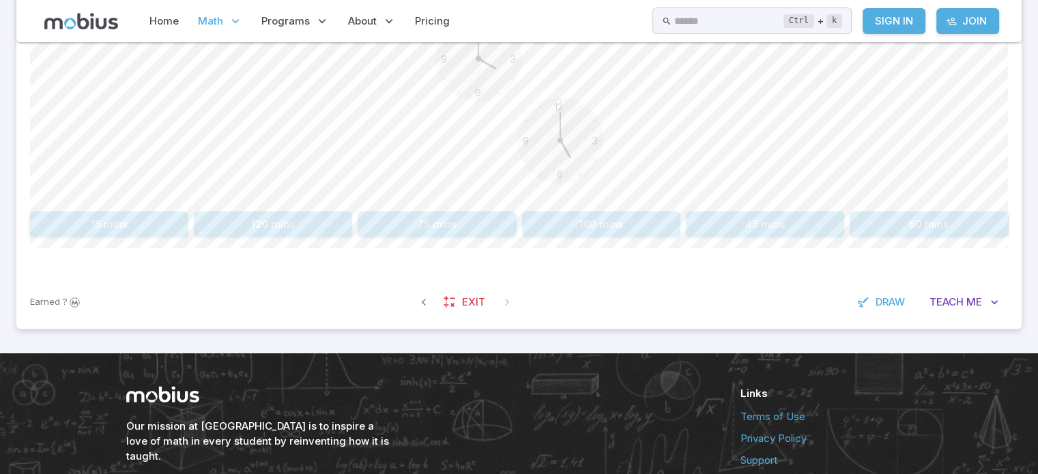
scroll to position [361, 0]
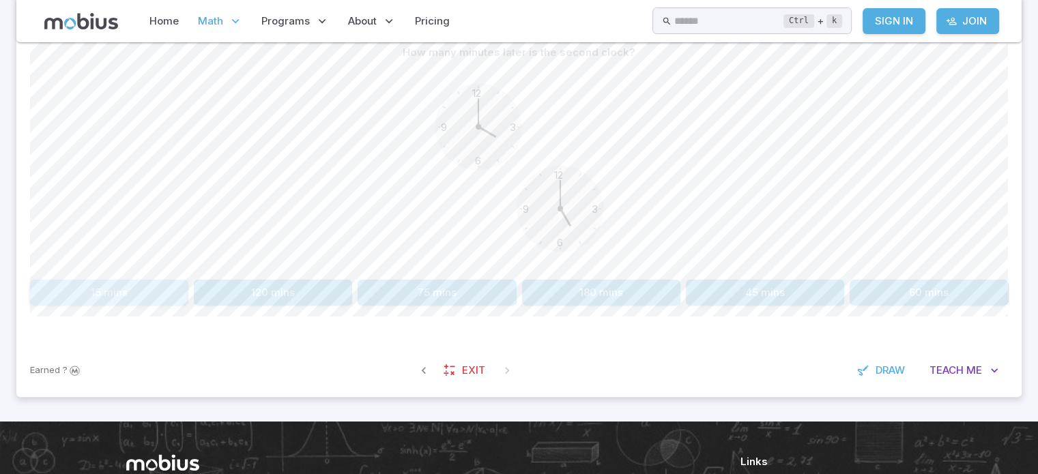
click at [163, 290] on button "15 mins" at bounding box center [109, 293] width 158 height 26
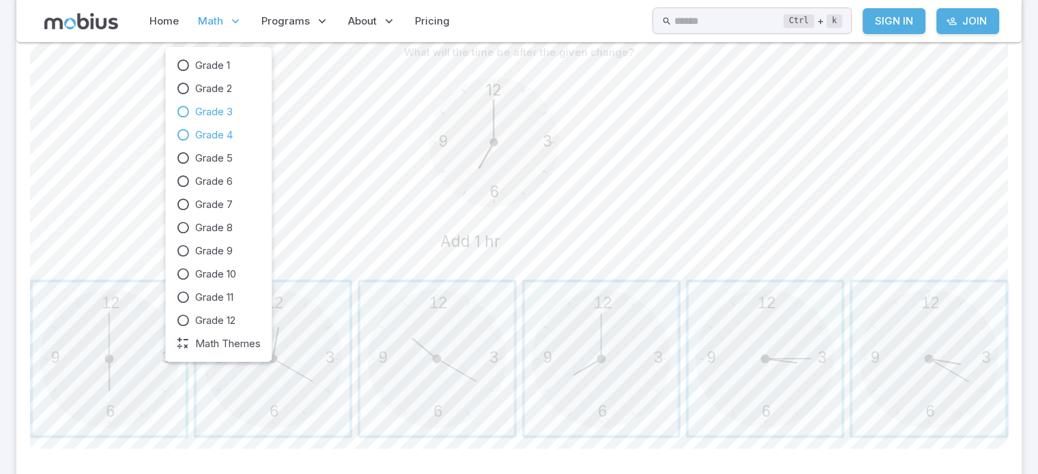
click at [191, 135] on link "Grade 4" at bounding box center [218, 135] width 85 height 15
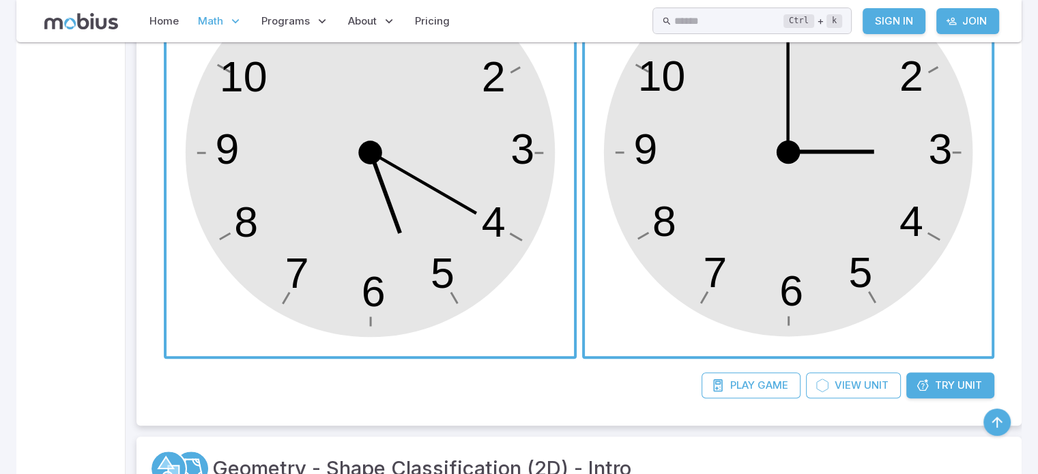
scroll to position [546, 0]
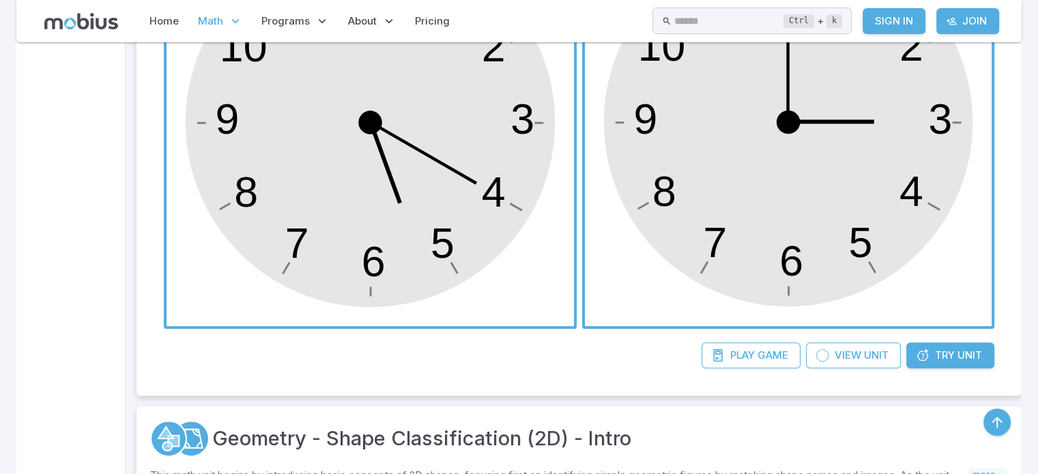
click at [974, 357] on span "Unit" at bounding box center [970, 355] width 25 height 15
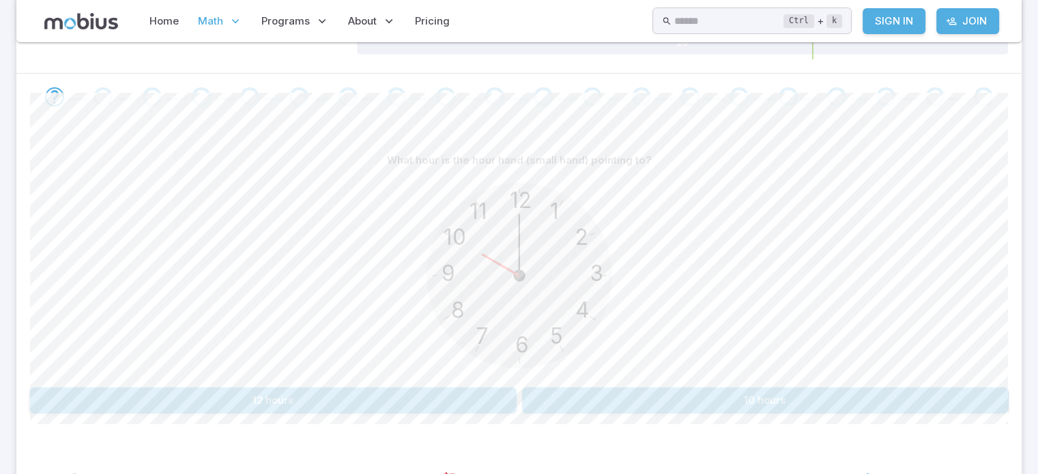
scroll to position [273, 0]
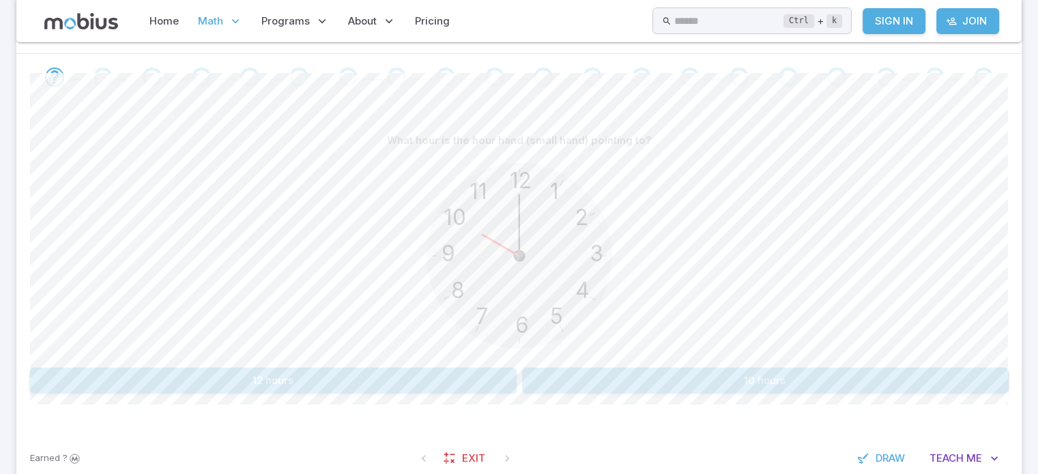
click at [812, 388] on button "10 hours" at bounding box center [765, 381] width 487 height 26
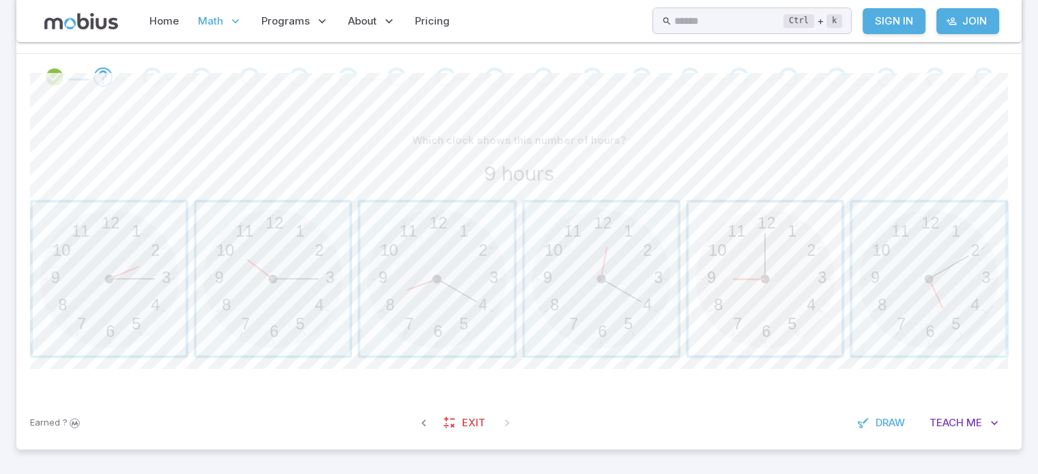
click at [789, 321] on span "button" at bounding box center [765, 279] width 153 height 153
click at [602, 329] on span "button" at bounding box center [601, 279] width 153 height 153
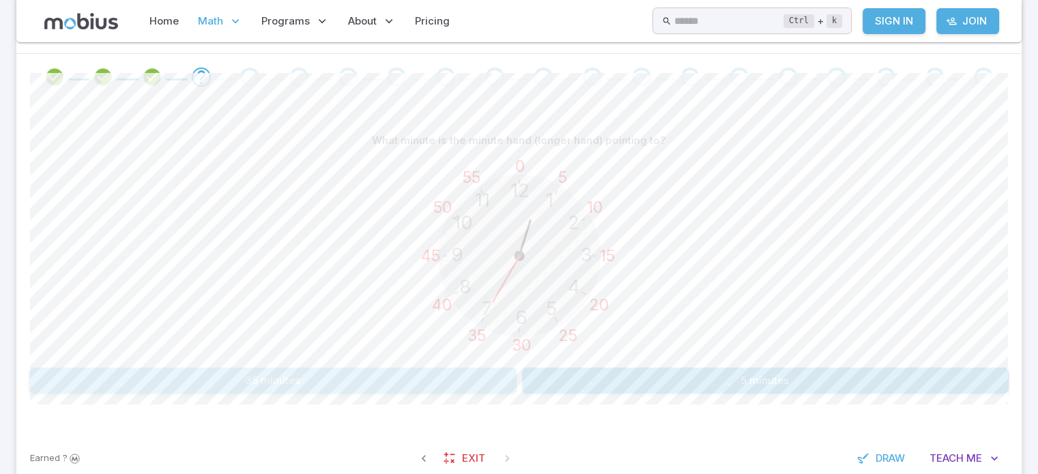
click at [400, 369] on button "35 minutes" at bounding box center [273, 381] width 487 height 26
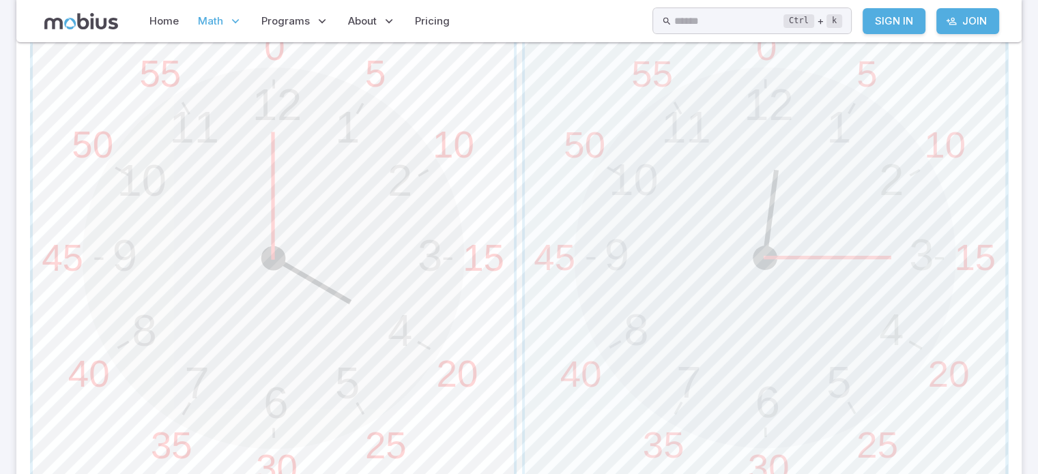
scroll to position [478, 0]
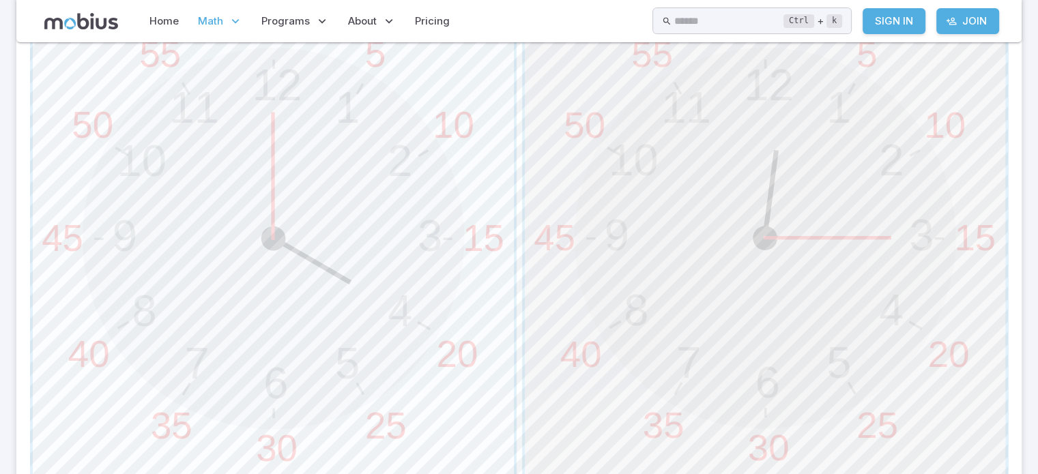
click at [695, 334] on span "button" at bounding box center [765, 238] width 481 height 481
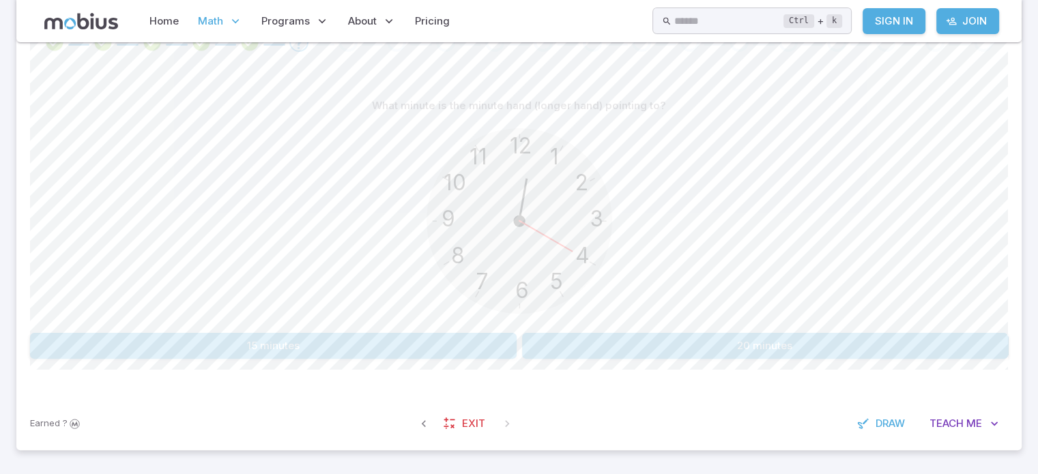
scroll to position [305, 0]
click at [609, 346] on button "20 minutes" at bounding box center [765, 349] width 487 height 26
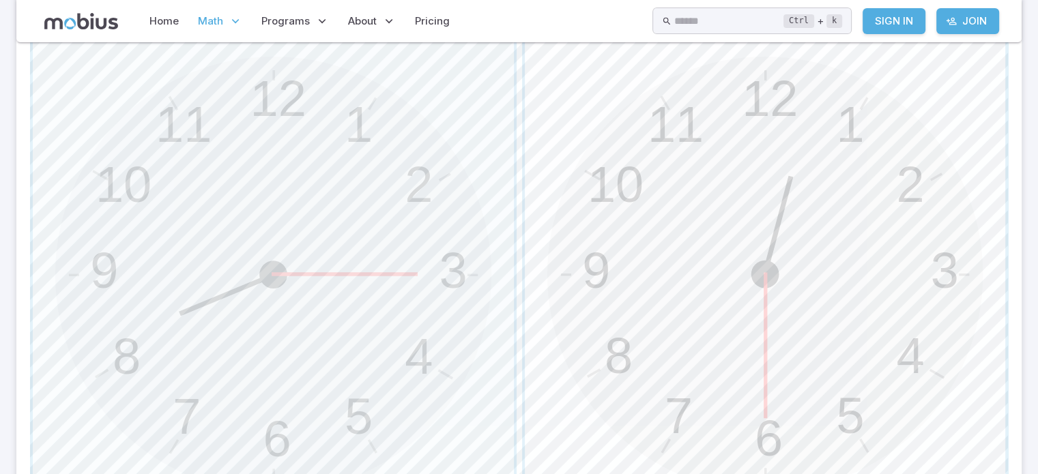
scroll to position [510, 0]
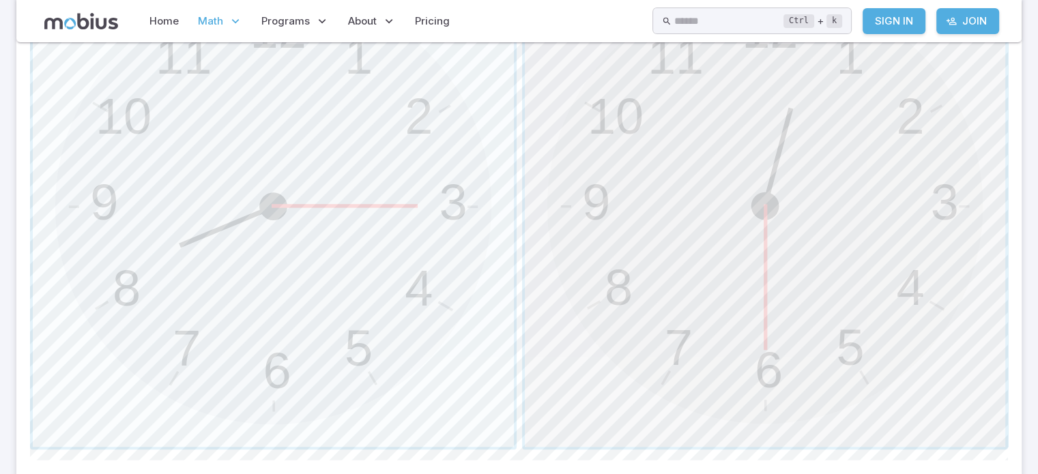
click at [732, 276] on span "button" at bounding box center [765, 206] width 481 height 481
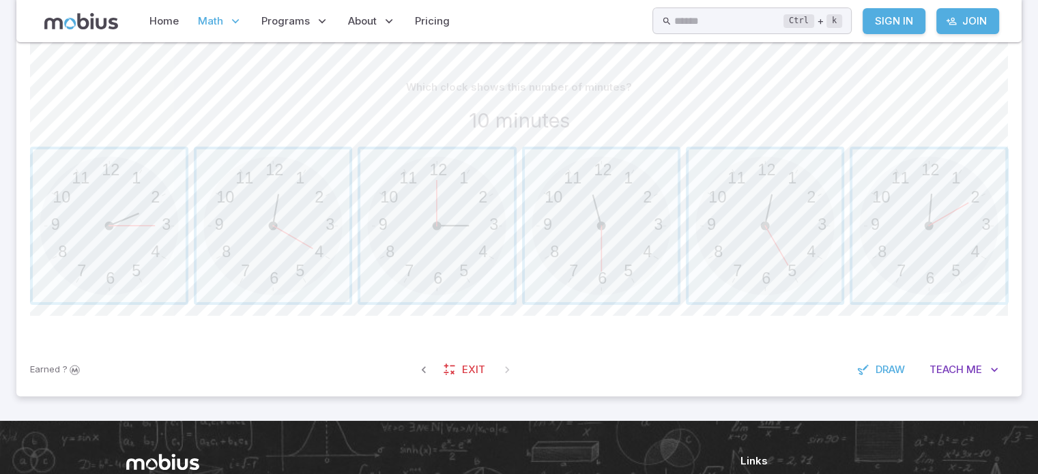
scroll to position [326, 0]
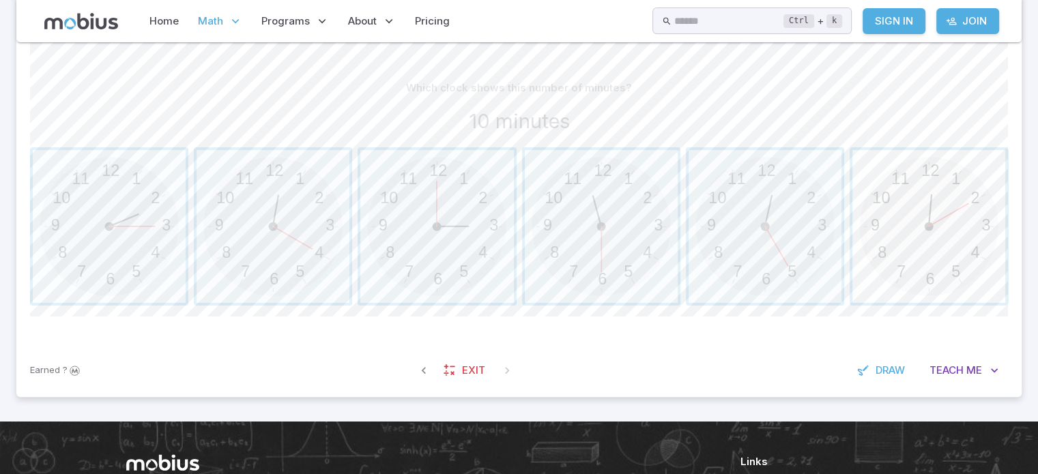
click at [929, 212] on span "button" at bounding box center [928, 226] width 153 height 153
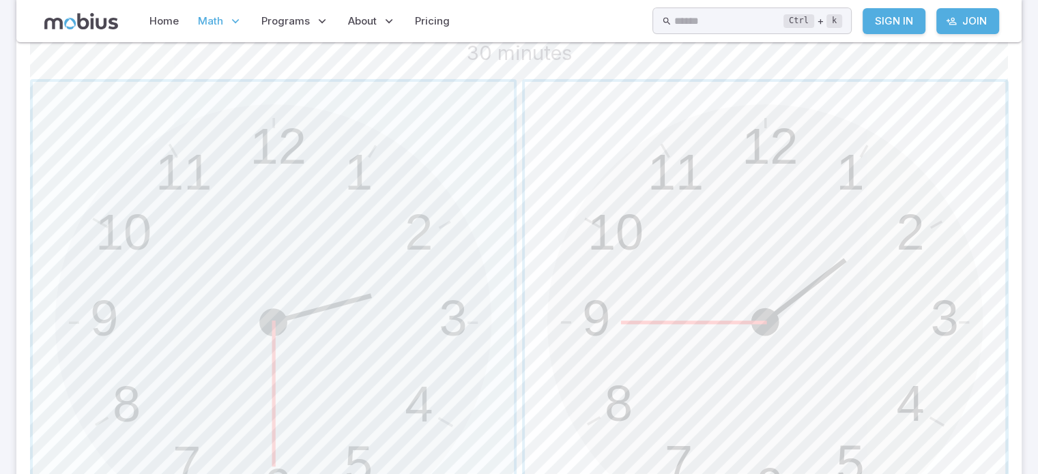
scroll to position [462, 0]
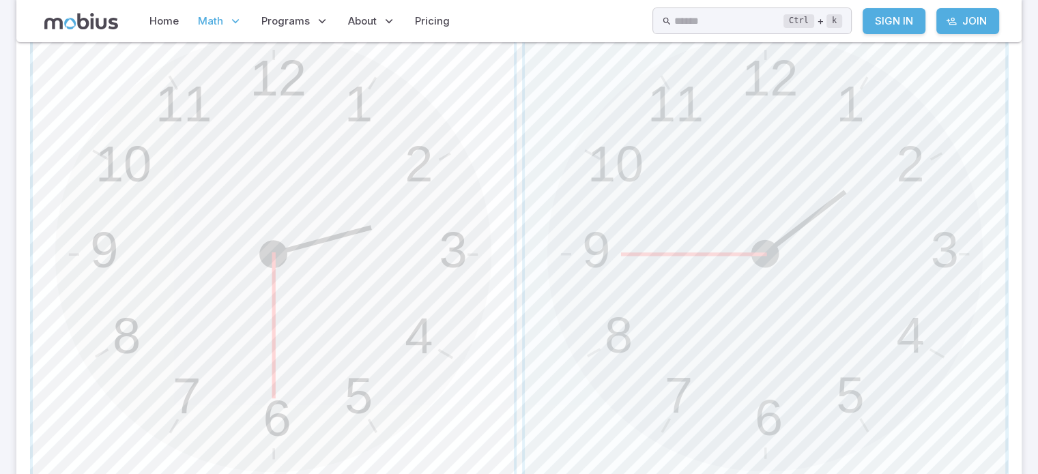
click at [341, 293] on span "button" at bounding box center [273, 254] width 481 height 481
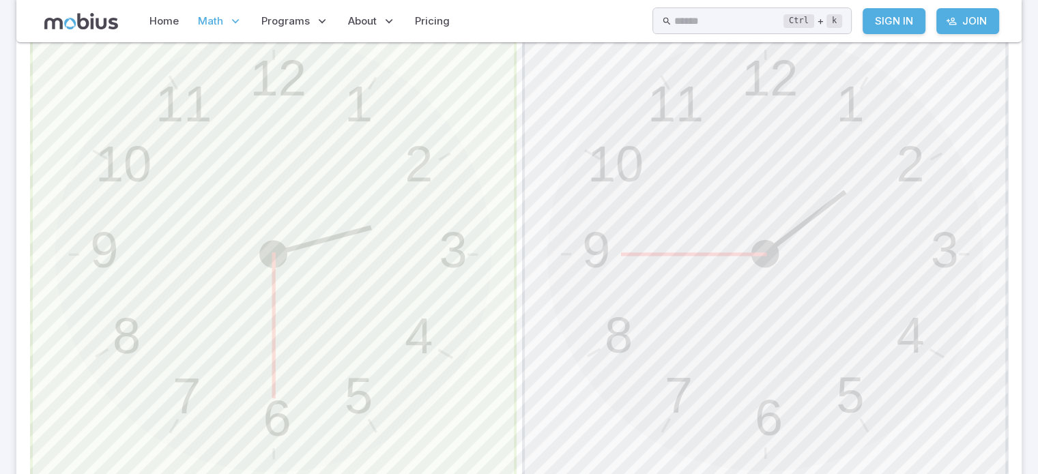
click at [333, 307] on span "button" at bounding box center [273, 254] width 481 height 481
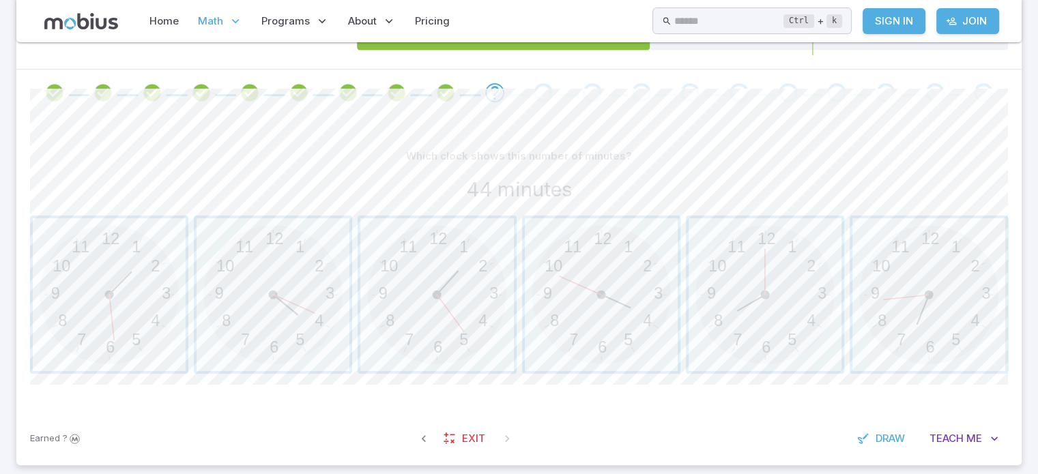
scroll to position [326, 0]
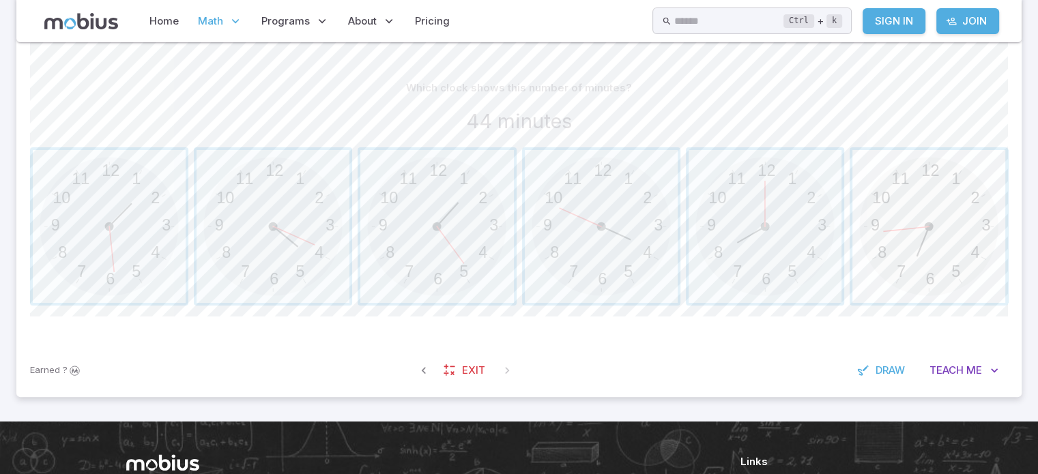
click at [971, 191] on span "button" at bounding box center [928, 226] width 153 height 153
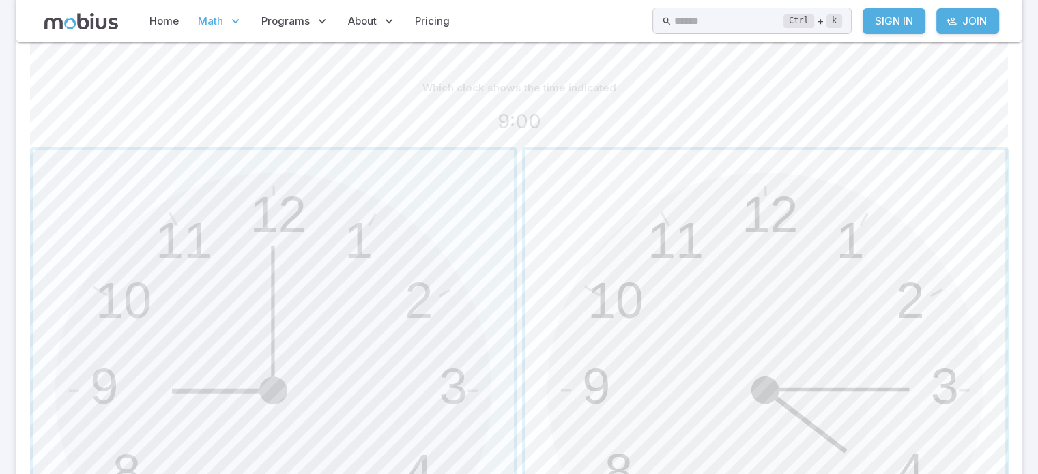
scroll to position [394, 0]
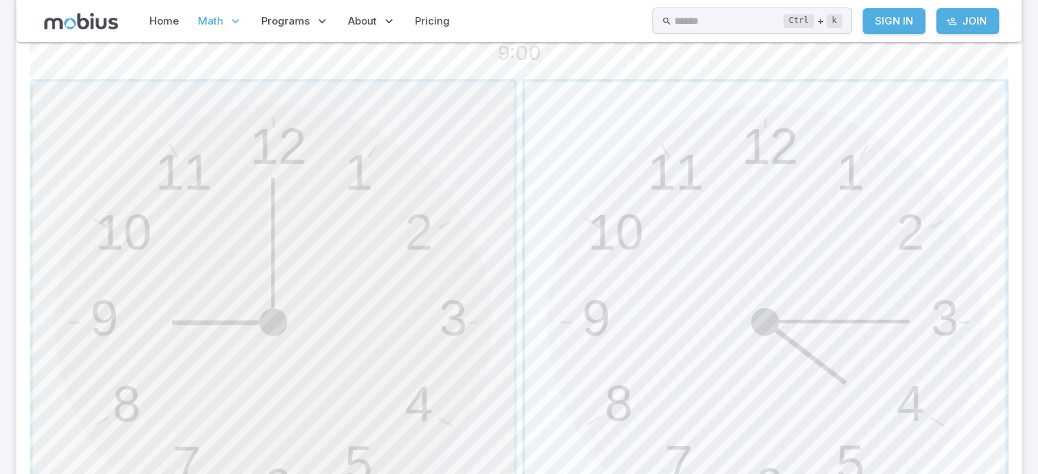
click at [444, 184] on span "button" at bounding box center [273, 322] width 481 height 481
click at [197, 328] on span "button" at bounding box center [273, 322] width 481 height 481
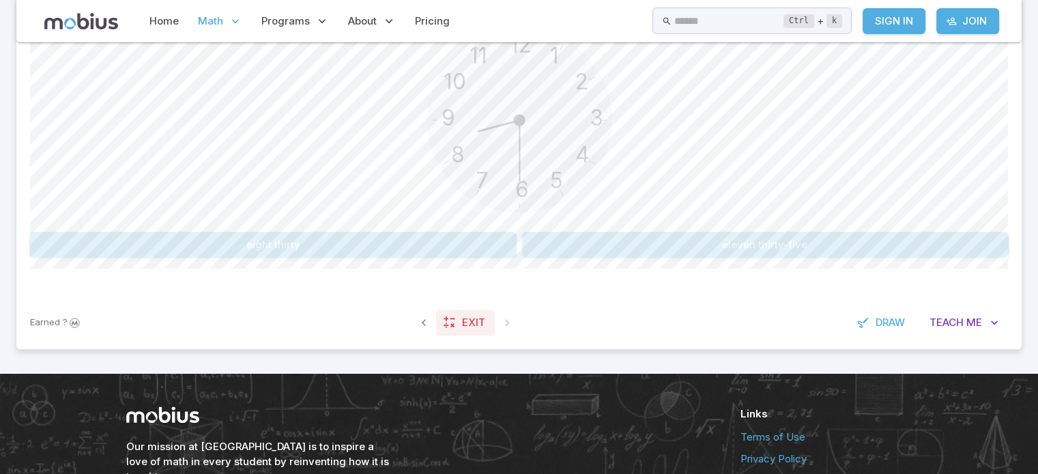
scroll to position [326, 0]
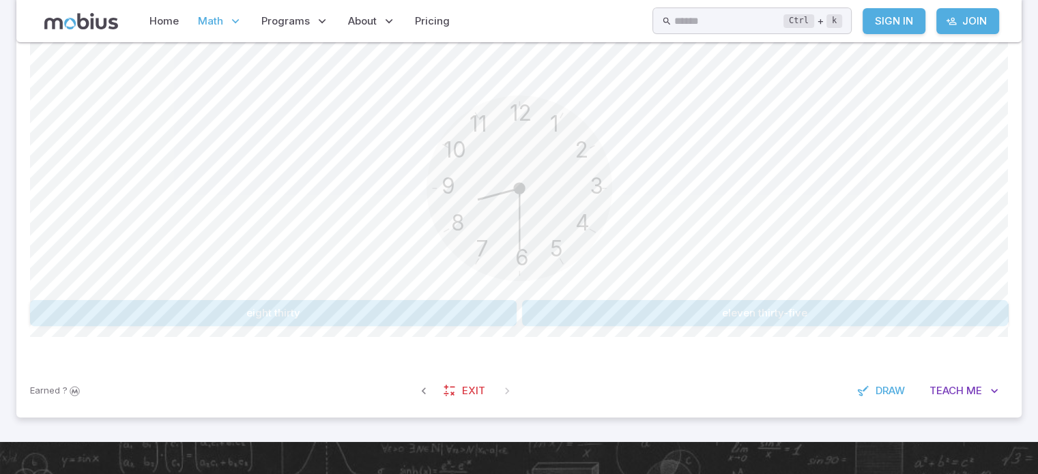
click at [399, 317] on button "eight thirty" at bounding box center [273, 313] width 487 height 26
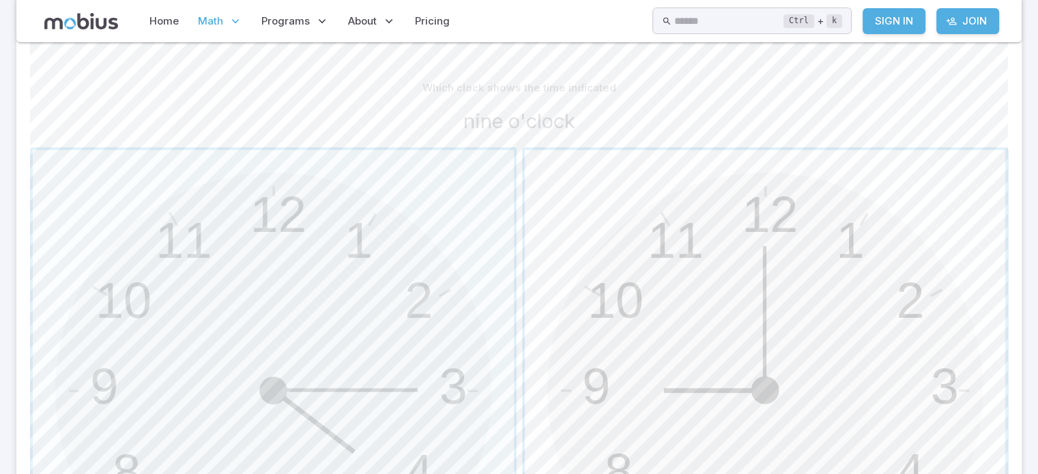
scroll to position [394, 0]
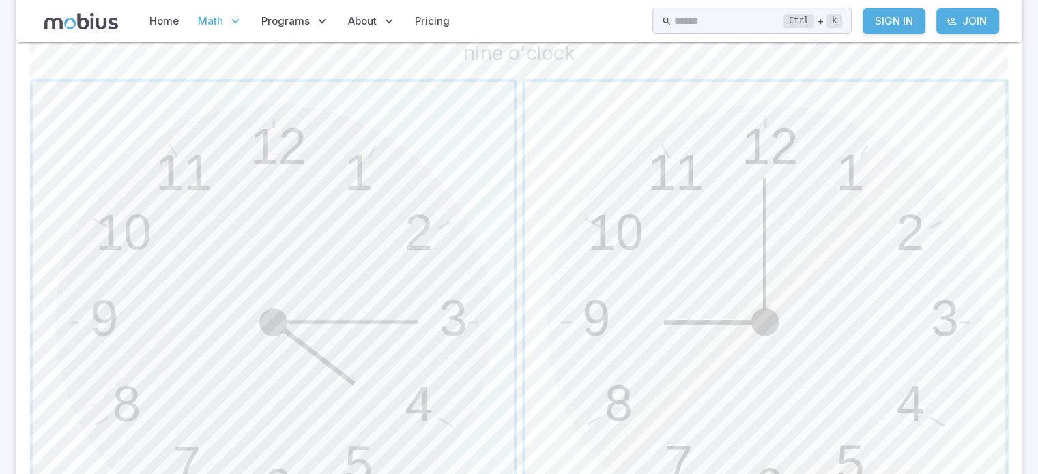
click at [680, 261] on span "button" at bounding box center [765, 322] width 481 height 481
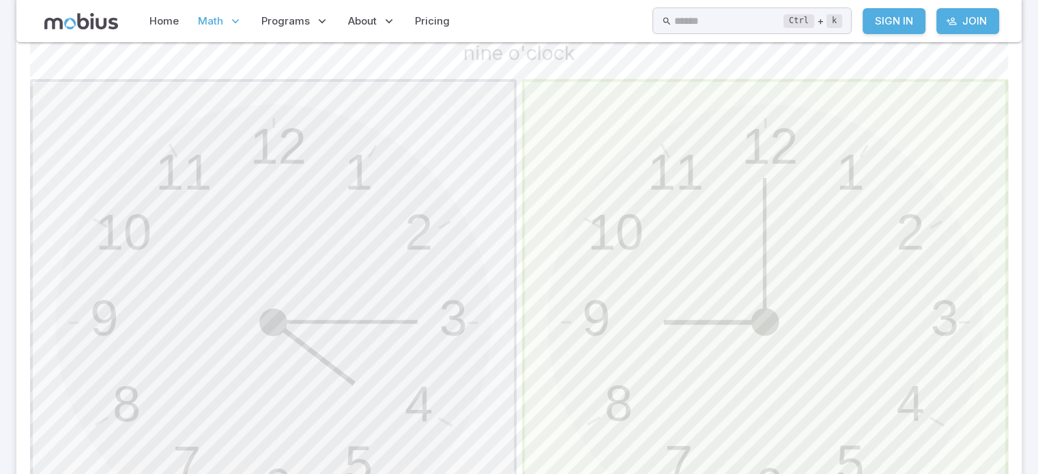
click at [680, 261] on span "button" at bounding box center [765, 322] width 481 height 481
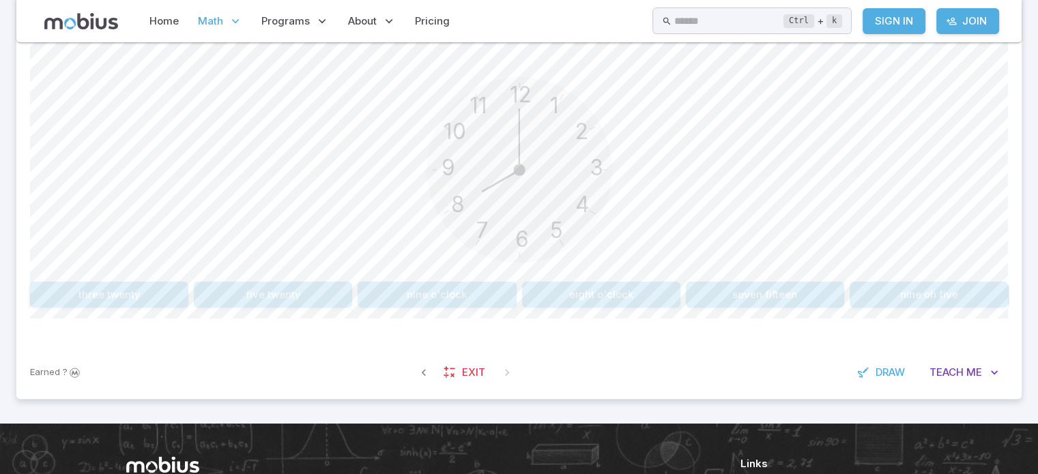
scroll to position [326, 0]
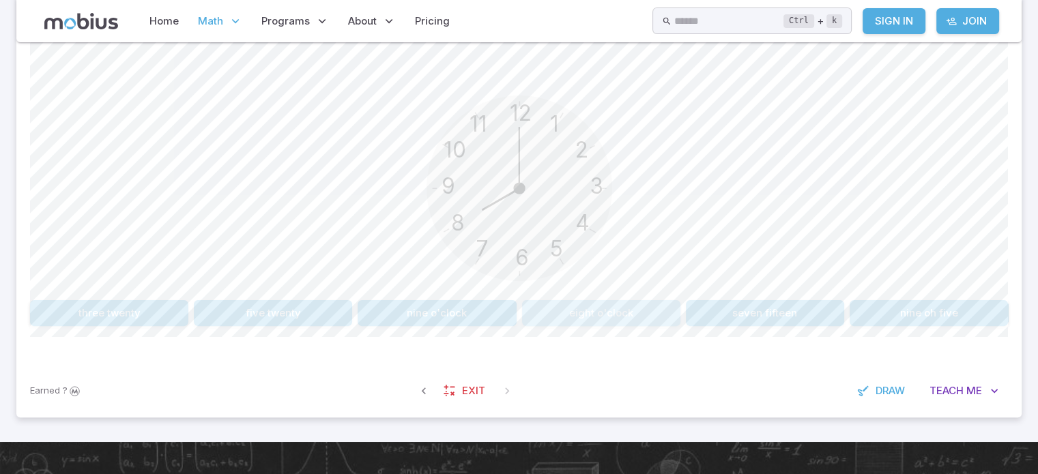
click at [597, 306] on button "eight o'clock" at bounding box center [601, 313] width 158 height 26
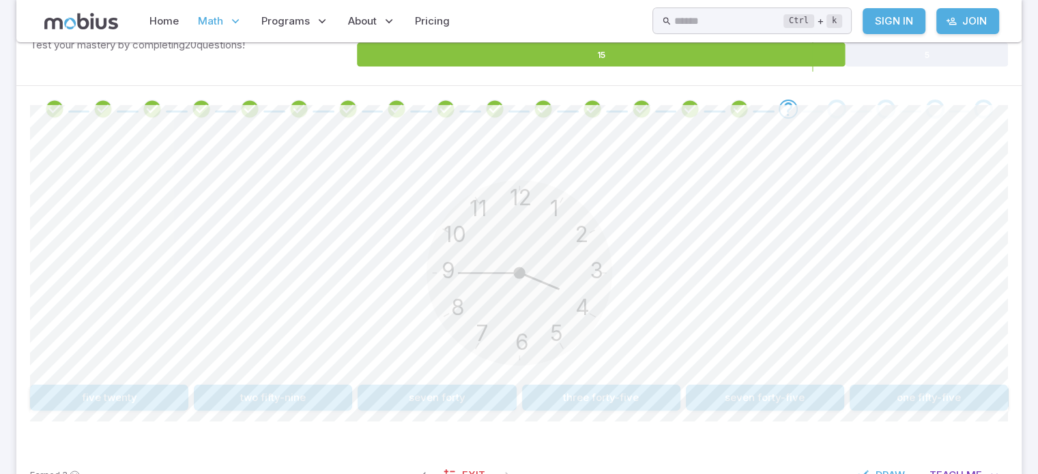
scroll to position [273, 0]
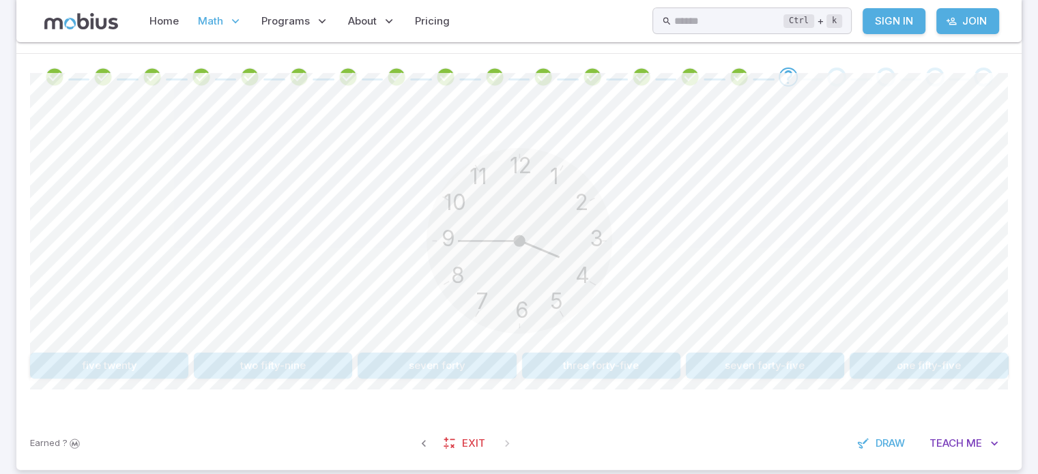
click at [640, 368] on button "three forty-five" at bounding box center [601, 366] width 158 height 26
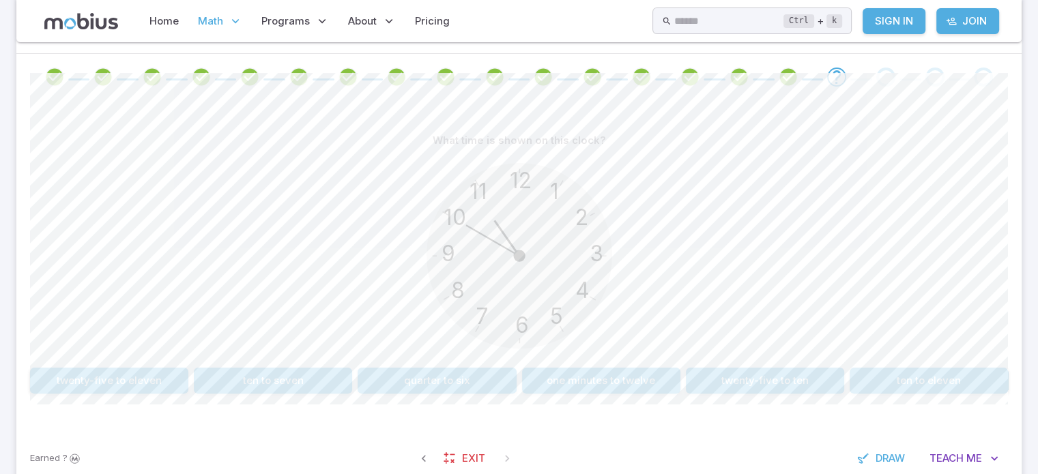
click at [978, 387] on button "ten to eleven" at bounding box center [929, 381] width 158 height 26
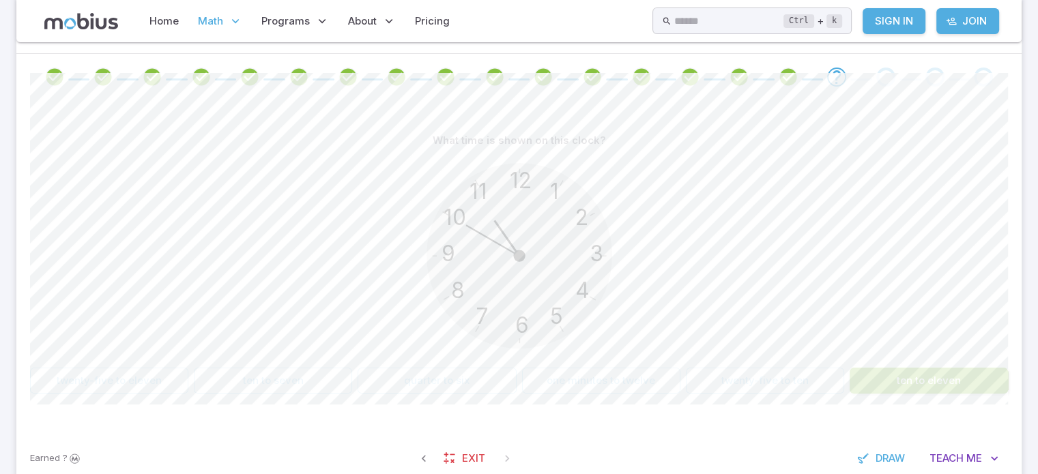
click at [978, 387] on button "ten to eleven" at bounding box center [929, 381] width 158 height 26
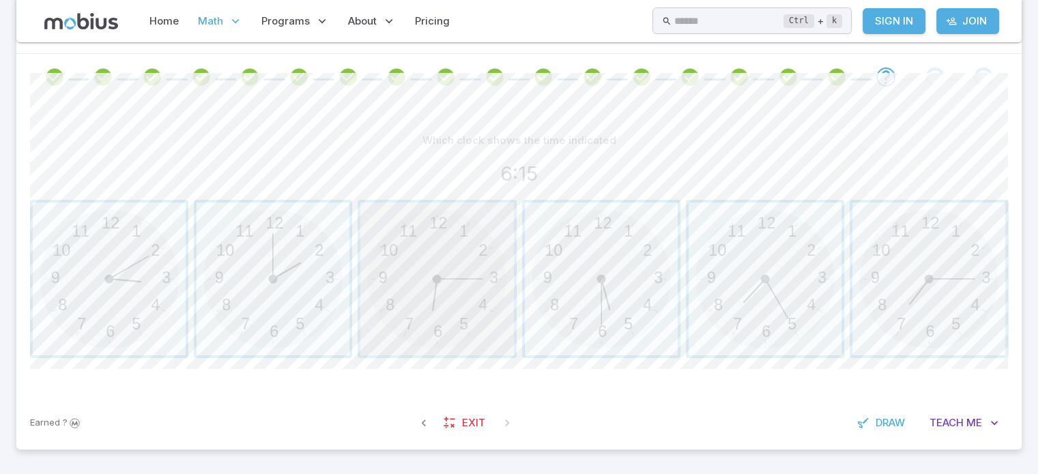
click at [428, 337] on span "button" at bounding box center [436, 279] width 153 height 153
click at [951, 316] on span "button" at bounding box center [928, 279] width 153 height 153
click at [766, 286] on span "button" at bounding box center [765, 279] width 153 height 153
